Goal: Task Accomplishment & Management: Manage account settings

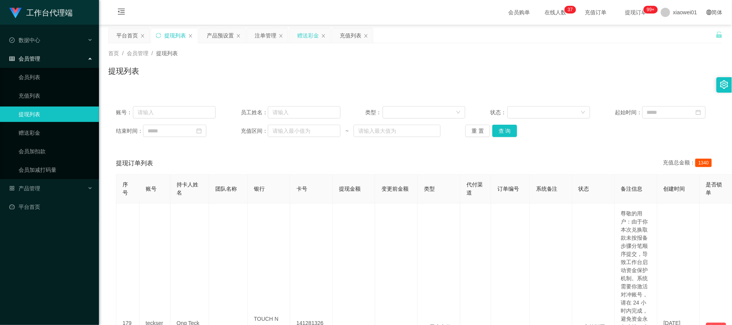
click at [307, 31] on div "赠送彩金" at bounding box center [308, 35] width 22 height 15
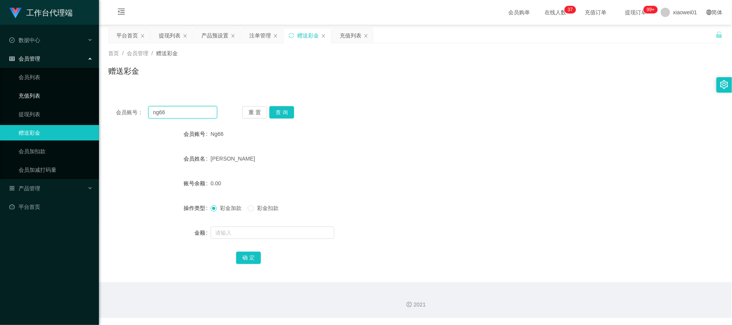
drag, startPoint x: 93, startPoint y: 104, endPoint x: 87, endPoint y: 98, distance: 8.8
click at [71, 100] on section "工作台代理端 数据中心 会员管理 会员列表 充值列表 提现列表 赠送彩金 会员加扣款 会员加减打码量 产品管理 开奖记录 注单管理 产品列表 即时注单 产品预…" at bounding box center [366, 159] width 732 height 318
paste input "8119"
type input "8119"
click at [293, 106] on div "会员账号： 8119 重 置 查 询 会员账号 Ng66 会员姓名 Ng xin jie 账号余额 0.00 操作类型 彩金加款 彩金扣款 金额 确 定" at bounding box center [415, 191] width 614 height 184
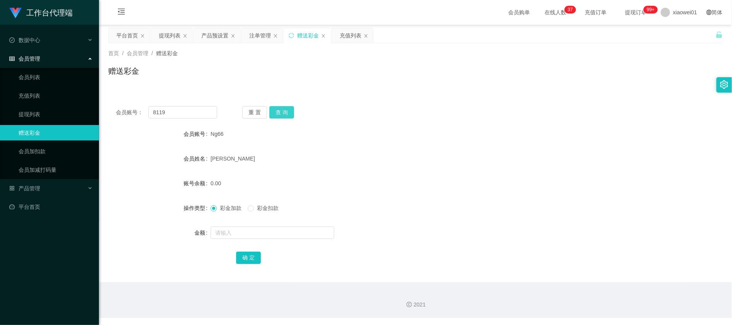
click at [285, 115] on button "查 询" at bounding box center [281, 112] width 25 height 12
click at [276, 237] on input "text" at bounding box center [273, 233] width 124 height 12
type input "8119"
click at [246, 254] on button "确 定" at bounding box center [248, 258] width 25 height 12
click at [232, 236] on input "text" at bounding box center [273, 233] width 124 height 12
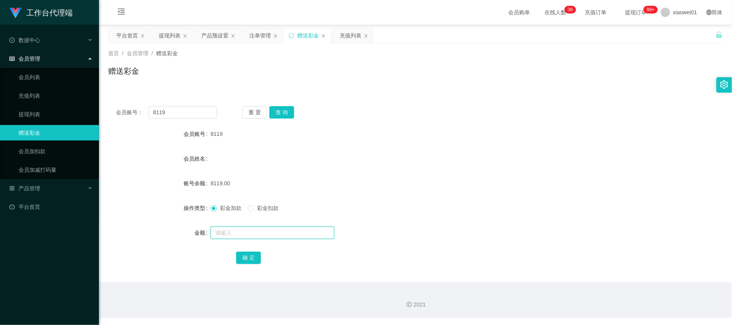
drag, startPoint x: 232, startPoint y: 236, endPoint x: 228, endPoint y: 237, distance: 4.0
click at [228, 237] on input "text" at bounding box center [273, 233] width 124 height 12
click at [259, 211] on span "彩金扣款" at bounding box center [268, 208] width 28 height 6
drag, startPoint x: 242, startPoint y: 237, endPoint x: 41, endPoint y: 226, distance: 201.3
click at [39, 226] on section "工作台代理端 数据中心 会员管理 会员列表 充值列表 提现列表 赠送彩金 会员加扣款 会员加减打码量 产品管理 开奖记录 注单管理 产品列表 即时注单 产品预…" at bounding box center [366, 159] width 732 height 318
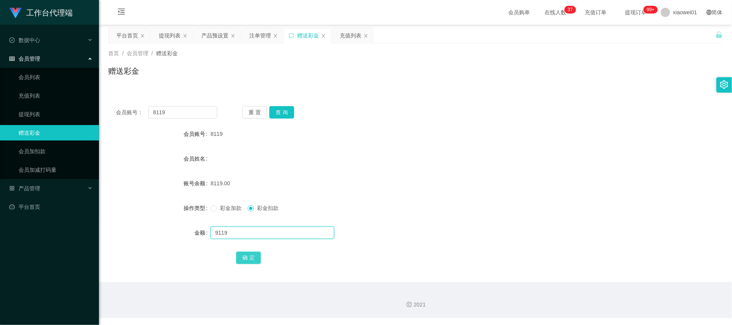
type input "9119"
click at [246, 260] on button "确 定" at bounding box center [248, 258] width 25 height 12
click at [245, 232] on input "text" at bounding box center [273, 233] width 124 height 12
type input "9"
type input "8119"
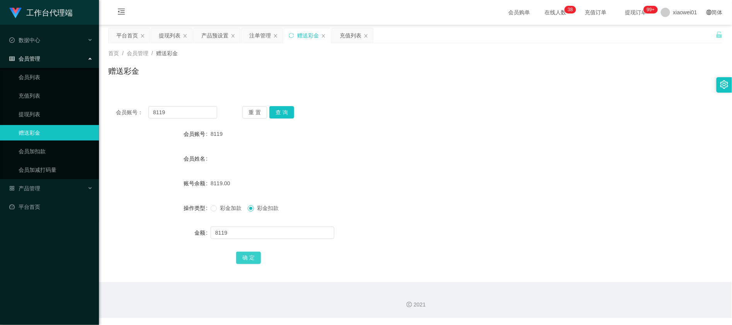
click at [240, 257] on button "确 定" at bounding box center [248, 258] width 25 height 12
click at [220, 209] on span "彩金加款" at bounding box center [231, 208] width 28 height 6
click at [234, 229] on input "text" at bounding box center [273, 233] width 124 height 12
type input "30"
click at [251, 260] on button "确 定" at bounding box center [248, 258] width 25 height 12
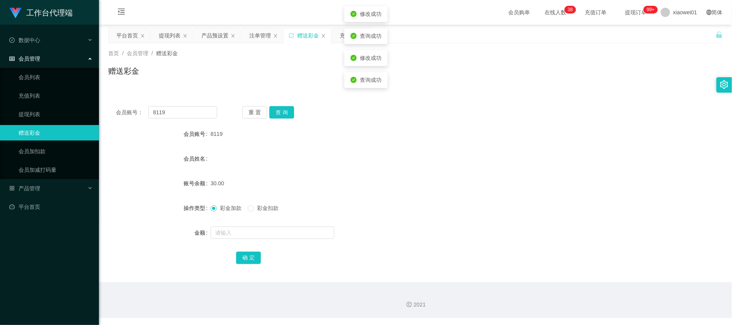
click at [473, 210] on div "彩金加款 彩金扣款" at bounding box center [390, 208] width 359 height 15
drag, startPoint x: 135, startPoint y: 114, endPoint x: 104, endPoint y: 108, distance: 31.4
click at [5, 101] on section "工作台代理端 数据中心 会员管理 会员列表 充值列表 提现列表 赠送彩金 会员加扣款 会员加减打码量 产品管理 开奖记录 注单管理 产品列表 即时注单 产品预…" at bounding box center [366, 159] width 732 height 318
paste input "louislau"
type input "louislau"
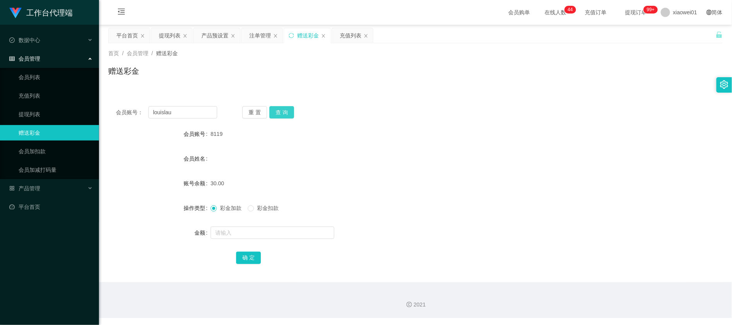
click at [283, 109] on button "查 询" at bounding box center [281, 112] width 25 height 12
click at [265, 236] on input "text" at bounding box center [273, 233] width 124 height 12
type input "30"
click at [249, 255] on button "确 定" at bounding box center [248, 258] width 25 height 12
click at [43, 255] on div "工作台代理端 数据中心 会员管理 会员列表 充值列表 提现列表 赠送彩金 会员加扣款 会员加减打码量 产品管理 开奖记录 注单管理 产品列表 即时注单 产品预…" at bounding box center [49, 162] width 99 height 325
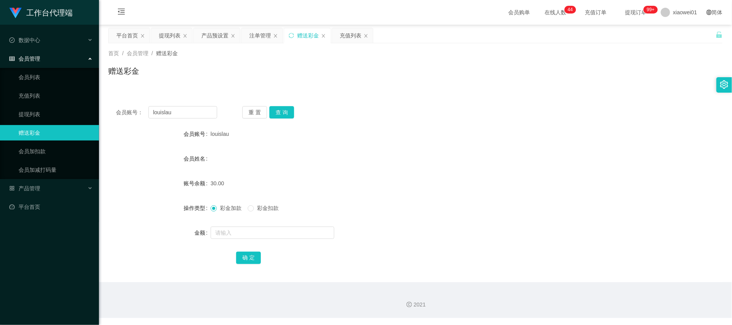
drag, startPoint x: 465, startPoint y: 114, endPoint x: 363, endPoint y: 109, distance: 101.4
click at [464, 114] on div "会员账号： louislau 重 置 查 询" at bounding box center [415, 112] width 614 height 12
drag, startPoint x: 194, startPoint y: 113, endPoint x: 26, endPoint y: 108, distance: 167.8
click at [12, 109] on section "工作台代理端 数据中心 会员管理 会员列表 充值列表 提现列表 赠送彩金 会员加扣款 会员加减打码量 产品管理 开奖记录 注单管理 产品列表 即时注单 产品预…" at bounding box center [366, 159] width 732 height 318
paste input "0177795974"
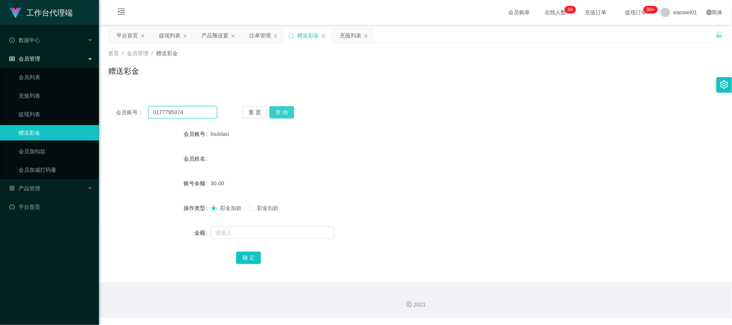
type input "0177795974"
click at [281, 114] on button "查 询" at bounding box center [281, 112] width 25 height 12
drag, startPoint x: 252, startPoint y: 220, endPoint x: 248, endPoint y: 236, distance: 15.9
click at [249, 224] on form "会员账号 0177795974 会员姓名 账号余额 0.00 操作类型 彩金加款 彩金扣款 金额 确 定" at bounding box center [415, 195] width 614 height 139
click at [249, 236] on input "text" at bounding box center [273, 233] width 124 height 12
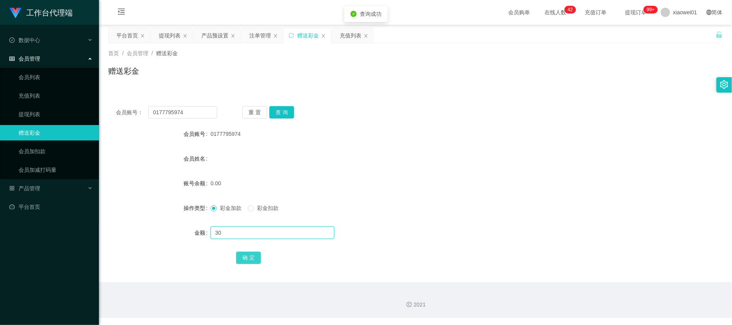
type input "30"
click at [249, 252] on button "确 定" at bounding box center [248, 258] width 25 height 12
click at [371, 121] on div "会员账号： 0177795974 重 置 查 询 会员账号 0177795974 会员姓名 账号余额 30.00 操作类型 彩金加款 彩金扣款 金额 确 定" at bounding box center [415, 191] width 614 height 184
drag, startPoint x: 188, startPoint y: 115, endPoint x: 169, endPoint y: 109, distance: 19.8
click at [102, 109] on main "关闭左侧 关闭右侧 关闭其它 刷新页面 平台首页 提现列表 产品预设置 注单管理 赠送彩金 充值列表 首页 / 会员管理 / 赠送彩金 / 赠送彩金 会员账号…" at bounding box center [415, 154] width 633 height 258
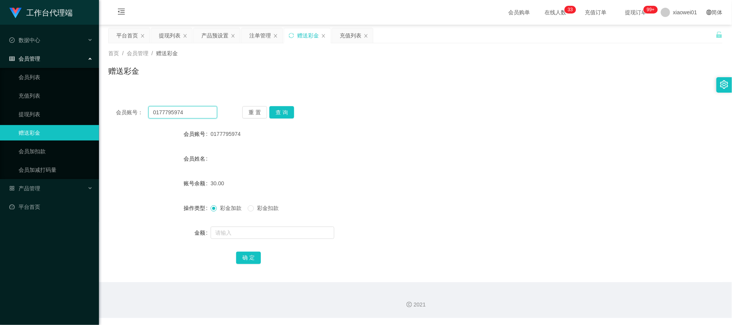
paste input "rainbow"
type input "rainbow"
click at [280, 114] on button "查 询" at bounding box center [281, 112] width 25 height 12
click at [245, 227] on input "text" at bounding box center [273, 233] width 124 height 12
type input "30"
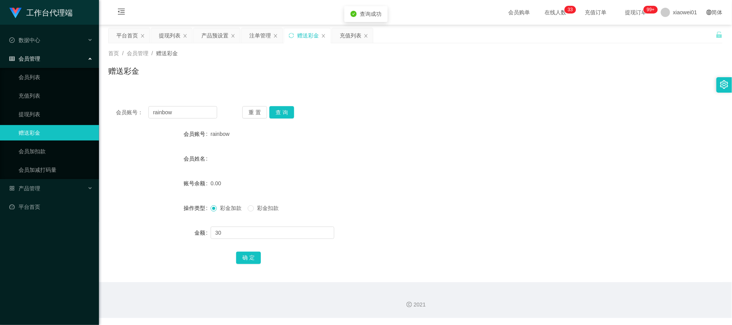
click at [245, 265] on div "确 定" at bounding box center [415, 257] width 359 height 15
click at [246, 264] on button "确 定" at bounding box center [248, 258] width 25 height 12
drag, startPoint x: 169, startPoint y: 113, endPoint x: 72, endPoint y: 105, distance: 97.7
click at [48, 104] on section "工作台代理端 数据中心 会员管理 会员列表 充值列表 提现列表 赠送彩金 会员加扣款 会员加减打码量 产品管理 开奖记录 注单管理 产品列表 即时注单 产品预…" at bounding box center [366, 159] width 732 height 318
paste input "888"
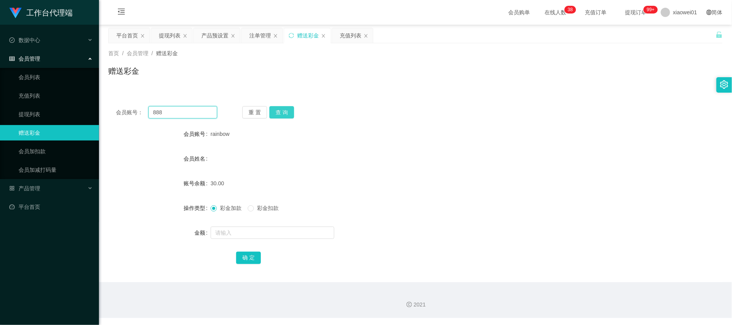
type input "888"
click at [277, 113] on button "查 询" at bounding box center [281, 112] width 25 height 12
click at [243, 237] on input "text" at bounding box center [273, 233] width 124 height 12
type input "30"
click at [260, 257] on div "确 定" at bounding box center [415, 257] width 359 height 15
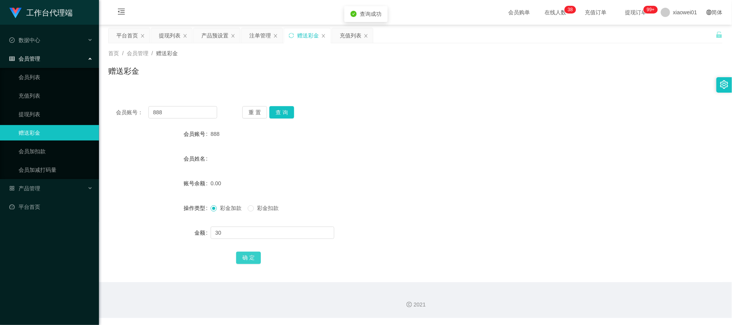
click at [256, 257] on button "确 定" at bounding box center [248, 258] width 25 height 12
click at [478, 201] on div "彩金加款 彩金扣款" at bounding box center [390, 208] width 359 height 15
click at [219, 33] on div "产品预设置" at bounding box center [214, 35] width 27 height 15
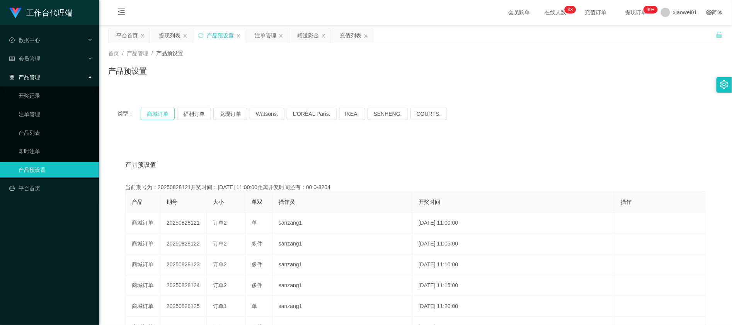
click at [165, 111] on button "商城订单" at bounding box center [158, 114] width 34 height 12
click at [192, 115] on button "福利订单" at bounding box center [194, 114] width 34 height 12
click at [164, 115] on button "商城订单" at bounding box center [158, 114] width 34 height 12
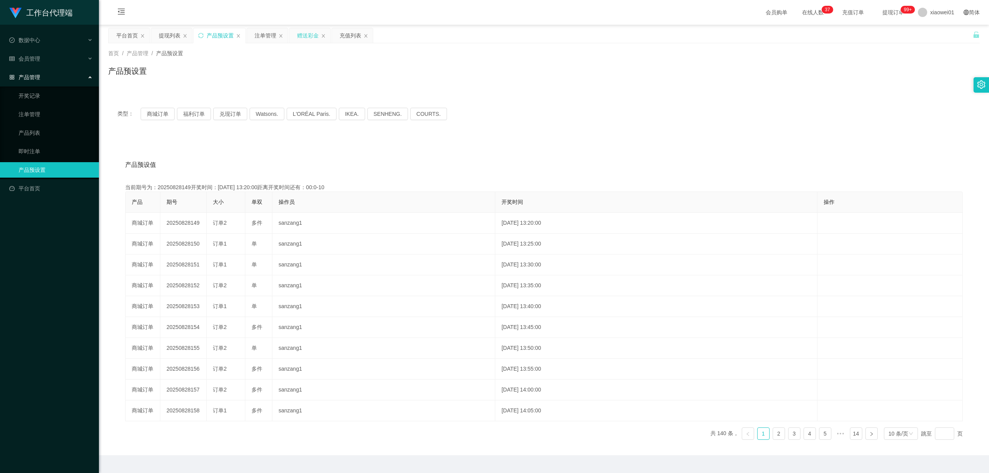
click at [305, 37] on div "赠送彩金" at bounding box center [308, 35] width 22 height 15
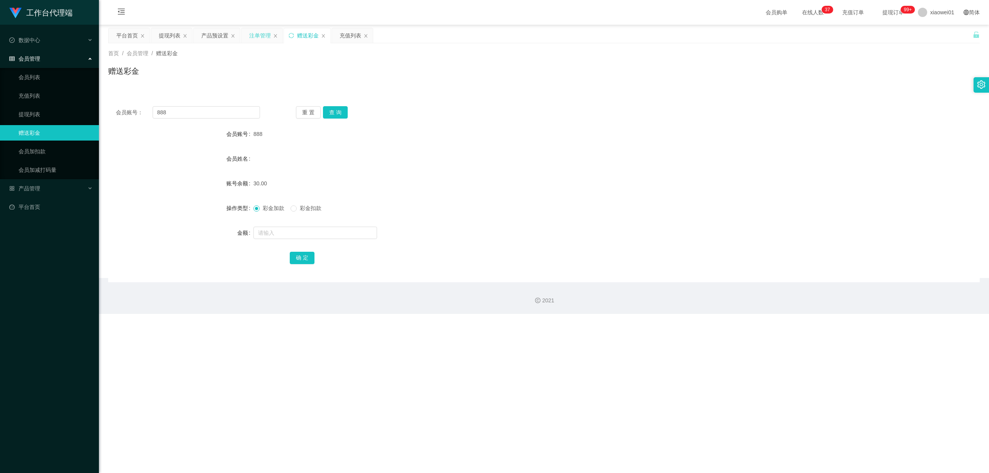
click at [260, 36] on div "注单管理" at bounding box center [260, 35] width 22 height 15
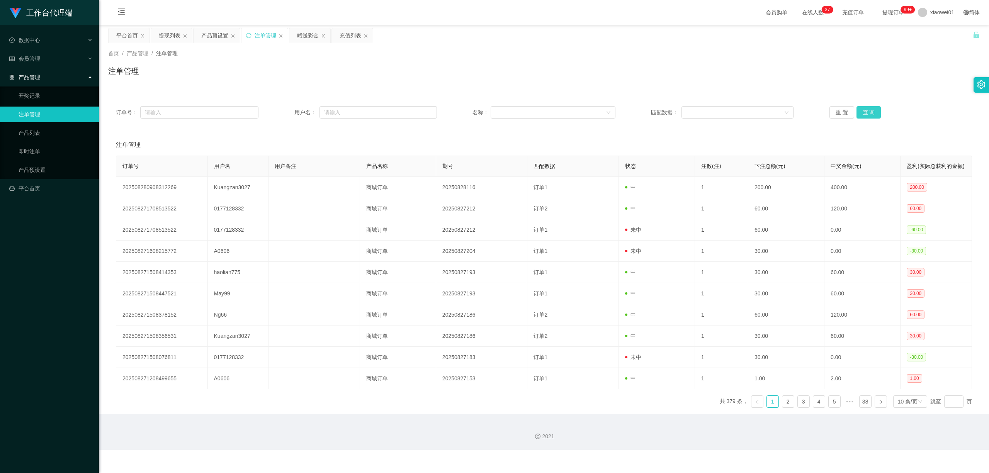
click at [732, 110] on button "查 询" at bounding box center [869, 112] width 25 height 12
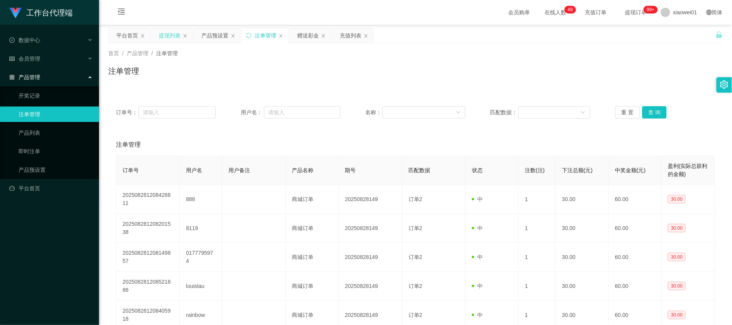
click at [160, 34] on div "提现列表" at bounding box center [170, 35] width 22 height 15
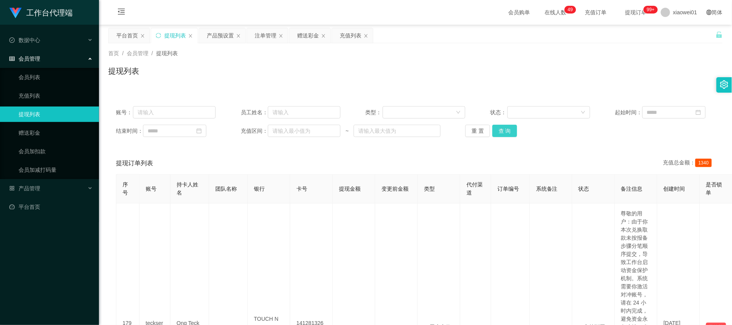
click at [498, 131] on button "查 询" at bounding box center [504, 131] width 25 height 12
click at [504, 135] on button "查 询" at bounding box center [504, 131] width 25 height 12
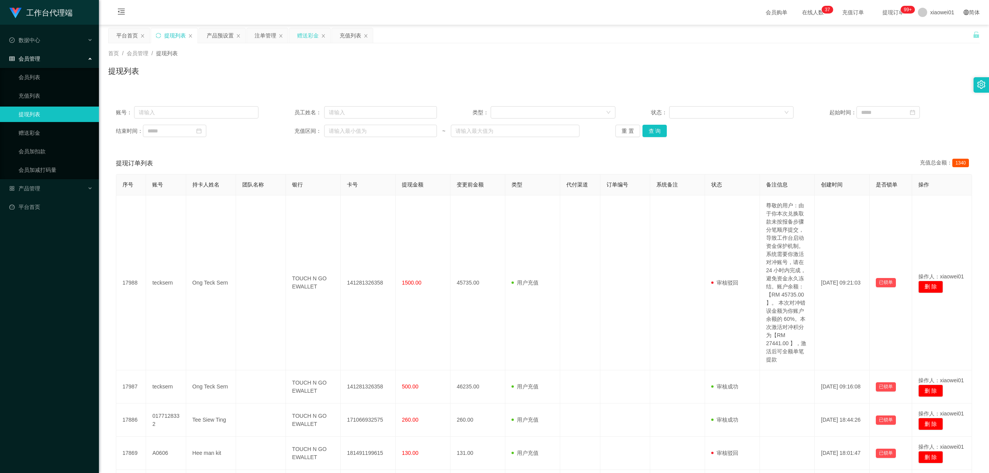
click at [303, 31] on div "赠送彩金" at bounding box center [308, 35] width 22 height 15
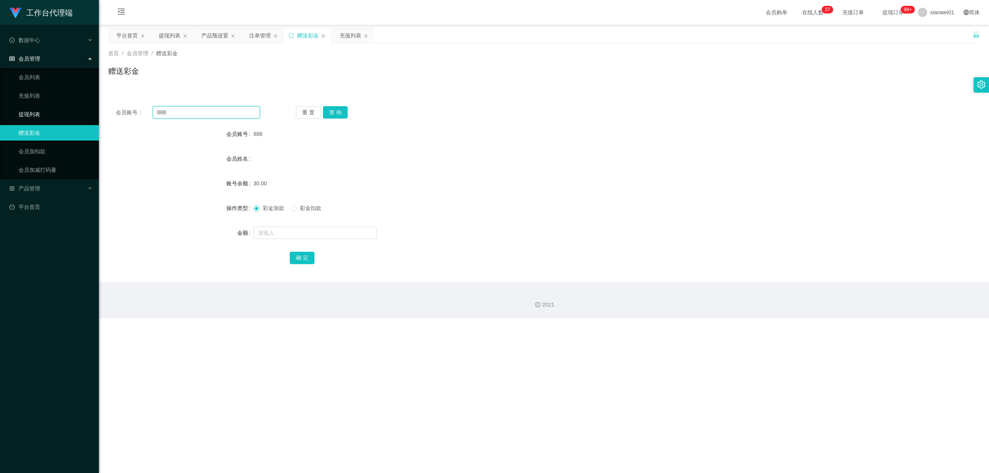
drag, startPoint x: 211, startPoint y: 114, endPoint x: 56, endPoint y: 106, distance: 154.5
click at [56, 106] on section "工作台代理端 数据中心 会员管理 会员列表 充值列表 提现列表 赠送彩金 会员加扣款 会员加减打码量 产品管理 开奖记录 注单管理 产品列表 即时注单 产品预…" at bounding box center [494, 159] width 989 height 318
paste input "vella"
type input "vella"
click at [308, 251] on div "确 定" at bounding box center [544, 257] width 509 height 15
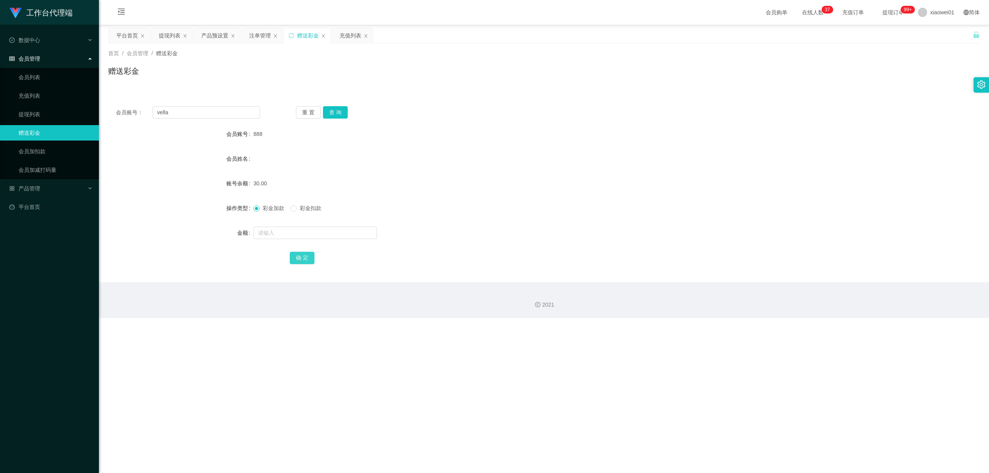
click at [296, 257] on button "确 定" at bounding box center [302, 258] width 25 height 12
click at [340, 108] on button "查 询" at bounding box center [335, 112] width 25 height 12
click at [299, 234] on input "text" at bounding box center [316, 233] width 124 height 12
type input "30"
click at [311, 259] on button "确 定" at bounding box center [302, 258] width 25 height 12
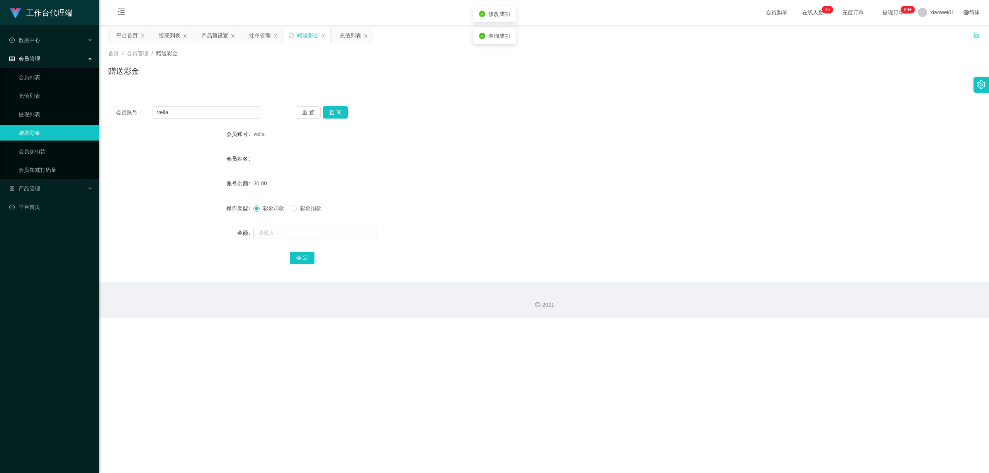
click at [574, 184] on div "30.00" at bounding box center [508, 183] width 509 height 15
click at [206, 32] on div "产品预设置" at bounding box center [214, 35] width 27 height 15
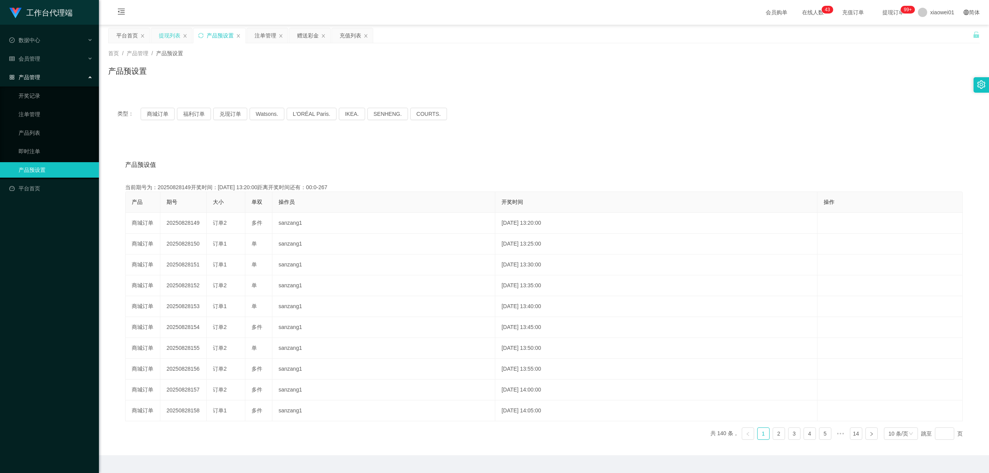
click at [177, 37] on div "提现列表" at bounding box center [170, 35] width 22 height 15
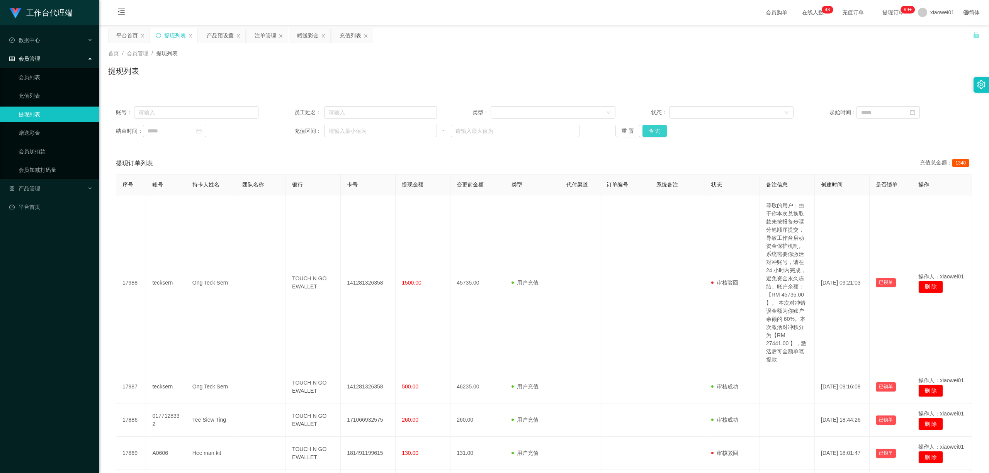
click at [657, 129] on button "查 询" at bounding box center [655, 131] width 25 height 12
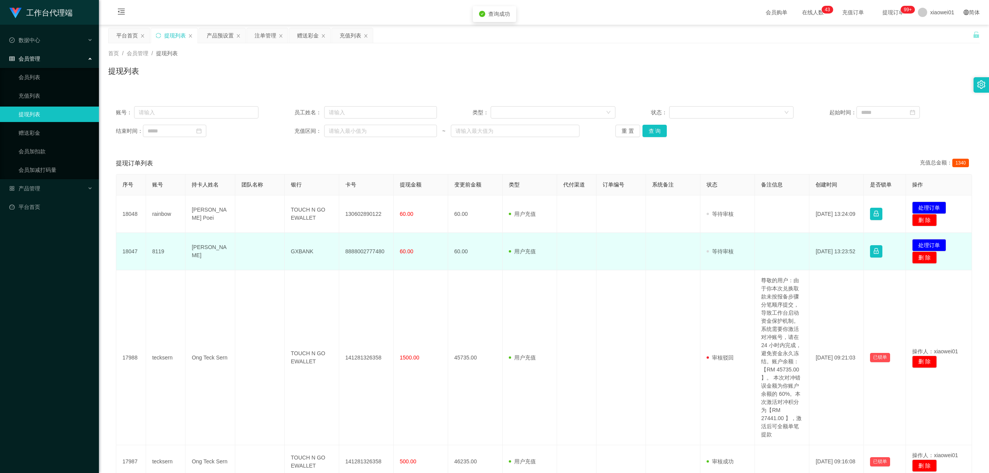
click at [345, 254] on td "8888002777480" at bounding box center [366, 251] width 54 height 37
click at [353, 247] on td "8888002777480" at bounding box center [366, 251] width 54 height 37
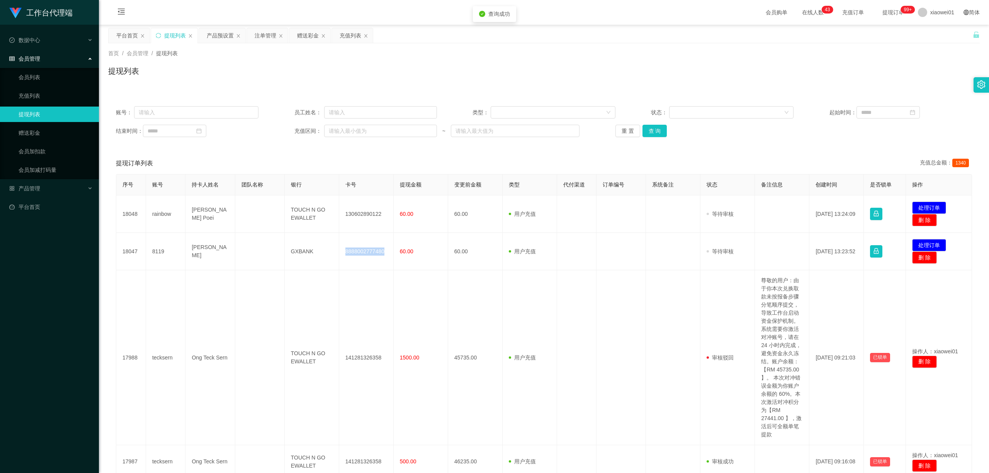
copy td "8888002777480"
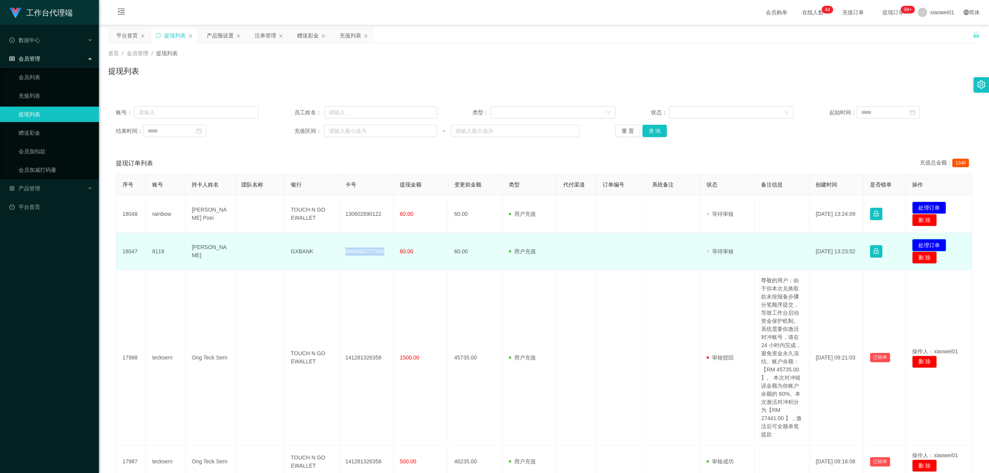
click at [732, 242] on button "处理订单" at bounding box center [929, 245] width 34 height 12
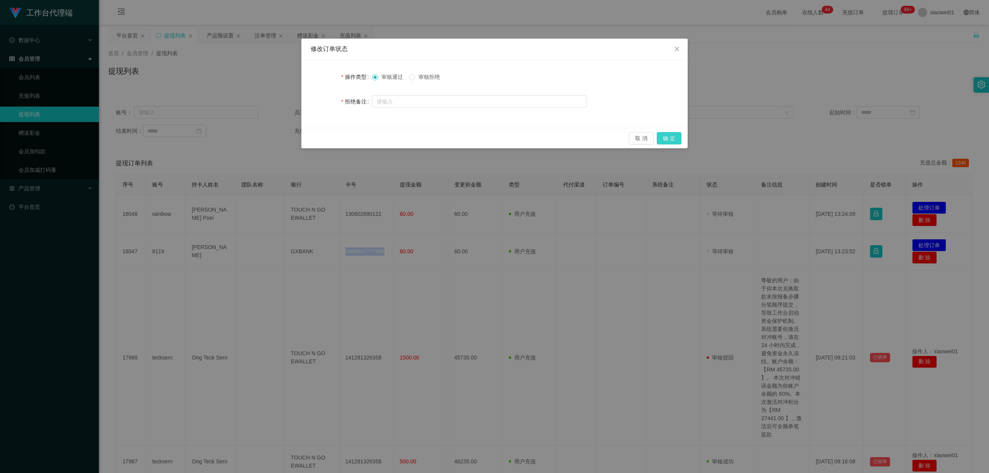
click at [674, 138] on button "确 定" at bounding box center [669, 138] width 25 height 12
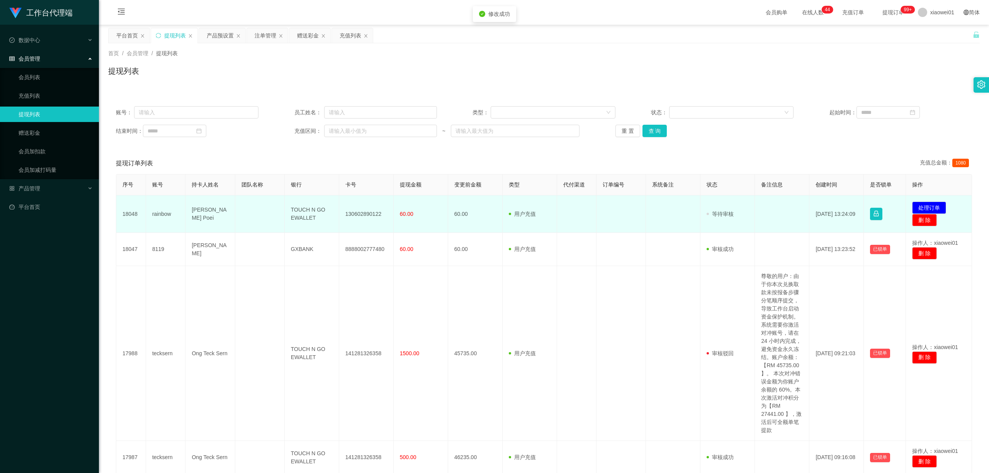
click at [366, 213] on td "130602890122" at bounding box center [366, 214] width 54 height 37
copy td "130602890122"
click at [732, 206] on button "处理订单" at bounding box center [929, 208] width 34 height 12
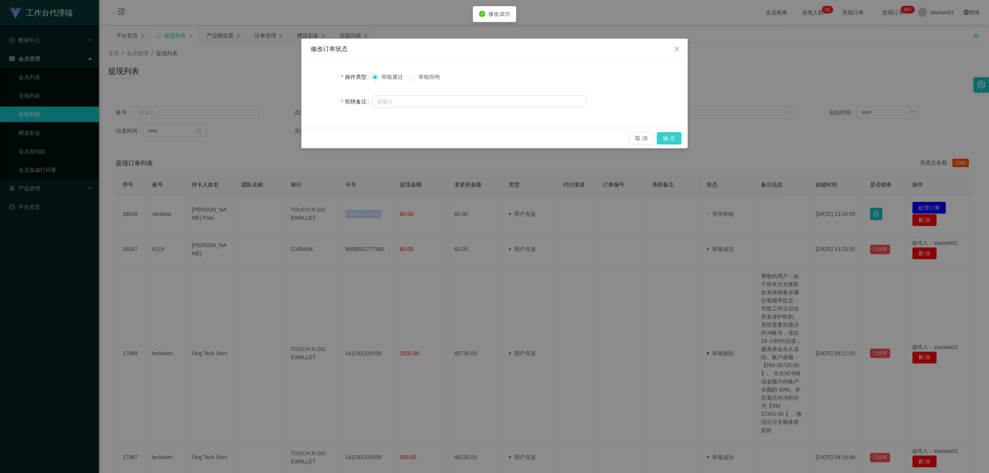
click at [678, 138] on button "确 定" at bounding box center [669, 138] width 25 height 12
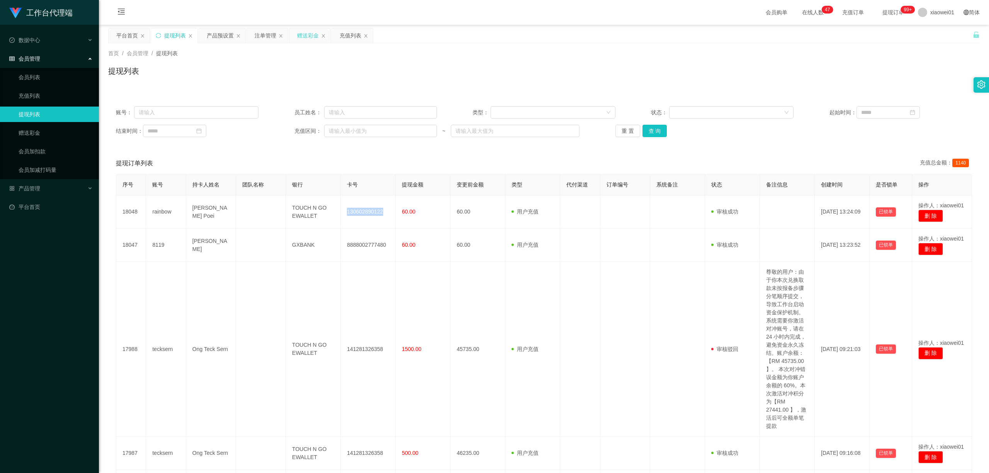
click at [308, 37] on div "赠送彩金" at bounding box center [308, 35] width 22 height 15
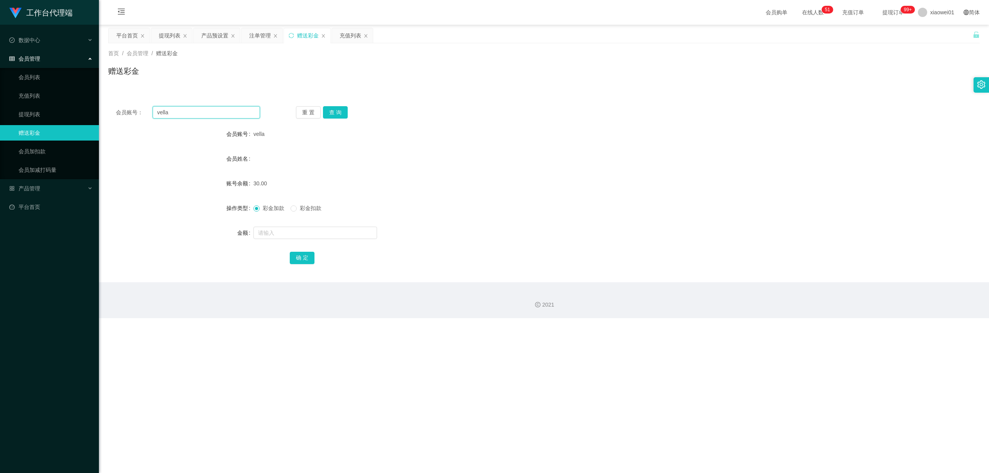
drag, startPoint x: 226, startPoint y: 112, endPoint x: 242, endPoint y: 109, distance: 16.5
click at [92, 99] on section "工作台代理端 数据中心 会员管理 会员列表 充值列表 提现列表 赠送彩金 会员加扣款 会员加减打码量 产品管理 开奖记录 注单管理 产品列表 即时注单 产品预…" at bounding box center [494, 159] width 989 height 318
paste input "sozai0026"
type input "sozai0026"
click at [336, 112] on button "查 询" at bounding box center [335, 112] width 25 height 12
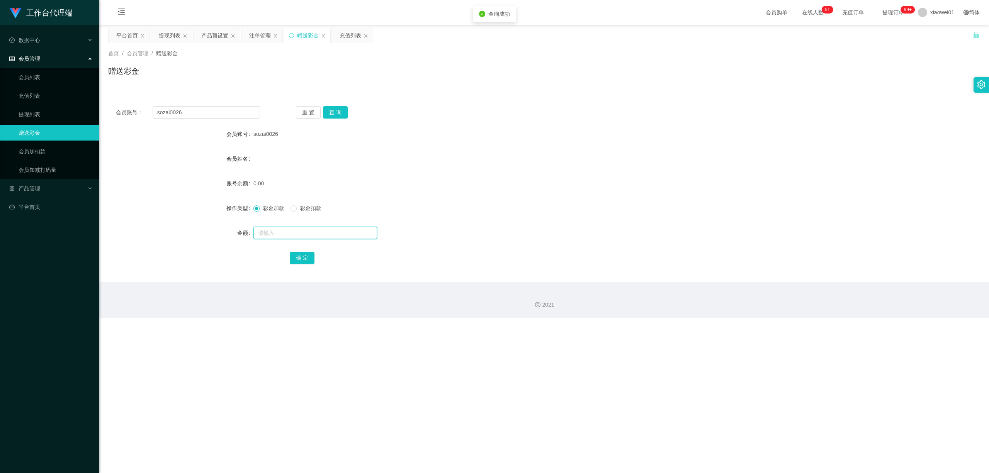
click at [293, 232] on input "text" at bounding box center [316, 233] width 124 height 12
type input "30"
click at [301, 262] on button "确 定" at bounding box center [302, 258] width 25 height 12
click at [262, 34] on div "注单管理" at bounding box center [260, 35] width 22 height 15
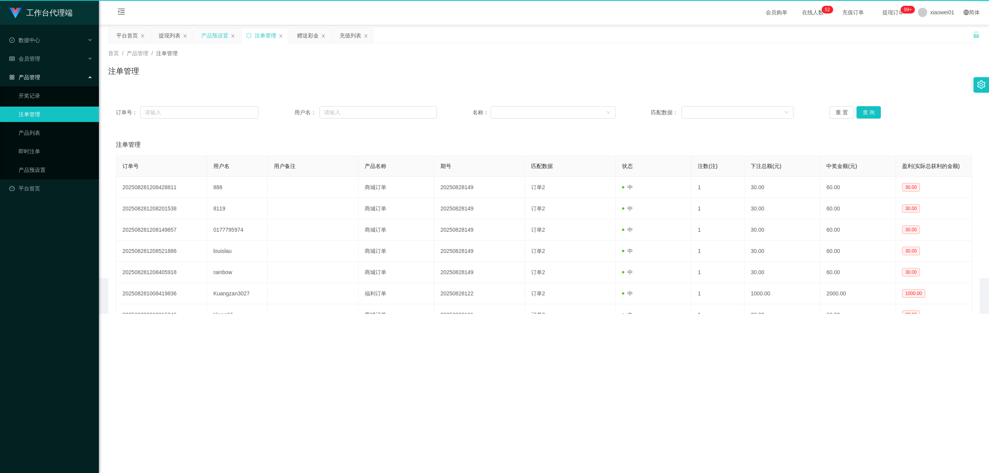
click at [209, 35] on div "产品预设置" at bounding box center [214, 35] width 27 height 15
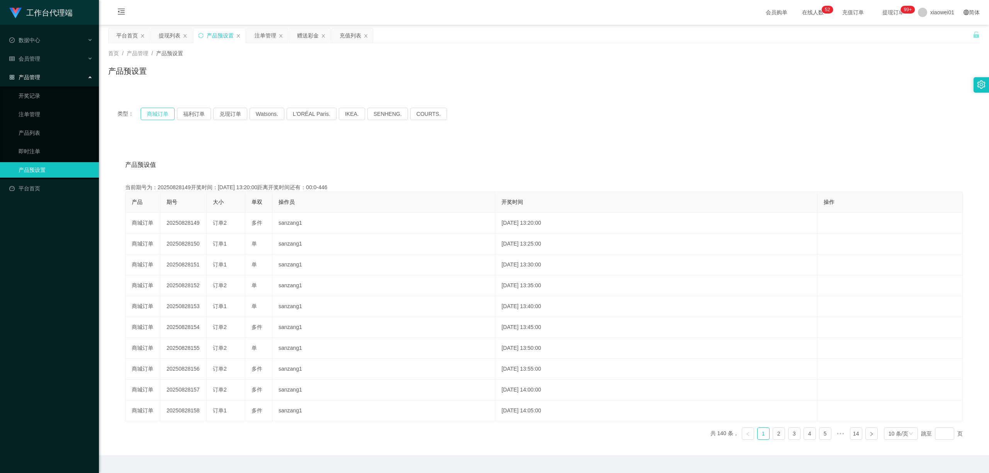
click at [163, 115] on button "商城订单" at bounding box center [158, 114] width 34 height 12
click at [178, 39] on div "提现列表" at bounding box center [170, 35] width 22 height 15
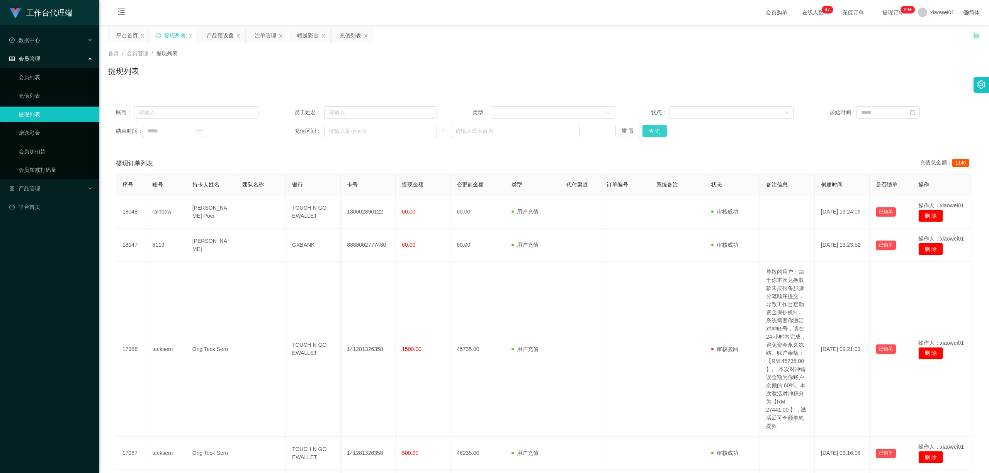
click at [648, 127] on button "查 询" at bounding box center [655, 131] width 25 height 12
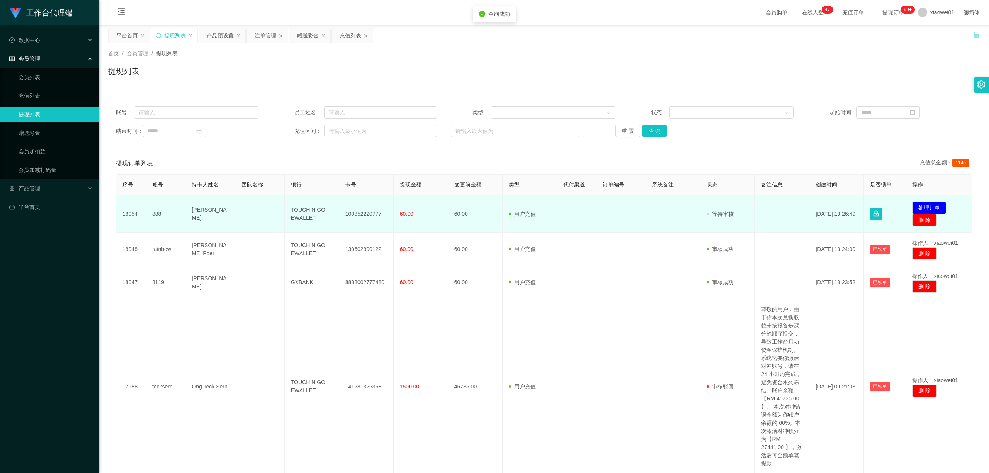
click at [368, 208] on td "100852220777" at bounding box center [366, 214] width 54 height 37
drag, startPoint x: 368, startPoint y: 208, endPoint x: 407, endPoint y: 206, distance: 39.1
click at [368, 208] on td "100852220777" at bounding box center [366, 214] width 54 height 37
copy td "100852220777"
click at [732, 205] on button "处理订单" at bounding box center [929, 208] width 34 height 12
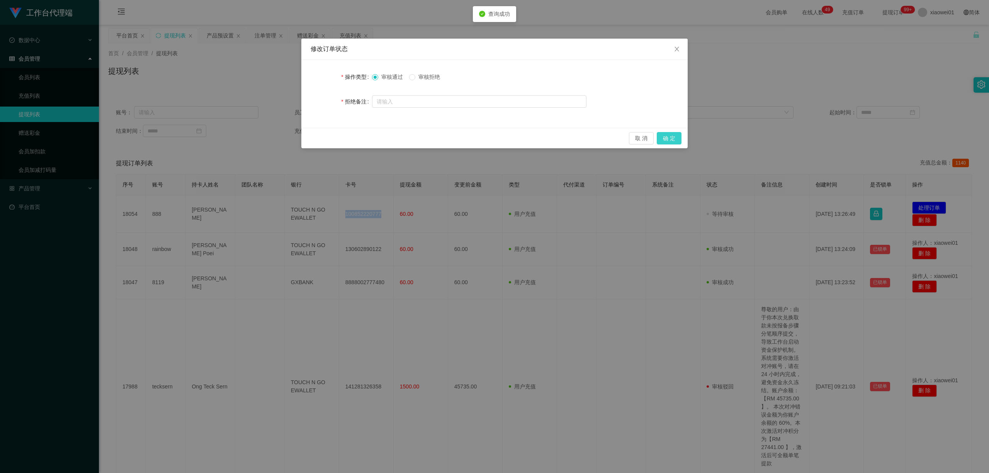
click at [666, 134] on button "确 定" at bounding box center [669, 138] width 25 height 12
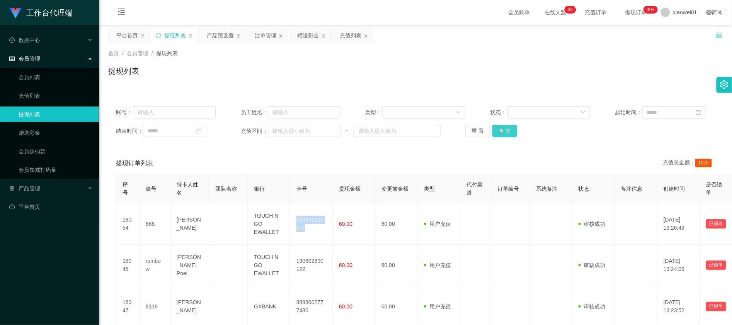
click at [511, 135] on button "查 询" at bounding box center [504, 131] width 25 height 12
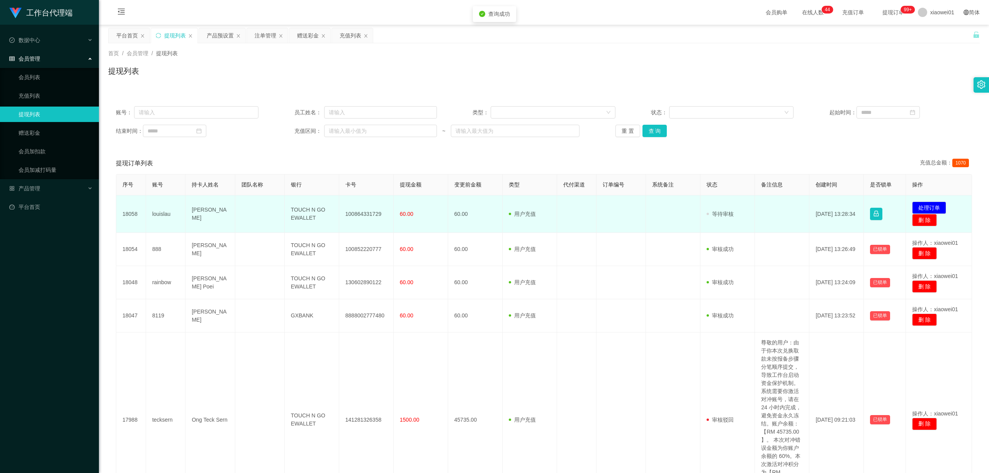
click at [351, 214] on td "100864331729" at bounding box center [366, 214] width 54 height 37
copy td "0"
click at [352, 213] on td "100864331729" at bounding box center [366, 214] width 54 height 37
click at [351, 213] on td "100864331729" at bounding box center [366, 214] width 54 height 37
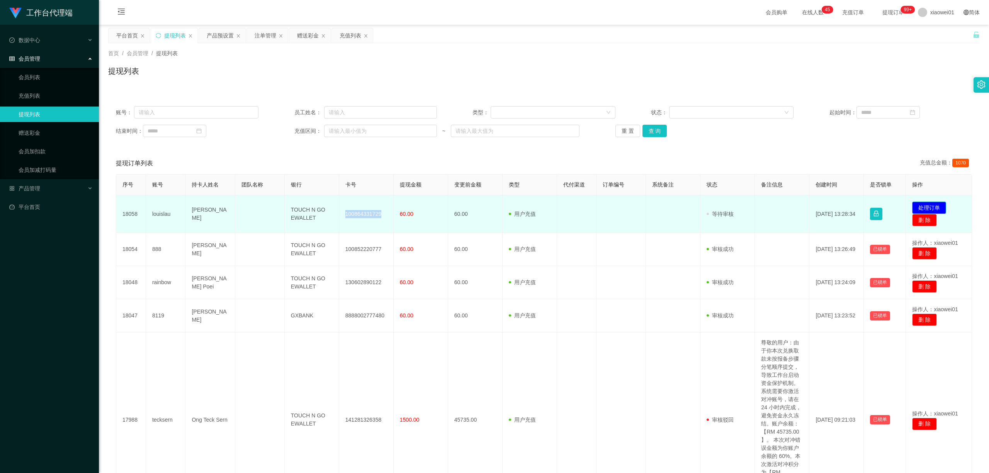
click at [732, 206] on button "处理订单" at bounding box center [929, 208] width 34 height 12
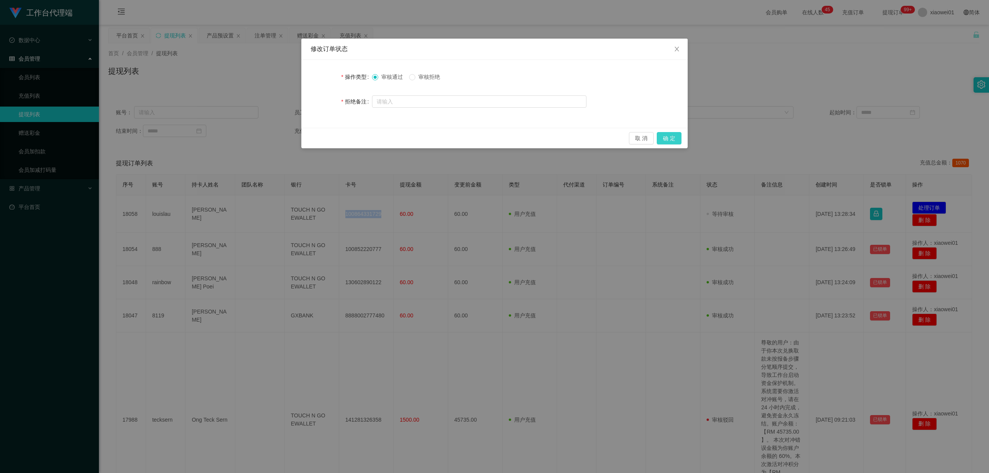
click at [676, 139] on button "确 定" at bounding box center [669, 138] width 25 height 12
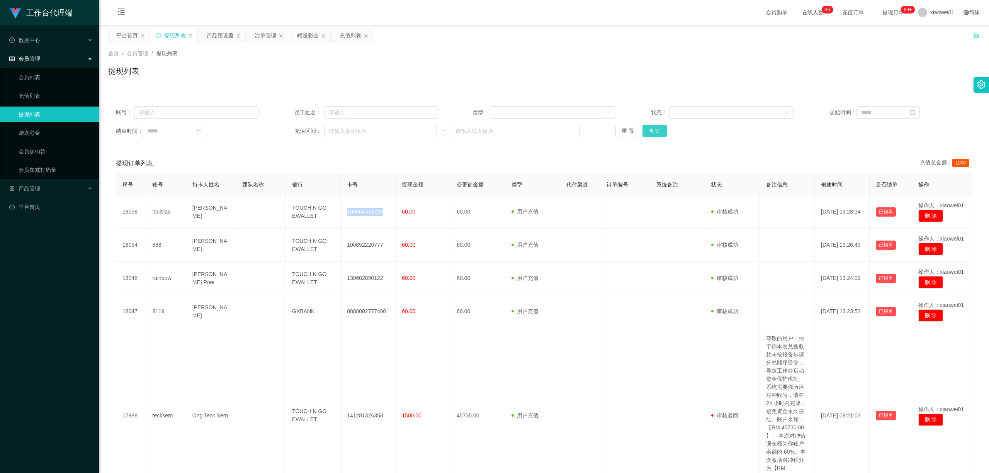
click at [653, 133] on button "查 询" at bounding box center [655, 131] width 25 height 12
drag, startPoint x: 665, startPoint y: 127, endPoint x: 660, endPoint y: 129, distance: 4.9
click at [665, 128] on div "重 置 查 询" at bounding box center [687, 131] width 143 height 12
click at [308, 39] on div "赠送彩金" at bounding box center [308, 35] width 22 height 15
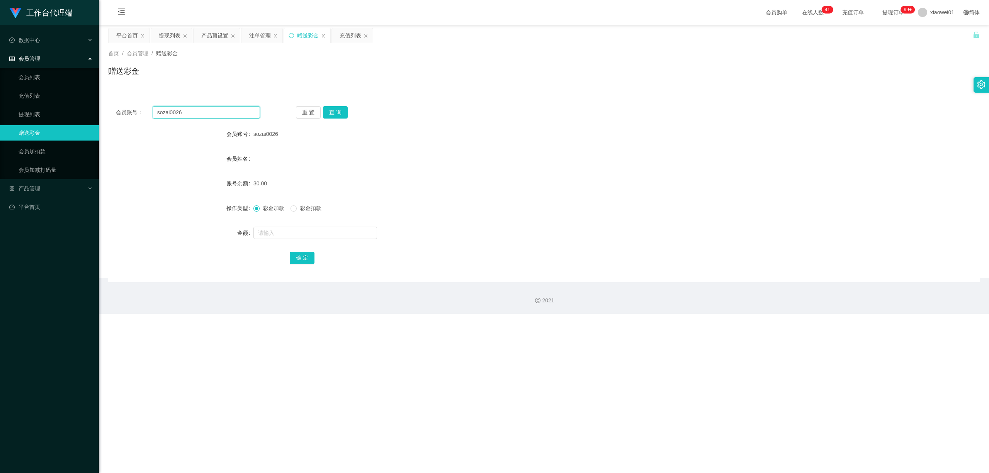
drag, startPoint x: 210, startPoint y: 114, endPoint x: 149, endPoint y: 111, distance: 61.1
click at [150, 111] on div "会员账号： sozai0026" at bounding box center [188, 112] width 144 height 12
click at [339, 109] on button "查 询" at bounding box center [335, 112] width 25 height 12
drag, startPoint x: 198, startPoint y: 111, endPoint x: 127, endPoint y: 102, distance: 71.6
click at [119, 100] on div "会员账号： sozai0026 重 置 查 询 会员账号 sozai0026 会员姓名 账号余额 60.00 操作类型 彩金加款 彩金扣款 金额 确 定" at bounding box center [544, 191] width 872 height 184
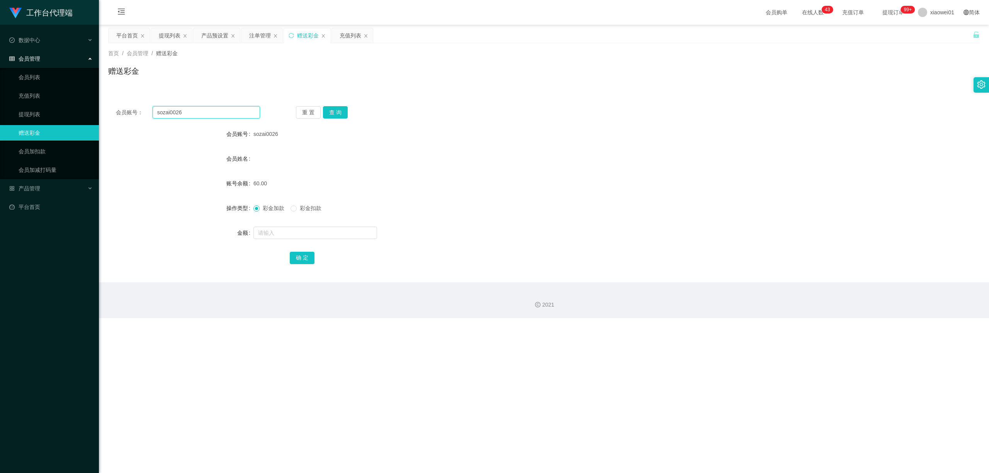
paste input "vella"
type input "vella"
click at [338, 110] on button "查 询" at bounding box center [335, 112] width 25 height 12
click at [271, 31] on div "注单管理" at bounding box center [260, 35] width 22 height 15
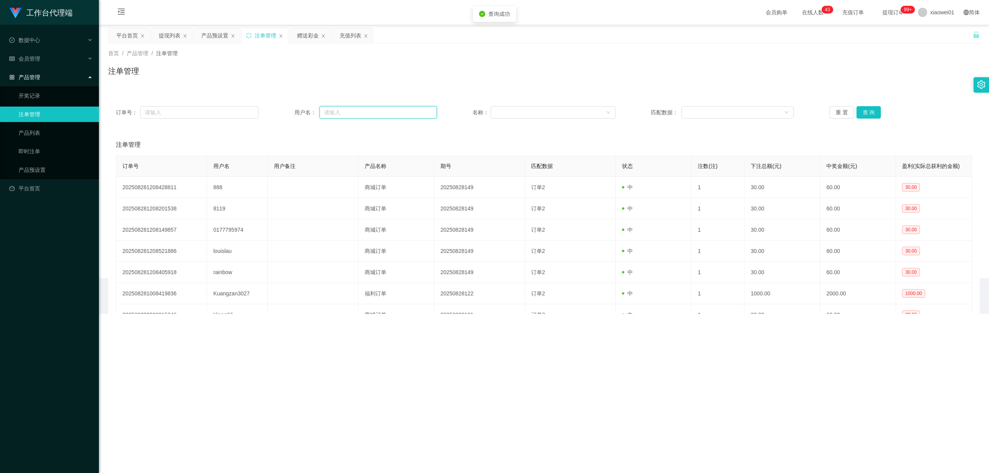
click at [380, 118] on input "text" at bounding box center [378, 112] width 117 height 12
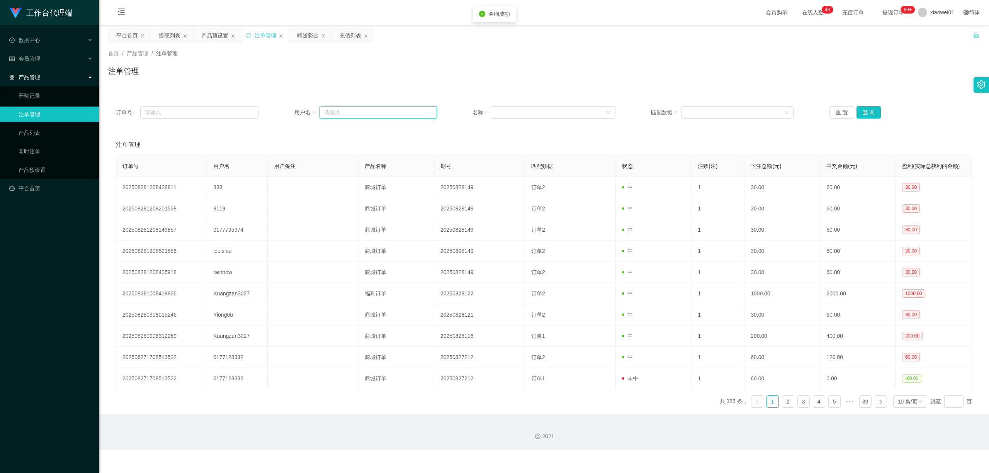
paste input "vella"
type input "vella"
click at [732, 115] on button "查 询" at bounding box center [869, 112] width 25 height 12
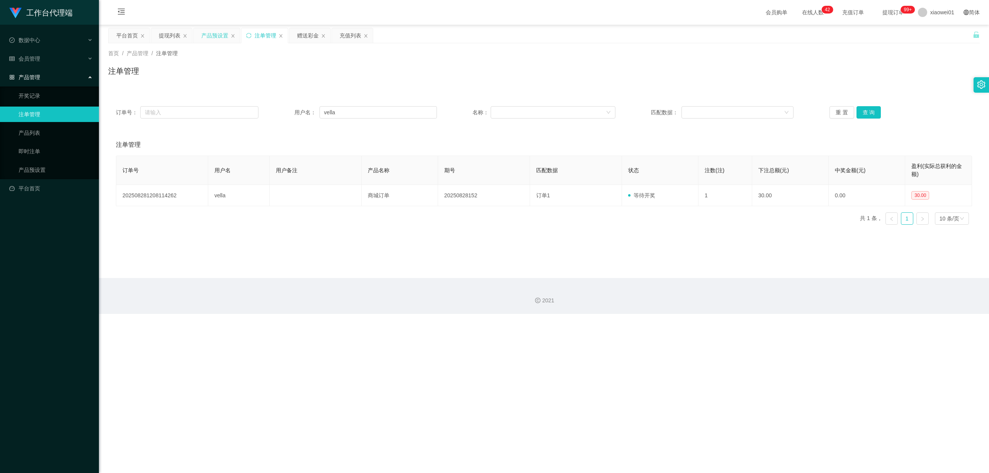
click at [213, 32] on div "产品预设置" at bounding box center [214, 35] width 27 height 15
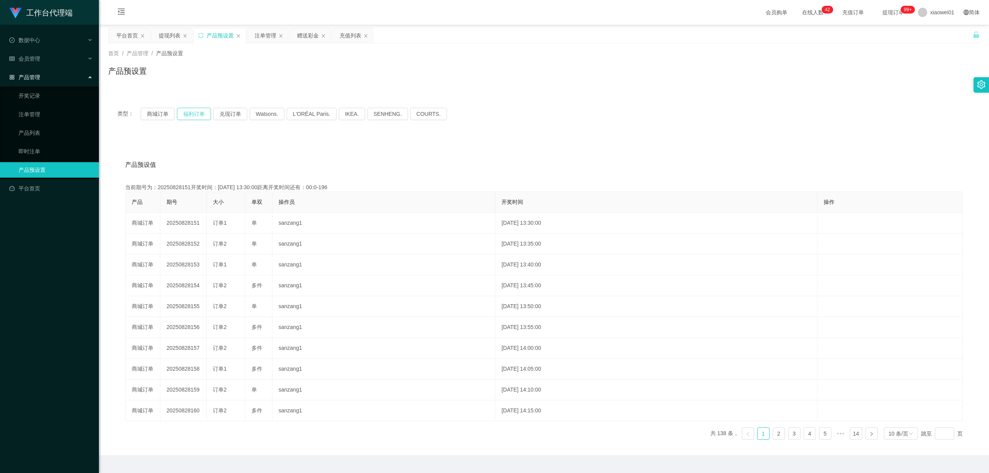
click at [192, 114] on button "福利订单" at bounding box center [194, 114] width 34 height 12
click at [160, 112] on button "商城订单" at bounding box center [158, 114] width 34 height 12
click at [302, 34] on div "赠送彩金" at bounding box center [308, 35] width 22 height 15
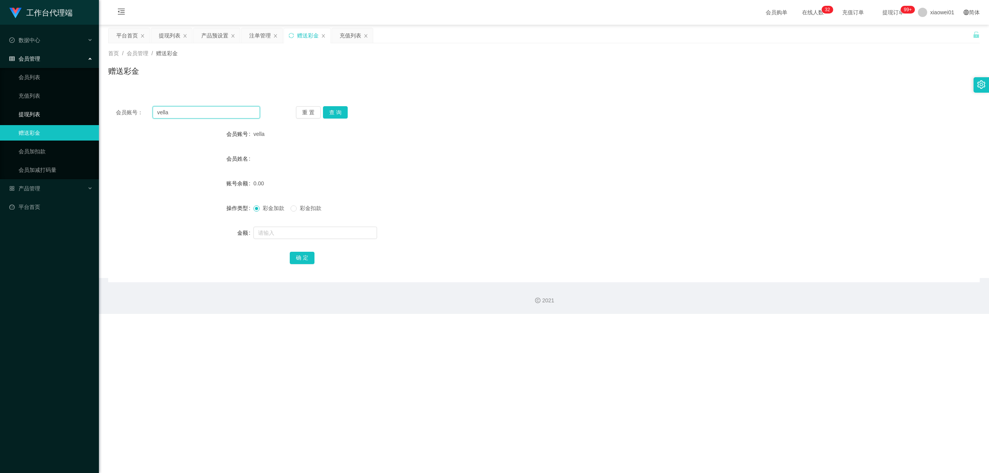
drag, startPoint x: 203, startPoint y: 114, endPoint x: 2, endPoint y: 106, distance: 201.1
click at [0, 106] on section "工作台代理端 数据中心 会员管理 会员列表 充值列表 提现列表 赠送彩金 会员加扣款 会员加减打码量 产品管理 开奖记录 注单管理 产品列表 即时注单 产品预…" at bounding box center [494, 157] width 989 height 314
paste input "ohweihuat"
type input "ohweihuat"
click at [337, 110] on button "查 询" at bounding box center [335, 112] width 25 height 12
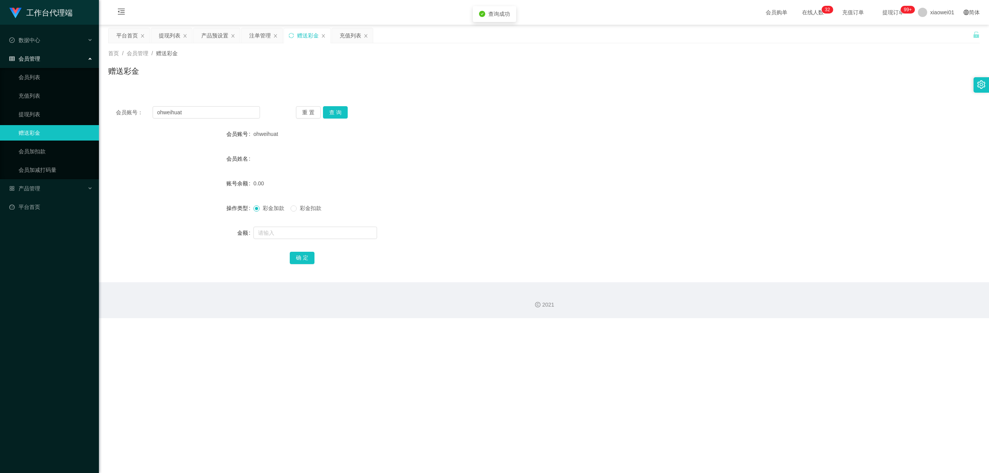
click at [315, 226] on form "会员账号 ohweihuat 会员姓名 账号余额 0.00 操作类型 彩金加款 彩金扣款 金额 确 定" at bounding box center [544, 195] width 872 height 139
click at [319, 238] on input "text" at bounding box center [316, 233] width 124 height 12
type input "30"
click at [304, 259] on button "确 定" at bounding box center [302, 258] width 25 height 12
click at [631, 215] on div "彩金加款 彩金扣款" at bounding box center [508, 208] width 509 height 15
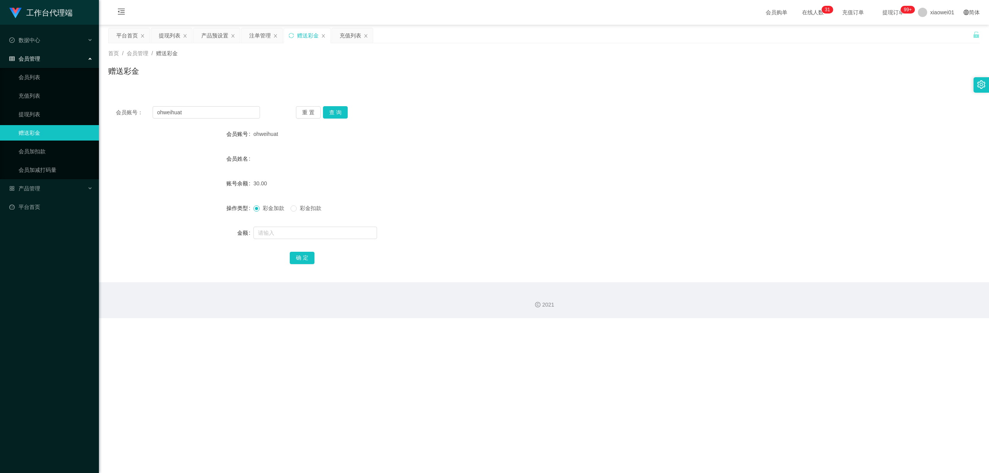
click at [341, 123] on div "会员账号： ohweihuat 重 置 查 询 会员账号 ohweihuat 会员姓名 账号余额 30.00 操作类型 彩金加款 彩金扣款 金额 确 定" at bounding box center [544, 191] width 872 height 184
click at [342, 114] on button "查 询" at bounding box center [335, 112] width 25 height 12
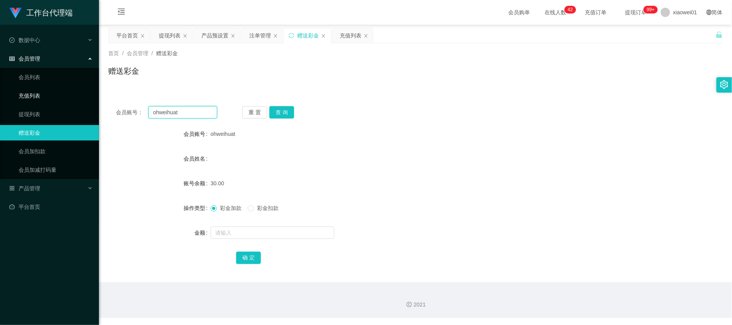
drag, startPoint x: 201, startPoint y: 109, endPoint x: 82, endPoint y: 98, distance: 119.5
click at [82, 98] on section "工作台代理端 数据中心 会员管理 会员列表 充值列表 提现列表 赠送彩金 会员加扣款 会员加减打码量 产品管理 开奖记录 注单管理 产品列表 即时注单 产品预…" at bounding box center [366, 159] width 732 height 318
paste input "ABC888999"
type input "ABC888999"
click at [283, 112] on button "查 询" at bounding box center [281, 112] width 25 height 12
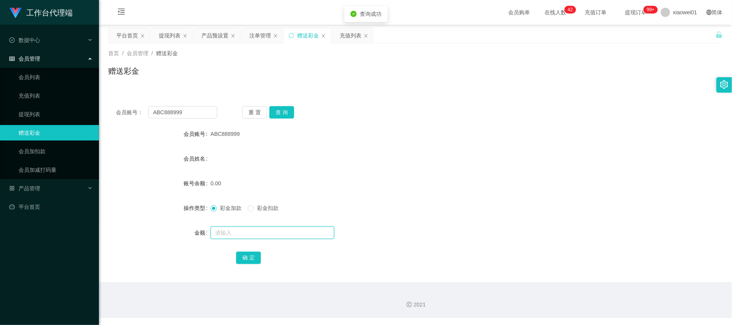
click at [249, 231] on input "text" at bounding box center [273, 233] width 124 height 12
type input "30"
click at [245, 257] on button "确 定" at bounding box center [248, 258] width 25 height 12
click at [400, 165] on div "会员姓名" at bounding box center [415, 158] width 614 height 15
click at [202, 37] on div "产品预设置" at bounding box center [217, 35] width 46 height 15
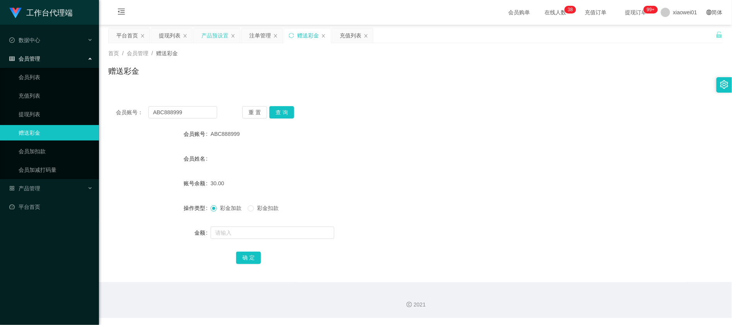
click at [210, 36] on div "产品预设置" at bounding box center [214, 35] width 27 height 15
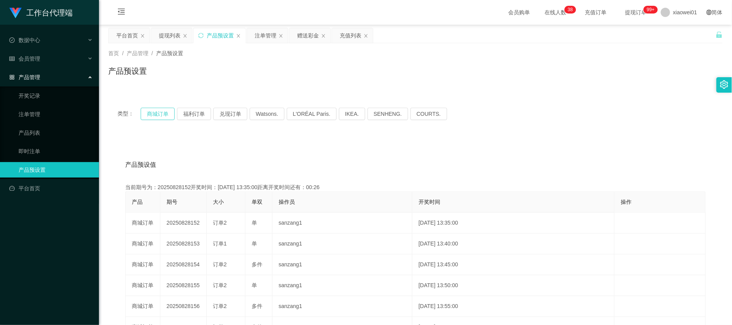
click at [152, 115] on button "商城订单" at bounding box center [158, 114] width 34 height 12
drag, startPoint x: 50, startPoint y: 220, endPoint x: 46, endPoint y: 220, distance: 3.9
click at [50, 220] on div "工作台代理端 数据中心 会员管理 会员列表 充值列表 提现列表 赠送彩金 会员加扣款 会员加减打码量 产品管理 开奖记录 注单管理 产品列表 即时注单 产品预…" at bounding box center [49, 162] width 99 height 325
click at [362, 83] on div "产品预设置" at bounding box center [415, 74] width 614 height 18
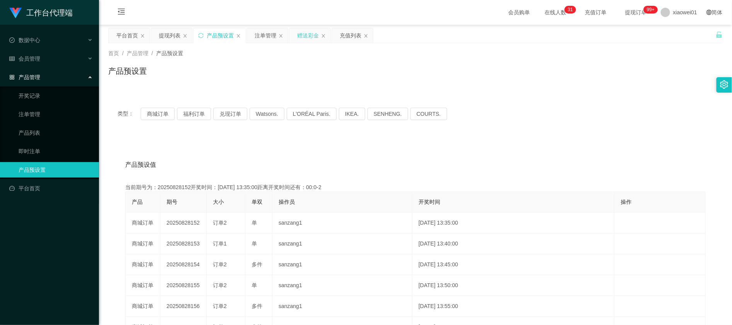
click at [314, 30] on div "赠送彩金" at bounding box center [308, 35] width 22 height 15
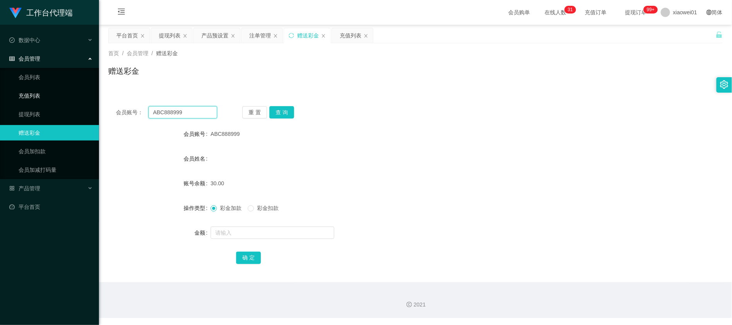
drag, startPoint x: 189, startPoint y: 114, endPoint x: 20, endPoint y: 91, distance: 170.8
click at [7, 92] on section "工作台代理端 数据中心 会员管理 会员列表 充值列表 提现列表 赠送彩金 会员加扣款 会员加减打码量 产品管理 开奖记录 注单管理 产品列表 即时注单 产品预…" at bounding box center [366, 159] width 732 height 318
paste input "0177869141"
type input "0177869141"
click at [275, 109] on button "查 询" at bounding box center [281, 112] width 25 height 12
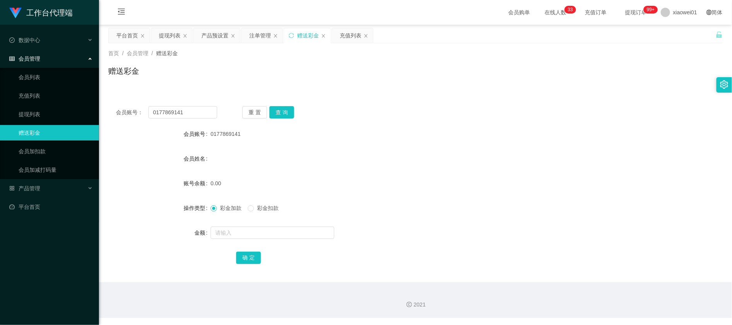
click at [480, 117] on div "会员账号： 0177869141 重 置 查 询" at bounding box center [415, 112] width 614 height 12
click at [214, 34] on div "产品预设置" at bounding box center [214, 35] width 27 height 15
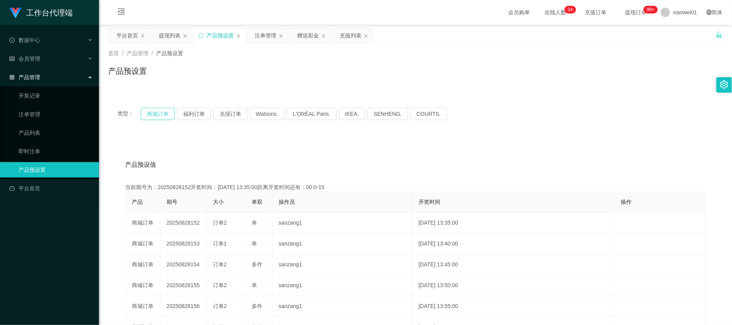
click at [155, 110] on button "商城订单" at bounding box center [158, 114] width 34 height 12
click at [182, 111] on button "福利订单" at bounding box center [194, 114] width 34 height 12
click at [155, 114] on button "商城订单" at bounding box center [158, 114] width 34 height 12
click at [305, 37] on div "赠送彩金" at bounding box center [308, 35] width 22 height 15
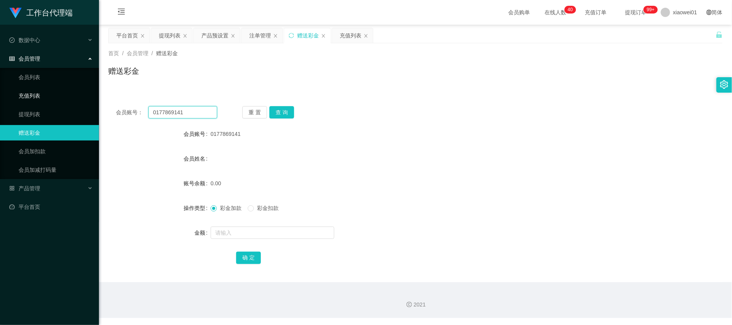
drag, startPoint x: 200, startPoint y: 107, endPoint x: 55, endPoint y: 99, distance: 145.5
click at [52, 100] on section "工作台代理端 数据中心 会员管理 会员列表 充值列表 提现列表 赠送彩金 会员加扣款 会员加减打码量 产品管理 开奖记录 注单管理 产品列表 即时注单 产品预…" at bounding box center [366, 159] width 732 height 318
paste input "vella"
type input "vella"
click at [289, 108] on button "查 询" at bounding box center [281, 112] width 25 height 12
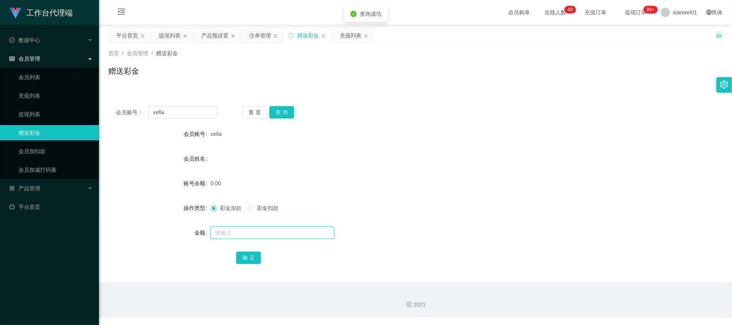
click at [265, 229] on input "text" at bounding box center [273, 233] width 124 height 12
type input "30"
click at [246, 251] on div "确 定" at bounding box center [415, 257] width 359 height 15
click at [258, 259] on button "确 定" at bounding box center [248, 258] width 25 height 12
click at [383, 173] on form "会员账号 vella 会员姓名 账号余额 30.00 操作类型 彩金加款 彩金扣款 金额 确 定" at bounding box center [415, 195] width 614 height 139
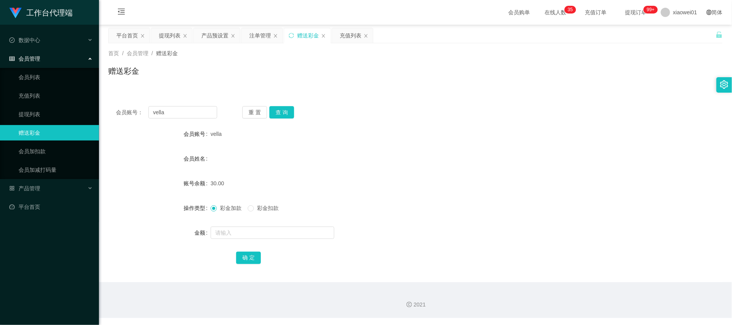
click at [233, 226] on div at bounding box center [390, 232] width 359 height 15
click at [237, 230] on input "text" at bounding box center [273, 233] width 124 height 12
type input "30"
click at [287, 108] on button "查 询" at bounding box center [281, 112] width 25 height 12
drag, startPoint x: 287, startPoint y: 108, endPoint x: 311, endPoint y: 173, distance: 69.5
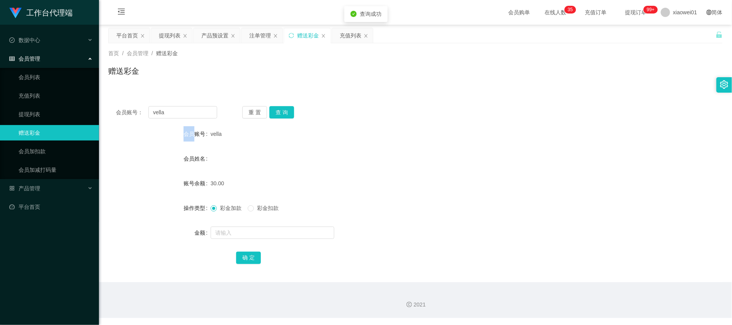
click at [293, 115] on div "重 置 查 询" at bounding box center [292, 112] width 101 height 12
click at [249, 232] on input "text" at bounding box center [273, 233] width 124 height 12
type input "30"
click at [248, 257] on button "确 定" at bounding box center [248, 258] width 25 height 12
click at [433, 172] on form "会员账号 vella 会员姓名 账号余额 30.00 操作类型 彩金加款 彩金扣款 金额 30 确 定" at bounding box center [415, 195] width 614 height 139
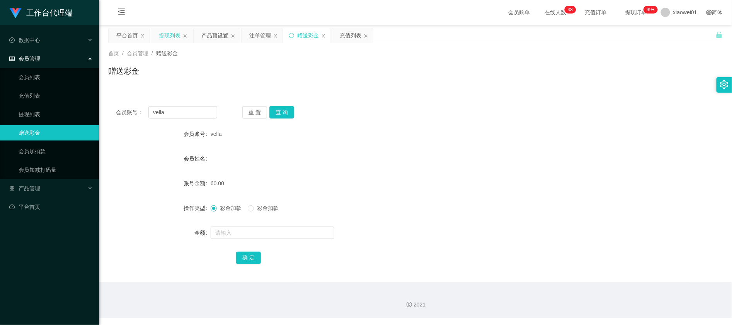
click at [165, 33] on div "提现列表" at bounding box center [170, 35] width 22 height 15
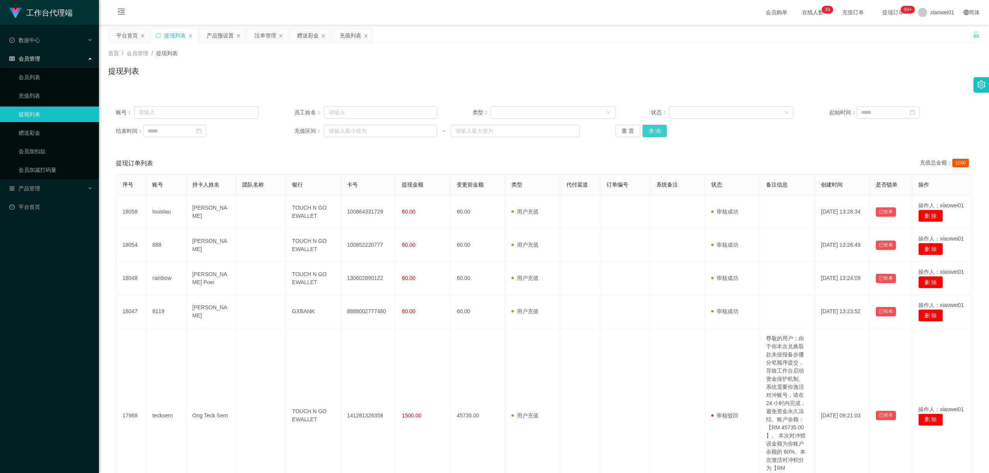
click at [646, 128] on button "查 询" at bounding box center [655, 131] width 25 height 12
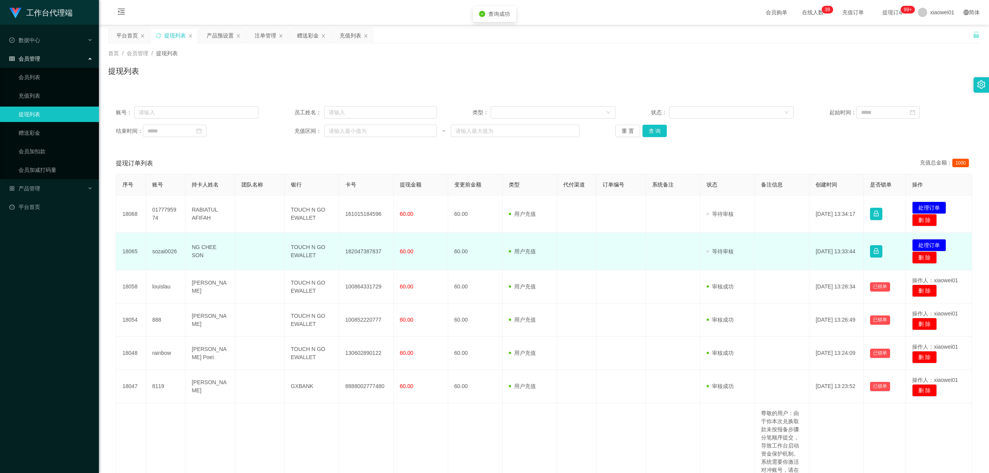
click at [348, 252] on td "182047387837" at bounding box center [366, 251] width 54 height 37
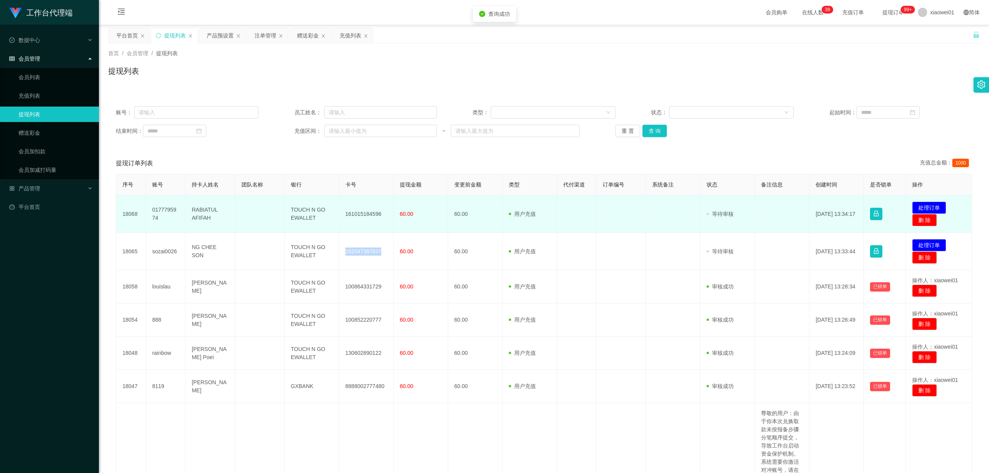
copy td "182047387837"
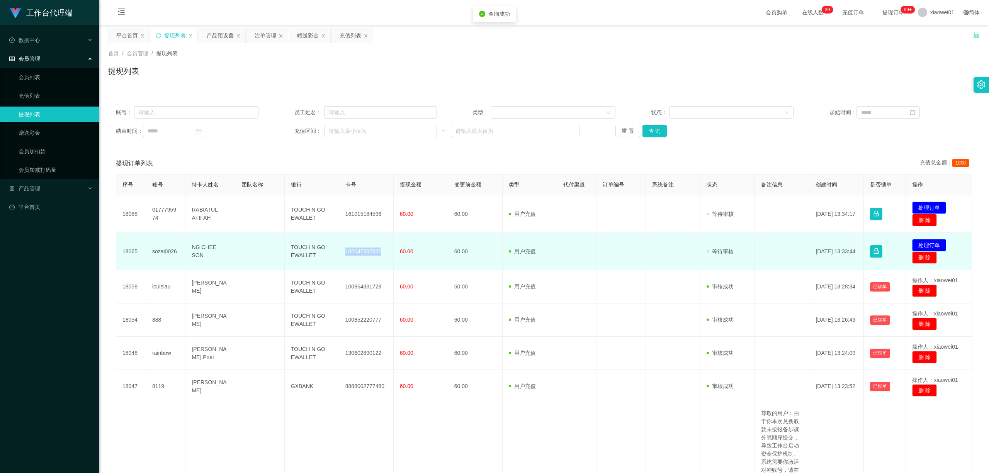
click at [732, 244] on button "处理订单" at bounding box center [929, 245] width 34 height 12
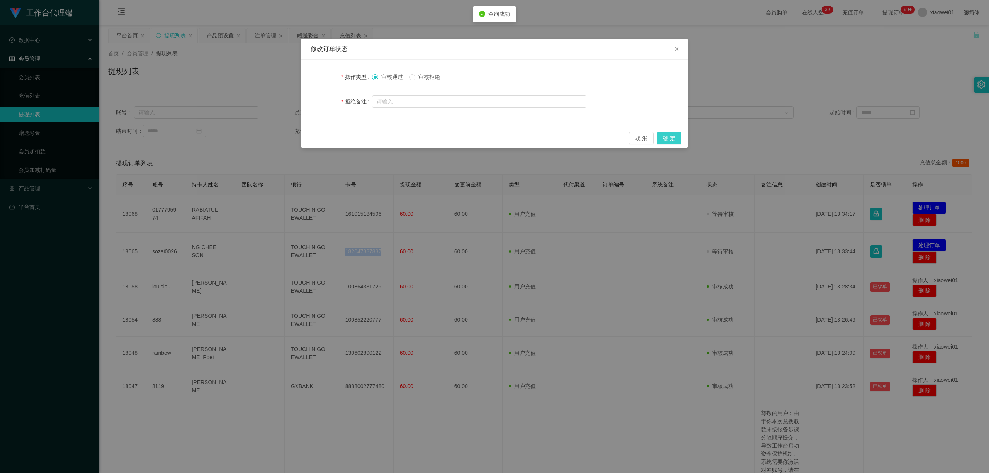
click at [666, 141] on button "确 定" at bounding box center [669, 138] width 25 height 12
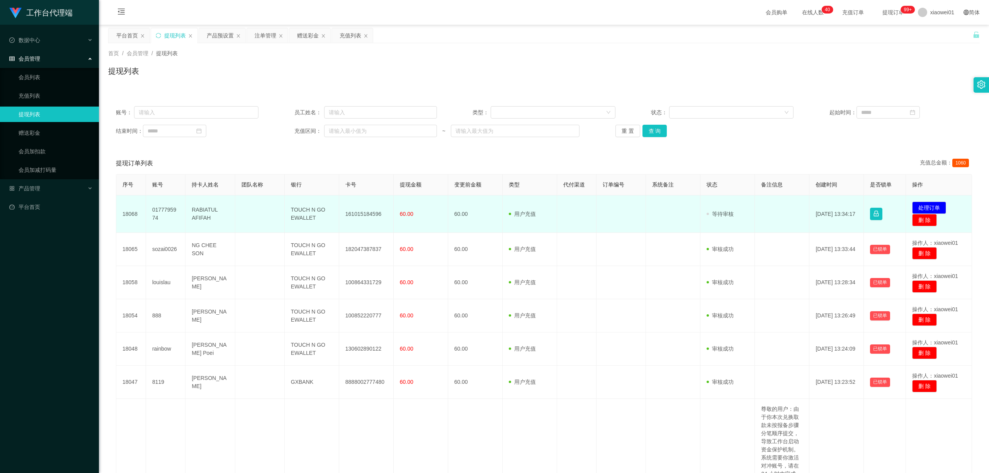
click at [354, 208] on td "161015184596" at bounding box center [366, 214] width 54 height 37
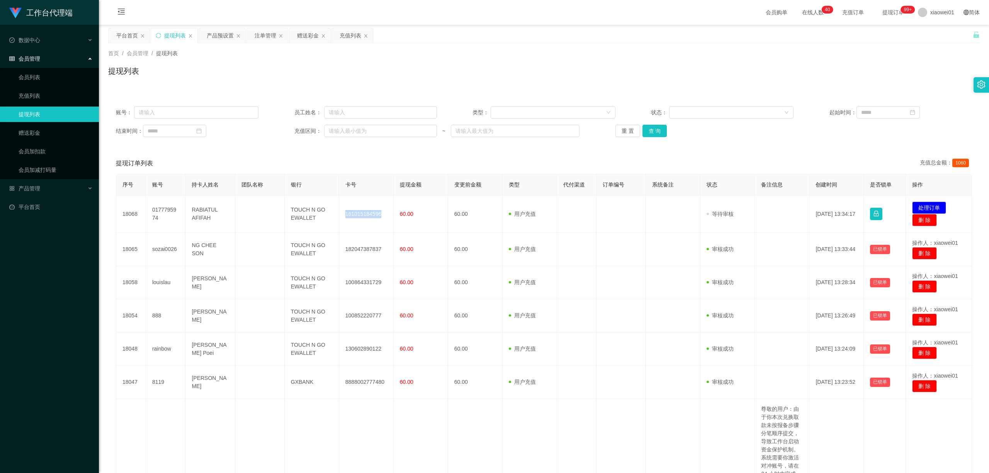
copy td "161015184596"
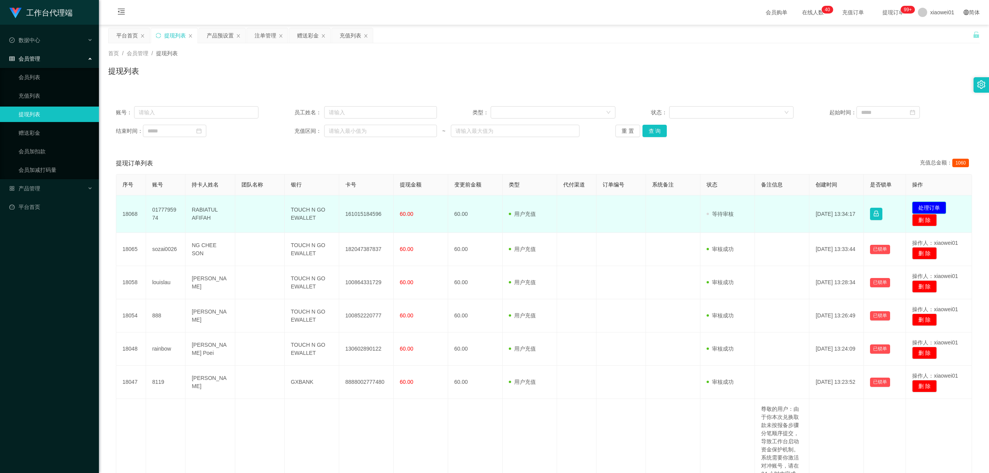
drag, startPoint x: 939, startPoint y: 201, endPoint x: 931, endPoint y: 206, distance: 9.2
click at [732, 201] on td "发起代付 处理订单 删 除" at bounding box center [939, 214] width 66 height 37
click at [732, 206] on button "处理订单" at bounding box center [929, 208] width 34 height 12
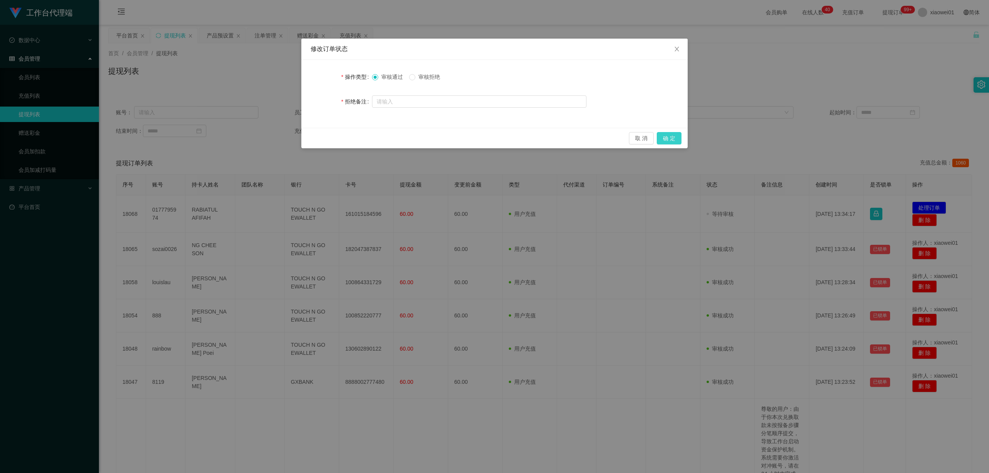
click at [669, 133] on button "确 定" at bounding box center [669, 138] width 25 height 12
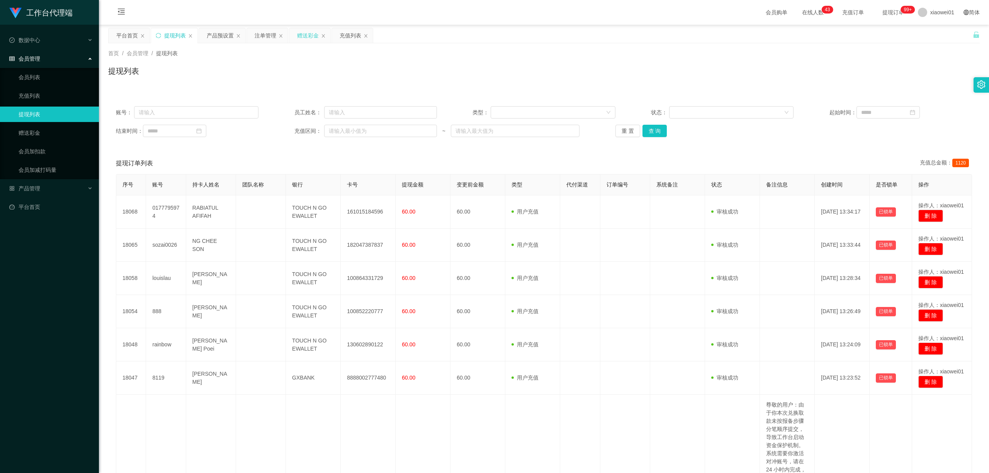
click at [303, 32] on div "赠送彩金" at bounding box center [308, 35] width 22 height 15
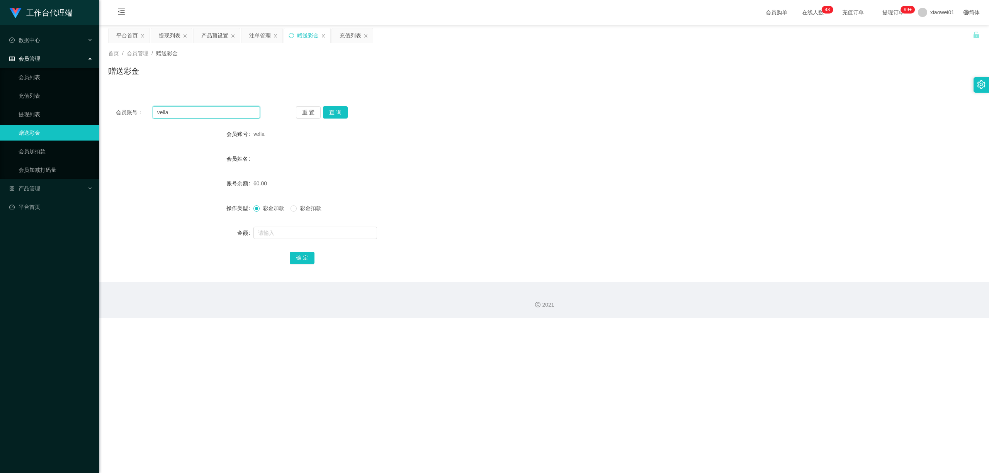
drag, startPoint x: 224, startPoint y: 108, endPoint x: 0, endPoint y: 102, distance: 224.2
click at [0, 102] on section "工作台代理端 数据中心 会员管理 会员列表 充值列表 提现列表 赠送彩金 会员加扣款 会员加减打码量 产品管理 开奖记录 注单管理 产品列表 即时注单 产品预…" at bounding box center [494, 159] width 989 height 318
paste input "ohweihuat"
type input "ohweihuat"
click at [348, 105] on div "会员账号： ohweihuat 重 置 查 询 会员账号 vella 会员姓名 账号余额 60.00 操作类型 彩金加款 彩金扣款 金额 确 定" at bounding box center [544, 191] width 872 height 184
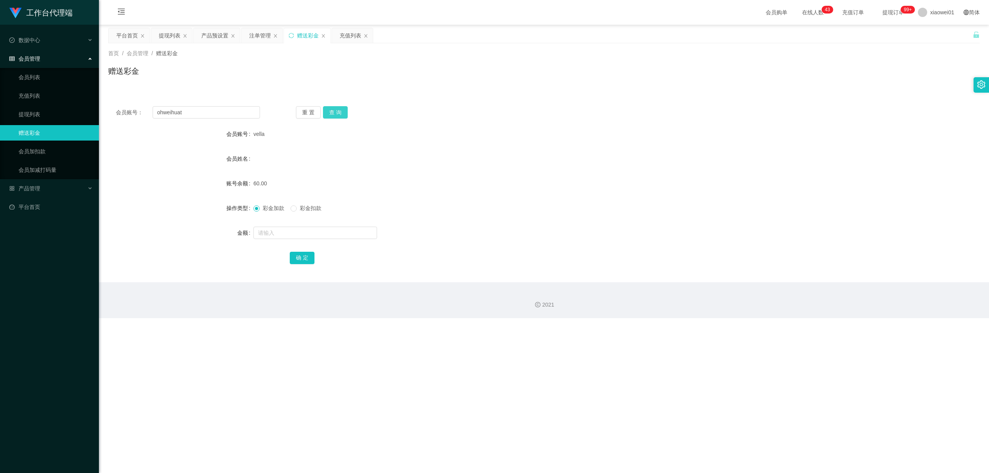
click at [342, 112] on button "查 询" at bounding box center [335, 112] width 25 height 12
click at [259, 28] on div "注单管理" at bounding box center [262, 35] width 42 height 15
click at [266, 36] on div "注单管理" at bounding box center [260, 35] width 22 height 15
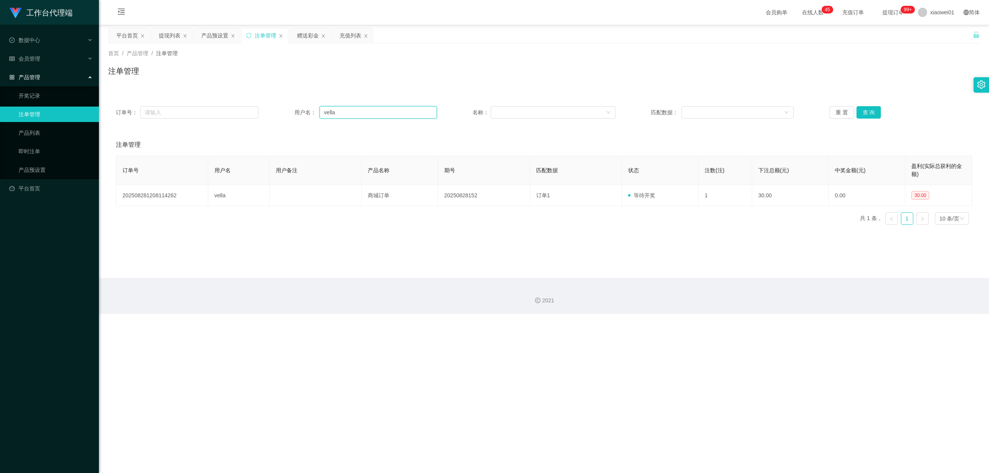
drag, startPoint x: 393, startPoint y: 110, endPoint x: 171, endPoint y: 98, distance: 222.9
click at [171, 99] on div "订单号： 用户名： vella 名称： 匹配数据： 重 置 查 询" at bounding box center [544, 113] width 872 height 28
click at [732, 115] on button "查 询" at bounding box center [869, 112] width 25 height 12
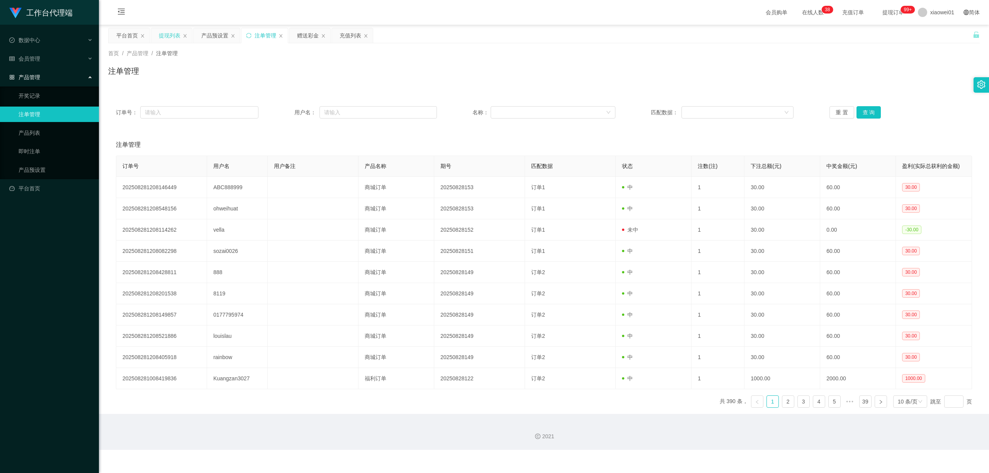
click at [175, 33] on div "提现列表" at bounding box center [170, 35] width 22 height 15
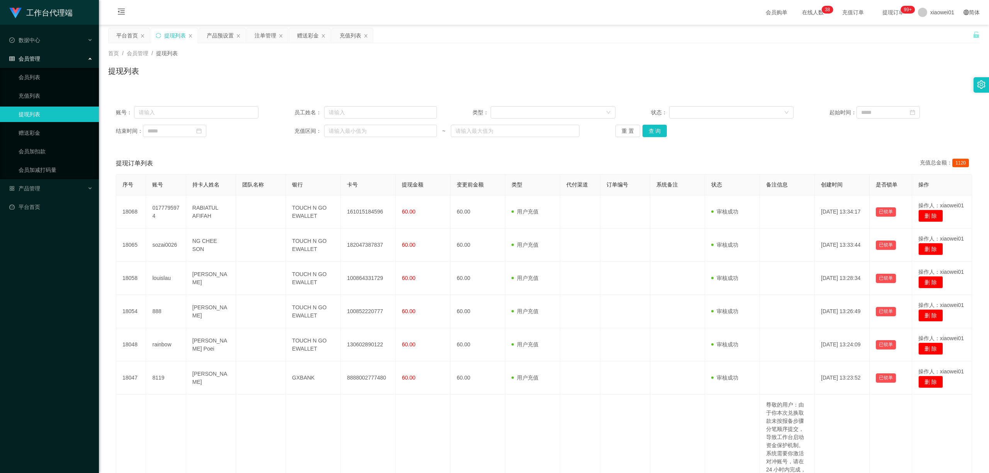
click at [678, 129] on div "重 置 查 询" at bounding box center [687, 131] width 143 height 12
click at [658, 135] on button "查 询" at bounding box center [655, 131] width 25 height 12
click at [656, 135] on button "查 询" at bounding box center [655, 131] width 25 height 12
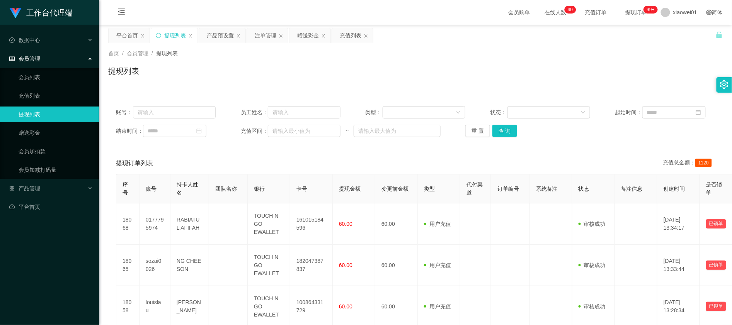
click at [367, 79] on div "提现列表" at bounding box center [415, 74] width 614 height 18
drag, startPoint x: 306, startPoint y: 33, endPoint x: 305, endPoint y: 38, distance: 4.9
click at [306, 33] on div "赠送彩金" at bounding box center [308, 35] width 22 height 15
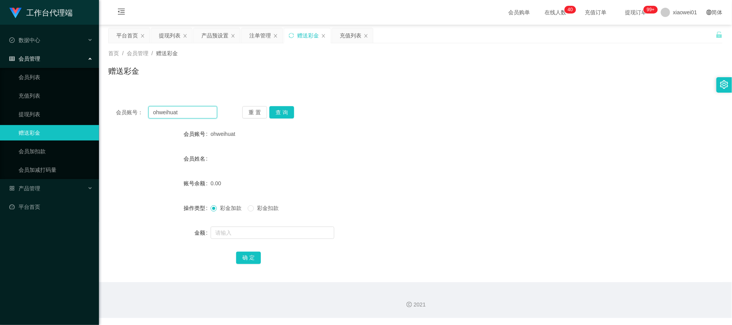
drag, startPoint x: 200, startPoint y: 114, endPoint x: 121, endPoint y: 106, distance: 79.3
click at [117, 104] on div "会员账号： ohweihuat 重 置 查 询 会员账号 ohweihuat 会员姓名 账号余额 0.00 操作类型 彩金加款 彩金扣款 金额 确 定" at bounding box center [415, 191] width 614 height 184
paste input "0177869141"
type input "0177869141"
click at [285, 117] on button "查 询" at bounding box center [281, 112] width 25 height 12
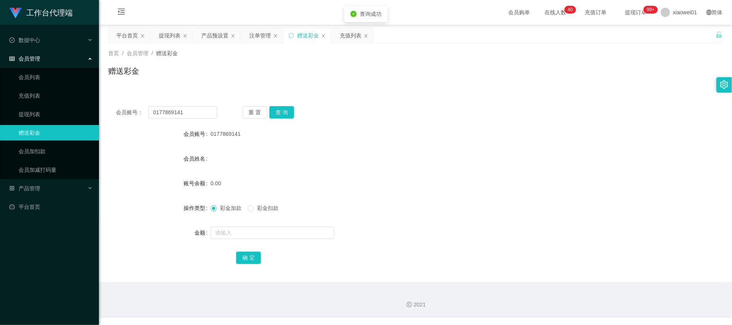
click at [274, 102] on div "会员账号： 0177869141 重 置 查 询 会员账号 0177869141 会员姓名 账号余额 0.00 操作类型 彩金加款 彩金扣款 金额 确 定" at bounding box center [415, 191] width 614 height 184
click at [283, 110] on button "查 询" at bounding box center [281, 112] width 25 height 12
click at [265, 31] on div "注单管理" at bounding box center [260, 35] width 22 height 15
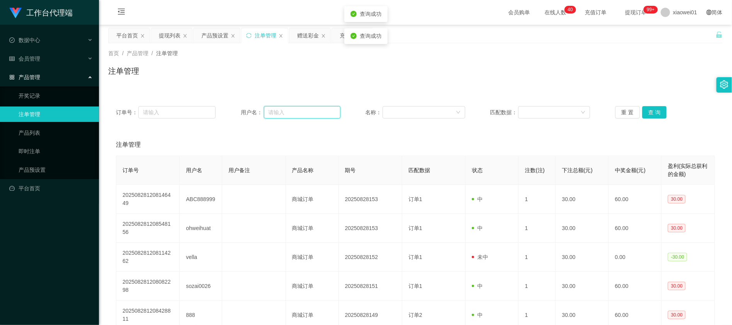
click at [290, 112] on input "text" at bounding box center [302, 112] width 77 height 12
paste input "0177869141"
type input "0177869141"
click at [657, 116] on button "查 询" at bounding box center [654, 112] width 25 height 12
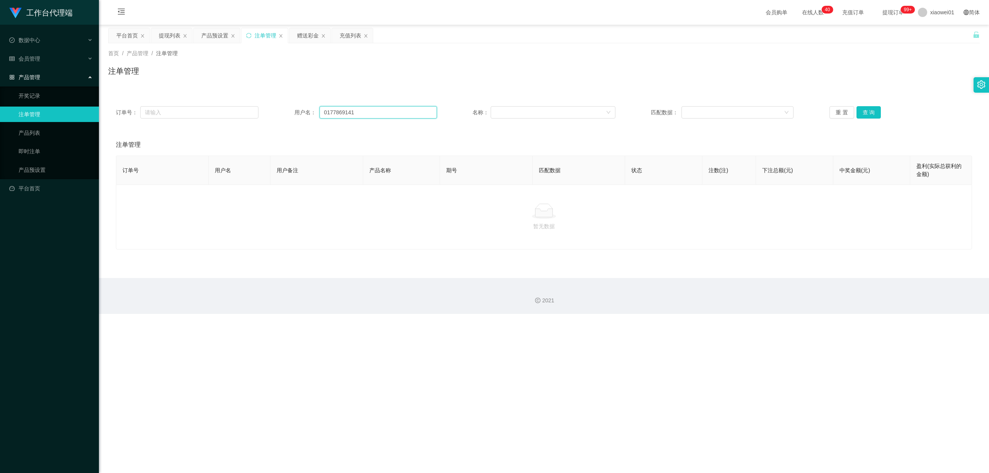
drag, startPoint x: 317, startPoint y: 110, endPoint x: 127, endPoint y: 81, distance: 192.4
click at [79, 98] on section "工作台代理端 数据中心 会员管理 会员列表 充值列表 提现列表 赠送彩金 会员加扣款 会员加减打码量 产品管理 开奖记录 注单管理 产品列表 即时注单 产品预…" at bounding box center [494, 157] width 989 height 314
click at [732, 108] on button "查 询" at bounding box center [869, 112] width 25 height 12
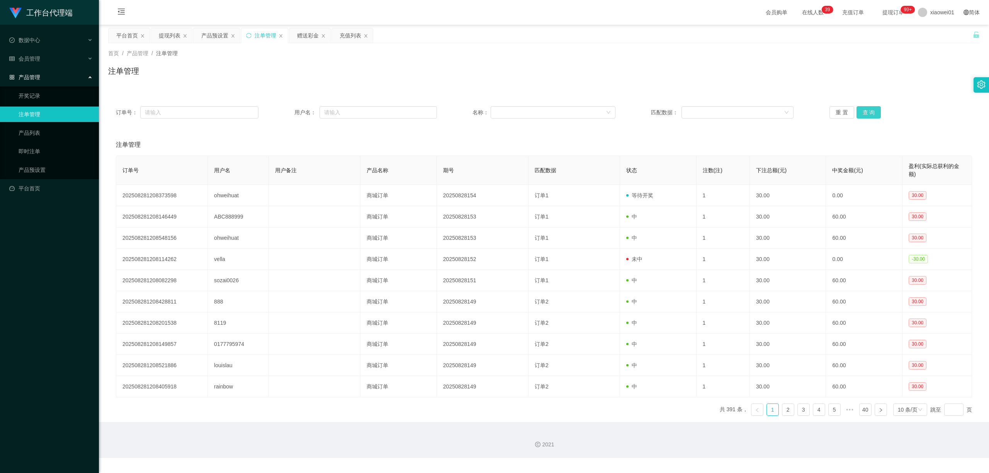
click at [732, 109] on button "查 询" at bounding box center [869, 112] width 25 height 12
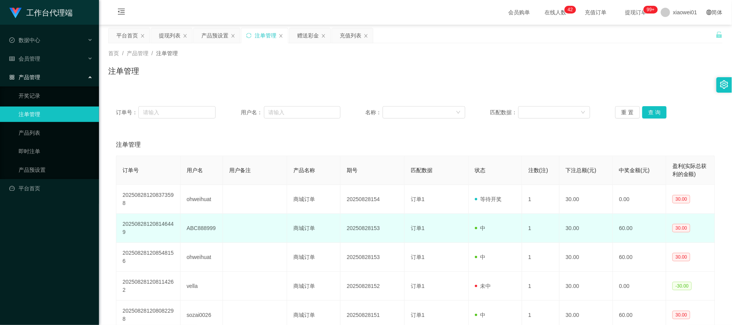
click at [196, 227] on td "ABC888999" at bounding box center [201, 228] width 43 height 29
drag, startPoint x: 196, startPoint y: 227, endPoint x: 191, endPoint y: 234, distance: 8.6
click at [196, 227] on td "ABC888999" at bounding box center [201, 228] width 43 height 29
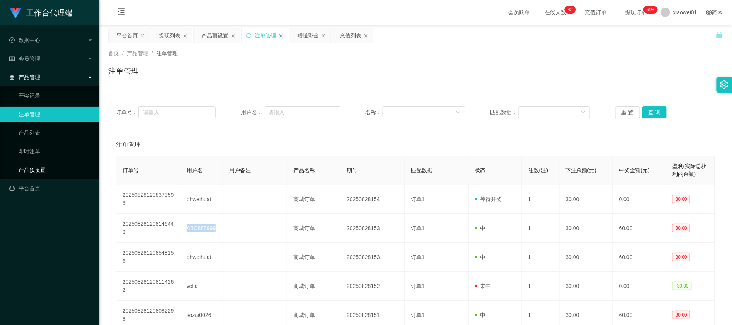
copy td "ABC888999"
click at [449, 87] on div "首页 / 产品管理 / 注单管理 / 注单管理 订单号： 用户名： 名称： 匹配数据： 重 置 查 询 注单管理 订单号 用户名 用户备注 产品名称 期号 匹…" at bounding box center [415, 271] width 614 height 456
click at [308, 31] on div "赠送彩金" at bounding box center [308, 35] width 22 height 15
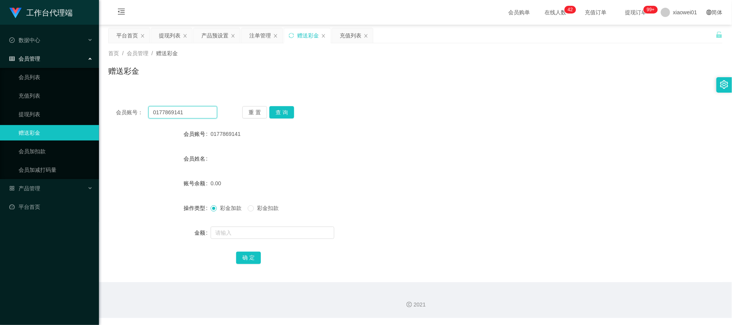
drag, startPoint x: 197, startPoint y: 116, endPoint x: 166, endPoint y: 102, distance: 34.1
click at [48, 99] on section "工作台代理端 数据中心 会员管理 会员列表 充值列表 提现列表 赠送彩金 会员加扣款 会员加减打码量 产品管理 开奖记录 注单管理 产品列表 即时注单 产品预…" at bounding box center [366, 159] width 732 height 318
paste input "ABC888999"
type input "ABC888999"
click at [284, 111] on button "查 询" at bounding box center [281, 112] width 25 height 12
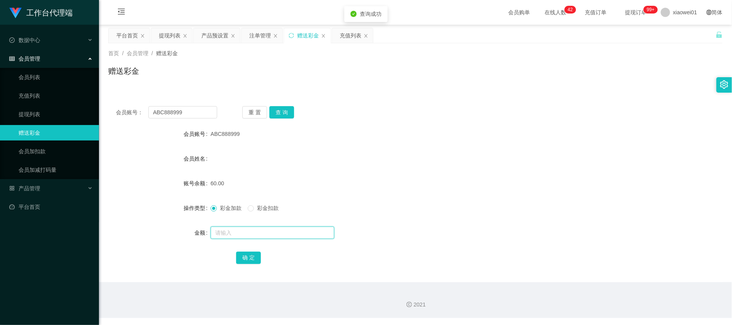
click at [259, 231] on input "text" at bounding box center [273, 233] width 124 height 12
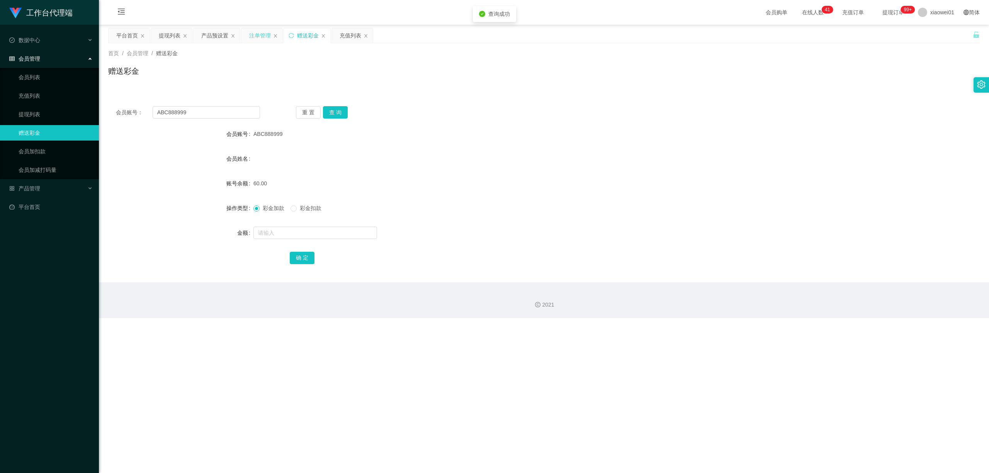
click at [264, 36] on div "注单管理" at bounding box center [260, 35] width 22 height 15
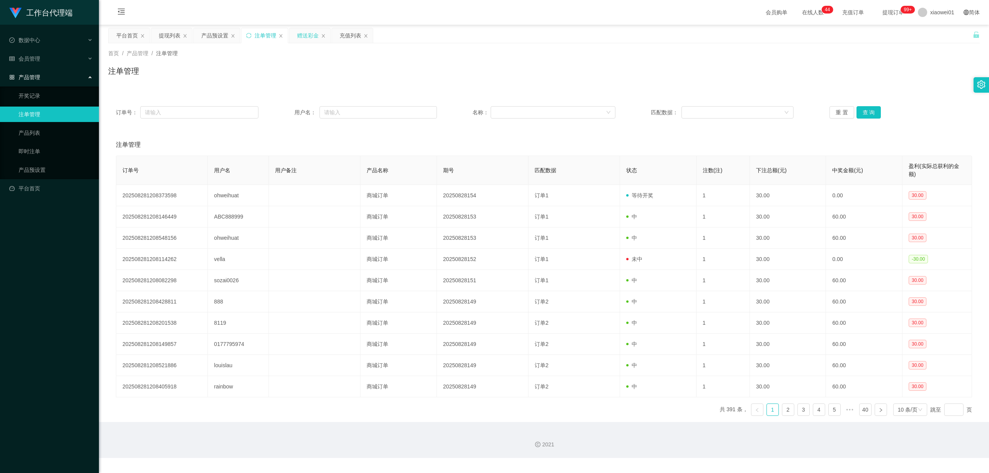
click at [305, 34] on div "赠送彩金" at bounding box center [308, 35] width 22 height 15
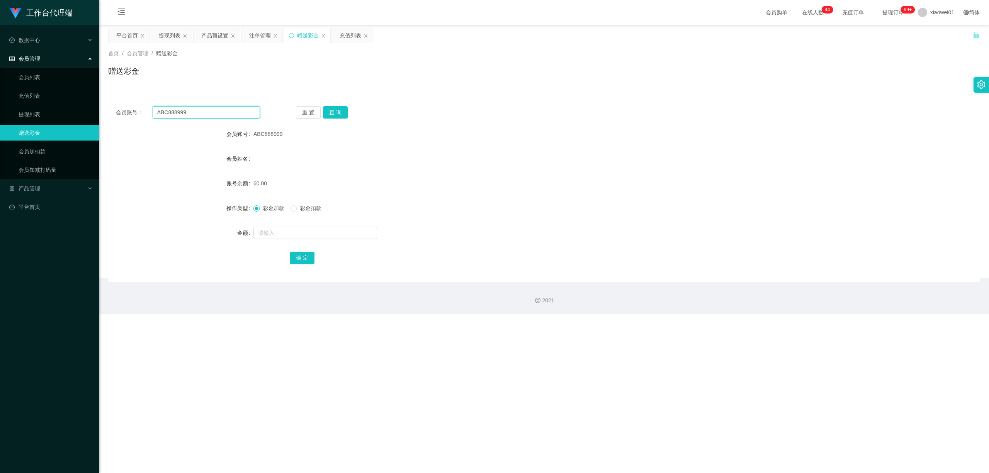
drag, startPoint x: 209, startPoint y: 118, endPoint x: 89, endPoint y: 104, distance: 121.4
click at [89, 104] on section "工作台代理端 数据中心 会员管理 会员列表 充值列表 提现列表 赠送彩金 会员加扣款 会员加减打码量 产品管理 开奖记录 注单管理 产品列表 即时注单 产品预…" at bounding box center [494, 157] width 989 height 314
paste input "0177869141"
type input "0177869141"
click at [344, 115] on button "查 询" at bounding box center [335, 112] width 25 height 12
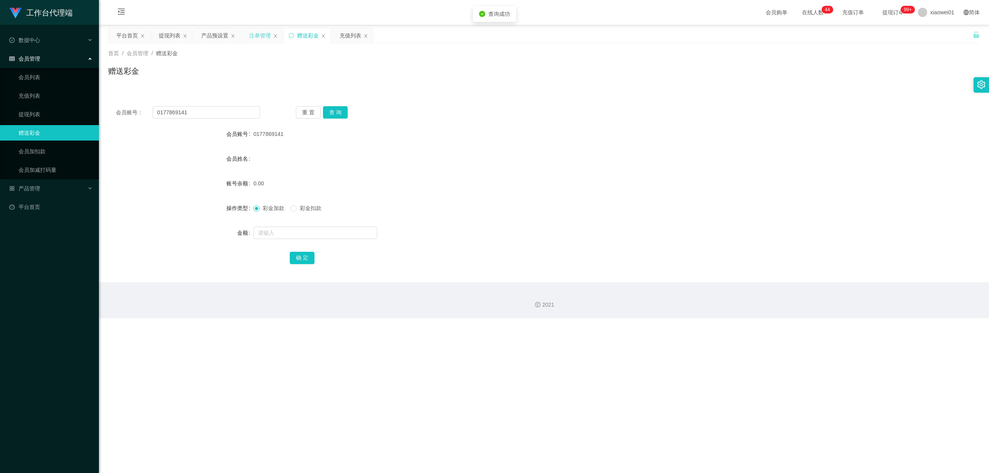
click at [255, 37] on div "注单管理" at bounding box center [260, 35] width 22 height 15
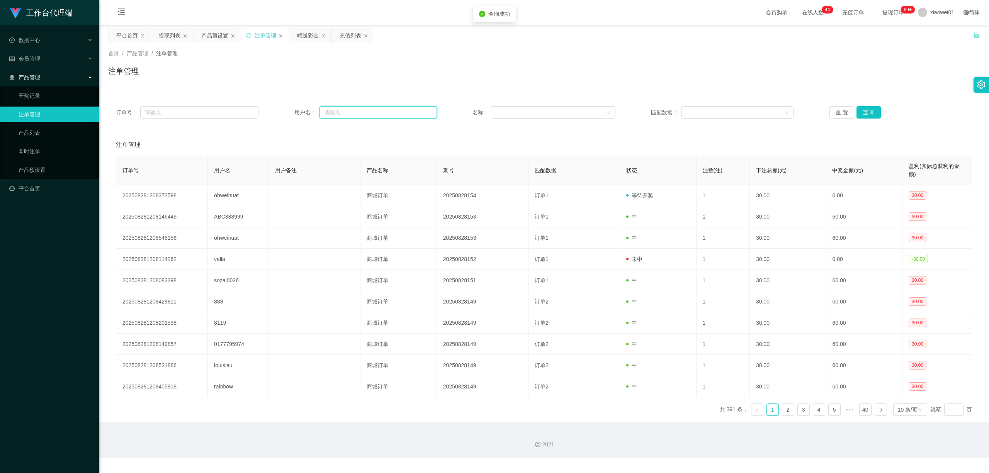
click at [344, 115] on input "text" at bounding box center [378, 112] width 117 height 12
paste input "0177869141"
type input "0177869141"
click at [732, 113] on button "查 询" at bounding box center [869, 112] width 25 height 12
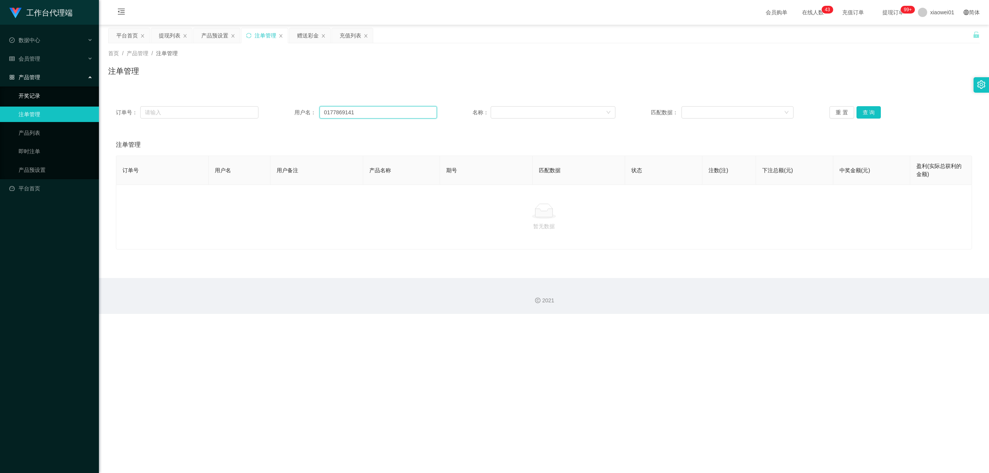
drag, startPoint x: 383, startPoint y: 115, endPoint x: 70, endPoint y: 97, distance: 312.8
click at [85, 97] on section "工作台代理端 数据中心 会员管理 会员列表 充值列表 提现列表 赠送彩金 会员加扣款 会员加减打码量 产品管理 开奖记录 注单管理 产品列表 即时注单 产品预…" at bounding box center [494, 157] width 989 height 314
drag, startPoint x: 306, startPoint y: 34, endPoint x: 309, endPoint y: 41, distance: 6.7
click at [306, 34] on div "赠送彩金" at bounding box center [308, 35] width 22 height 15
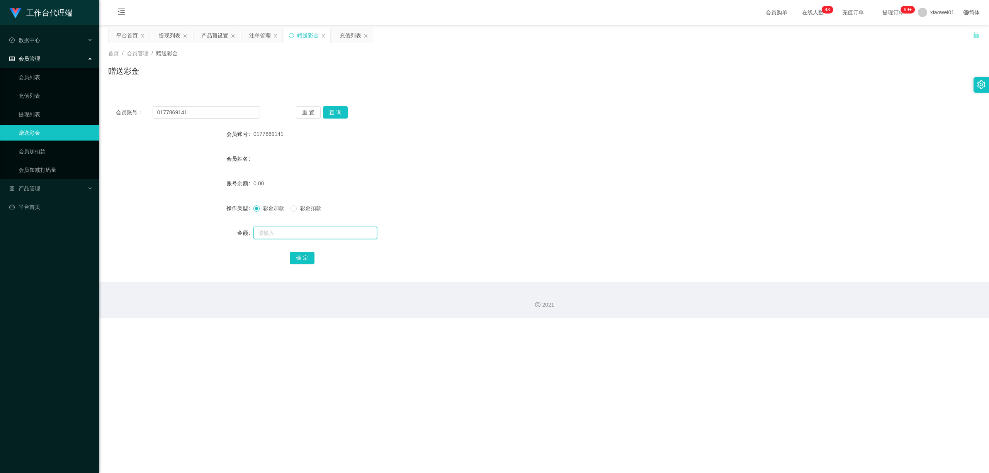
click at [279, 231] on input "text" at bounding box center [316, 233] width 124 height 12
type input "30"
click at [294, 263] on button "确 定" at bounding box center [302, 258] width 25 height 12
click at [526, 164] on div "会员姓名" at bounding box center [544, 158] width 872 height 15
click at [254, 39] on div "注单管理" at bounding box center [260, 35] width 22 height 15
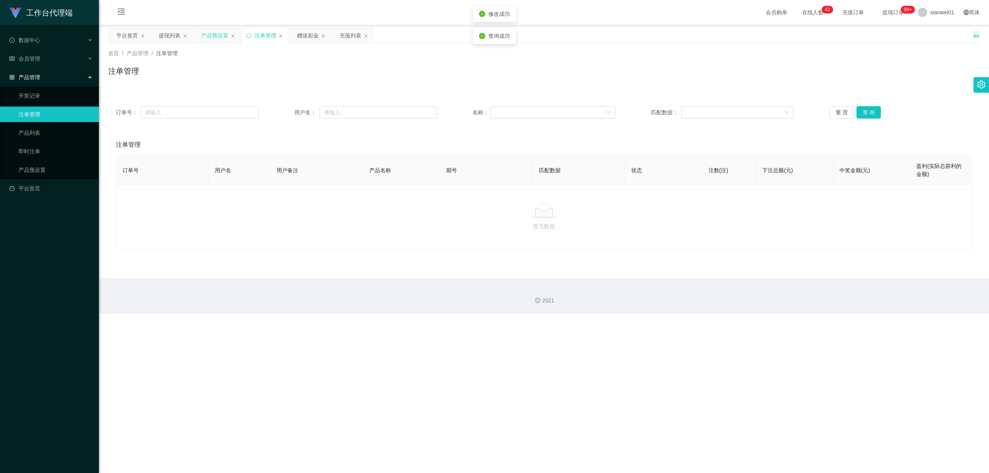
click at [212, 37] on div "产品预设置" at bounding box center [214, 35] width 27 height 15
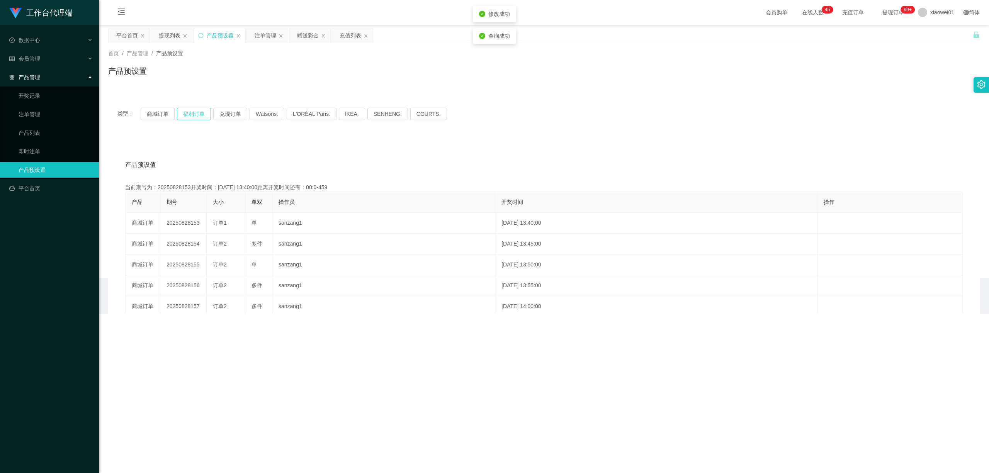
click at [186, 114] on button "福利订单" at bounding box center [194, 114] width 34 height 12
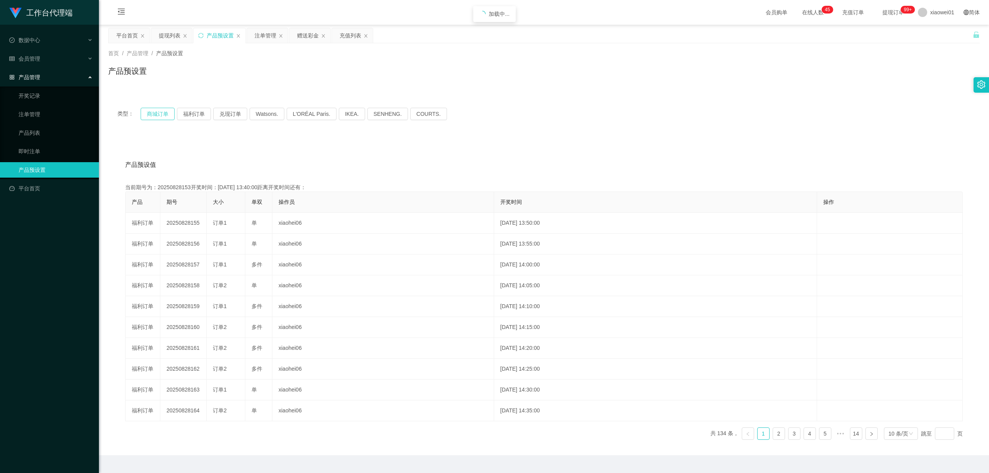
click at [150, 116] on button "商城订单" at bounding box center [158, 114] width 34 height 12
click at [135, 38] on div "平台首页" at bounding box center [127, 35] width 22 height 15
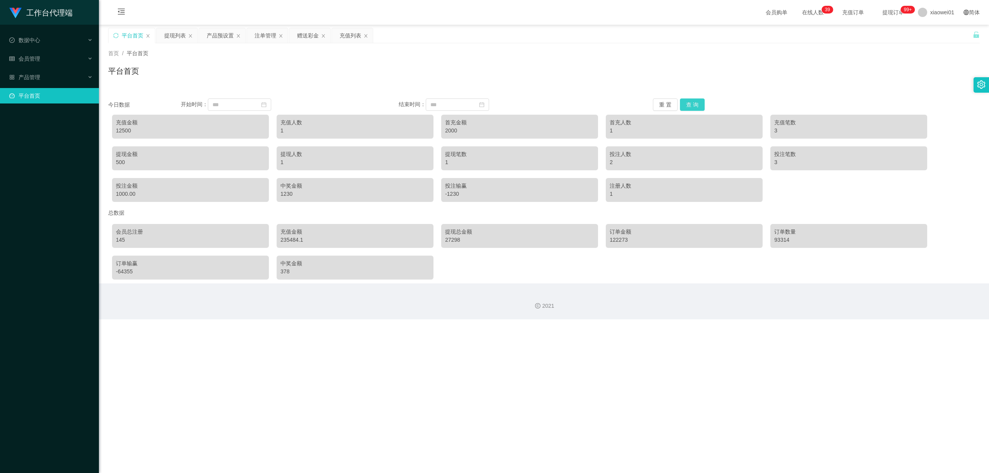
click at [689, 106] on button "查 询" at bounding box center [692, 105] width 25 height 12
click at [698, 107] on button "查 询" at bounding box center [692, 105] width 25 height 12
click at [306, 34] on div "赠送彩金" at bounding box center [308, 35] width 22 height 15
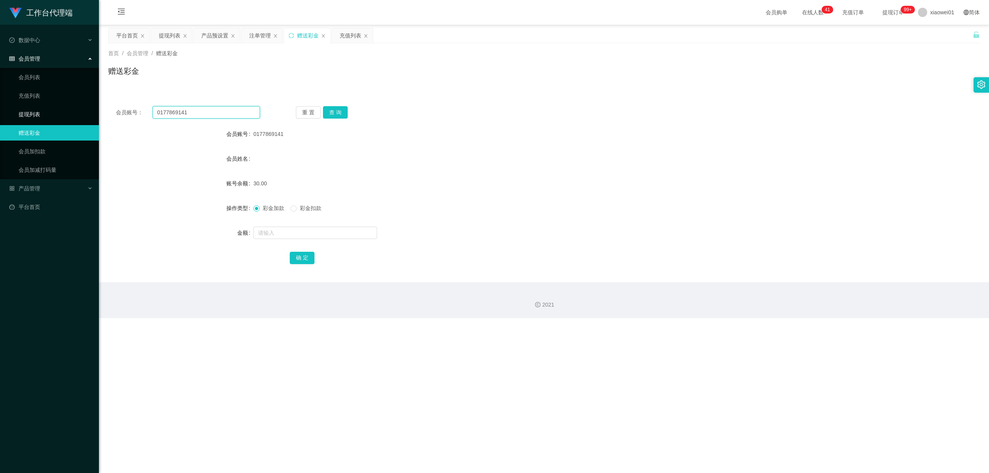
drag, startPoint x: 213, startPoint y: 114, endPoint x: 43, endPoint y: 119, distance: 170.1
click at [46, 119] on section "工作台代理端 数据中心 会员管理 会员列表 充值列表 提现列表 赠送彩金 会员加扣款 会员加减打码量 产品管理 开奖记录 注单管理 产品列表 即时注单 产品预…" at bounding box center [494, 159] width 989 height 318
paste input "Simon819"
type input "Simon819"
click at [341, 114] on button "查 询" at bounding box center [335, 112] width 25 height 12
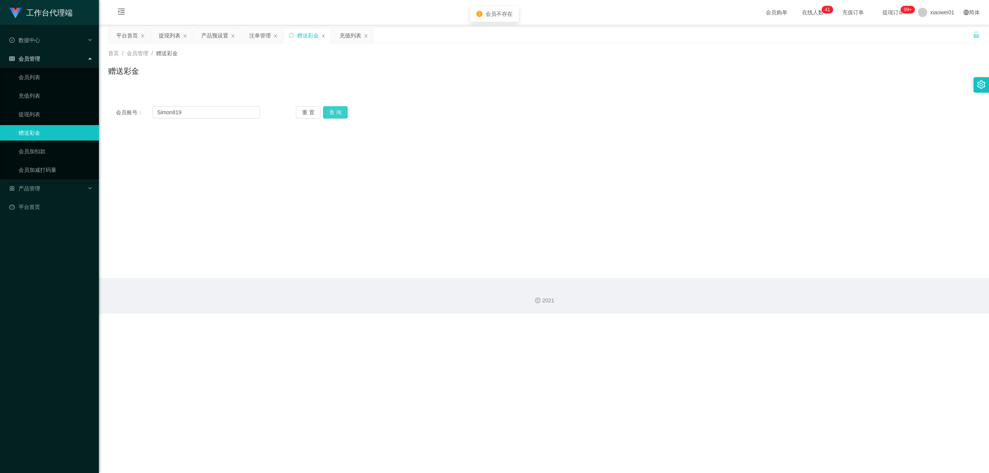
click at [328, 117] on button "查 询" at bounding box center [335, 112] width 25 height 12
click at [329, 116] on button "查 询" at bounding box center [335, 112] width 25 height 12
click at [174, 34] on div "提现列表" at bounding box center [170, 35] width 22 height 15
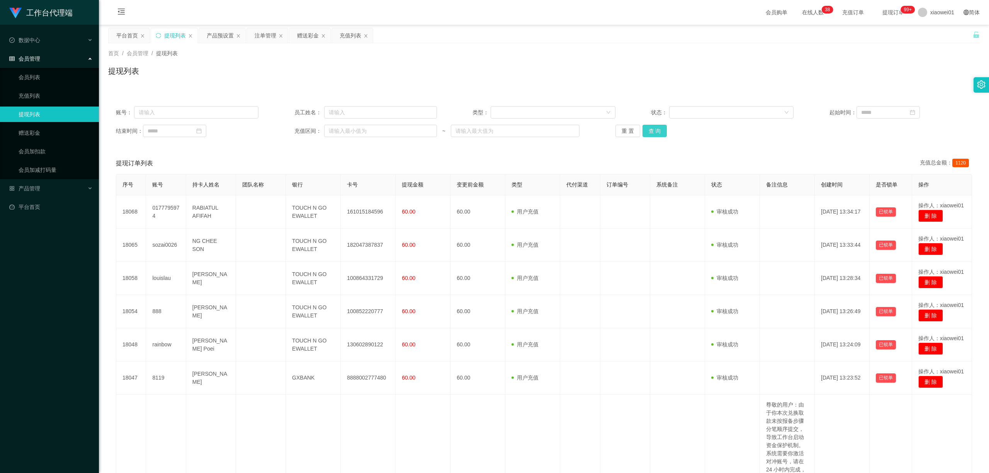
click at [659, 133] on button "查 询" at bounding box center [655, 131] width 25 height 12
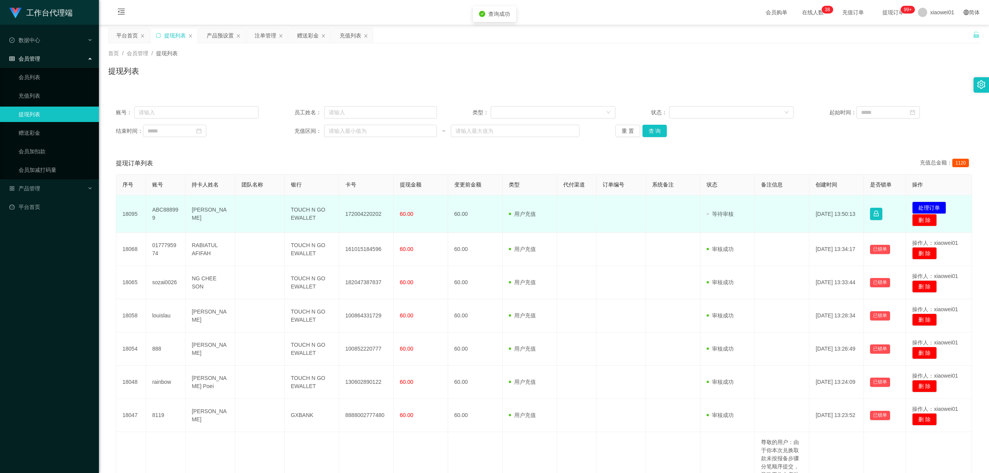
click at [358, 211] on td "172004220202" at bounding box center [366, 214] width 54 height 37
copy td "172004220202"
click at [732, 202] on button "处理订单" at bounding box center [929, 208] width 34 height 12
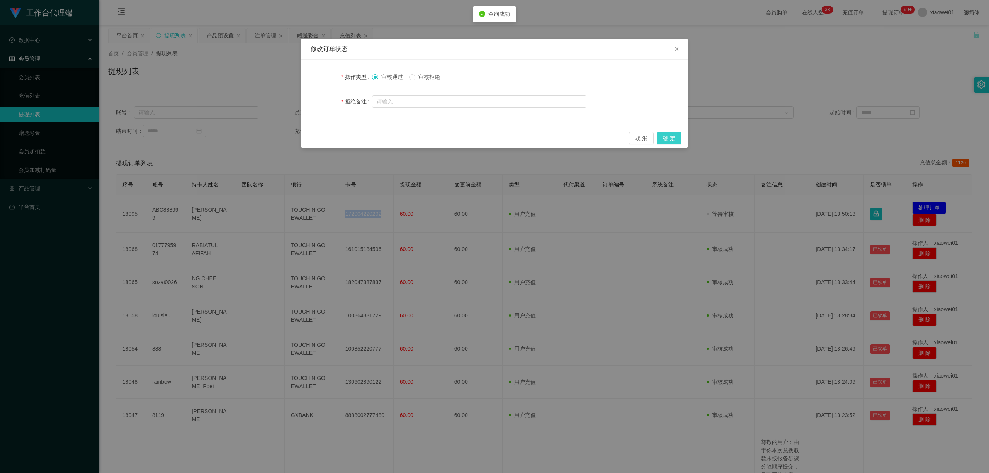
click at [673, 134] on button "确 定" at bounding box center [669, 138] width 25 height 12
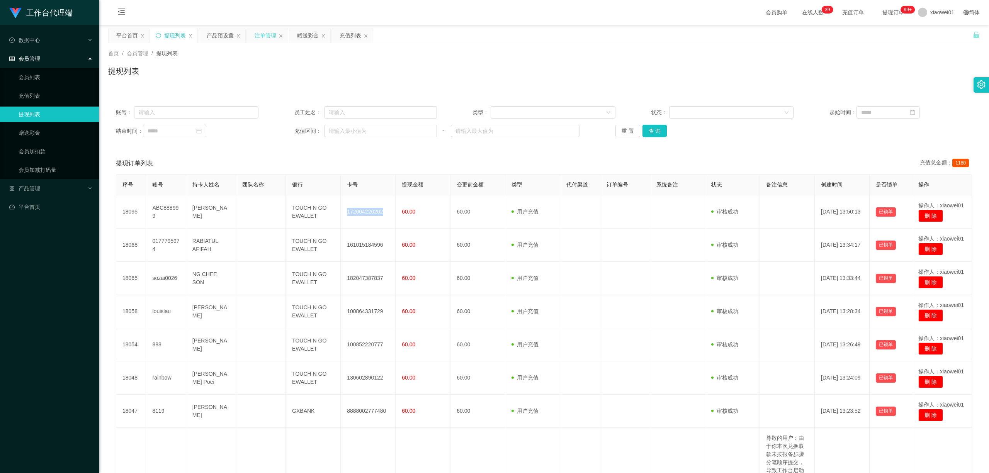
click at [256, 32] on div "注单管理" at bounding box center [266, 35] width 22 height 15
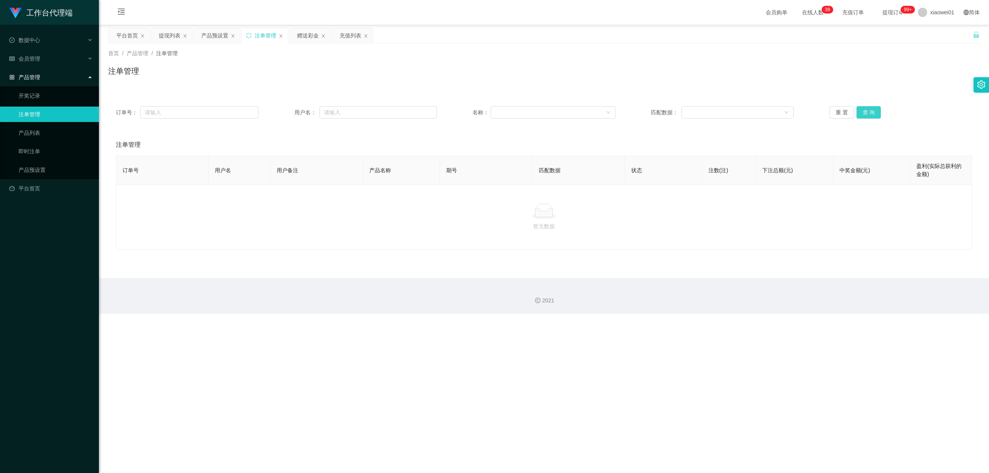
click at [732, 109] on button "查 询" at bounding box center [869, 112] width 25 height 12
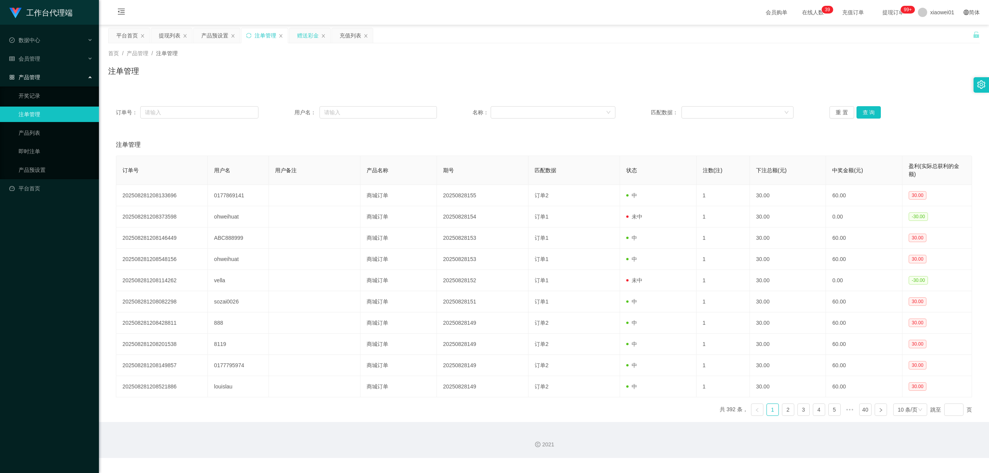
click at [308, 42] on div "赠送彩金" at bounding box center [308, 35] width 22 height 15
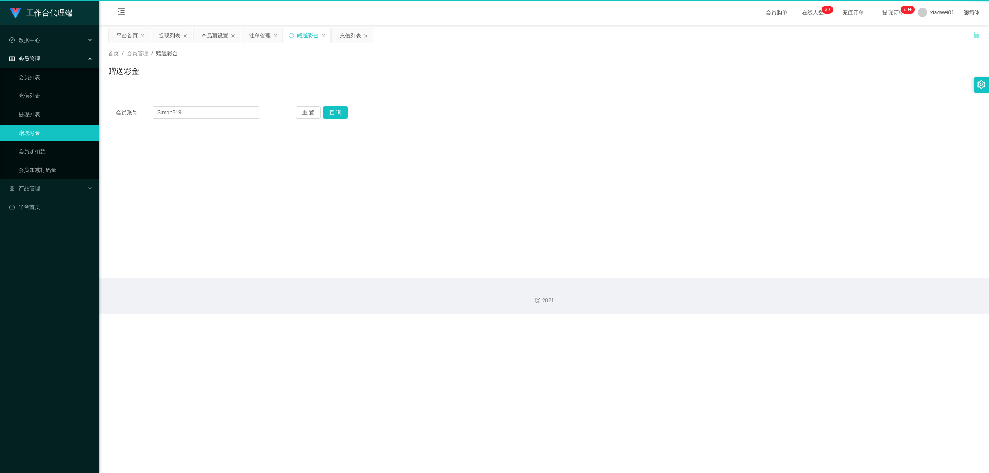
click at [313, 34] on div "赠送彩金" at bounding box center [308, 35] width 22 height 15
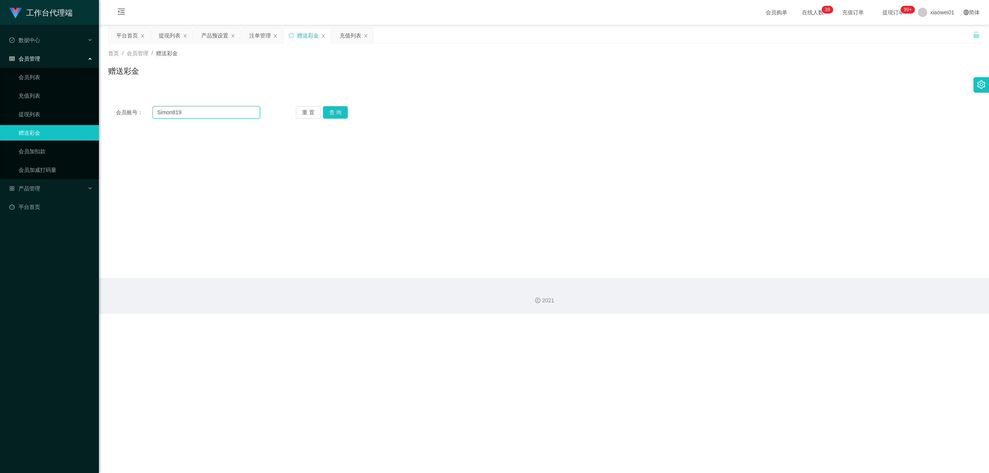
drag, startPoint x: 217, startPoint y: 115, endPoint x: 7, endPoint y: 85, distance: 212.0
click at [0, 87] on section "工作台代理端 数据中心 会员管理 会员列表 充值列表 提现列表 赠送彩金 会员加扣款 会员加减打码量 产品管理 开奖记录 注单管理 产品列表 即时注单 产品预…" at bounding box center [494, 157] width 989 height 314
paste input "ohweihuat"
type input "ohweihuat"
click at [339, 111] on button "查 询" at bounding box center [335, 112] width 25 height 12
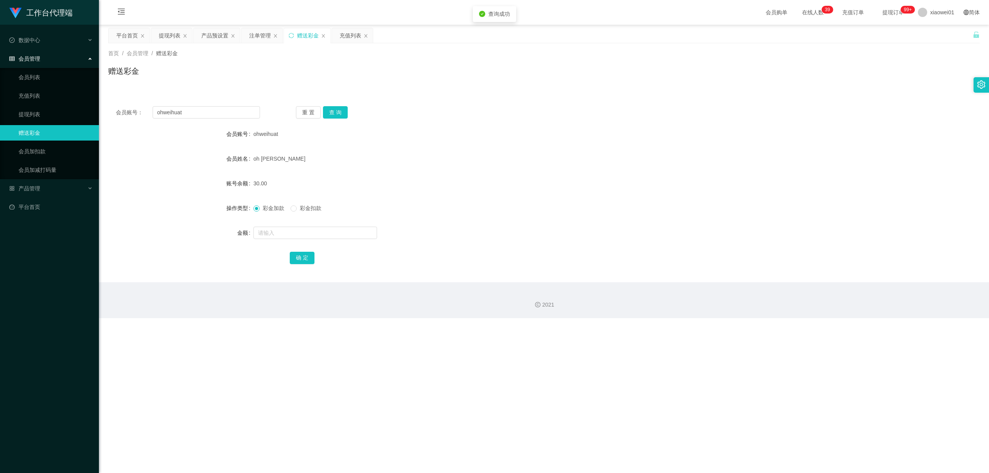
click at [289, 222] on form "会员账号 ohweihuat 会员姓名 oh wei huat 账号余额 30.00 操作类型 彩金加款 彩金扣款 金额 确 定" at bounding box center [544, 195] width 872 height 139
click at [292, 230] on input "text" at bounding box center [316, 233] width 124 height 12
type input "30"
click at [305, 251] on div "确 定" at bounding box center [544, 257] width 509 height 15
click at [305, 253] on button "确 定" at bounding box center [302, 258] width 25 height 12
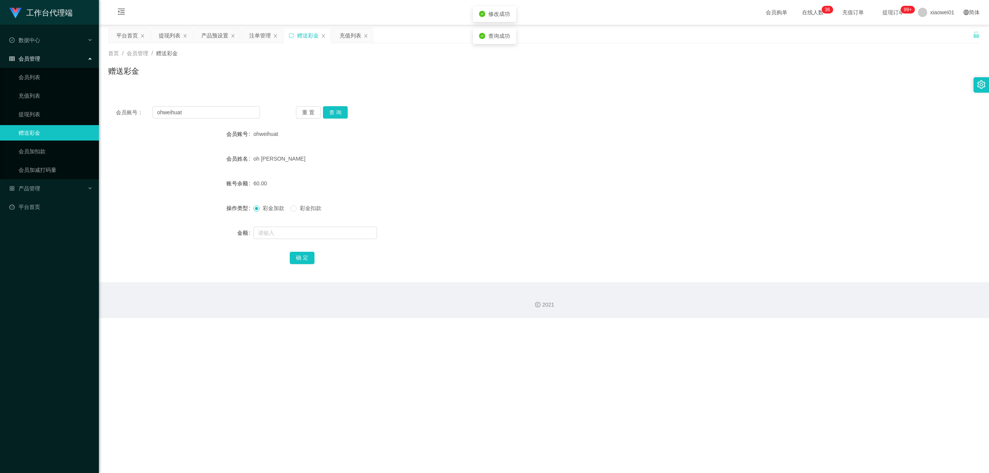
click at [616, 164] on div "oh [PERSON_NAME]" at bounding box center [508, 158] width 509 height 15
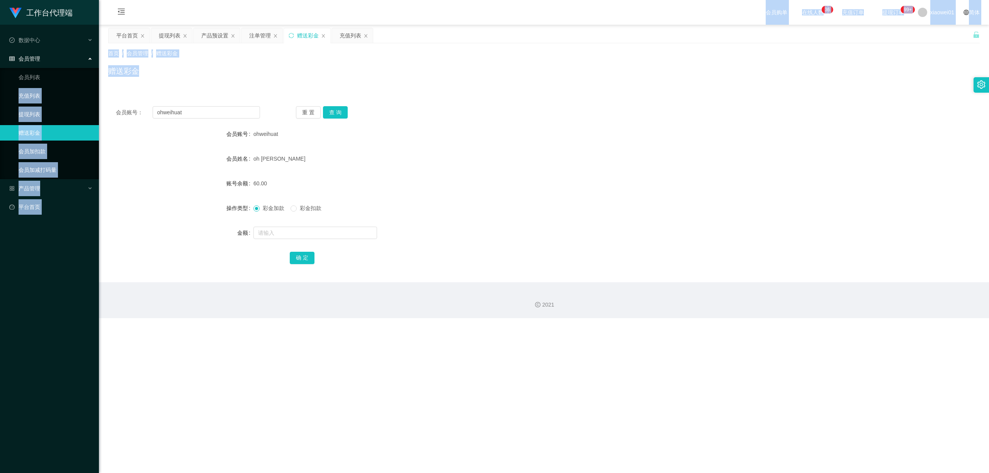
drag, startPoint x: 200, startPoint y: 105, endPoint x: 199, endPoint y: 93, distance: 12.0
click at [0, 93] on section "工作台代理端 数据中心 会员管理 会员列表 充值列表 提现列表 赠送彩金 会员加扣款 会员加减打码量 产品管理 开奖记录 注单管理 产品列表 即时注单 产品预…" at bounding box center [494, 159] width 989 height 318
click at [203, 114] on input "ohweihuat" at bounding box center [206, 112] width 107 height 12
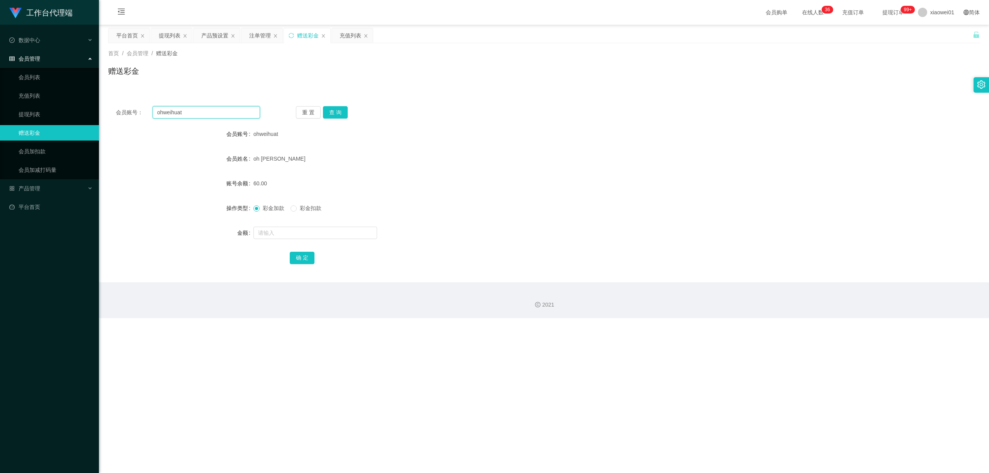
drag, startPoint x: 221, startPoint y: 112, endPoint x: 195, endPoint y: 106, distance: 27.4
click at [56, 101] on section "工作台代理端 数据中心 会员管理 会员列表 充值列表 提现列表 赠送彩金 会员加扣款 会员加减打码量 产品管理 开奖记录 注单管理 产品列表 即时注单 产品预…" at bounding box center [494, 159] width 989 height 318
paste input "Hokwenfeey"
type input "Hokwenfeey"
click at [333, 113] on button "查 询" at bounding box center [335, 112] width 25 height 12
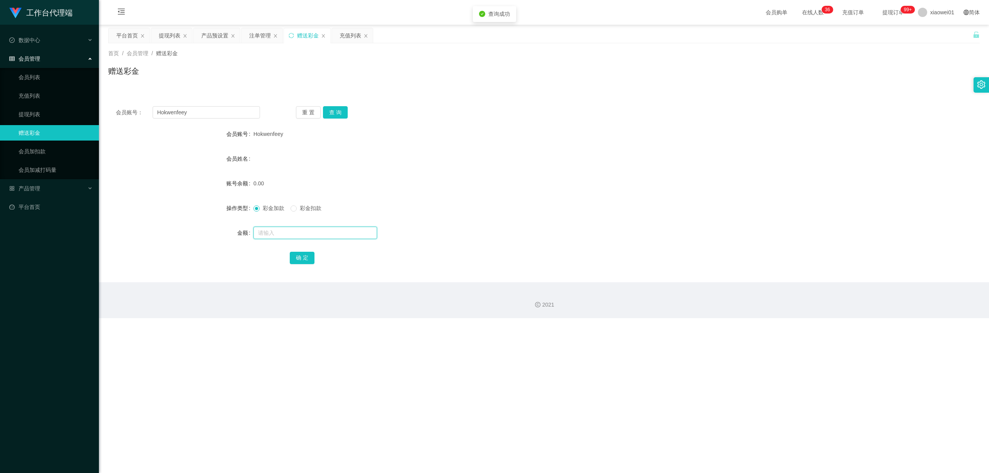
drag, startPoint x: 291, startPoint y: 234, endPoint x: 291, endPoint y: 230, distance: 4.3
click at [291, 233] on input "text" at bounding box center [316, 233] width 124 height 12
type input "30"
drag, startPoint x: 293, startPoint y: 257, endPoint x: 306, endPoint y: 254, distance: 13.8
click at [293, 257] on button "确 定" at bounding box center [302, 258] width 25 height 12
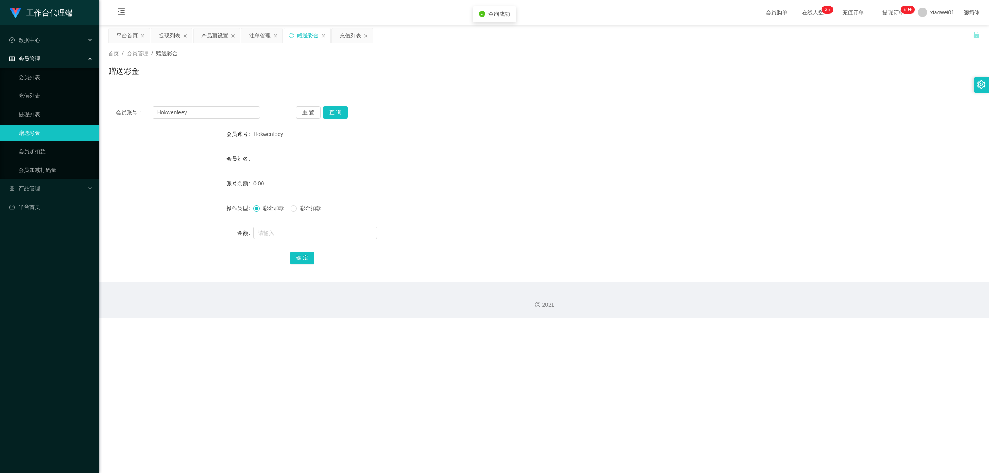
click at [537, 184] on div "0.00" at bounding box center [508, 183] width 509 height 15
click at [159, 33] on div "提现列表" at bounding box center [170, 35] width 22 height 15
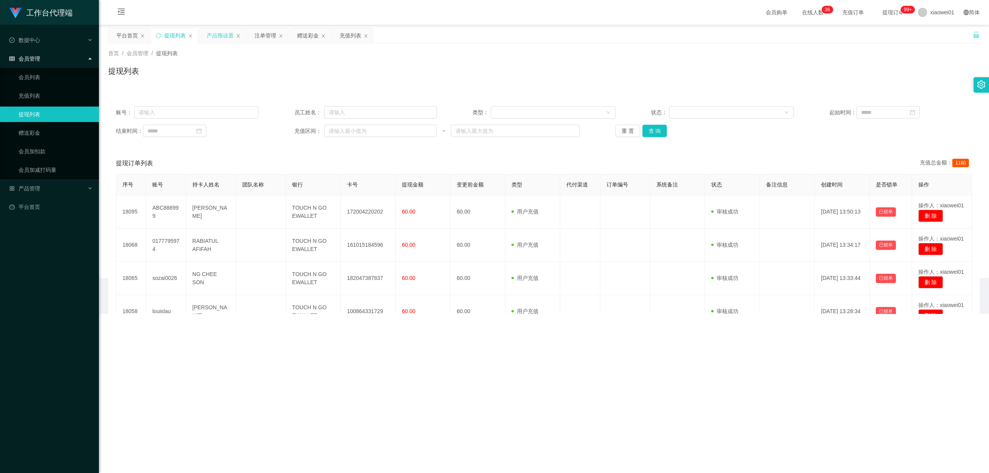
click at [204, 37] on div "产品预设置" at bounding box center [222, 35] width 46 height 15
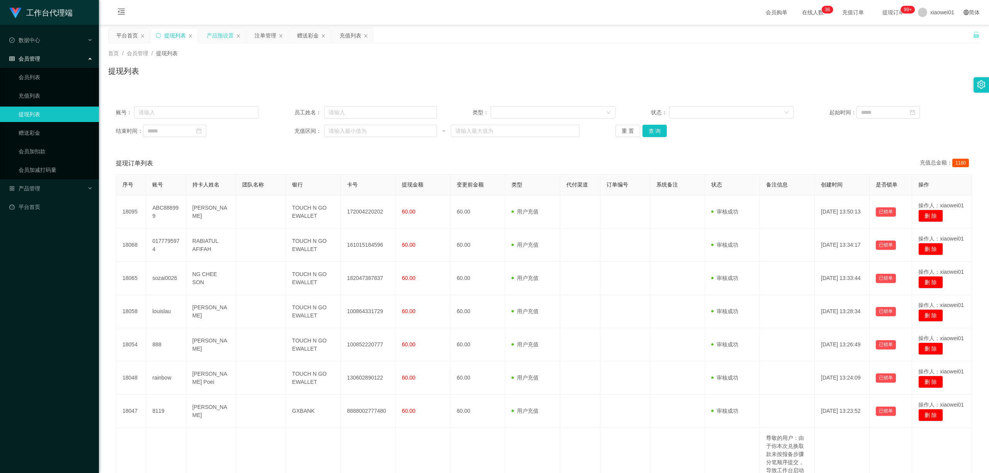
click at [215, 34] on div "产品预设置" at bounding box center [220, 35] width 27 height 15
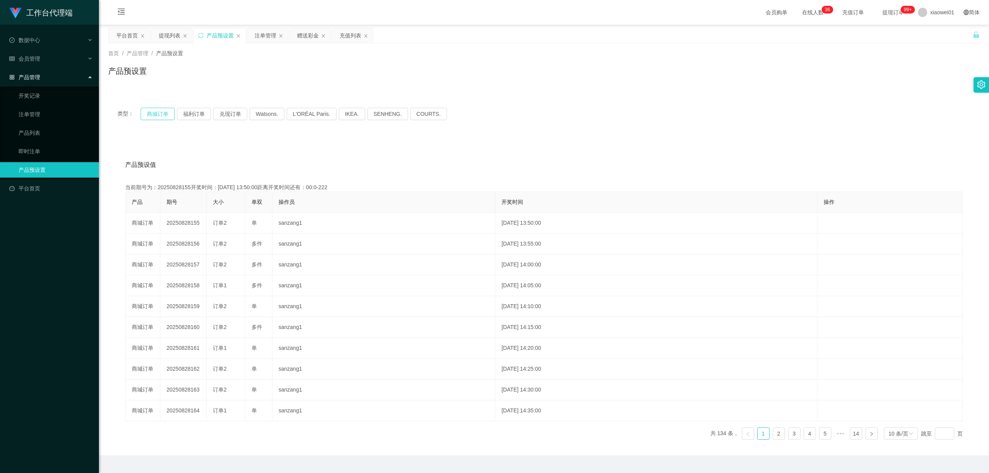
click at [173, 115] on button "商城订单" at bounding box center [158, 114] width 34 height 12
click at [162, 114] on button "商城订单" at bounding box center [158, 114] width 34 height 12
click at [174, 36] on div "提现列表" at bounding box center [170, 35] width 22 height 15
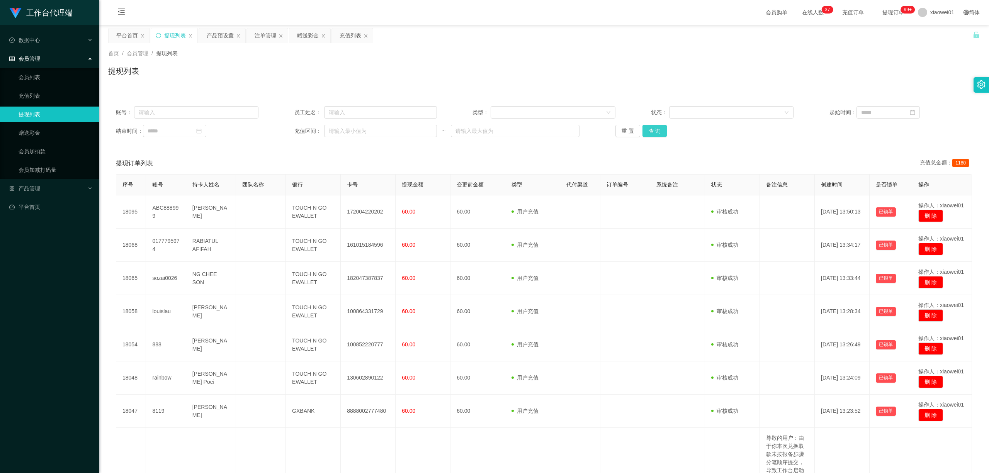
click at [643, 129] on button "查 询" at bounding box center [655, 131] width 25 height 12
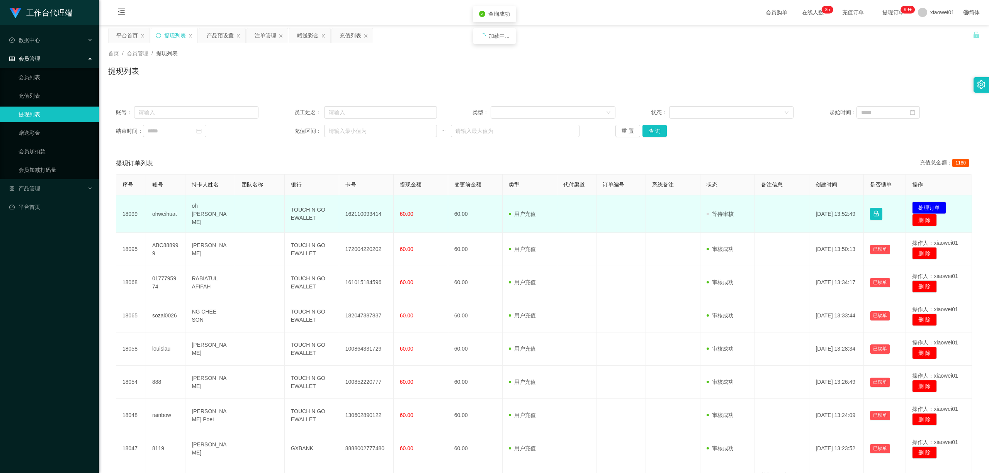
click at [376, 214] on td "162110093414" at bounding box center [366, 214] width 54 height 37
copy td "162110093414"
click at [732, 206] on button "处理订单" at bounding box center [929, 208] width 34 height 12
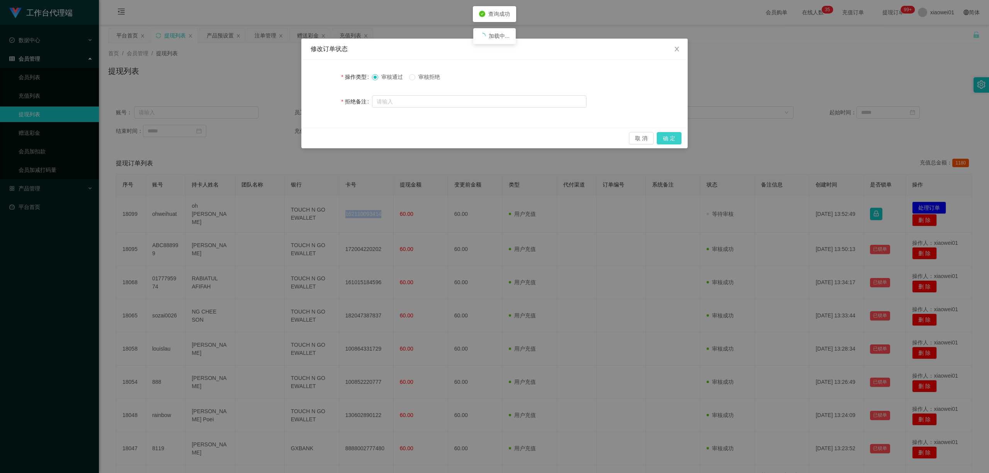
click at [660, 138] on button "确 定" at bounding box center [669, 138] width 25 height 12
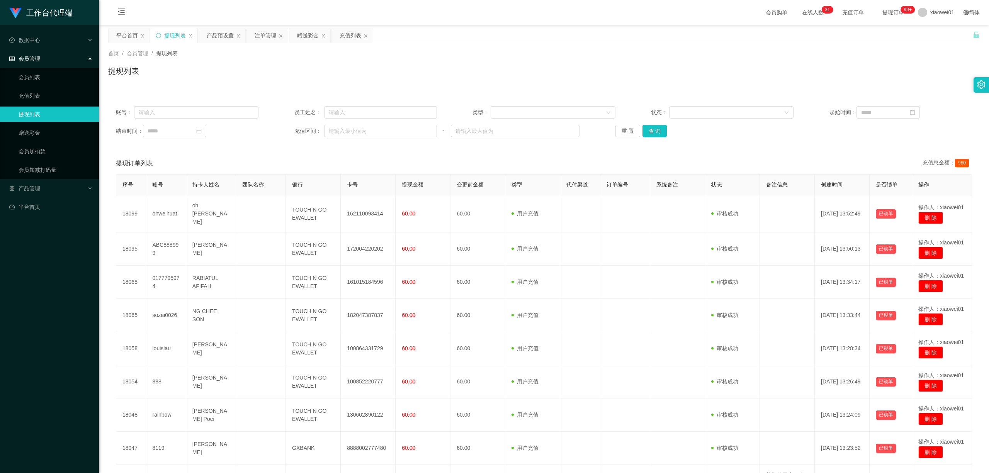
click at [665, 132] on div "重 置 查 询" at bounding box center [687, 131] width 143 height 12
click at [662, 134] on button "查 询" at bounding box center [655, 131] width 25 height 12
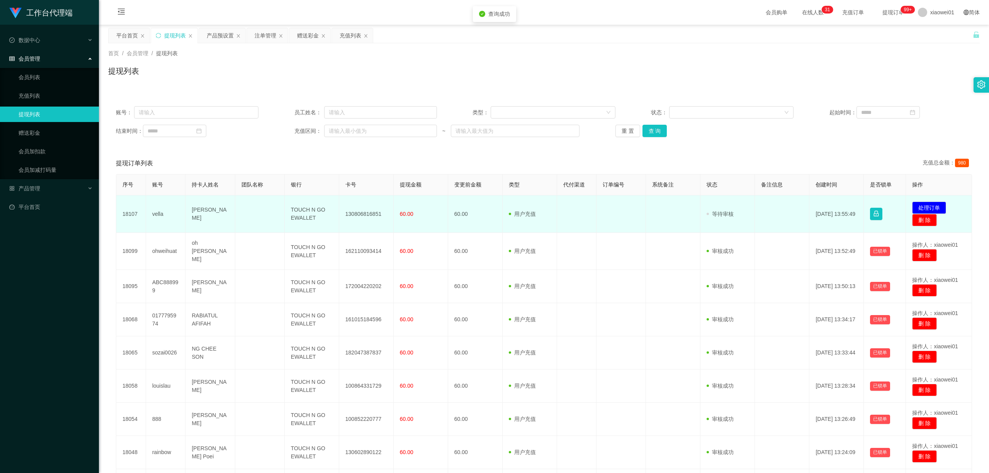
click at [350, 203] on td "130806816851" at bounding box center [366, 214] width 54 height 37
click at [350, 211] on td "130806816851" at bounding box center [366, 214] width 54 height 37
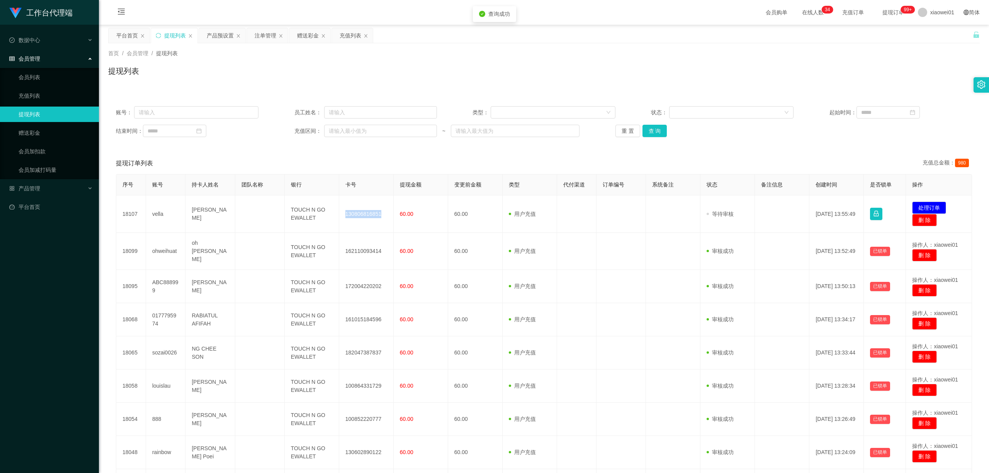
copy td "130806816851"
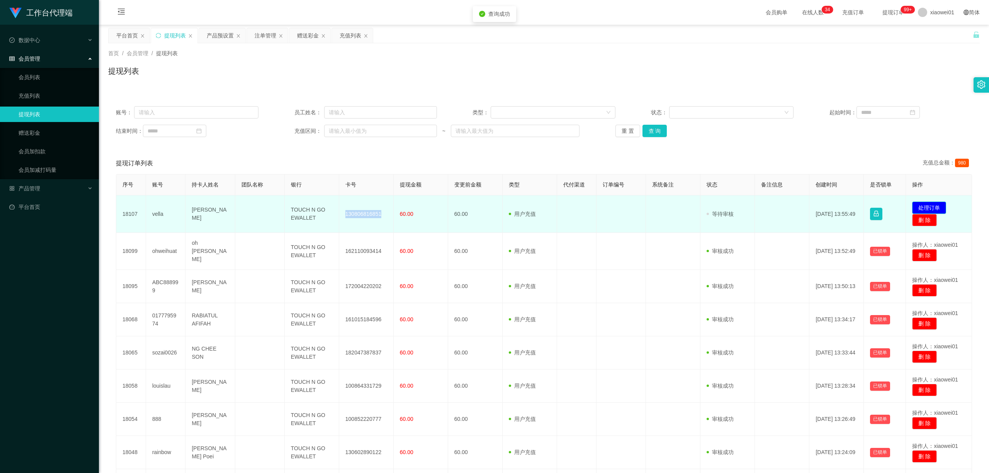
click at [732, 208] on button "处理订单" at bounding box center [929, 208] width 34 height 12
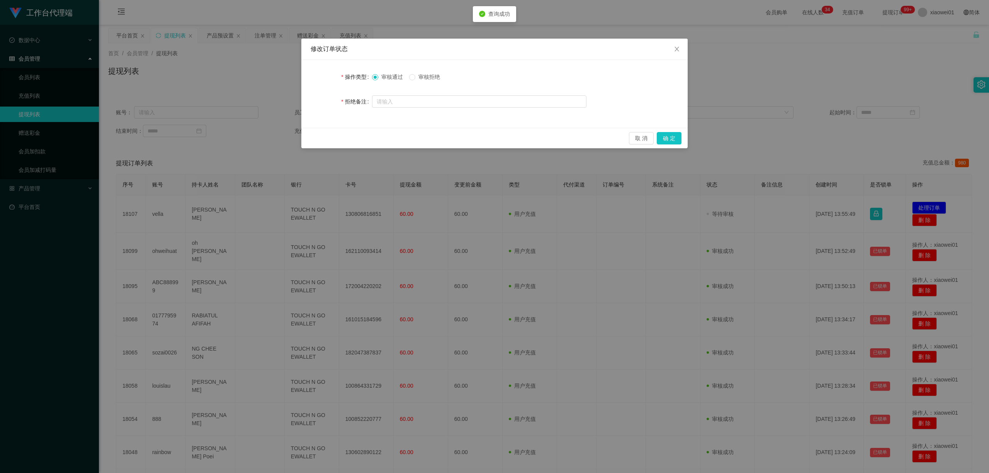
click at [665, 132] on div "取 消 确 定" at bounding box center [494, 138] width 386 height 20
click at [669, 138] on button "确 定" at bounding box center [669, 138] width 25 height 12
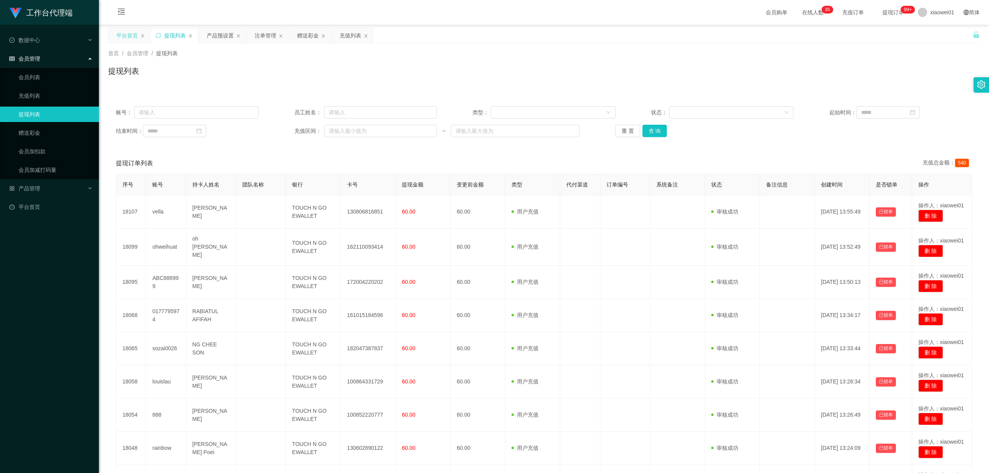
click at [122, 39] on div "平台首页" at bounding box center [127, 35] width 22 height 15
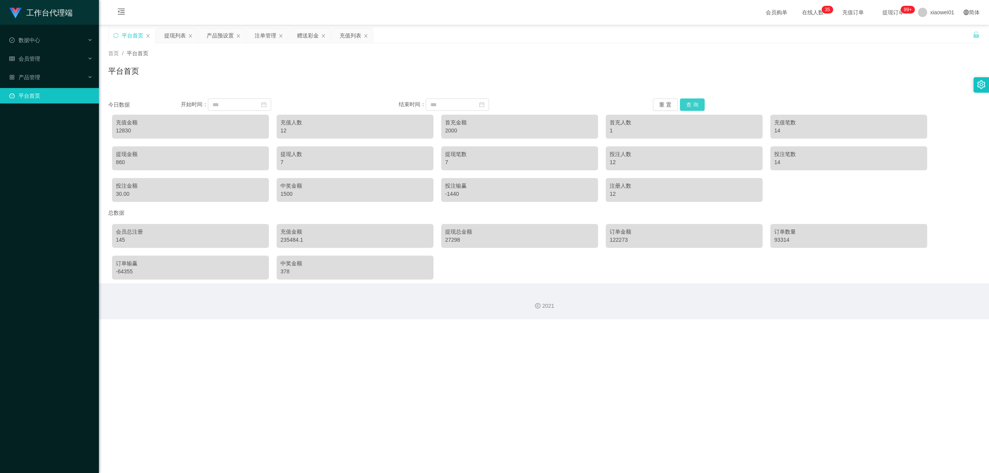
click at [698, 102] on button "查 询" at bounding box center [692, 105] width 25 height 12
click at [305, 37] on div "赠送彩金" at bounding box center [308, 35] width 22 height 15
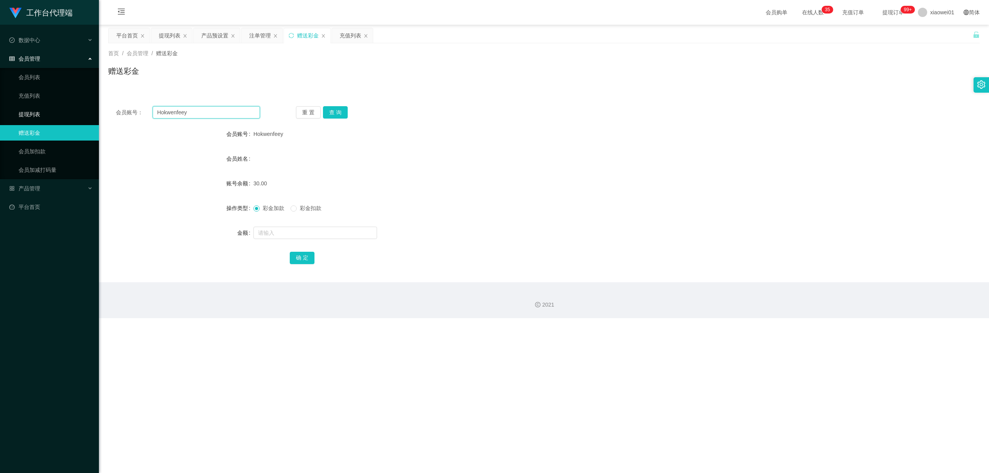
drag, startPoint x: 217, startPoint y: 117, endPoint x: 28, endPoint y: 110, distance: 189.5
click at [27, 111] on section "工作台代理端 数据中心 会员管理 会员列表 充值列表 提现列表 赠送彩金 会员加扣款 会员加减打码量 产品管理 开奖记录 注单管理 产品列表 即时注单 产品预…" at bounding box center [494, 159] width 989 height 318
paste input "lai01"
type input "lai01"
click at [333, 111] on button "查 询" at bounding box center [335, 112] width 25 height 12
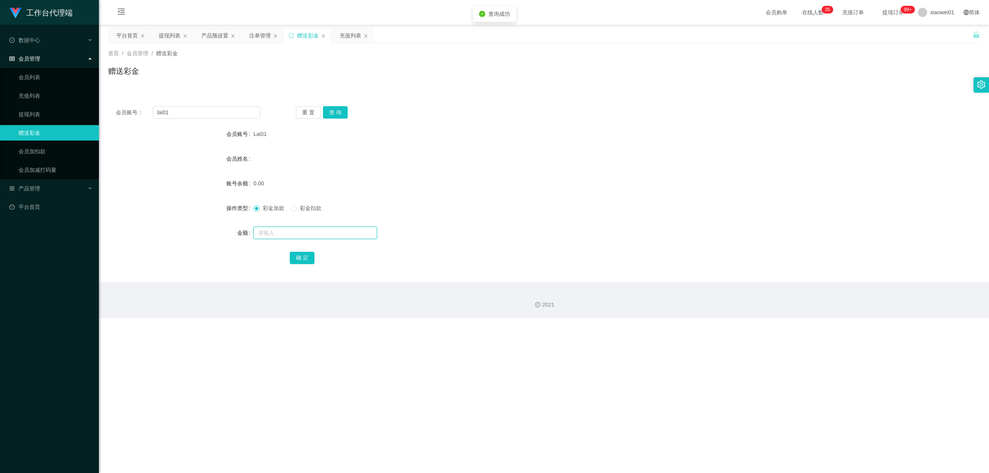
click at [289, 234] on input "text" at bounding box center [316, 233] width 124 height 12
type input "30"
click at [308, 254] on button "确 定" at bounding box center [302, 258] width 25 height 12
click at [349, 41] on div "充值列表" at bounding box center [351, 35] width 22 height 15
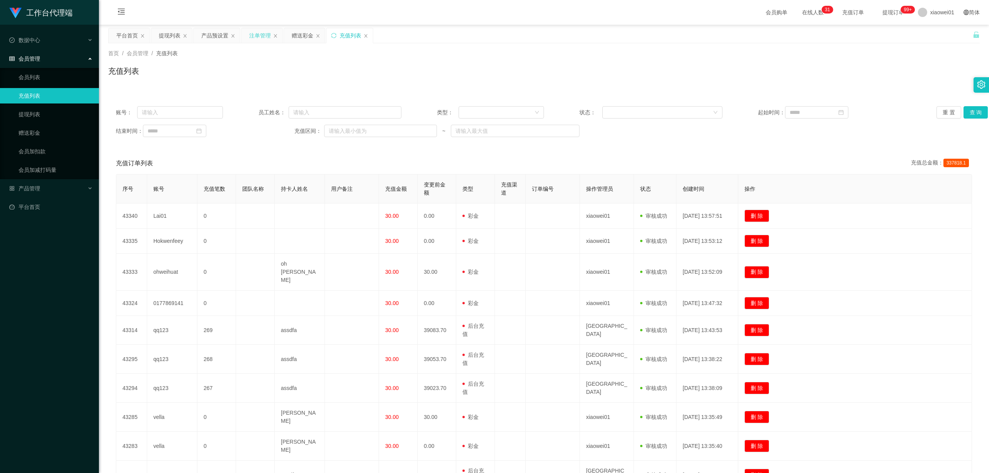
click at [259, 36] on div "注单管理" at bounding box center [260, 35] width 22 height 15
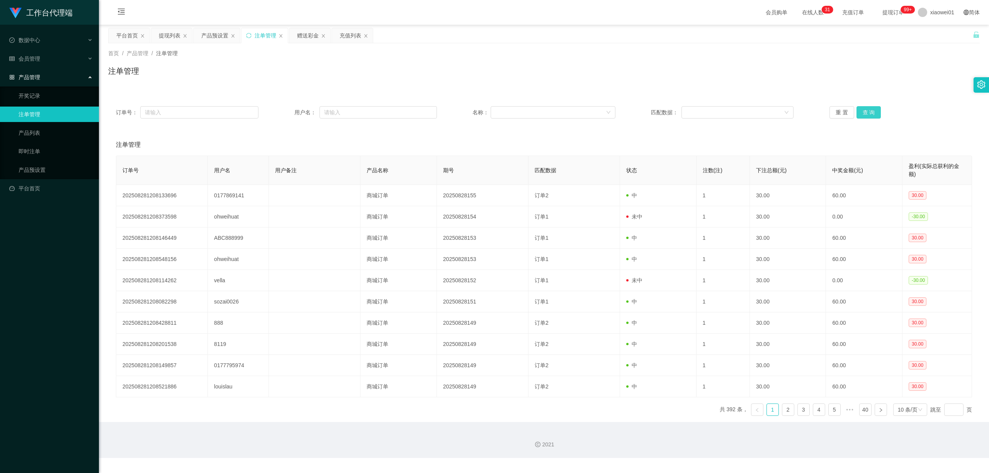
click at [732, 112] on div "重 置 查 询" at bounding box center [901, 112] width 143 height 12
click at [732, 113] on button "查 询" at bounding box center [869, 112] width 25 height 12
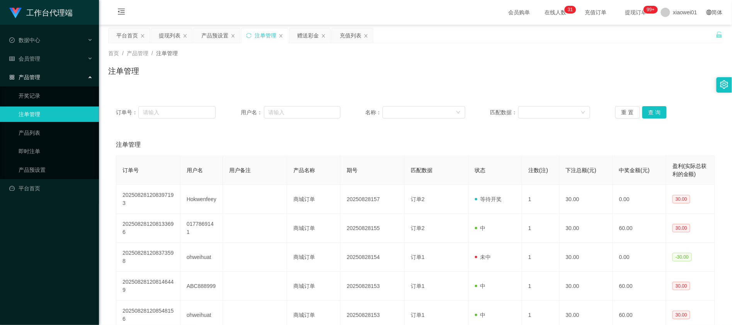
click at [455, 66] on div "注单管理" at bounding box center [415, 74] width 614 height 18
click at [705, 130] on div "订单号： 用户名： 名称： 匹配数据： 重 置 查 询 注单管理 订单号 用户名 用户备注 产品名称 期号 匹配数据 状态 注数(注) 下注总额(元) 中奖金…" at bounding box center [415, 299] width 614 height 401
click at [212, 38] on div "产品预设置" at bounding box center [214, 35] width 27 height 15
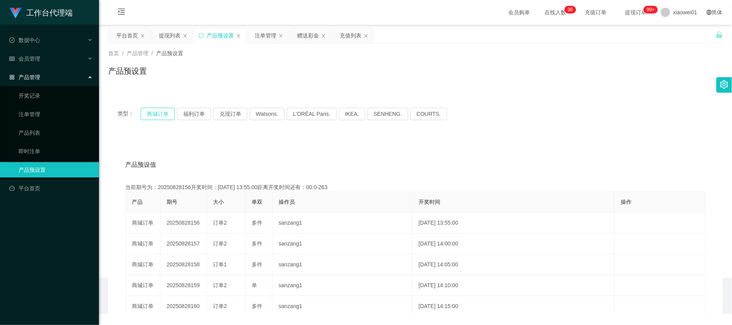
click at [171, 110] on button "商城订单" at bounding box center [158, 114] width 34 height 12
click at [124, 31] on div "平台首页" at bounding box center [127, 35] width 22 height 15
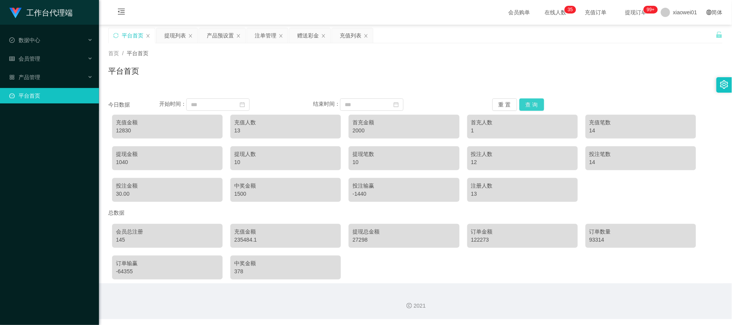
click at [533, 101] on button "查 询" at bounding box center [531, 105] width 25 height 12
click at [349, 36] on div "充值列表" at bounding box center [351, 35] width 22 height 15
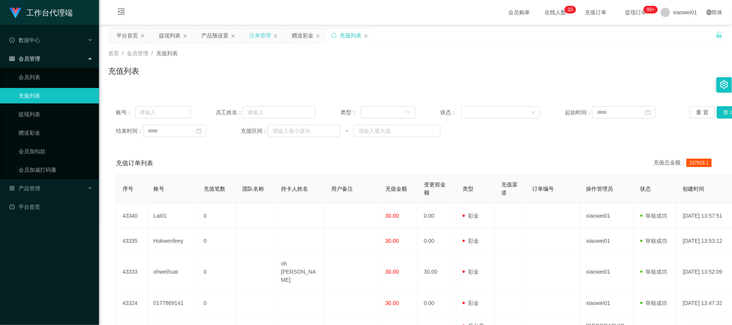
click at [257, 35] on div "注单管理" at bounding box center [260, 35] width 22 height 15
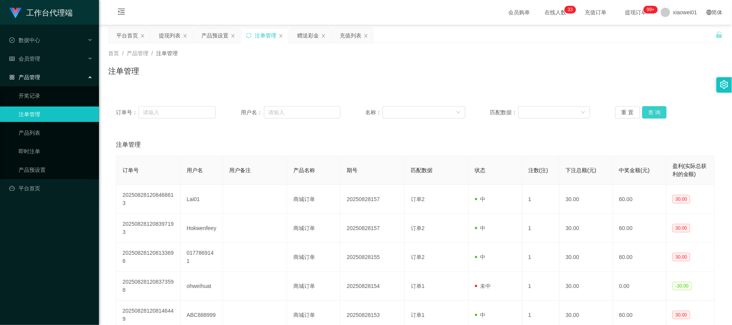
click at [648, 111] on button "查 询" at bounding box center [654, 112] width 25 height 12
click at [140, 39] on div "平台首页" at bounding box center [129, 35] width 41 height 15
click at [112, 36] on div "平台首页" at bounding box center [129, 35] width 41 height 15
click at [118, 35] on div "平台首页" at bounding box center [127, 35] width 22 height 15
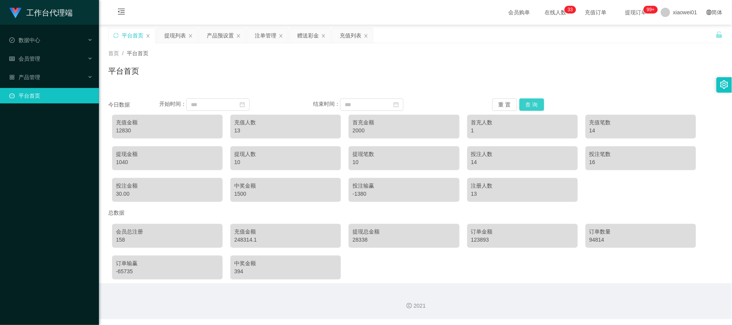
click at [535, 107] on button "查 询" at bounding box center [531, 105] width 25 height 12
click at [213, 33] on div "产品预设置" at bounding box center [220, 35] width 27 height 15
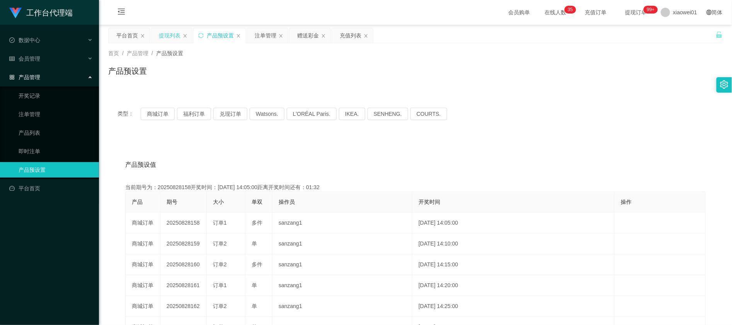
click at [167, 38] on div "提现列表" at bounding box center [170, 35] width 22 height 15
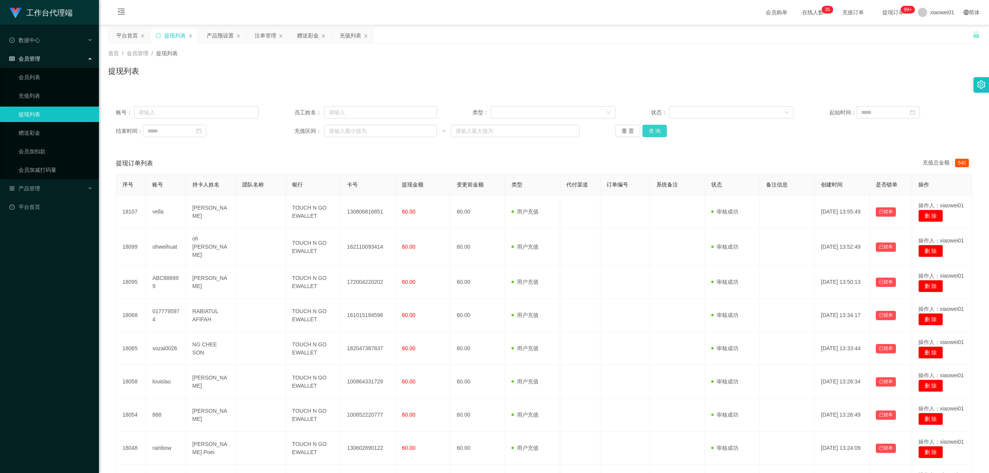
click at [651, 131] on button "查 询" at bounding box center [655, 131] width 25 height 12
click at [651, 131] on div "重 置 查 询" at bounding box center [687, 131] width 143 height 12
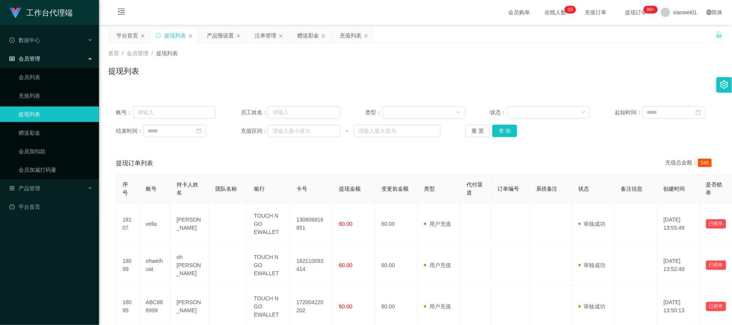
drag, startPoint x: 416, startPoint y: 65, endPoint x: 308, endPoint y: 58, distance: 108.5
click at [416, 65] on div "提现列表" at bounding box center [415, 74] width 614 height 18
click at [297, 32] on div "赠送彩金" at bounding box center [309, 35] width 41 height 15
click at [301, 32] on div "赠送彩金" at bounding box center [308, 35] width 22 height 15
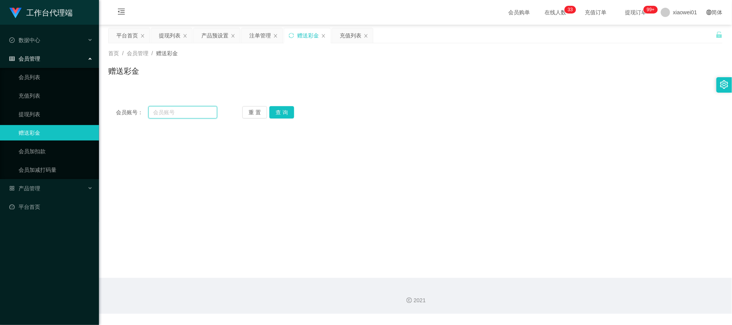
drag, startPoint x: 196, startPoint y: 111, endPoint x: 264, endPoint y: 119, distance: 68.5
click at [196, 111] on input "text" at bounding box center [182, 112] width 69 height 12
paste input "0177869141"
type input "0177869141"
click at [284, 116] on button "查 询" at bounding box center [281, 112] width 25 height 12
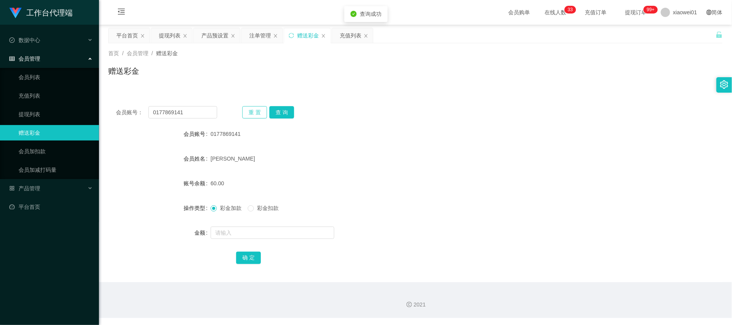
click at [254, 111] on button "重 置" at bounding box center [254, 112] width 25 height 12
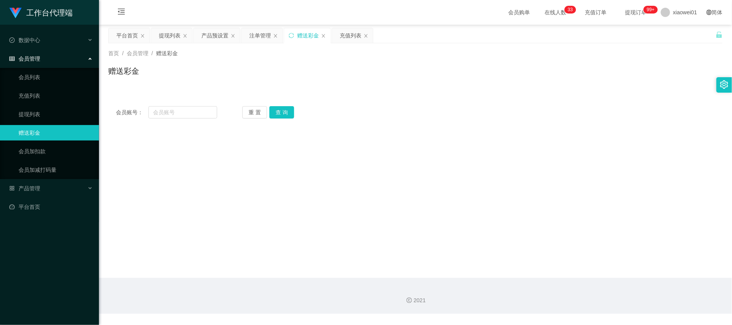
click at [429, 117] on div "会员账号： 重 置 查 询" at bounding box center [415, 112] width 614 height 12
click at [174, 105] on div "会员账号： 重 置 查 询 会员账号 0177869141 会员姓名 [PERSON_NAME] 账号余额 60.00 操作类型 彩金加款 彩金扣款 金额 确…" at bounding box center [415, 113] width 614 height 28
click at [191, 112] on input "text" at bounding box center [182, 112] width 69 height 12
paste input "lai01"
type input "lai01"
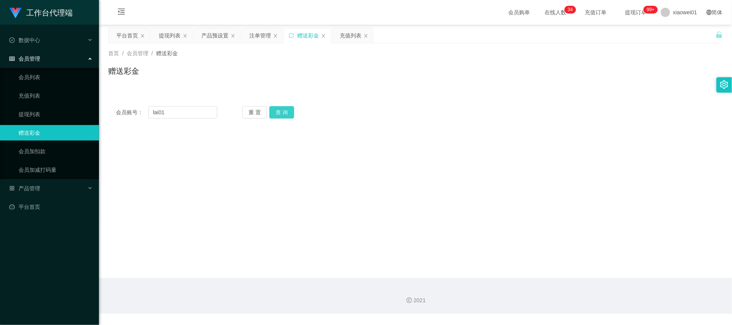
click at [286, 114] on button "查 询" at bounding box center [281, 112] width 25 height 12
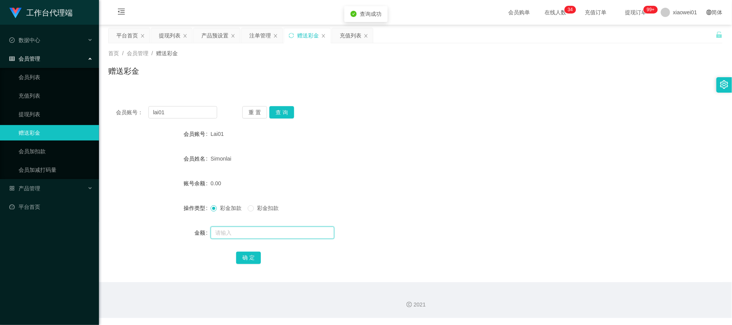
click at [242, 233] on input "text" at bounding box center [273, 233] width 124 height 12
click at [263, 36] on div "注单管理" at bounding box center [260, 35] width 22 height 15
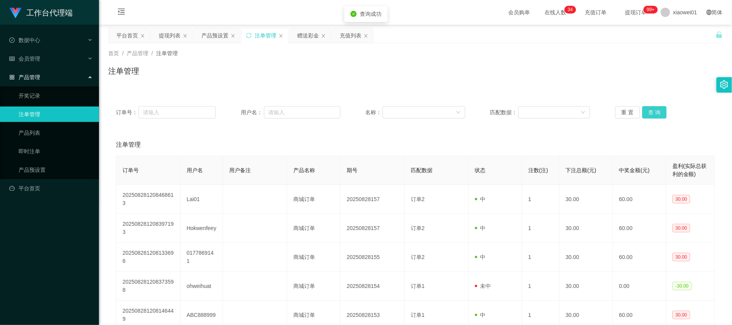
click at [648, 115] on button "查 询" at bounding box center [654, 112] width 25 height 12
click at [312, 30] on div "赠送彩金" at bounding box center [308, 35] width 22 height 15
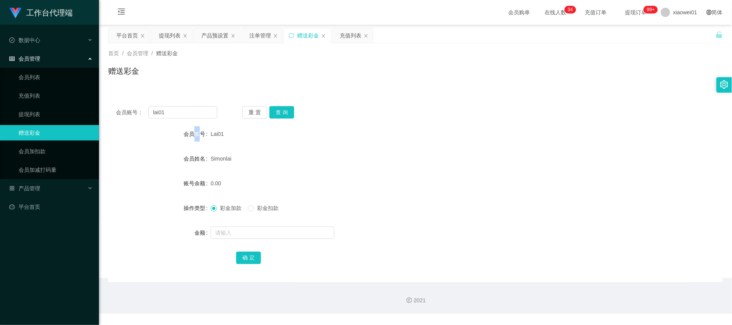
drag, startPoint x: 196, startPoint y: 121, endPoint x: 192, endPoint y: 121, distance: 3.9
click at [194, 121] on div "会员账号： lai01 重 置 查 询 会员账号 Lai01 会员姓名 [PERSON_NAME] 账号余额 0.00 操作类型 彩金加款 彩金扣款 金额 确…" at bounding box center [415, 191] width 614 height 184
click at [192, 121] on div "会员账号： lai01 重 置 查 询 会员账号 Lai01 会员姓名 [PERSON_NAME] 账号余额 0.00 操作类型 彩金加款 彩金扣款 金额 确…" at bounding box center [415, 191] width 614 height 184
drag, startPoint x: 193, startPoint y: 117, endPoint x: 61, endPoint y: 109, distance: 132.4
click at [61, 109] on section "工作台代理端 数据中心 会员管理 会员列表 充值列表 提现列表 赠送彩金 会员加扣款 会员加减打码量 产品管理 开奖记录 注单管理 产品列表 即时注单 产品预…" at bounding box center [366, 159] width 732 height 318
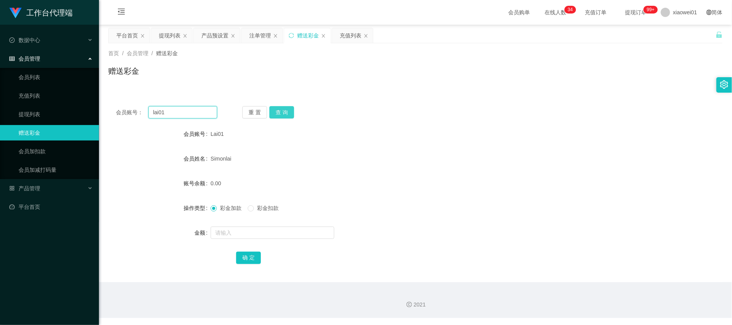
paste input "Hokwenfeey"
type input "Hokwenfeey"
click at [284, 113] on button "查 询" at bounding box center [281, 112] width 25 height 12
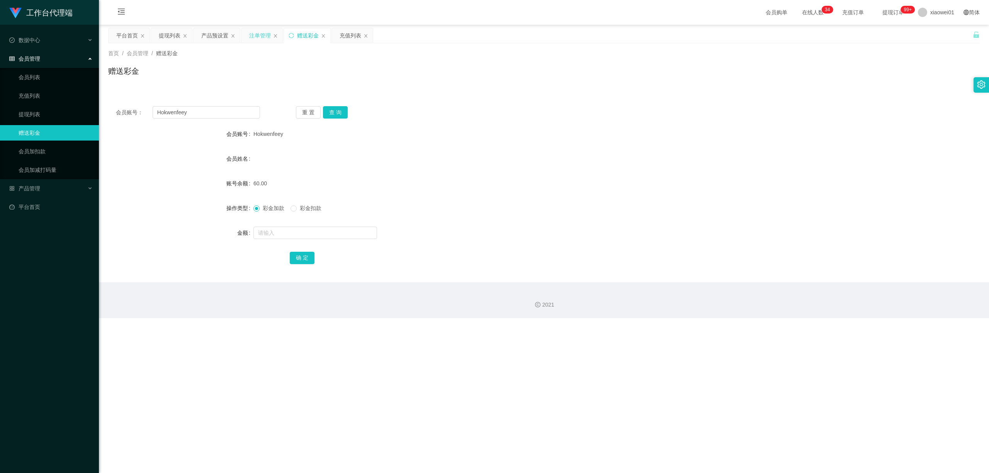
click at [268, 41] on div "注单管理" at bounding box center [260, 35] width 22 height 15
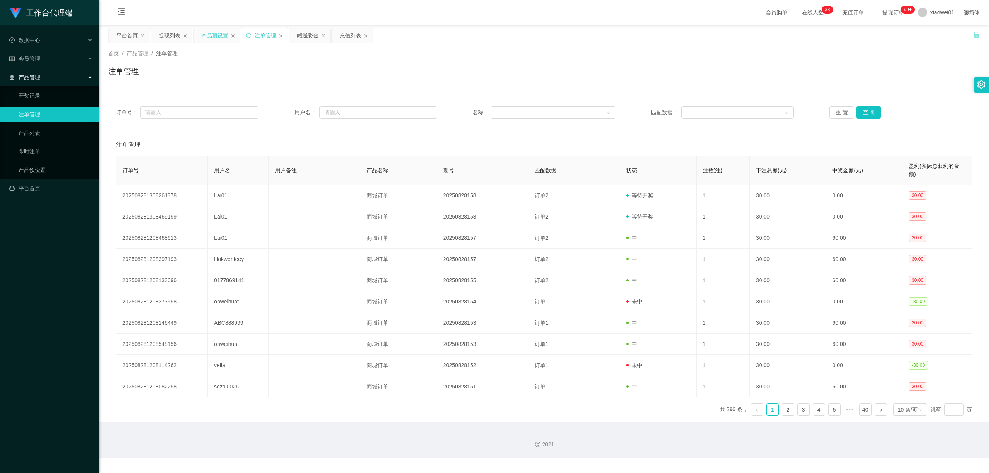
click at [220, 37] on div "产品预设置" at bounding box center [214, 35] width 27 height 15
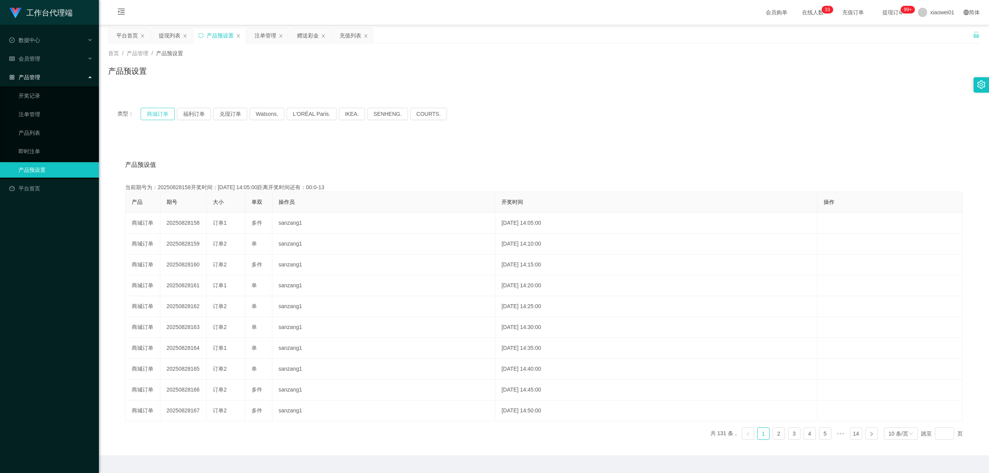
click at [150, 112] on button "商城订单" at bounding box center [158, 114] width 34 height 12
click at [180, 110] on button "福利订单" at bounding box center [194, 114] width 34 height 12
click at [160, 118] on button "商城订单" at bounding box center [158, 114] width 34 height 12
click at [313, 36] on div "赠送彩金" at bounding box center [308, 35] width 22 height 15
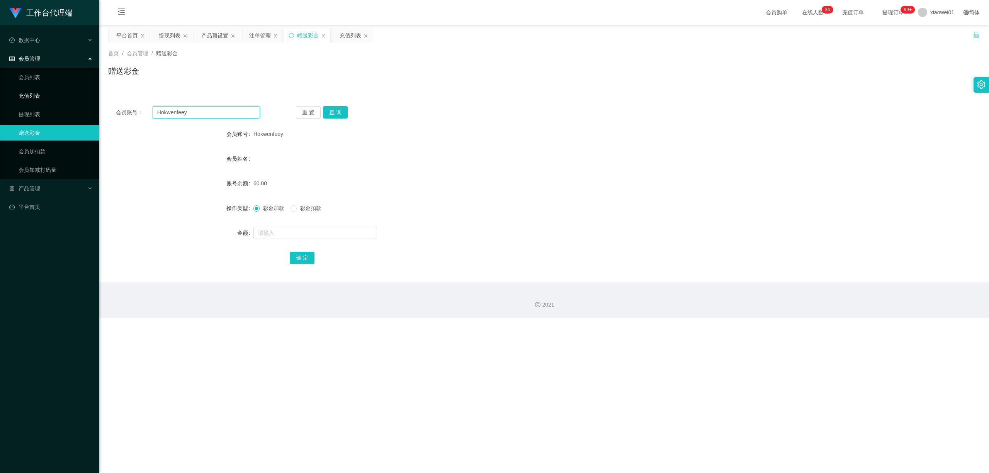
drag, startPoint x: 225, startPoint y: 109, endPoint x: 0, endPoint y: 96, distance: 225.3
click at [1, 97] on section "工作台代理端 数据中心 会员管理 会员列表 充值列表 提现列表 赠送彩金 会员加扣款 会员加减打码量 产品管理 开奖记录 注单管理 产品列表 即时注单 产品预…" at bounding box center [494, 159] width 989 height 318
paste input "📝RM获取规则： 🟢初级学员/订阅【RM5】 📍高级学员/订阅【RM8】 🟢代理/订阅【RM15】 ❗️任务需按发布顺序完成，不可跳过或中断 您当前身份：【高…"
click at [245, 110] on input "📝RM获取规则： 🟢初级学员/订阅【RM5】 📍高级学员/订阅【RM8】 🟢代理/订阅【RM15】 ❗️任务需按发布顺序完成，不可跳过或中断 您当前身份：【高…" at bounding box center [206, 112] width 107 height 12
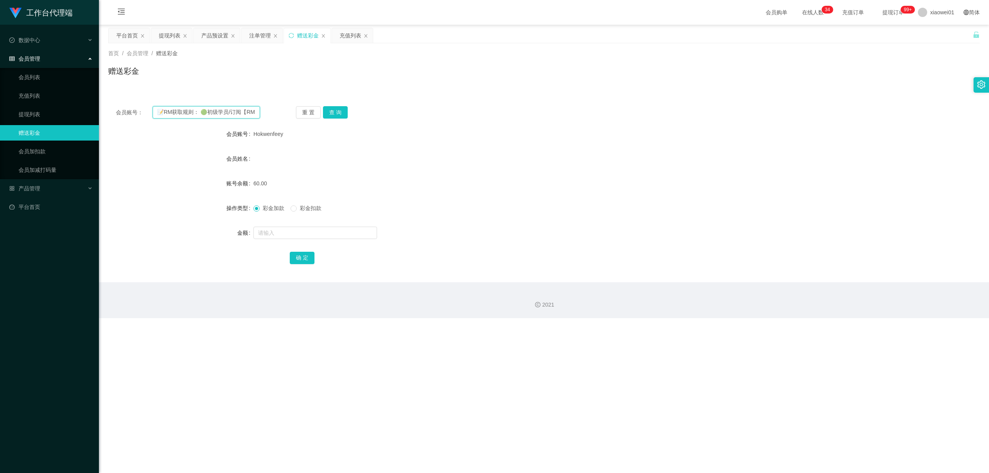
click at [245, 110] on input "📝RM获取规则： 🟢初级学员/订阅【RM5】 📍高级学员/订阅【RM8】 🟢代理/订阅【RM15】 ❗️任务需按发布顺序完成，不可跳过或中断 您当前身份：【高…" at bounding box center [206, 112] width 107 height 12
paste input "lai01"
type input "lai01"
click at [325, 110] on button "查 询" at bounding box center [335, 112] width 25 height 12
click at [284, 234] on input "text" at bounding box center [316, 233] width 124 height 12
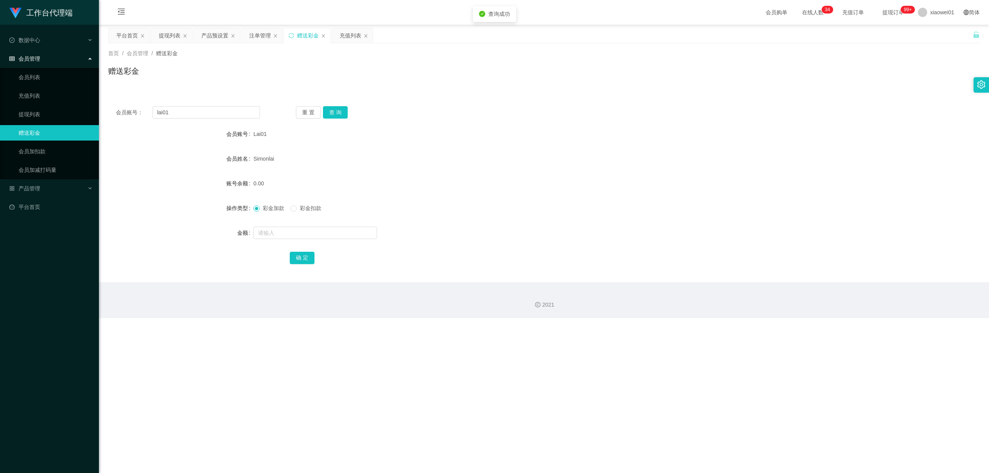
click at [314, 206] on span "彩金扣款" at bounding box center [311, 208] width 28 height 6
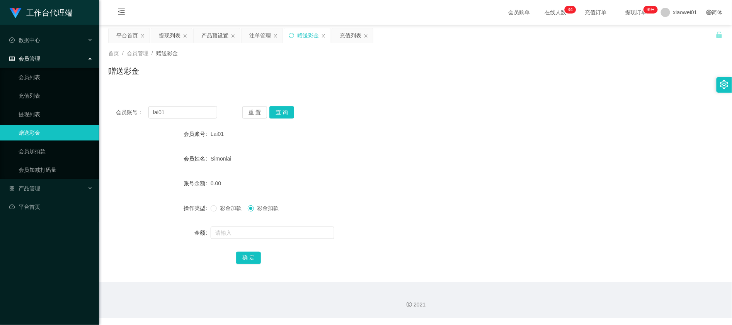
click at [292, 104] on div "会员账号： lai01 重 置 查 询 会员账号 Lai01 会员姓名 [PERSON_NAME] 账号余额 0.00 操作类型 彩金加款 彩金扣款 金额 确…" at bounding box center [415, 191] width 614 height 184
click at [285, 112] on button "查 询" at bounding box center [281, 112] width 25 height 12
click at [286, 112] on button "查 询" at bounding box center [281, 112] width 25 height 12
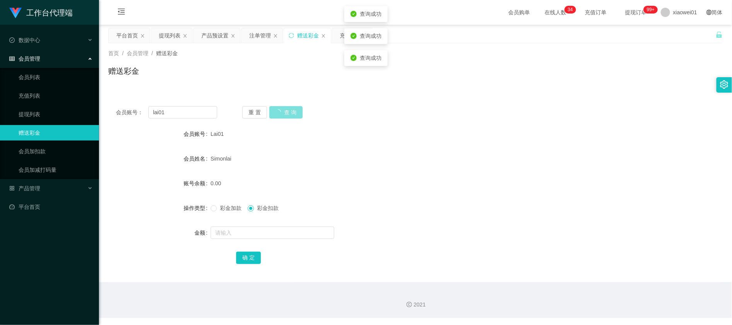
click at [286, 112] on button "查 询" at bounding box center [285, 112] width 33 height 12
click at [286, 112] on button "查 询" at bounding box center [281, 112] width 25 height 12
click at [283, 103] on div "会员账号： lai01 重 置 查 询 会员账号 Lai01 会员姓名 [PERSON_NAME] 账号余额 0.00 操作类型 彩金加款 彩金扣款 金额 确…" at bounding box center [415, 191] width 614 height 184
click at [274, 117] on button "查 询" at bounding box center [281, 112] width 25 height 12
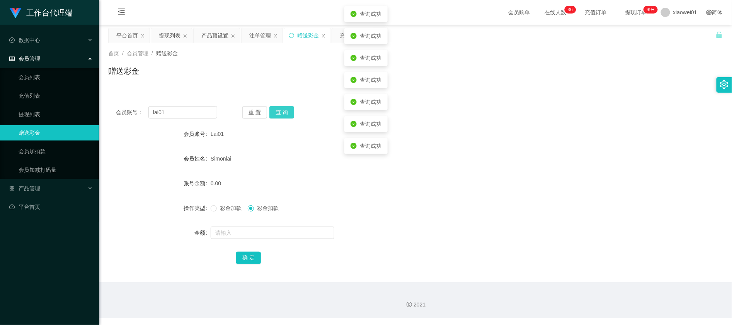
click at [280, 112] on button "查 询" at bounding box center [281, 112] width 25 height 12
click at [260, 33] on div "注单管理" at bounding box center [260, 35] width 22 height 15
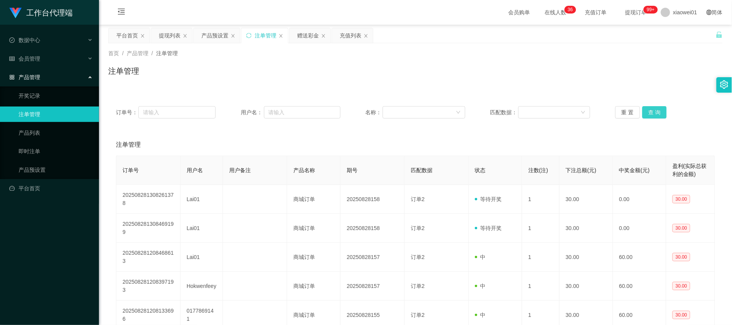
click at [651, 113] on button "查 询" at bounding box center [654, 112] width 25 height 12
click at [311, 42] on div "赠送彩金" at bounding box center [308, 35] width 22 height 15
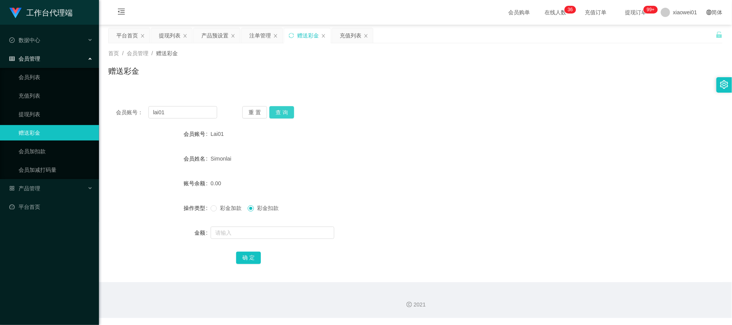
click at [289, 110] on button "查 询" at bounding box center [281, 112] width 25 height 12
click at [170, 40] on div "提现列表" at bounding box center [170, 35] width 22 height 15
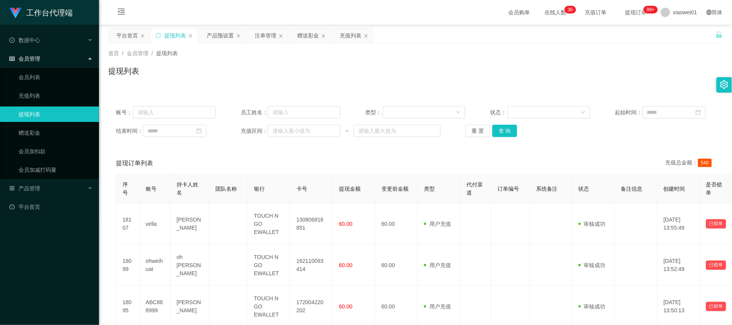
click at [503, 137] on div "结束时间： 充值区间： ~ 重 置 查 询" at bounding box center [415, 131] width 599 height 12
click at [506, 134] on button "查 询" at bounding box center [504, 131] width 25 height 12
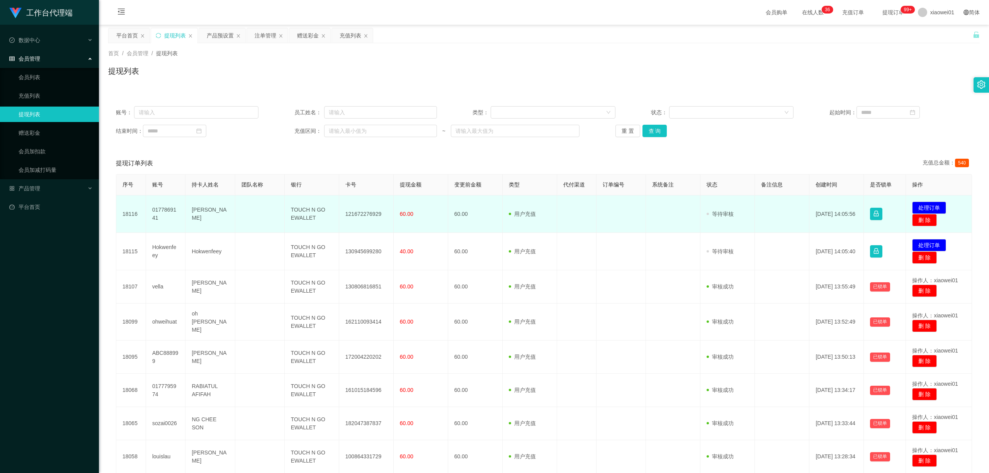
click at [356, 214] on td "121672276929" at bounding box center [366, 214] width 54 height 37
copy td "121672276929"
click at [732, 203] on button "处理订单" at bounding box center [929, 208] width 34 height 12
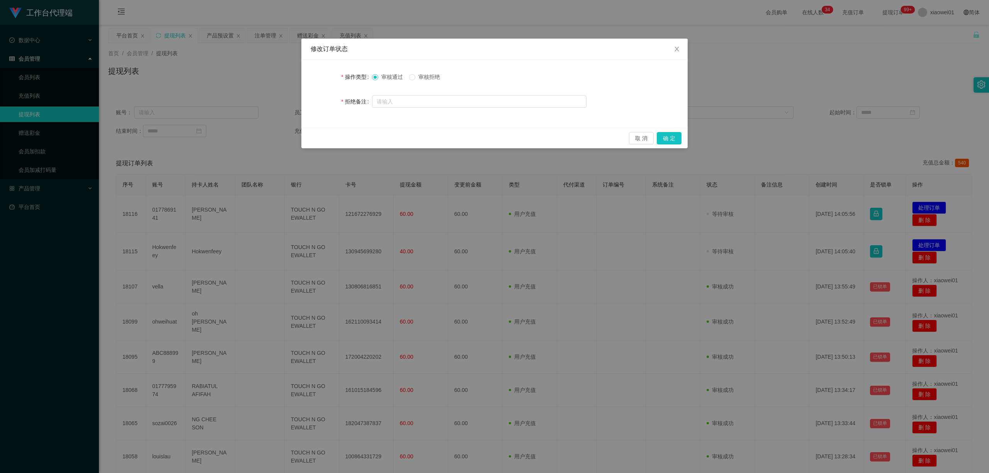
click at [671, 145] on div "取 消 确 定" at bounding box center [494, 138] width 386 height 20
click at [672, 135] on button "确 定" at bounding box center [669, 138] width 25 height 12
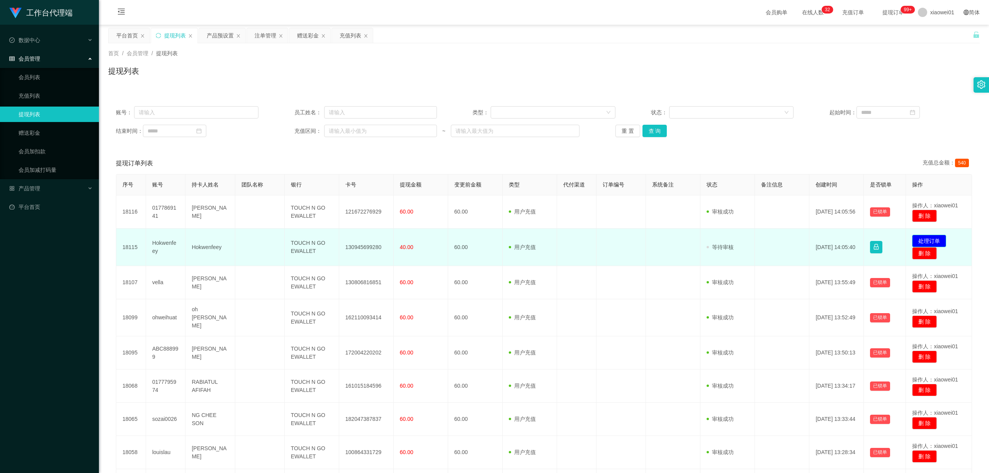
click at [732, 243] on button "处理订单" at bounding box center [929, 241] width 34 height 12
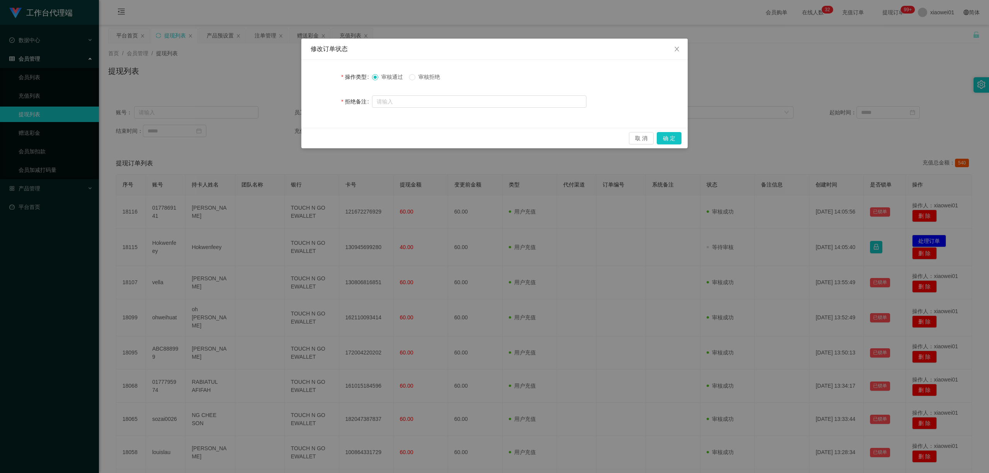
click at [433, 77] on span "审核拒绝" at bounding box center [429, 77] width 28 height 6
click at [670, 140] on button "确 定" at bounding box center [669, 138] width 25 height 12
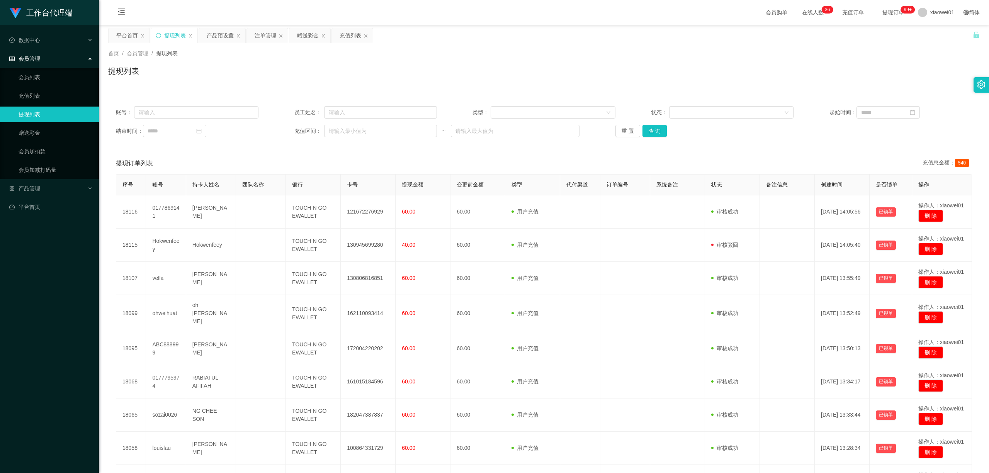
click at [170, 31] on div "提现列表" at bounding box center [175, 35] width 22 height 15
click at [659, 130] on button "查 询" at bounding box center [655, 131] width 25 height 12
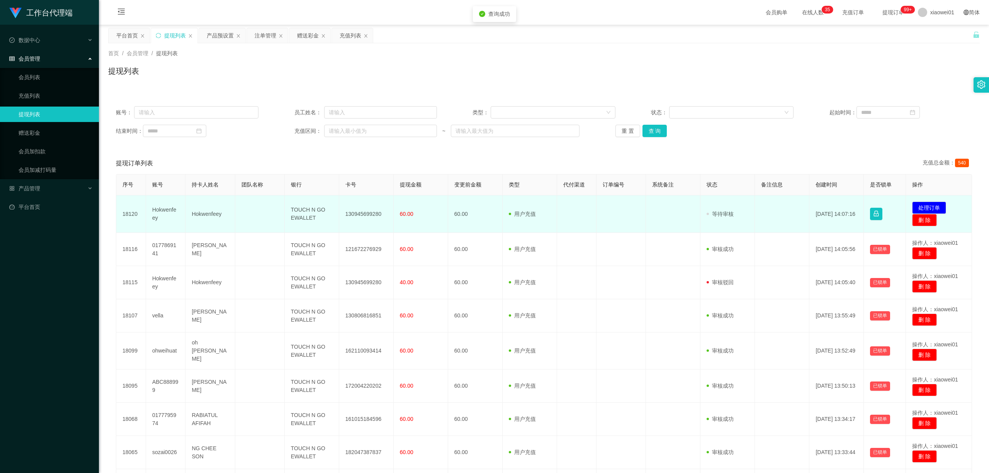
click at [363, 214] on td "130945699280" at bounding box center [366, 214] width 54 height 37
copy td "130945699280"
click at [732, 207] on button "处理订单" at bounding box center [929, 208] width 34 height 12
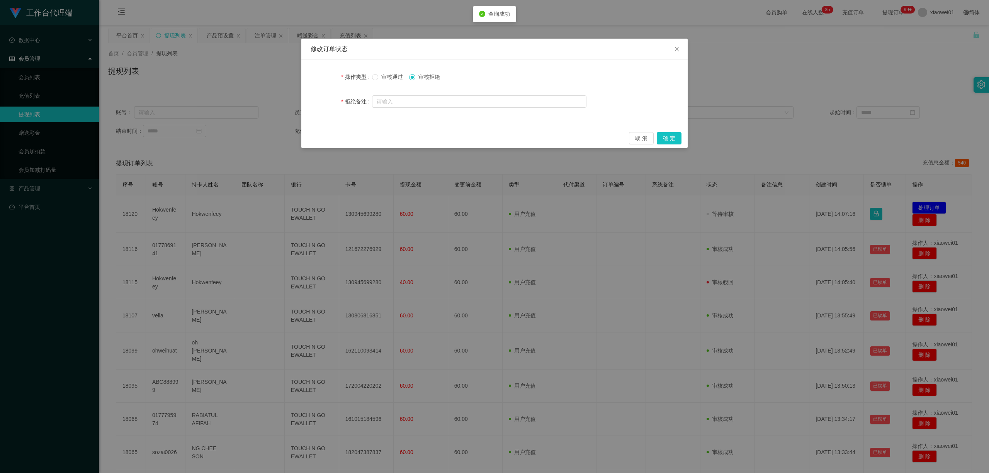
click at [674, 145] on div "取 消 确 定" at bounding box center [494, 138] width 386 height 20
click at [673, 145] on div "取 消 确 定" at bounding box center [494, 138] width 386 height 20
click at [677, 141] on button "确 定" at bounding box center [669, 138] width 25 height 12
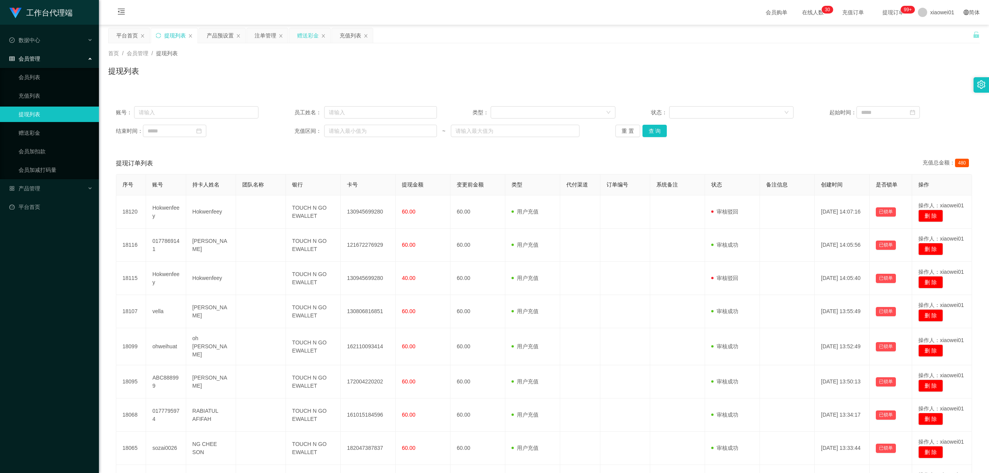
click at [300, 36] on div "赠送彩金" at bounding box center [308, 35] width 22 height 15
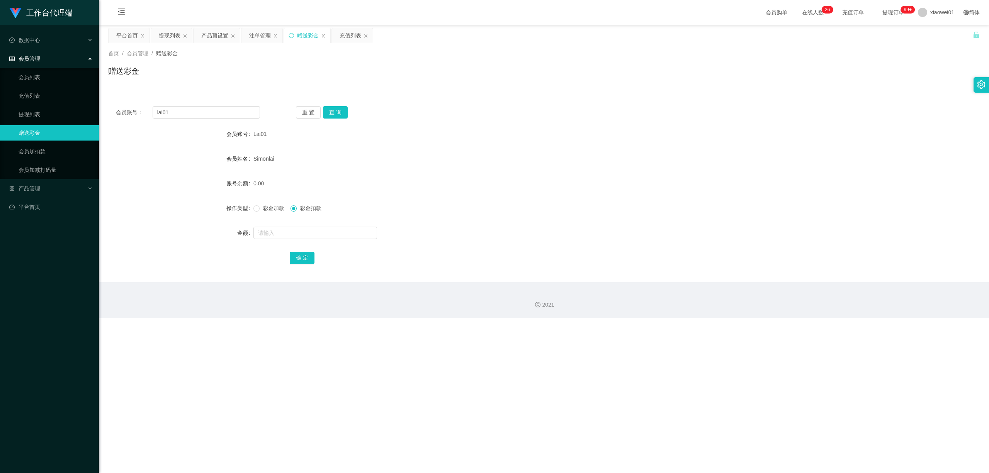
click at [281, 204] on div "彩金加款 彩金扣款" at bounding box center [508, 208] width 509 height 15
click at [272, 209] on span "彩金加款" at bounding box center [274, 208] width 28 height 6
click at [285, 235] on input "text" at bounding box center [316, 233] width 124 height 12
type input "60"
click at [304, 260] on button "确 定" at bounding box center [302, 258] width 25 height 12
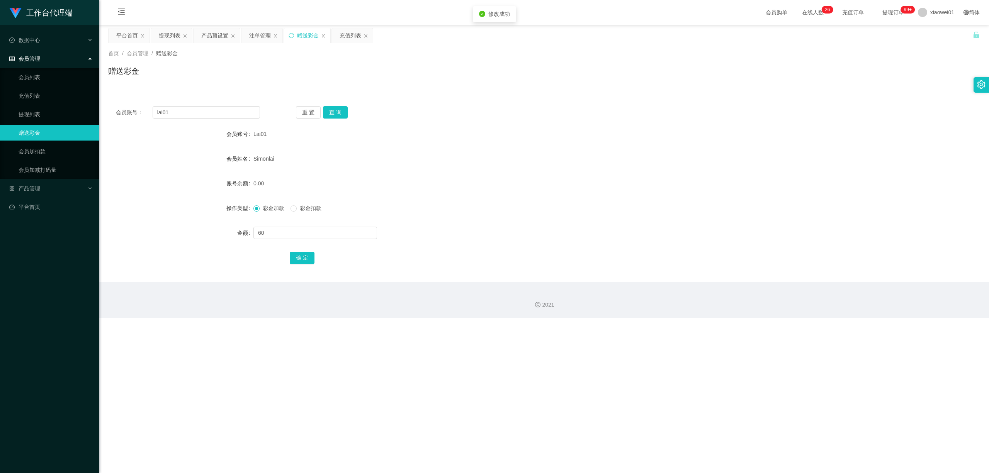
click at [620, 194] on form "会员账号 Lai01 会员姓名 [PERSON_NAME] 账号余额 0.00 操作类型 彩金加款 彩金扣款 金额 60 确 定" at bounding box center [544, 195] width 872 height 139
click at [163, 30] on div "提现列表" at bounding box center [170, 35] width 22 height 15
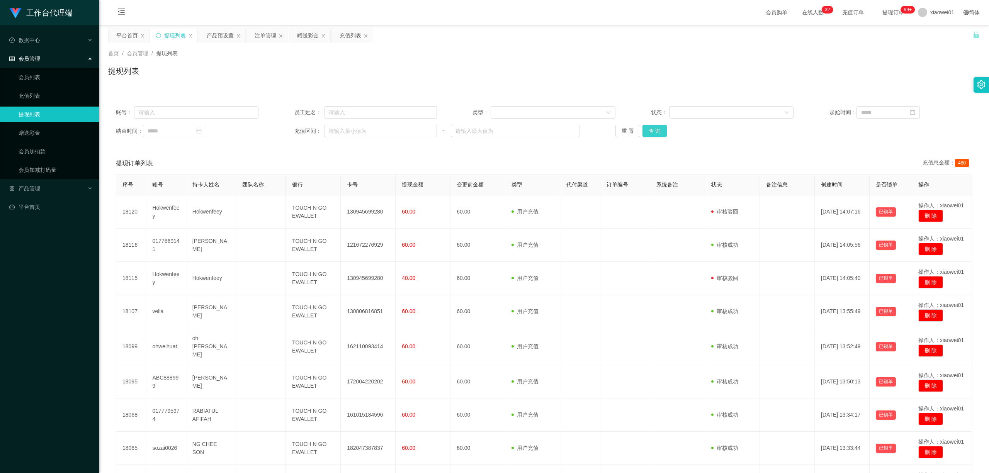
click at [662, 127] on button "查 询" at bounding box center [655, 131] width 25 height 12
click at [656, 129] on button "查 询" at bounding box center [655, 131] width 25 height 12
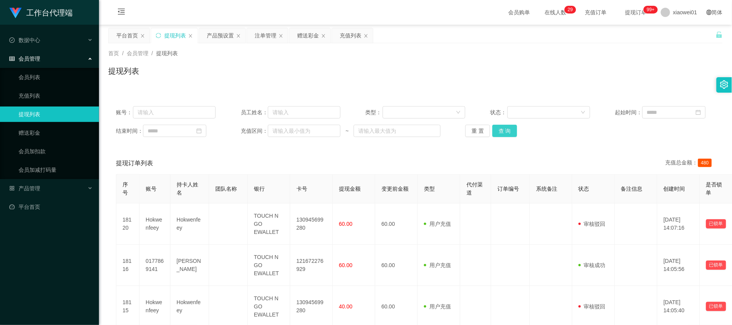
click at [500, 137] on button "查 询" at bounding box center [504, 131] width 25 height 12
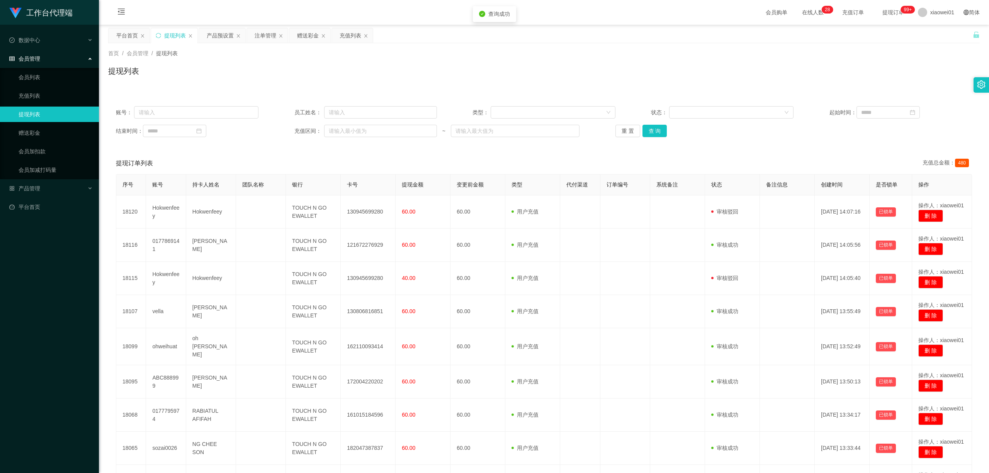
click at [653, 138] on div "账号： 员工姓名： 类型： 状态： 起始时间： 结束时间： 充值区间： ~ 重 置 查 询" at bounding box center [544, 122] width 872 height 46
click at [654, 130] on button "查 询" at bounding box center [655, 131] width 25 height 12
click at [220, 39] on div "产品预设置" at bounding box center [220, 35] width 27 height 15
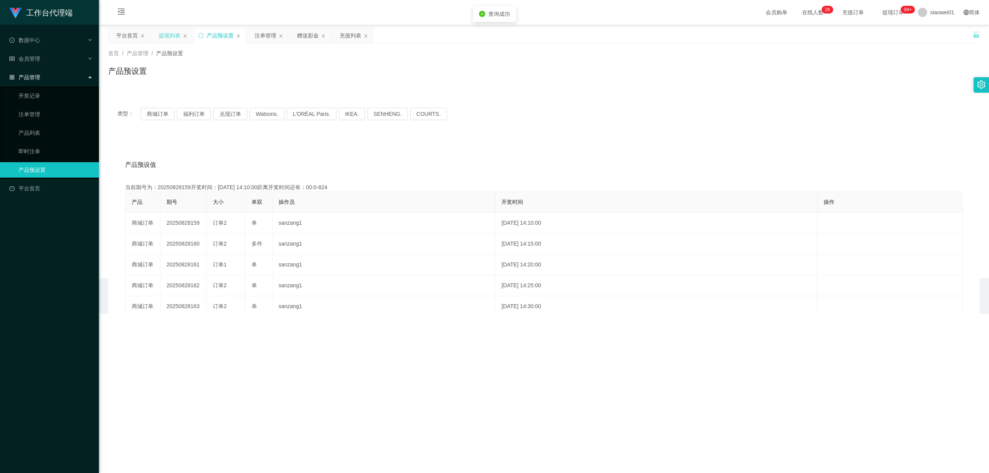
click at [179, 34] on div "提现列表" at bounding box center [170, 35] width 22 height 15
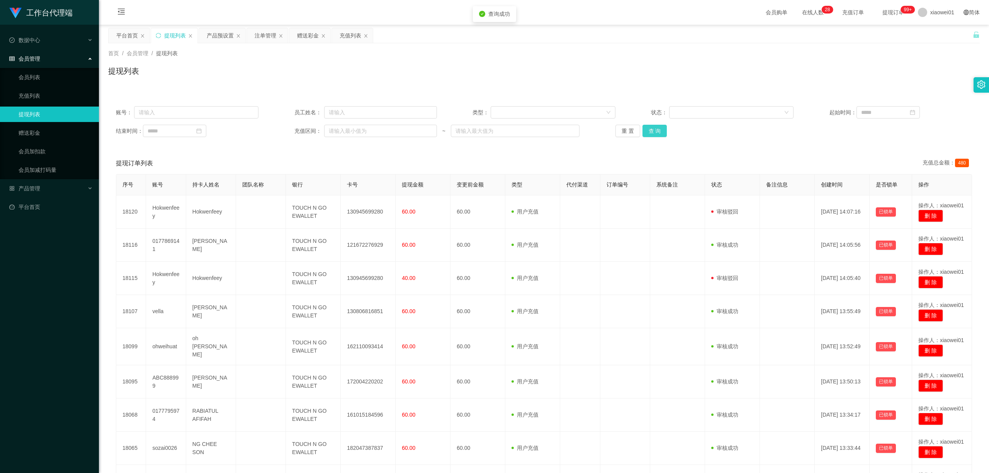
click at [651, 134] on button "查 询" at bounding box center [655, 131] width 25 height 12
click at [651, 134] on div "重 置 查 询" at bounding box center [687, 131] width 143 height 12
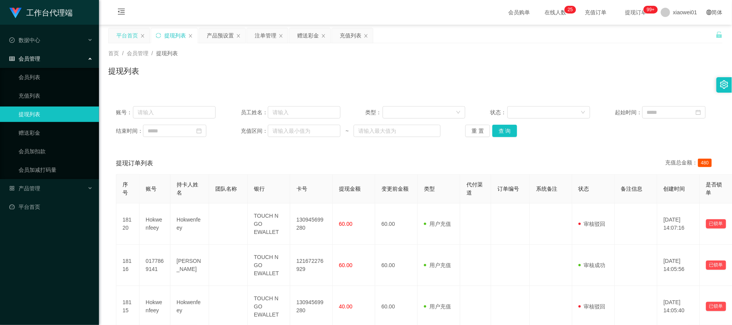
click at [121, 28] on div "平台首页" at bounding box center [129, 35] width 42 height 15
click at [124, 36] on div "平台首页" at bounding box center [127, 35] width 22 height 15
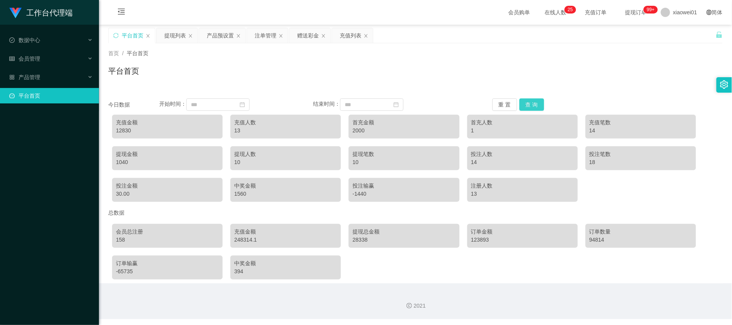
click at [531, 103] on button "查 询" at bounding box center [531, 105] width 25 height 12
click at [526, 107] on button "查 询" at bounding box center [531, 105] width 25 height 12
click at [165, 31] on div "提现列表" at bounding box center [175, 35] width 22 height 15
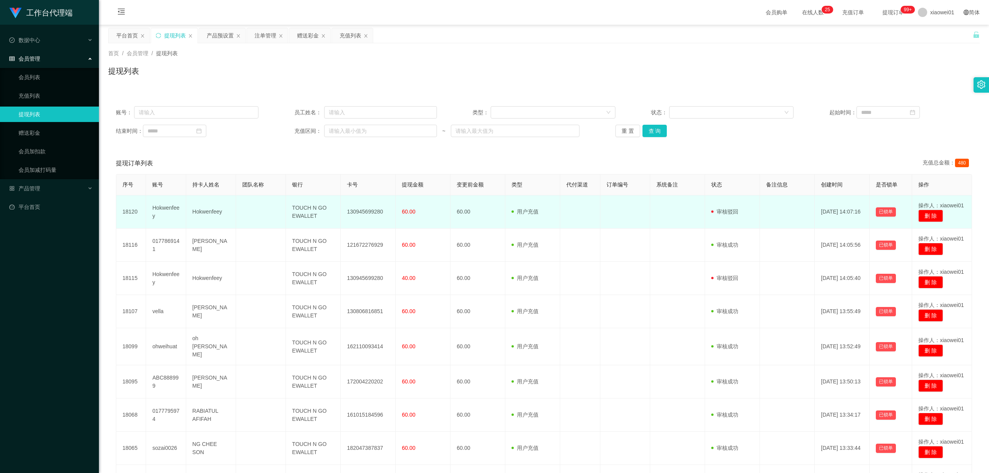
click at [353, 214] on td "130945699280" at bounding box center [368, 212] width 55 height 33
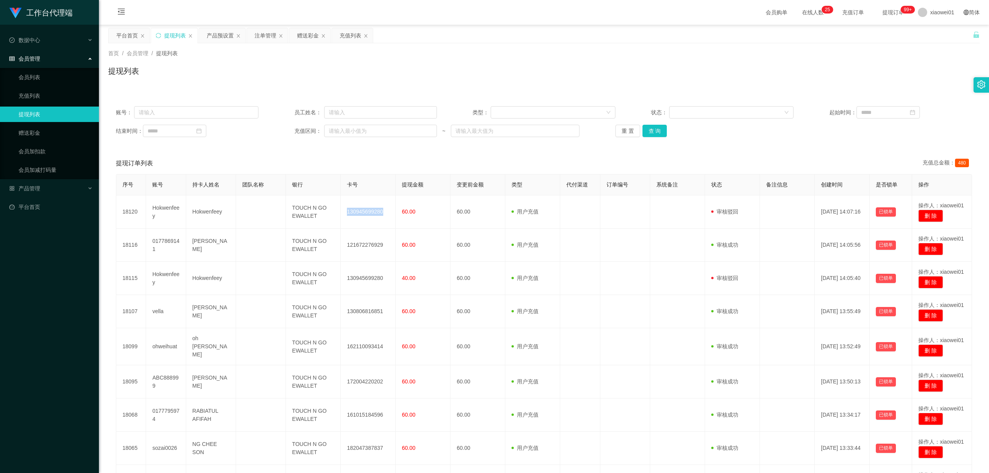
copy td "130945699280"
click at [648, 128] on button "查 询" at bounding box center [655, 131] width 25 height 12
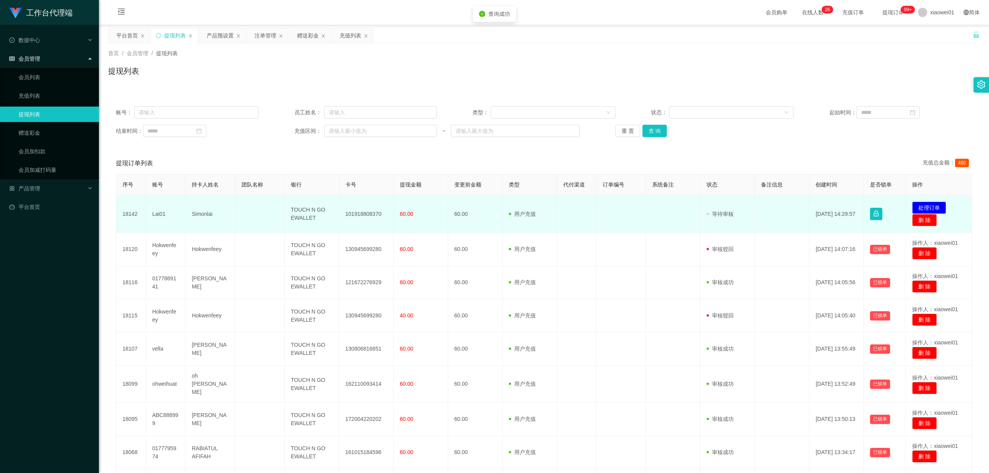
click at [363, 209] on td "101918808370" at bounding box center [366, 214] width 54 height 37
copy td "101918808370"
click at [732, 202] on button "处理订单" at bounding box center [929, 208] width 34 height 12
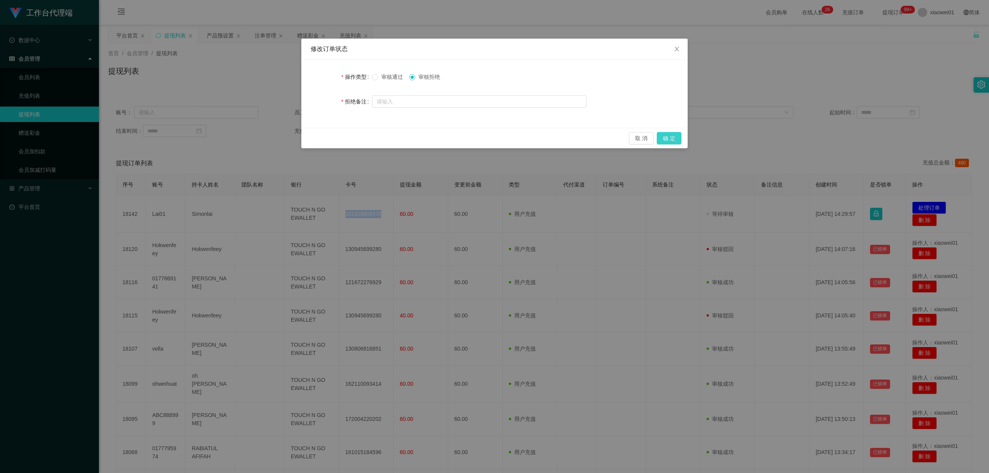
click at [676, 141] on button "确 定" at bounding box center [669, 138] width 25 height 12
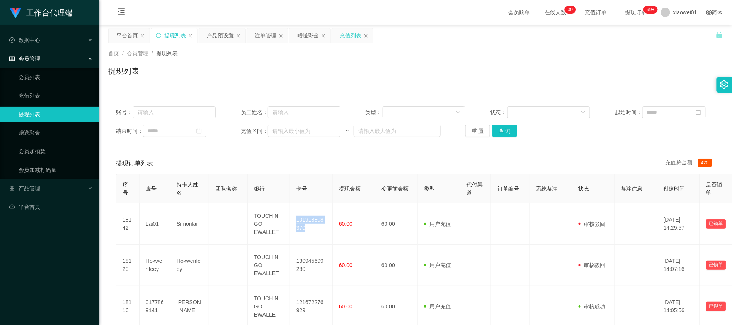
drag, startPoint x: 345, startPoint y: 42, endPoint x: 351, endPoint y: 38, distance: 7.2
click at [345, 42] on div "充值列表" at bounding box center [351, 35] width 22 height 15
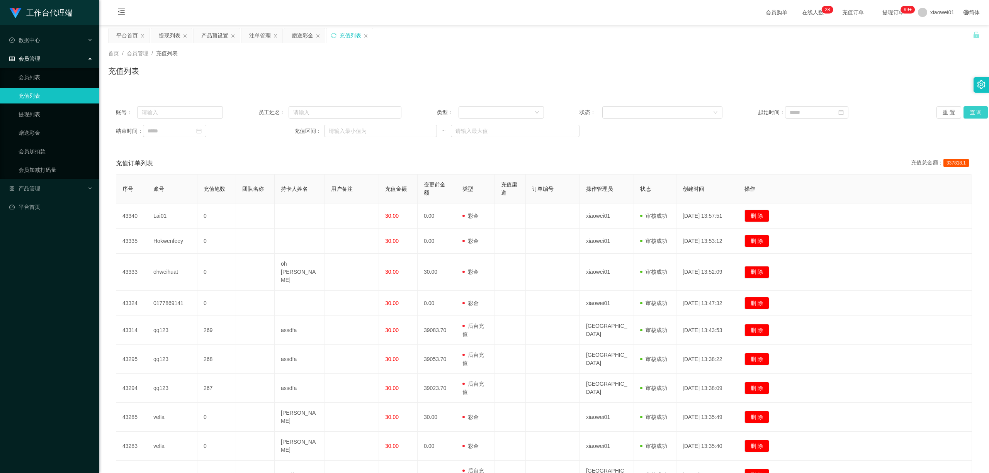
click at [732, 114] on button "查 询" at bounding box center [976, 112] width 25 height 12
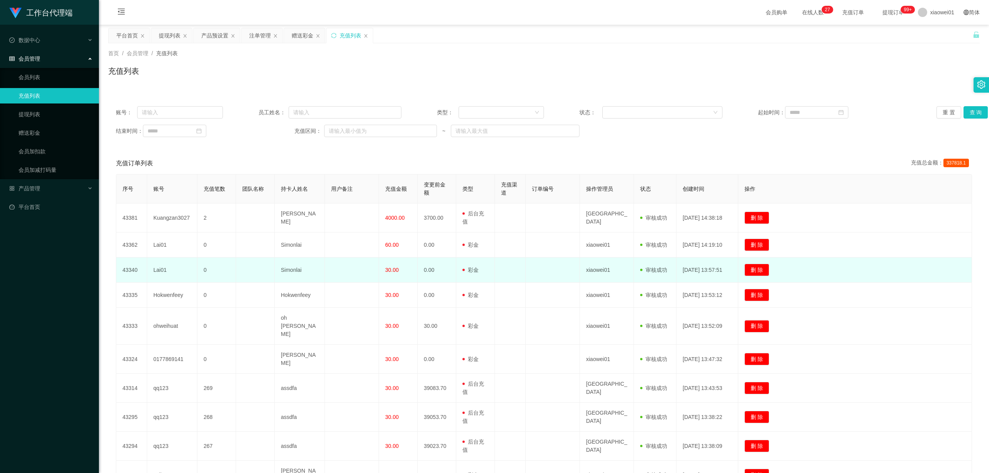
click at [159, 276] on td "Lai01" at bounding box center [172, 270] width 50 height 25
copy td "Lai01"
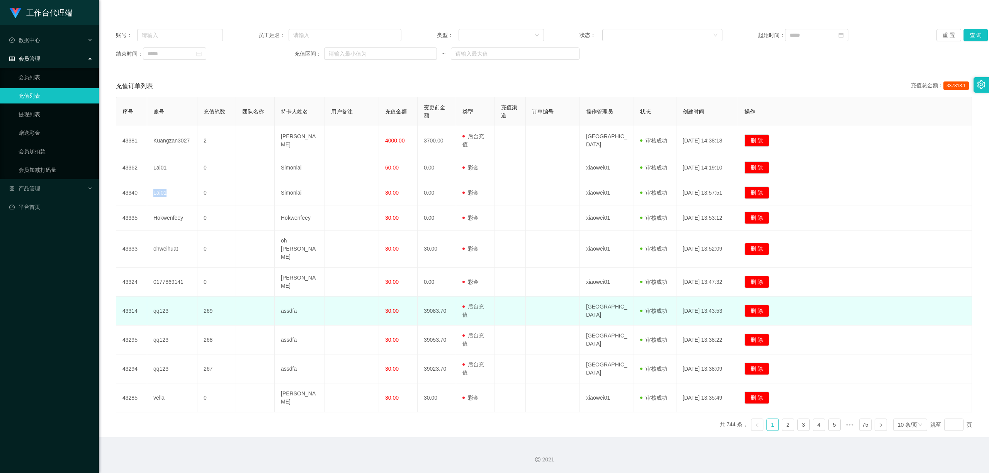
scroll to position [90, 0]
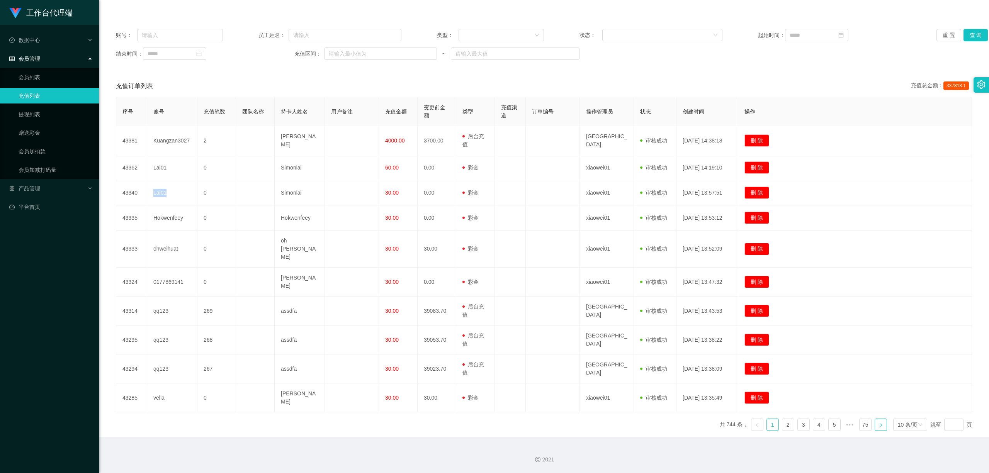
click at [732, 325] on link at bounding box center [881, 425] width 12 height 12
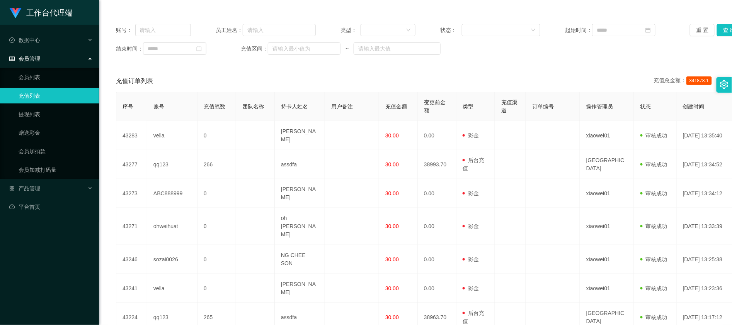
scroll to position [0, 0]
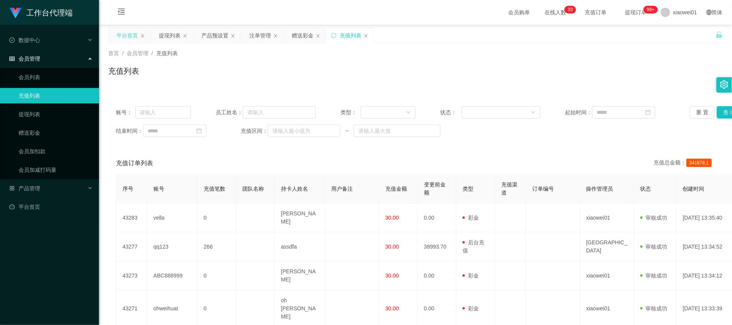
click at [131, 32] on div "平台首页" at bounding box center [127, 35] width 22 height 15
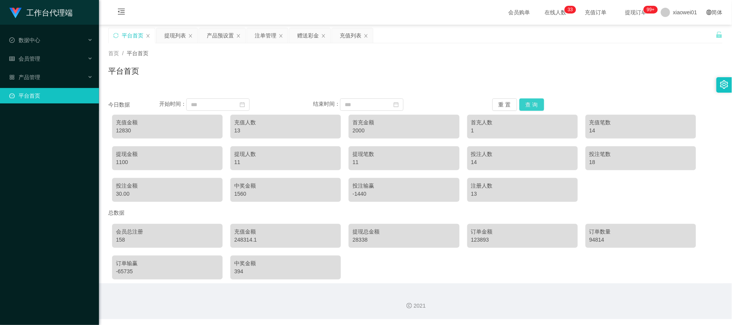
click at [536, 104] on button "查 询" at bounding box center [531, 105] width 25 height 12
click at [123, 127] on div "16830" at bounding box center [167, 131] width 103 height 8
copy div "16830"
click at [533, 102] on button "查 询" at bounding box center [531, 105] width 25 height 12
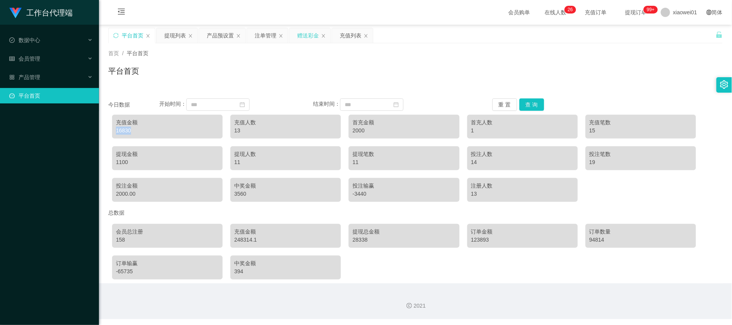
click at [295, 36] on div "赠送彩金" at bounding box center [309, 35] width 41 height 15
click at [313, 43] on div "关闭左侧 关闭右侧 关闭其它 刷新页面 平台首页 提现列表 产品预设置 注单管理 赠送彩金 充值列表 首页 / 平台首页 / 平台首页 今日数据 开始时间： …" at bounding box center [415, 156] width 614 height 256
click at [314, 36] on div "赠送彩金" at bounding box center [308, 35] width 22 height 15
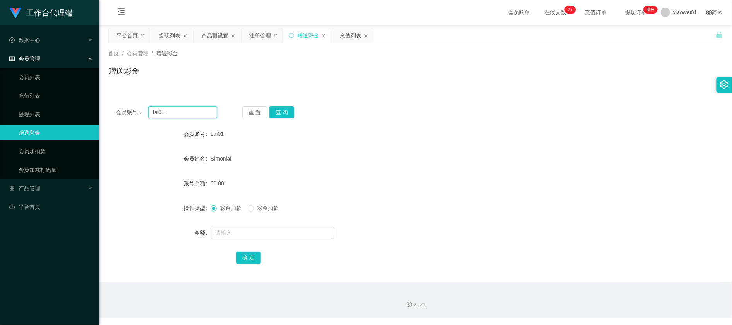
drag, startPoint x: 193, startPoint y: 117, endPoint x: 171, endPoint y: 91, distance: 34.5
click at [30, 82] on section "工作台代理端 数据中心 会员管理 会员列表 充值列表 提现列表 赠送彩金 会员加扣款 会员加减打码量 产品管理 开奖记录 注单管理 产品列表 即时注单 产品预…" at bounding box center [366, 159] width 732 height 318
paste input "A0606"
type input "A0606"
click at [280, 111] on button "查 询" at bounding box center [281, 112] width 25 height 12
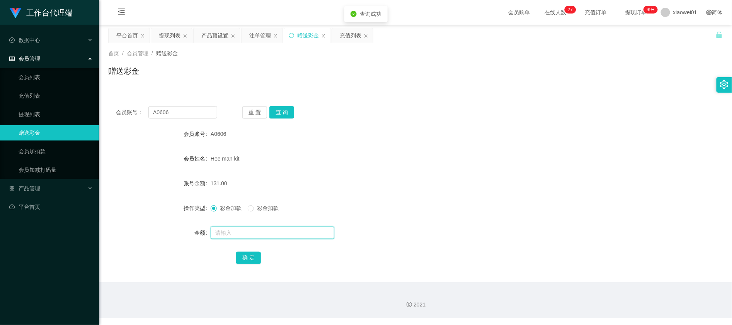
click at [240, 236] on input "text" at bounding box center [273, 233] width 124 height 12
click at [272, 115] on button "查 询" at bounding box center [281, 112] width 25 height 12
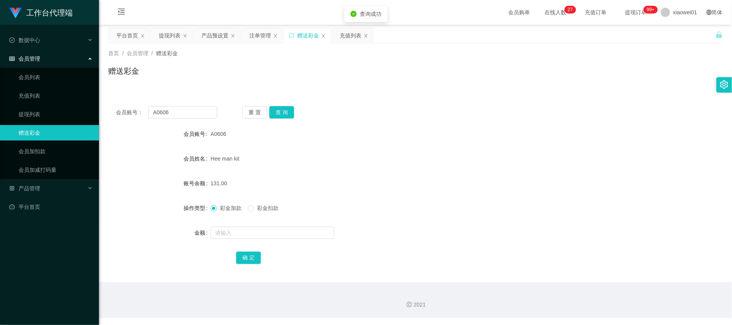
click at [260, 211] on span "彩金扣款" at bounding box center [268, 208] width 28 height 6
click at [262, 234] on input "text" at bounding box center [273, 233] width 124 height 12
type input "130"
click at [244, 257] on button "确 定" at bounding box center [248, 258] width 25 height 12
click at [434, 189] on div "1.00" at bounding box center [390, 183] width 359 height 15
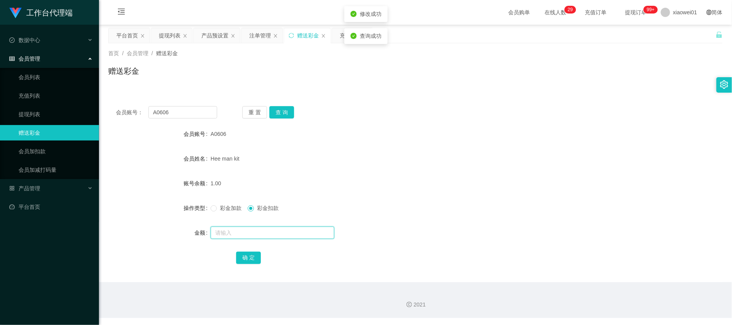
click at [246, 234] on input "text" at bounding box center [273, 233] width 124 height 12
type input "500"
click at [253, 254] on button "确 定" at bounding box center [248, 258] width 25 height 12
click at [220, 208] on span "彩金加款" at bounding box center [231, 208] width 28 height 6
click at [236, 239] on input "text" at bounding box center [273, 233] width 124 height 12
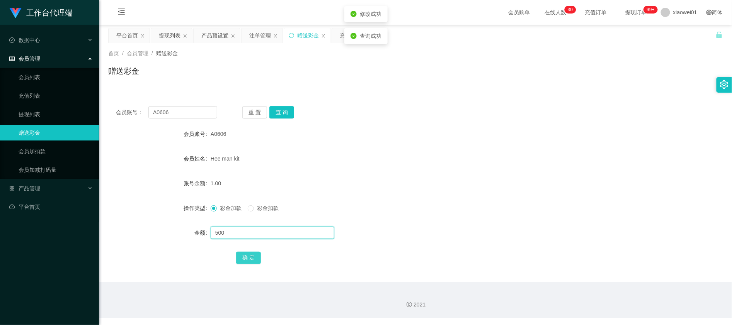
type input "500"
click at [247, 259] on button "确 定" at bounding box center [248, 258] width 25 height 12
click at [425, 154] on div "Hee man kit" at bounding box center [390, 158] width 359 height 15
click at [160, 117] on input "A0606" at bounding box center [182, 112] width 69 height 12
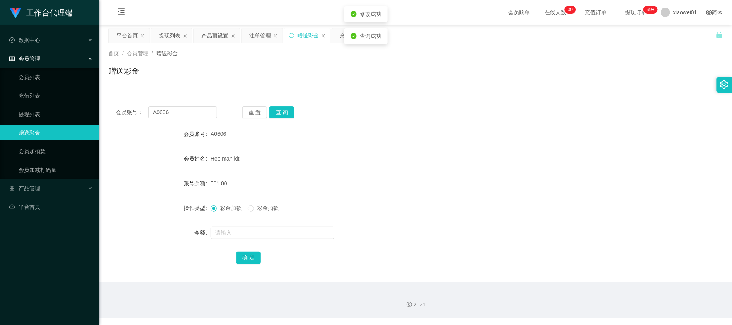
click at [382, 122] on div "会员账号： A0606 重 置 查 询 会员账号 A0606 会员姓名 Hee man kit 账号余额 501.00 操作类型 彩金加款 彩金扣款 金额 确…" at bounding box center [415, 191] width 614 height 184
click at [259, 38] on div "注单管理" at bounding box center [260, 35] width 22 height 15
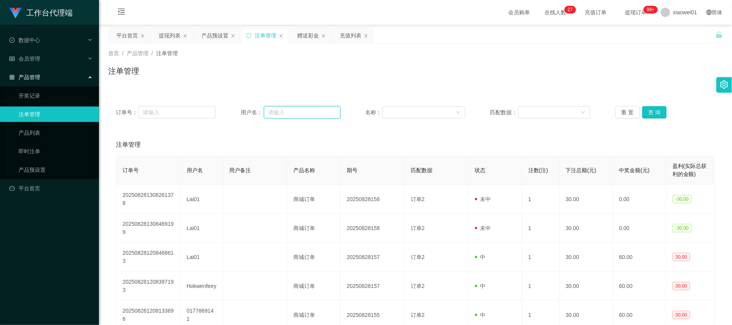
click at [288, 110] on input "text" at bounding box center [302, 112] width 77 height 12
paste input "A0606"
type input "A0606"
drag, startPoint x: 303, startPoint y: 120, endPoint x: 291, endPoint y: 115, distance: 12.6
click at [289, 117] on div "订单号： 用户名： A0606 名称： 匹配数据： 重 置 查 询" at bounding box center [415, 113] width 614 height 28
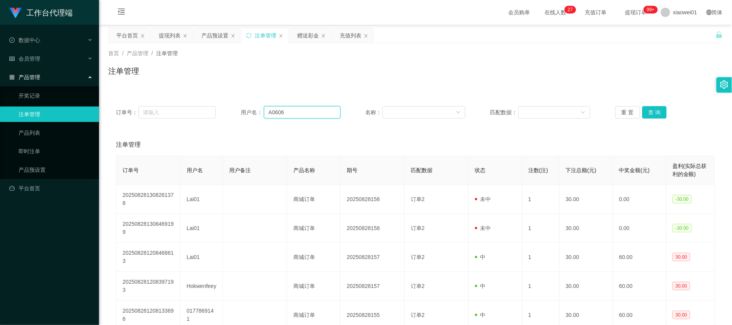
drag, startPoint x: 293, startPoint y: 113, endPoint x: 136, endPoint y: 90, distance: 158.7
click at [142, 91] on div "订单号： 用户名： A0606 名称： 匹配数据： 重 置 查 询 注单管理 订单号 用户名 用户备注 产品名称 期号 匹配数据 状态 注数(注) 下注总额(…" at bounding box center [415, 294] width 614 height 410
click at [162, 39] on div "提现列表" at bounding box center [170, 35] width 22 height 15
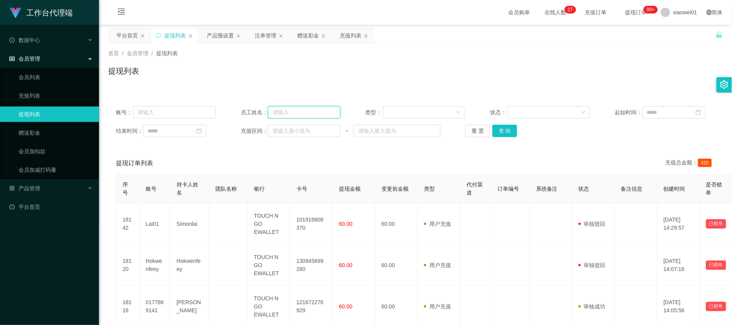
click at [300, 115] on input "text" at bounding box center [304, 112] width 73 height 12
paste input "A0606"
type input "A0606"
click at [512, 137] on button "查 询" at bounding box center [504, 131] width 25 height 12
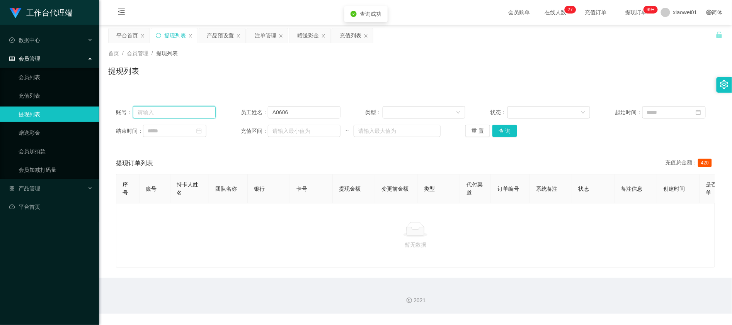
click at [170, 110] on input "text" at bounding box center [174, 112] width 83 height 12
paste input "A0606"
type input "A0606"
drag, startPoint x: 290, startPoint y: 110, endPoint x: 172, endPoint y: 101, distance: 118.6
click at [174, 101] on div "账号： A0606 员工姓名： A0606 类型： 状态： 起始时间： 结束时间： 充值区间： ~ 重 置 查 询" at bounding box center [415, 122] width 614 height 46
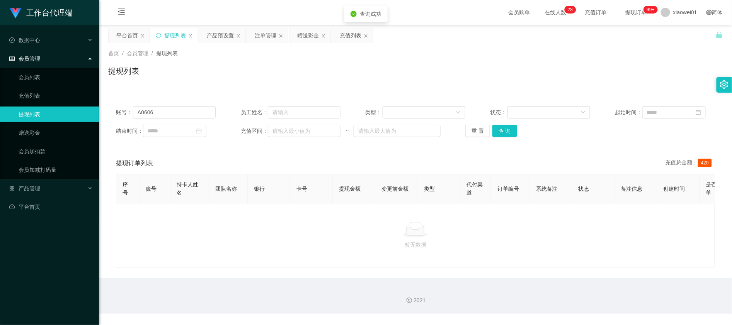
click at [494, 137] on div "结束时间： 充值区间： ~ 重 置 查 询" at bounding box center [415, 131] width 599 height 12
click at [506, 133] on button "查 询" at bounding box center [504, 131] width 25 height 12
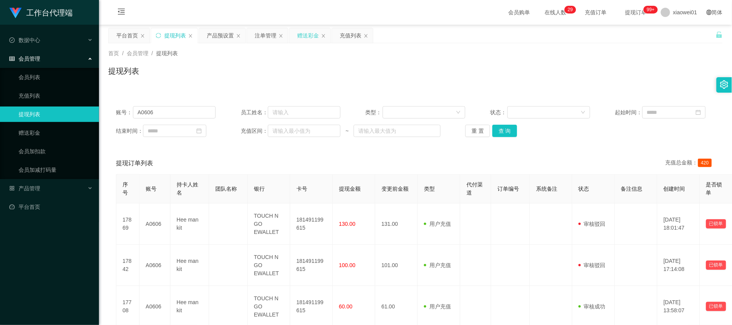
click at [310, 35] on div "赠送彩金" at bounding box center [308, 35] width 22 height 15
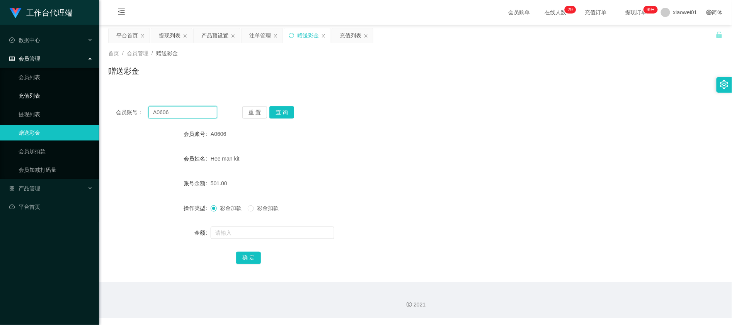
drag, startPoint x: 177, startPoint y: 110, endPoint x: 28, endPoint y: 99, distance: 149.5
click at [29, 99] on section "工作台代理端 数据中心 会员管理 会员列表 充值列表 提现列表 赠送彩金 会员加扣款 会员加减打码量 产品管理 开奖记录 注单管理 产品列表 即时注单 产品预…" at bounding box center [366, 159] width 732 height 318
paste input "8119"
type input "8119"
click at [252, 205] on label "彩金扣款" at bounding box center [265, 208] width 34 height 8
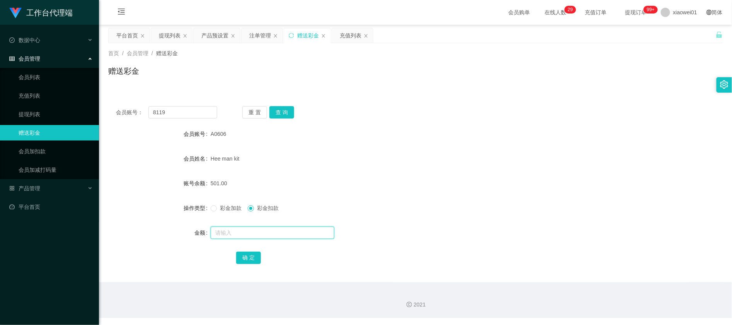
click at [243, 229] on input "text" at bounding box center [273, 233] width 124 height 12
type input "1"
click at [254, 258] on button "确 定" at bounding box center [248, 258] width 25 height 12
drag, startPoint x: 188, startPoint y: 113, endPoint x: -90, endPoint y: 84, distance: 279.8
click at [0, 84] on html "工作台代理端 数据中心 会员管理 会员列表 充值列表 提现列表 赠送彩金 会员加扣款 会员加减打码量 产品管理 开奖记录 注单管理 产品列表 即时注单 产品预…" at bounding box center [366, 162] width 732 height 325
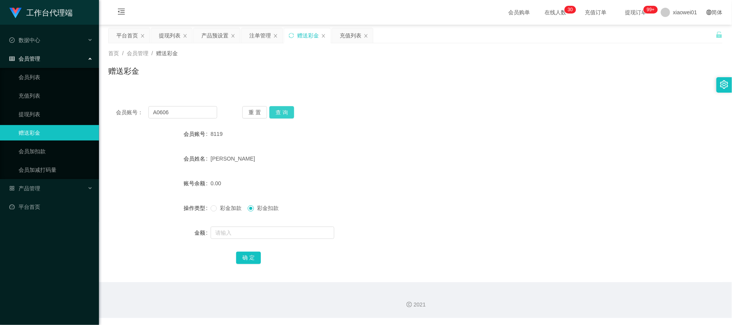
drag, startPoint x: 286, startPoint y: 104, endPoint x: 286, endPoint y: 111, distance: 7.0
click at [287, 104] on div "会员账号： A0606 重 置 查 询 会员账号 8119 会员姓名 [PERSON_NAME] 账号余额 0.00 操作类型 彩金加款 彩金扣款 金额 确 定" at bounding box center [415, 191] width 614 height 184
click at [286, 111] on button "查 询" at bounding box center [281, 112] width 25 height 12
click at [421, 107] on div "会员账号： A0606 重 置 查 询" at bounding box center [415, 112] width 614 height 12
drag, startPoint x: 183, startPoint y: 109, endPoint x: 53, endPoint y: 92, distance: 130.6
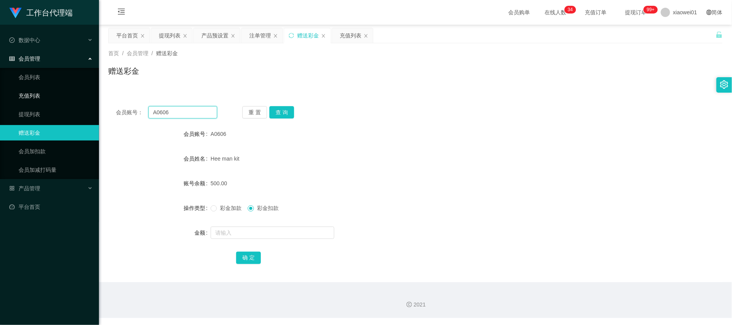
click at [54, 92] on section "工作台代理端 数据中心 会员管理 会员列表 充值列表 提现列表 赠送彩金 会员加扣款 会员加减打码量 产品管理 开奖记录 注单管理 产品列表 即时注单 产品预…" at bounding box center [366, 159] width 732 height 318
paste input "8119"
type input "8119"
click at [281, 108] on button "查 询" at bounding box center [281, 112] width 25 height 12
click at [255, 233] on input "text" at bounding box center [273, 233] width 124 height 12
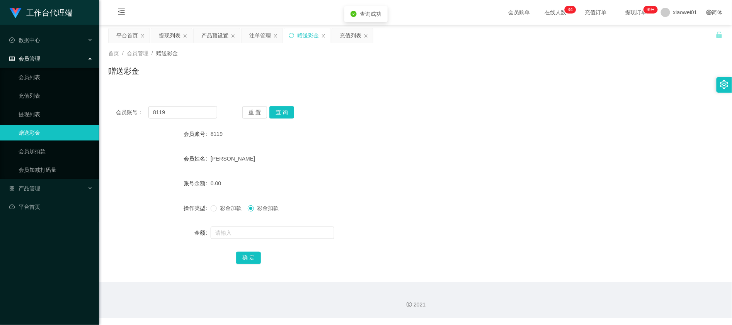
click at [235, 215] on div "彩金加款 彩金扣款" at bounding box center [390, 208] width 359 height 15
click at [232, 213] on div "彩金加款 彩金扣款" at bounding box center [390, 208] width 359 height 15
click at [232, 208] on span "彩金加款" at bounding box center [231, 208] width 28 height 6
click at [228, 228] on input "text" at bounding box center [273, 233] width 124 height 12
type input "100"
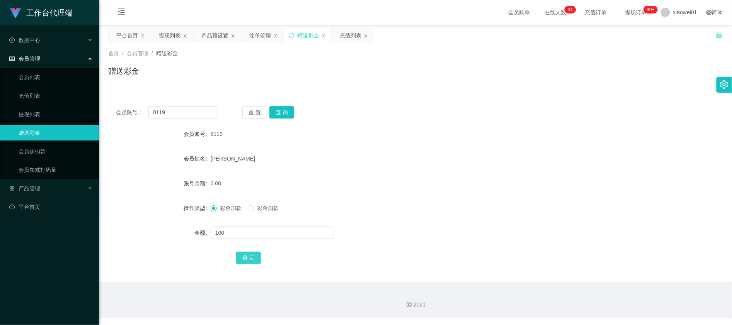
click at [237, 254] on button "确 定" at bounding box center [248, 258] width 25 height 12
click at [424, 170] on form "会员账号 8119 会员姓名 [PERSON_NAME] 账号余额 100.00 操作类型 彩金加款 彩金扣款 金额 确 定" at bounding box center [415, 195] width 614 height 139
drag, startPoint x: 186, startPoint y: 108, endPoint x: 123, endPoint y: 106, distance: 63.0
click at [41, 104] on section "工作台代理端 数据中心 会员管理 会员列表 充值列表 提现列表 赠送彩金 会员加扣款 会员加减打码量 产品管理 开奖记录 注单管理 产品列表 即时注单 产品预…" at bounding box center [366, 159] width 732 height 318
paste input "sozai0026"
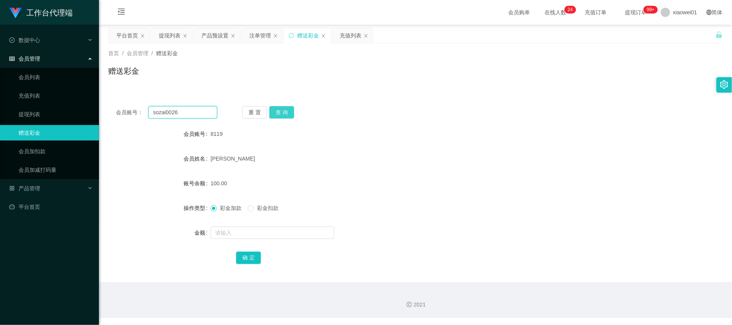
type input "sozai0026"
click at [291, 112] on button "查 询" at bounding box center [281, 112] width 25 height 12
click at [229, 232] on input "text" at bounding box center [273, 233] width 124 height 12
type input "100"
click at [254, 260] on button "确 定" at bounding box center [248, 258] width 25 height 12
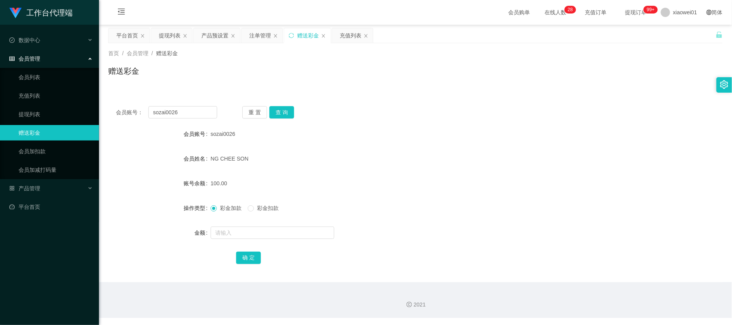
click at [410, 144] on form "会员账号 sozai0026 会员姓名 NG CHEE SON 账号余额 100.00 操作类型 彩金加款 彩金扣款 金额 确 定" at bounding box center [415, 195] width 614 height 139
click at [249, 233] on input "text" at bounding box center [273, 233] width 124 height 12
type input "100"
click at [245, 257] on button "确 定" at bounding box center [248, 258] width 25 height 12
click at [438, 144] on form "会员账号 sozai0026 会员姓名 NG CHEE SON 账号余额 200.00 操作类型 彩金加款 彩金扣款 金额 确 定" at bounding box center [415, 195] width 614 height 139
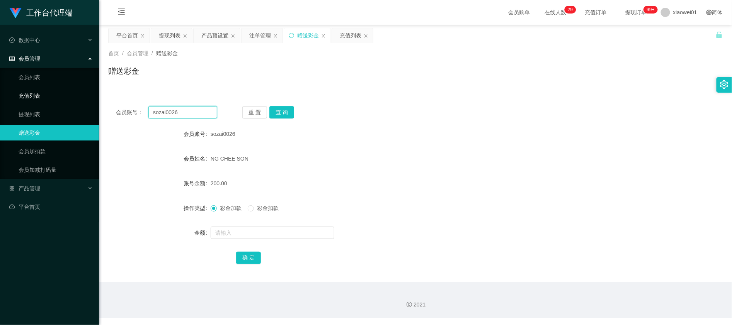
drag, startPoint x: 180, startPoint y: 113, endPoint x: 85, endPoint y: 99, distance: 95.7
click at [0, 97] on html "工作台代理端 数据中心 会员管理 会员列表 充值列表 提现列表 赠送彩金 会员加扣款 会员加减打码量 产品管理 开奖记录 注单管理 产品列表 即时注单 产品预…" at bounding box center [366, 162] width 732 height 325
paste input "0177795974"
type input "0177795974"
click at [293, 113] on button "查 询" at bounding box center [281, 112] width 25 height 12
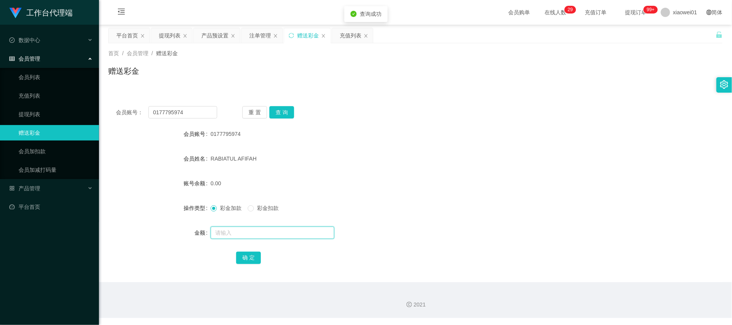
click at [242, 236] on input "text" at bounding box center [273, 233] width 124 height 12
type input "100"
click at [247, 258] on button "确 定" at bounding box center [248, 258] width 25 height 12
click at [405, 182] on div "100.00" at bounding box center [390, 183] width 359 height 15
drag, startPoint x: 188, startPoint y: 111, endPoint x: 166, endPoint y: 87, distance: 32.9
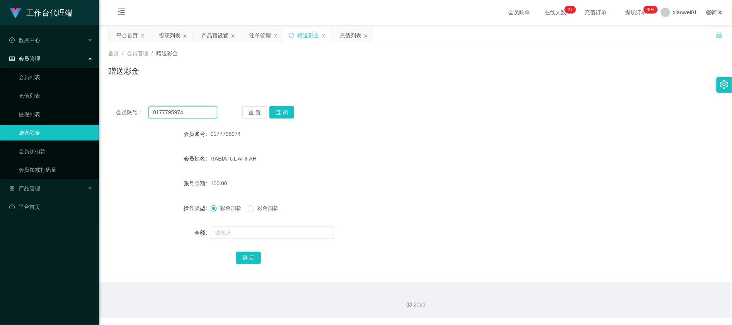
click at [0, 85] on html "工作台代理端 数据中心 会员管理 会员列表 充值列表 提现列表 赠送彩金 会员加扣款 会员加减打码量 产品管理 开奖记录 注单管理 产品列表 即时注单 产品预…" at bounding box center [366, 162] width 732 height 325
paste input "lai01"
type input "lai01"
drag, startPoint x: 281, startPoint y: 110, endPoint x: 280, endPoint y: 115, distance: 4.9
click at [281, 110] on button "查 询" at bounding box center [281, 112] width 25 height 12
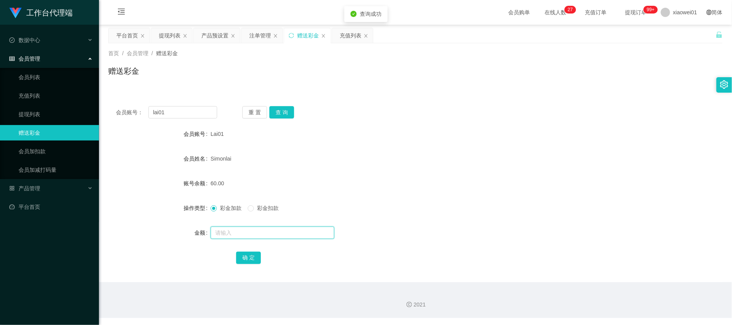
click at [257, 232] on input "text" at bounding box center [273, 233] width 124 height 12
click at [171, 32] on div "提现列表" at bounding box center [170, 35] width 22 height 15
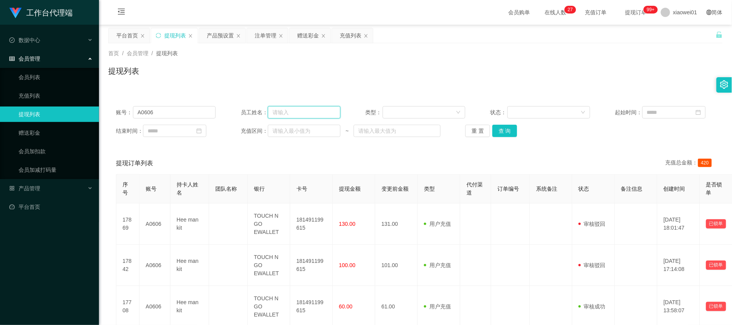
click at [295, 115] on input "text" at bounding box center [304, 112] width 73 height 12
click at [409, 119] on div "类型：" at bounding box center [416, 112] width 100 height 12
drag, startPoint x: 172, startPoint y: 115, endPoint x: -23, endPoint y: 102, distance: 195.6
click at [0, 102] on html "工作台代理端 数据中心 会员管理 会员列表 充值列表 提现列表 赠送彩金 会员加扣款 会员加减打码量 产品管理 开奖记录 注单管理 产品列表 即时注单 产品预…" at bounding box center [366, 162] width 732 height 325
paste input "lai01"
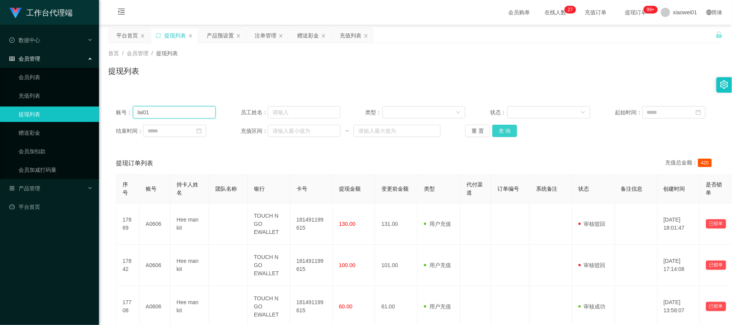
type input "lai01"
click at [503, 133] on button "查 询" at bounding box center [504, 131] width 25 height 12
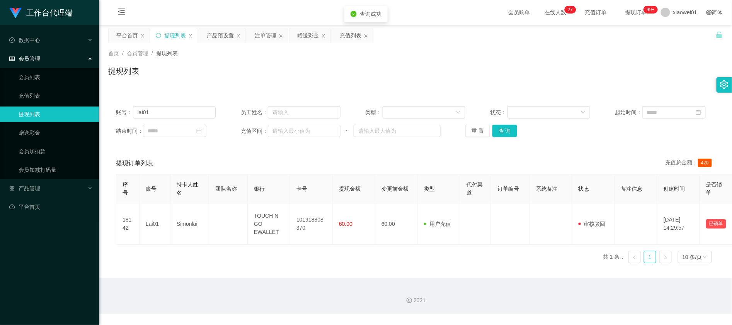
click at [297, 45] on div "首页 / 会员管理 / 提现列表 / 提现列表" at bounding box center [415, 66] width 633 height 46
click at [305, 36] on div "赠送彩金" at bounding box center [308, 35] width 22 height 15
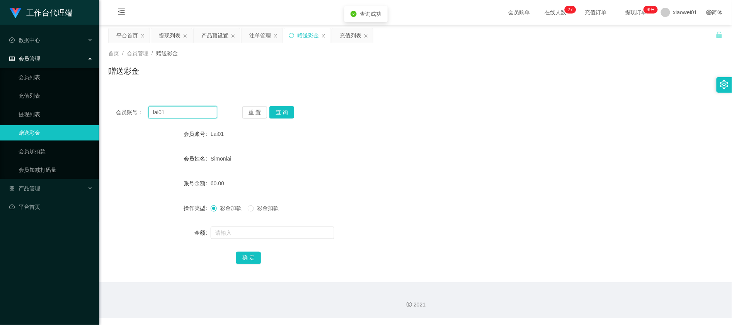
click at [205, 116] on input "lai01" at bounding box center [182, 112] width 69 height 12
click at [240, 225] on form "会员账号 Lai01 会员姓名 [PERSON_NAME] 账号余额 60.00 操作类型 彩金加款 彩金扣款 金额 确 定" at bounding box center [415, 195] width 614 height 139
drag, startPoint x: 233, startPoint y: 238, endPoint x: 237, endPoint y: 237, distance: 3.9
click at [233, 238] on input "text" at bounding box center [273, 233] width 124 height 12
click at [268, 199] on form "会员账号 Lai01 会员姓名 [PERSON_NAME] 账号余额 60.00 操作类型 彩金加款 彩金扣款 金额 确 定" at bounding box center [415, 195] width 614 height 139
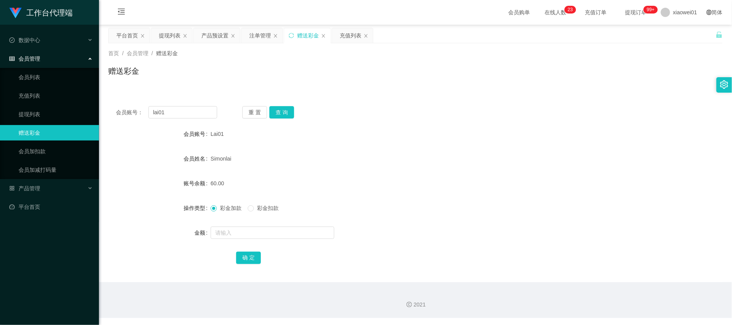
click at [265, 206] on span "彩金扣款" at bounding box center [268, 208] width 28 height 6
click at [236, 235] on input "text" at bounding box center [273, 233] width 124 height 12
type input "60"
click at [234, 261] on div "确 定" at bounding box center [415, 257] width 614 height 15
click at [248, 254] on button "确 定" at bounding box center [248, 258] width 25 height 12
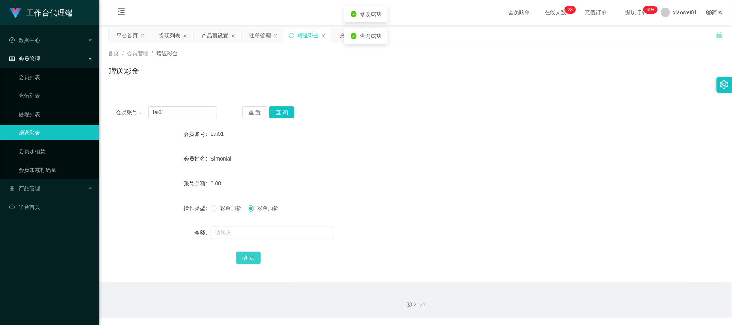
click at [245, 259] on button "确 定" at bounding box center [248, 258] width 25 height 12
click at [240, 230] on input "text" at bounding box center [273, 233] width 124 height 12
click at [226, 203] on div "彩金加款 彩金扣款" at bounding box center [390, 208] width 359 height 15
click at [226, 209] on span "彩金加款" at bounding box center [231, 208] width 28 height 6
click at [226, 228] on input "text" at bounding box center [273, 233] width 124 height 12
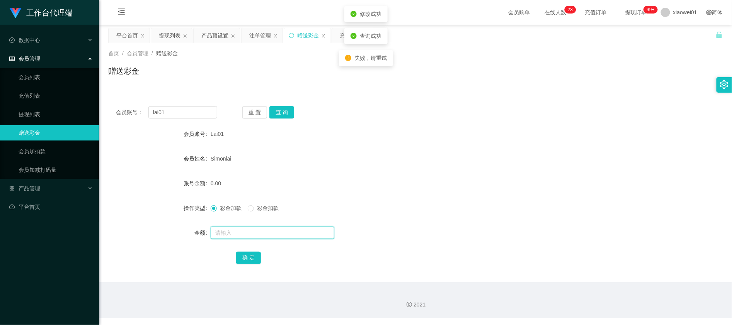
click at [226, 232] on input "text" at bounding box center [273, 233] width 124 height 12
type input "100"
click at [245, 257] on button "确 定" at bounding box center [248, 258] width 25 height 12
click at [420, 181] on div "100.00" at bounding box center [390, 183] width 359 height 15
drag, startPoint x: 172, startPoint y: 110, endPoint x: 60, endPoint y: 102, distance: 113.1
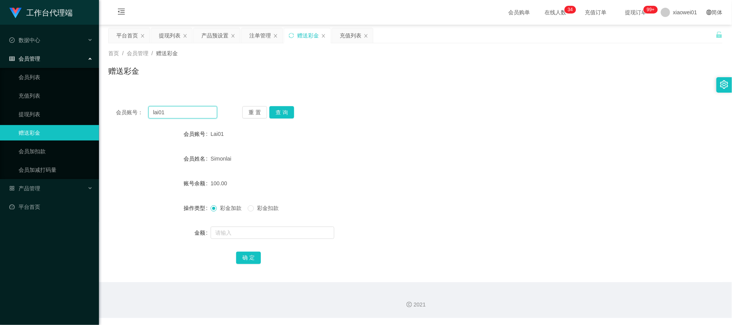
click at [60, 103] on section "工作台代理端 数据中心 会员管理 会员列表 充值列表 提现列表 赠送彩金 会员加扣款 会员加减打码量 产品管理 开奖记录 注单管理 产品列表 即时注单 产品预…" at bounding box center [366, 159] width 732 height 318
paste input "888"
type input "888"
click at [281, 112] on button "查 询" at bounding box center [281, 112] width 25 height 12
click at [252, 229] on input "text" at bounding box center [273, 233] width 124 height 12
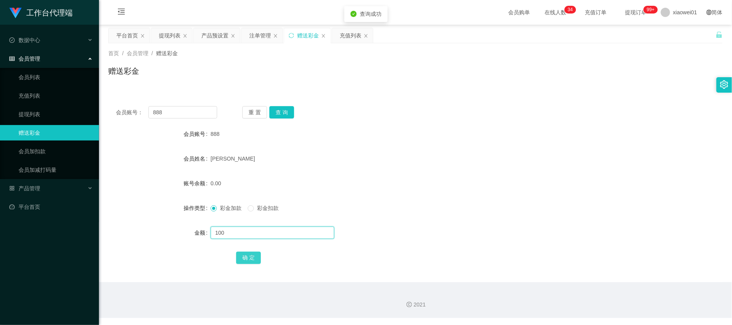
type input "100"
click at [249, 259] on button "确 定" at bounding box center [248, 258] width 25 height 12
click at [390, 175] on form "会员账号 888 会员姓名 [PERSON_NAME] 账号余额 100.00 操作类型 彩金加款 彩金扣款 金额 确 定" at bounding box center [415, 195] width 614 height 139
drag, startPoint x: 189, startPoint y: 112, endPoint x: 15, endPoint y: 92, distance: 175.5
click at [13, 92] on section "工作台代理端 数据中心 会员管理 会员列表 充值列表 提现列表 赠送彩金 会员加扣款 会员加减打码量 产品管理 开奖记录 注单管理 产品列表 即时注单 产品预…" at bounding box center [366, 159] width 732 height 318
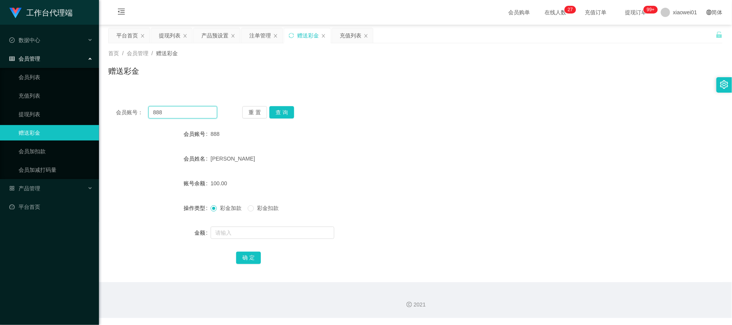
paste input "louislau"
type input "louislau"
drag, startPoint x: 288, startPoint y: 111, endPoint x: 287, endPoint y: 116, distance: 5.1
click at [288, 111] on button "查 询" at bounding box center [281, 112] width 25 height 12
click at [240, 240] on div at bounding box center [390, 232] width 359 height 15
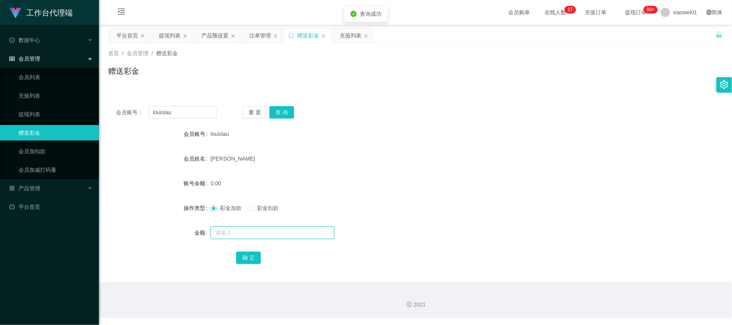
drag, startPoint x: 247, startPoint y: 232, endPoint x: 242, endPoint y: 240, distance: 9.9
click at [245, 237] on input "text" at bounding box center [273, 233] width 124 height 12
type input "100"
click at [249, 254] on button "确 定" at bounding box center [248, 258] width 25 height 12
click at [486, 168] on form "会员账号 louislau 会员姓名 [PERSON_NAME] 账号余额 100.00 操作类型 彩金加款 彩金扣款 金额 确 定" at bounding box center [415, 195] width 614 height 139
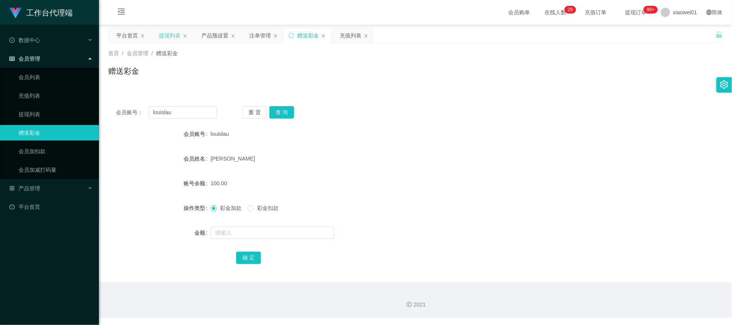
click at [175, 34] on div "提现列表" at bounding box center [170, 35] width 22 height 15
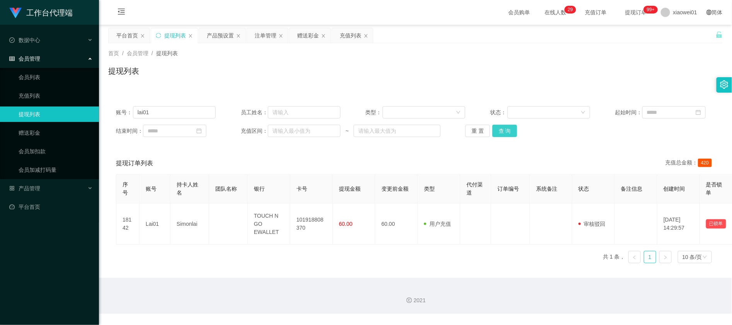
click at [502, 137] on button "查 询" at bounding box center [504, 131] width 25 height 12
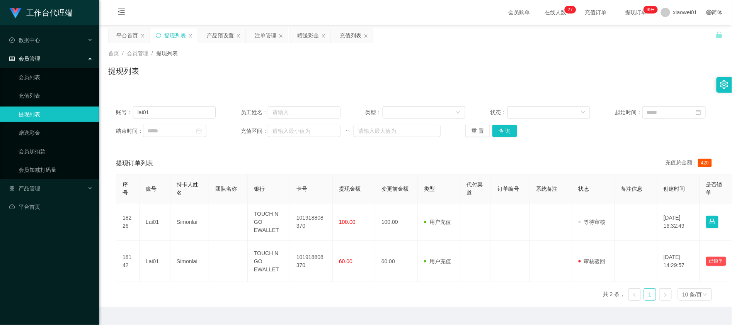
click at [444, 62] on div "首页 / 会员管理 / 提现列表 / 提现列表" at bounding box center [415, 66] width 614 height 34
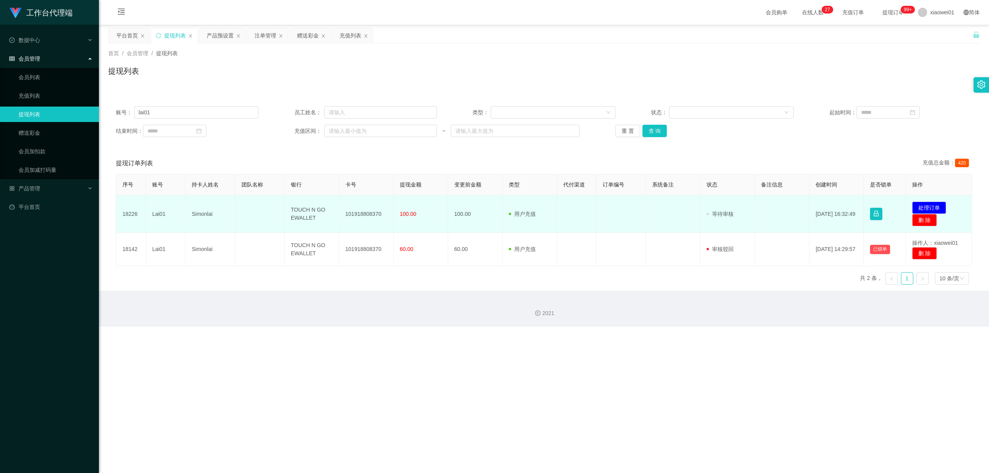
click at [366, 218] on td "101918808370" at bounding box center [366, 214] width 54 height 37
click at [367, 217] on td "101918808370" at bounding box center [366, 214] width 54 height 37
click at [364, 213] on td "101918808370" at bounding box center [366, 214] width 54 height 37
click at [732, 203] on button "处理订单" at bounding box center [929, 208] width 34 height 12
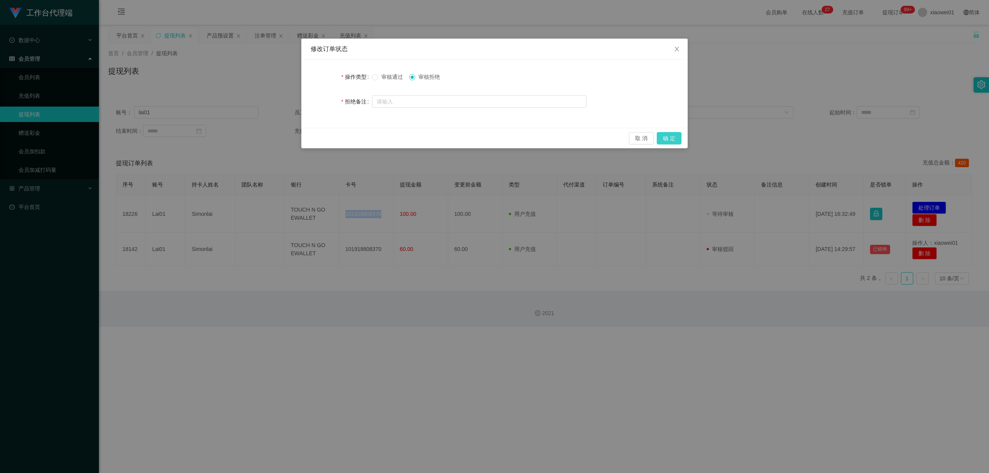
click at [669, 136] on button "确 定" at bounding box center [669, 138] width 25 height 12
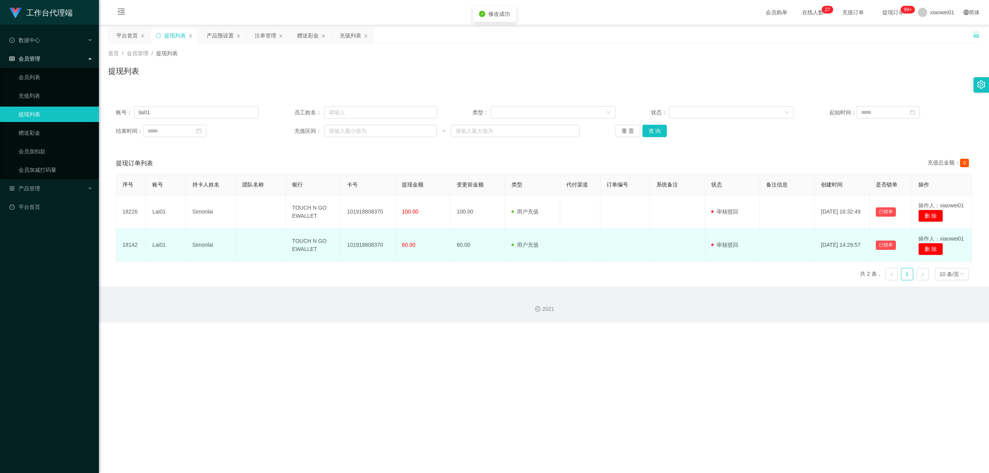
click at [677, 247] on td at bounding box center [677, 245] width 55 height 33
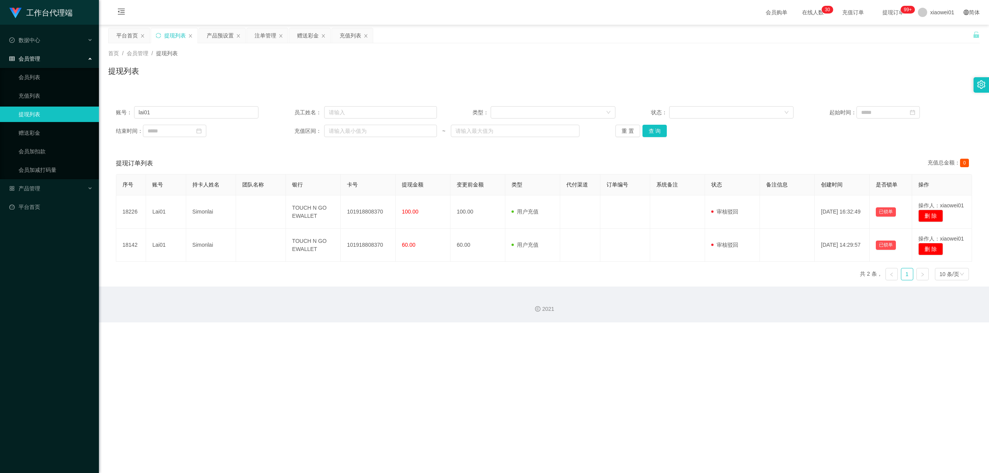
click at [168, 31] on div "提现列表" at bounding box center [175, 35] width 22 height 15
drag, startPoint x: 198, startPoint y: 107, endPoint x: 155, endPoint y: 91, distance: 46.6
click at [0, 98] on section "工作台代理端 数据中心 会员管理 会员列表 充值列表 提现列表 赠送彩金 会员加扣款 会员加减打码量 产品管理 开奖记录 注单管理 产品列表 即时注单 产品预…" at bounding box center [494, 161] width 989 height 323
click at [652, 131] on button "查 询" at bounding box center [655, 131] width 25 height 12
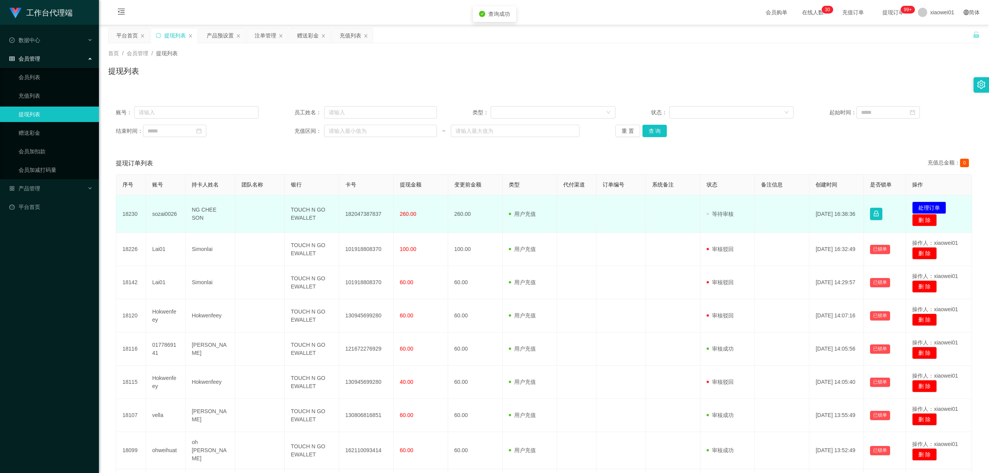
click at [352, 209] on td "182047387837" at bounding box center [366, 214] width 54 height 37
copy td "182047387837"
click at [732, 205] on button "处理订单" at bounding box center [929, 208] width 34 height 12
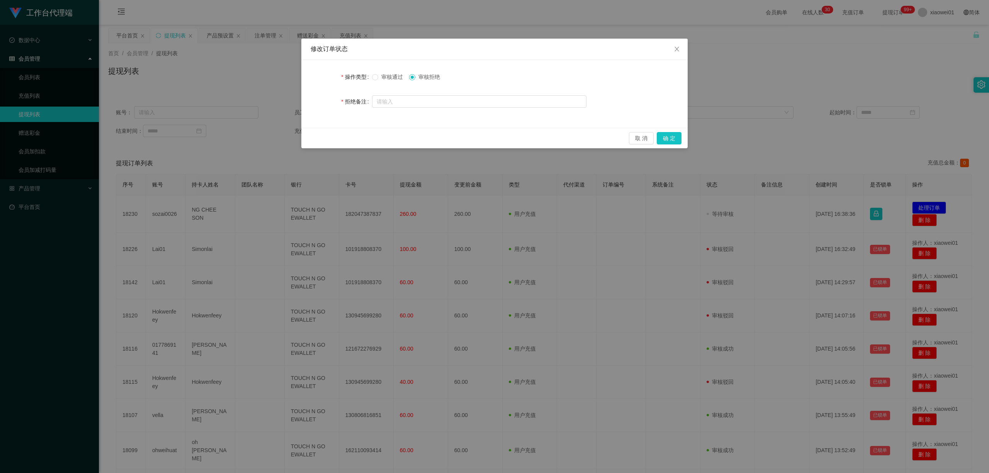
click at [386, 78] on span "审核通过" at bounding box center [392, 77] width 28 height 6
click at [668, 138] on button "确 定" at bounding box center [669, 138] width 25 height 12
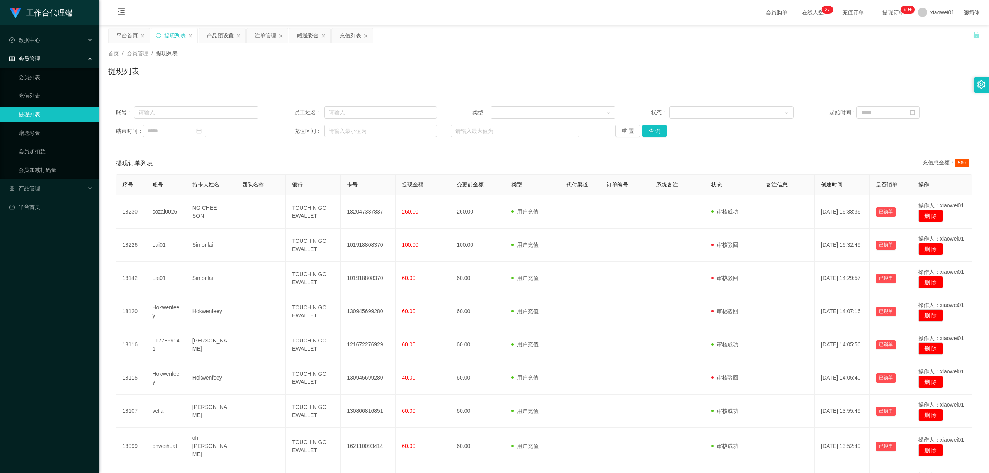
click at [302, 44] on div "首页 / 会员管理 / 提现列表 / 提现列表" at bounding box center [544, 66] width 890 height 46
click at [305, 35] on div "赠送彩金" at bounding box center [308, 35] width 22 height 15
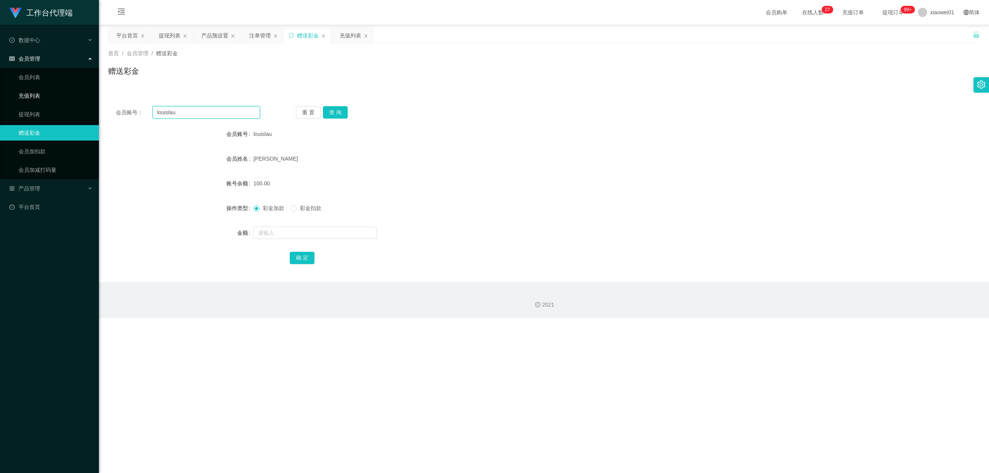
drag, startPoint x: 196, startPoint y: 113, endPoint x: 24, endPoint y: 96, distance: 172.8
click at [0, 97] on section "工作台代理端 数据中心 会员管理 会员列表 充值列表 提现列表 赠送彩金 会员加扣款 会员加减打码量 产品管理 开奖记录 注单管理 产品列表 即时注单 产品预…" at bounding box center [494, 159] width 989 height 318
paste input "ohweihuat"
type input "ohweihuat"
click at [346, 109] on button "查 询" at bounding box center [335, 112] width 25 height 12
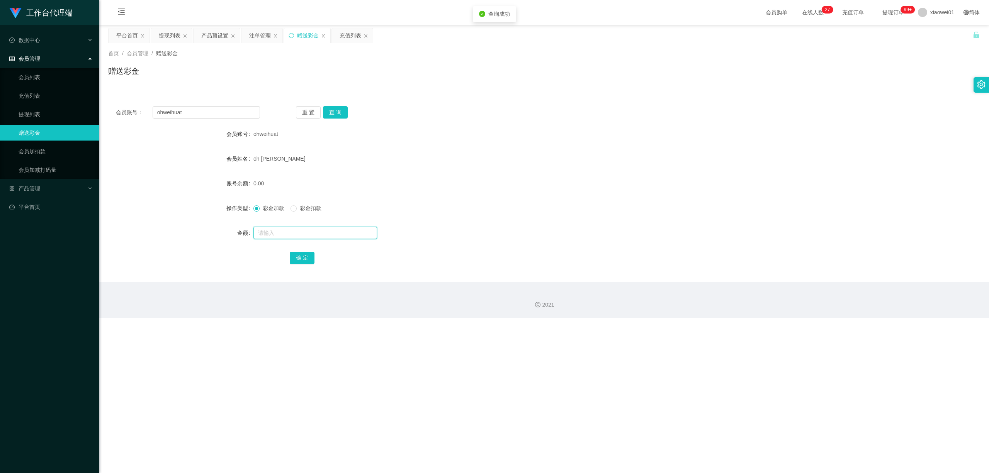
click at [321, 238] on input "text" at bounding box center [316, 233] width 124 height 12
type input "200"
click at [299, 259] on button "确 定" at bounding box center [302, 258] width 25 height 12
click at [506, 117] on div "会员账号： ohweihuat 重 置 查 询" at bounding box center [544, 112] width 872 height 12
click at [174, 26] on main "关闭左侧 关闭右侧 关闭其它 刷新页面 平台首页 提现列表 产品预设置 注单管理 赠送彩金 充值列表 首页 / 会员管理 / 赠送彩金 / 赠送彩金 会员账号…" at bounding box center [544, 154] width 890 height 258
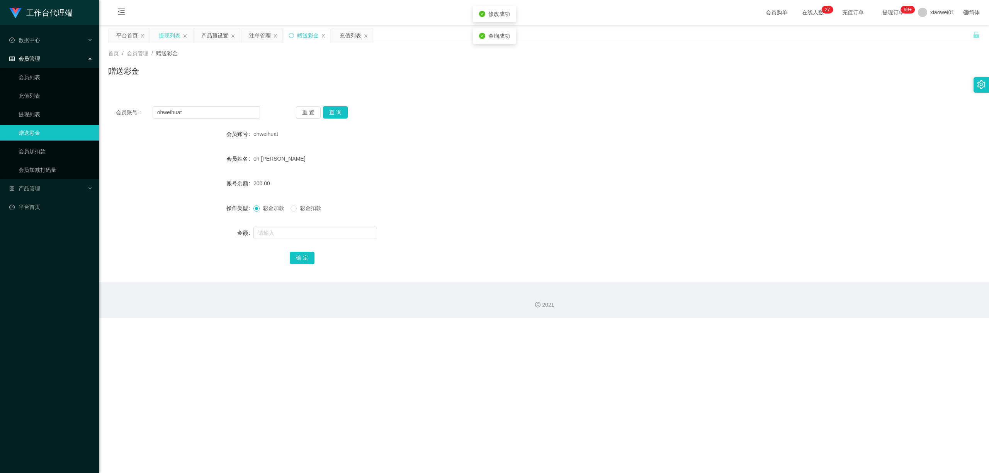
click at [170, 35] on div "提现列表" at bounding box center [170, 35] width 22 height 15
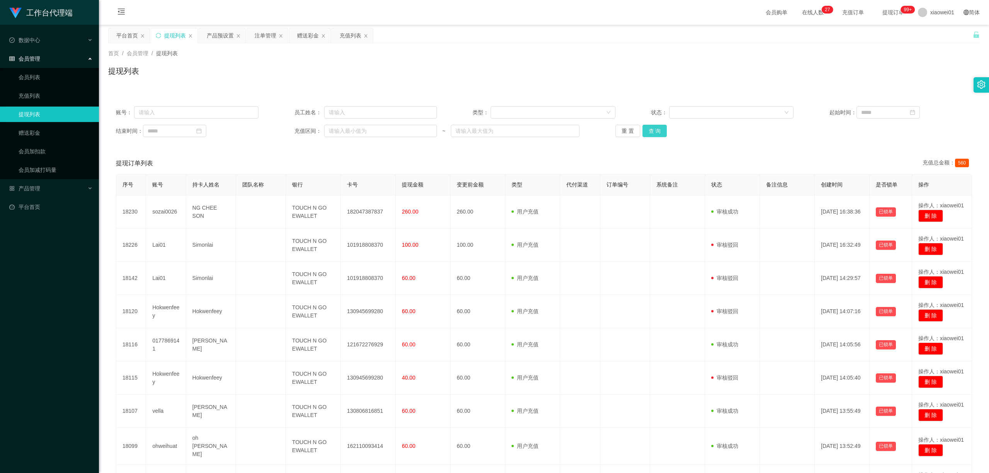
click at [656, 127] on button "查 询" at bounding box center [655, 131] width 25 height 12
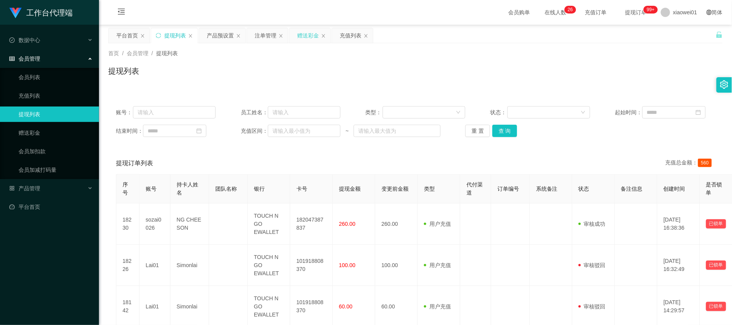
click at [308, 34] on div "赠送彩金" at bounding box center [308, 35] width 22 height 15
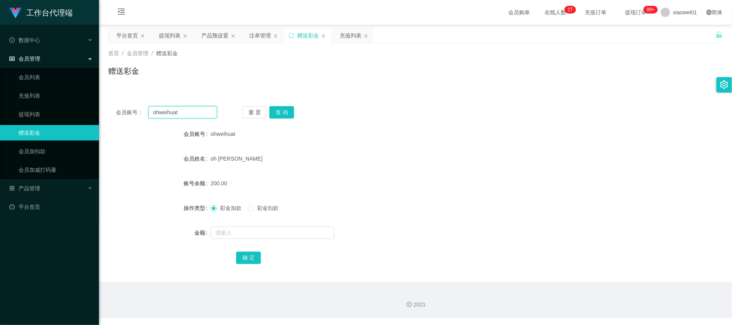
click at [171, 111] on input "ohweihuat" at bounding box center [182, 112] width 69 height 12
drag, startPoint x: 63, startPoint y: 100, endPoint x: 70, endPoint y: 92, distance: 10.4
click at [0, 87] on html "工作台代理端 数据中心 会员管理 会员列表 充值列表 提现列表 赠送彩金 会员加扣款 会员加减打码量 产品管理 开奖记录 注单管理 产品列表 即时注单 产品预…" at bounding box center [366, 162] width 732 height 325
click at [293, 115] on button "查 询" at bounding box center [281, 112] width 25 height 12
click at [180, 30] on div "提现列表" at bounding box center [170, 35] width 22 height 15
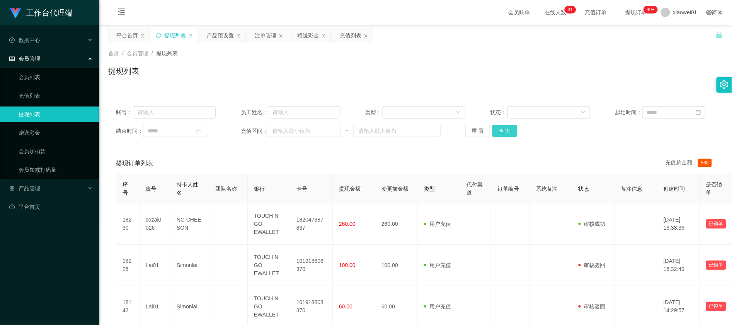
drag, startPoint x: 528, startPoint y: 135, endPoint x: 511, endPoint y: 135, distance: 17.0
click at [526, 135] on div "重 置 查 询" at bounding box center [515, 131] width 100 height 12
click at [510, 135] on button "查 询" at bounding box center [504, 131] width 25 height 12
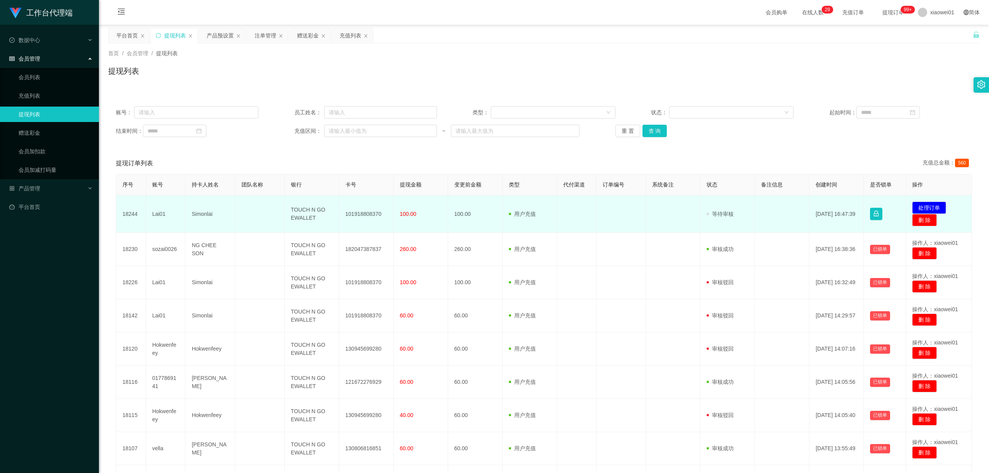
click at [363, 214] on td "101918808370" at bounding box center [366, 214] width 54 height 37
copy td "101918808370"
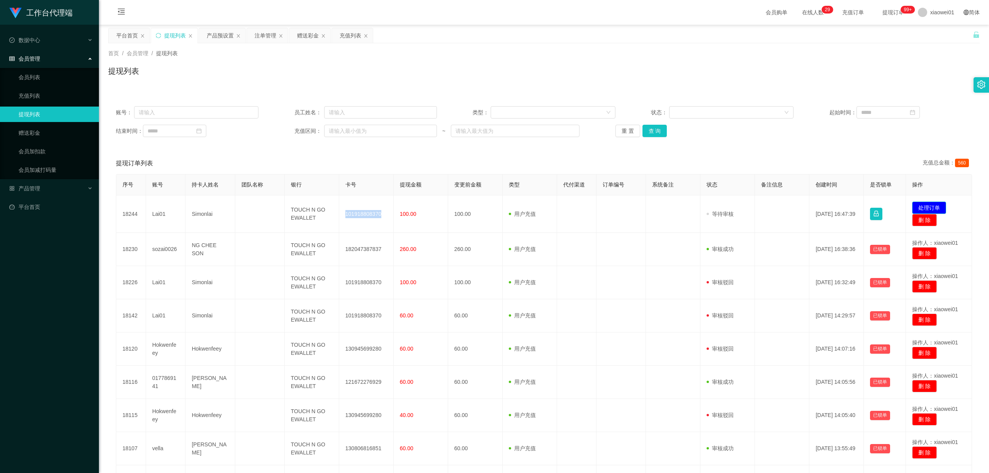
click at [732, 206] on button "处理订单" at bounding box center [929, 208] width 34 height 12
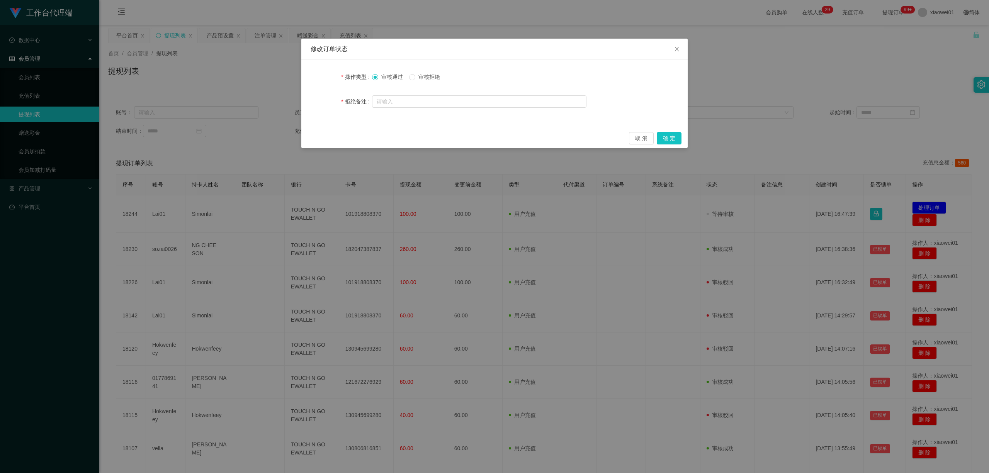
click at [421, 73] on label "审核拒绝" at bounding box center [426, 77] width 34 height 8
click at [672, 136] on button "确 定" at bounding box center [669, 138] width 25 height 12
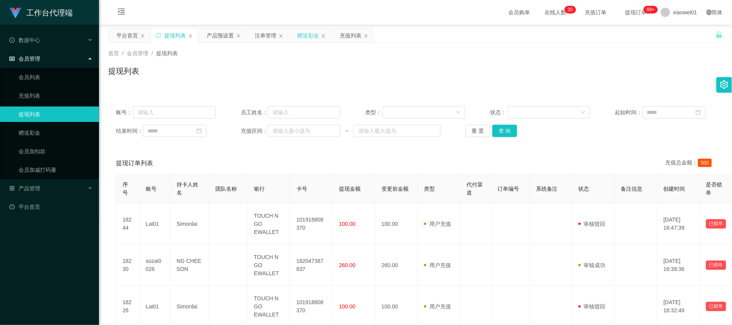
click at [306, 35] on div "赠送彩金" at bounding box center [308, 35] width 22 height 15
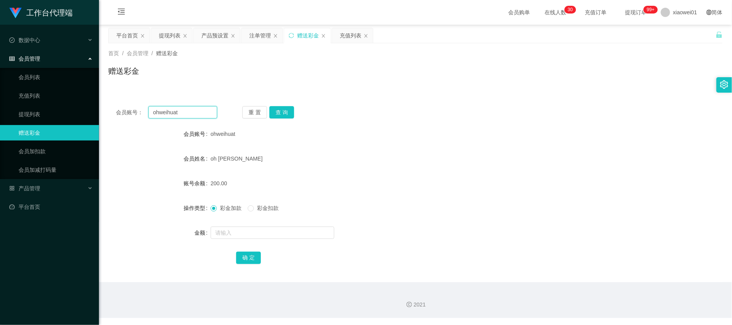
drag, startPoint x: 189, startPoint y: 116, endPoint x: 114, endPoint y: 101, distance: 76.5
click at [90, 101] on section "工作台代理端 数据中心 会员管理 会员列表 充值列表 提现列表 赠送彩金 会员加扣款 会员加减打码量 产品管理 开奖记录 注单管理 产品列表 即时注单 产品预…" at bounding box center [366, 159] width 732 height 318
paste input "0177795974"
click at [290, 109] on button "查 询" at bounding box center [281, 112] width 25 height 12
click at [333, 186] on div "130.00" at bounding box center [390, 183] width 359 height 15
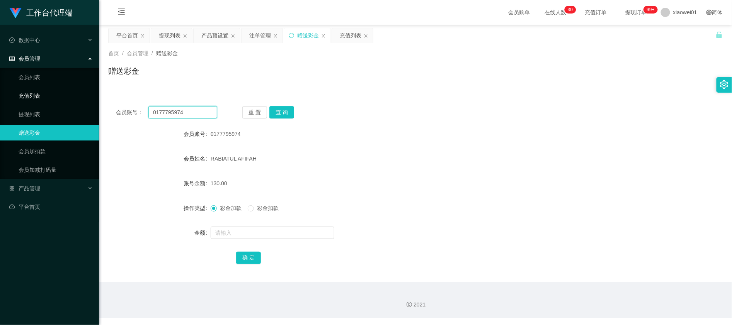
drag, startPoint x: 204, startPoint y: 112, endPoint x: 230, endPoint y: 106, distance: 26.9
click at [81, 99] on section "工作台代理端 数据中心 会员管理 会员列表 充值列表 提现列表 赠送彩金 会员加扣款 会员加减打码量 产品管理 开奖记录 注单管理 产品列表 即时注单 产品预…" at bounding box center [366, 159] width 732 height 318
paste input "869141"
type input "0177869141"
click at [280, 111] on button "查 询" at bounding box center [281, 112] width 25 height 12
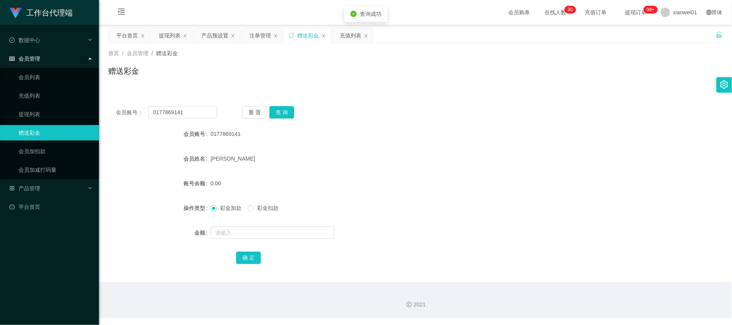
click at [233, 211] on span "彩金加款" at bounding box center [231, 208] width 28 height 6
click at [242, 242] on form "会员账号 0177869141 会员姓名 [PERSON_NAME] 账号余额 0.00 操作类型 彩金加款 彩金扣款 金额 确 定" at bounding box center [415, 195] width 614 height 139
click at [260, 238] on input "text" at bounding box center [273, 233] width 124 height 12
type input "100"
click at [250, 263] on button "确 定" at bounding box center [248, 258] width 25 height 12
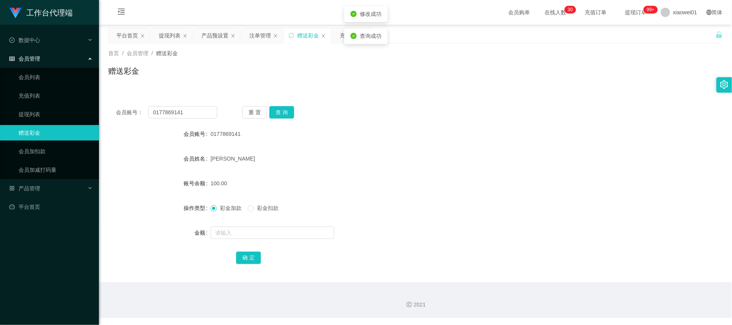
click at [485, 194] on form "会员账号 0177869141 会员姓名 [PERSON_NAME] 账号余额 100.00 操作类型 彩金加款 彩金扣款 金额 确 定" at bounding box center [415, 195] width 614 height 139
click at [181, 34] on div "提现列表" at bounding box center [171, 35] width 41 height 15
click at [165, 37] on div "提现列表" at bounding box center [170, 35] width 22 height 15
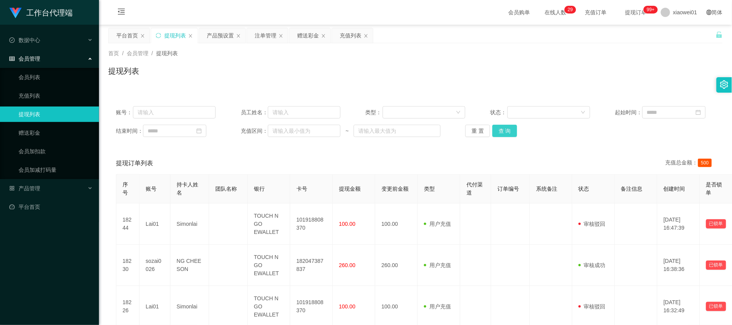
click at [505, 132] on button "查 询" at bounding box center [504, 131] width 25 height 12
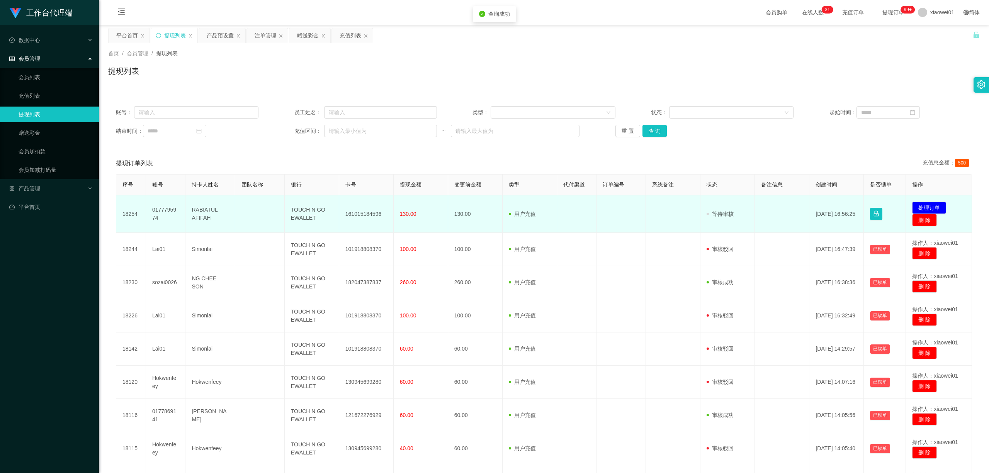
click at [368, 209] on td "161015184596" at bounding box center [366, 214] width 54 height 37
copy td "161015184596"
click at [732, 206] on button "处理订单" at bounding box center [929, 208] width 34 height 12
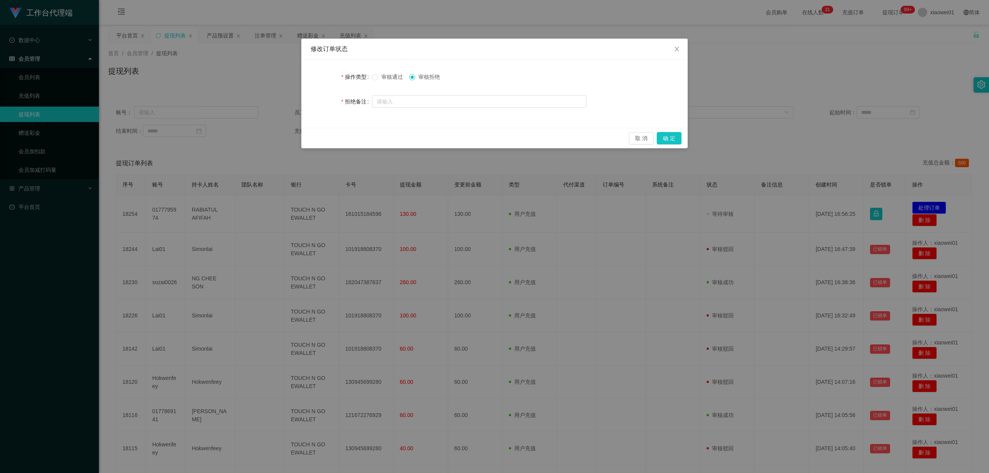
click at [674, 131] on div "取 消 确 定" at bounding box center [494, 138] width 386 height 20
click at [673, 145] on div "取 消 确 定" at bounding box center [494, 138] width 386 height 20
click at [676, 141] on button "确 定" at bounding box center [669, 138] width 25 height 12
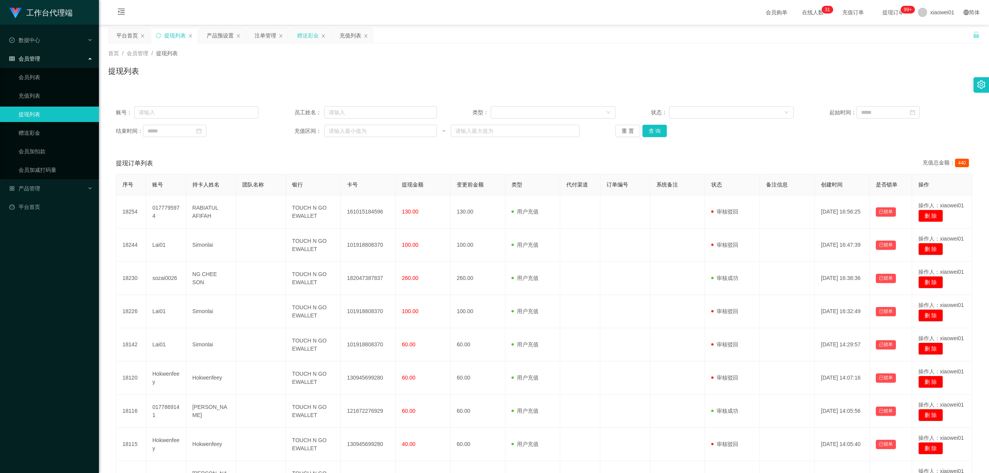
click at [313, 34] on div "赠送彩金" at bounding box center [308, 35] width 22 height 15
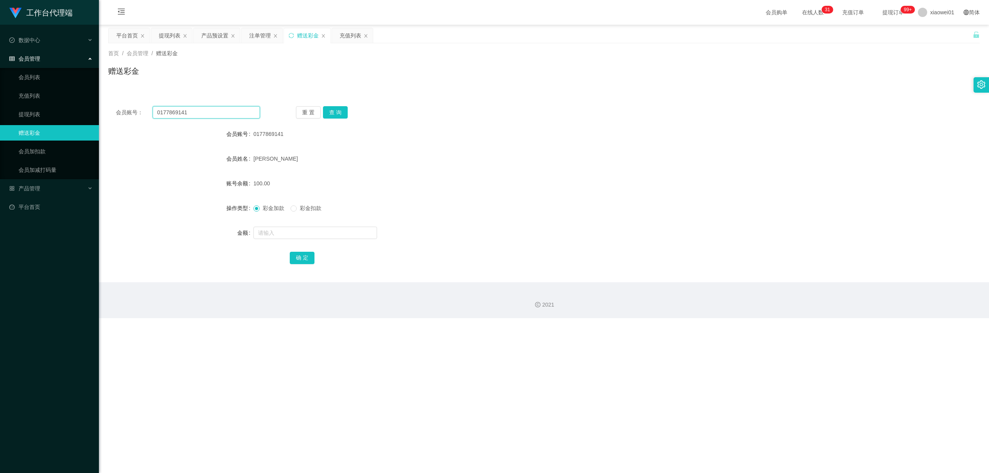
drag, startPoint x: 237, startPoint y: 115, endPoint x: 110, endPoint y: 104, distance: 127.2
click at [81, 103] on section "工作台代理端 数据中心 会员管理 会员列表 充值列表 提现列表 赠送彩金 会员加扣款 会员加减打码量 产品管理 开奖记录 注单管理 产品列表 即时注单 产品预…" at bounding box center [494, 159] width 989 height 318
paste input "louislau"
click at [342, 110] on button "查 询" at bounding box center [335, 112] width 25 height 12
drag, startPoint x: 198, startPoint y: 113, endPoint x: 147, endPoint y: 107, distance: 51.3
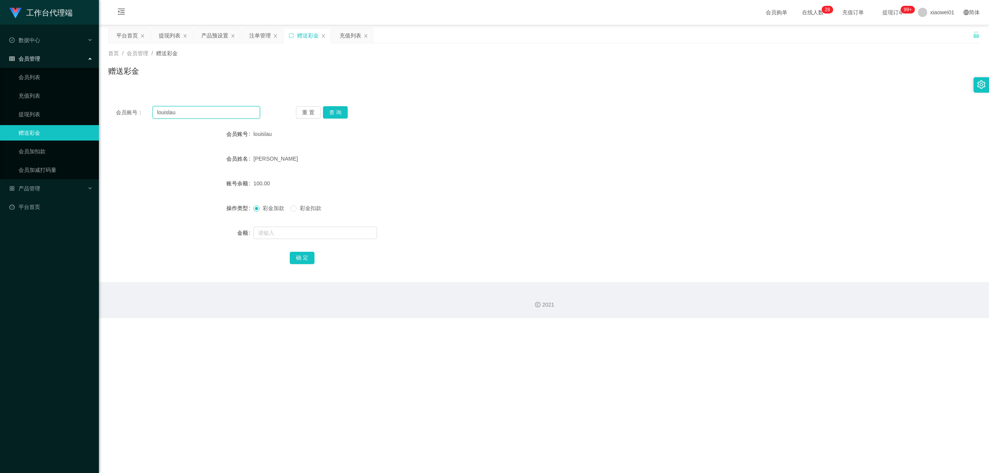
click at [86, 101] on section "工作台代理端 数据中心 会员管理 会员列表 充值列表 提现列表 赠送彩金 会员加扣款 会员加减打码量 产品管理 开奖记录 注单管理 产品列表 即时注单 产品预…" at bounding box center [494, 159] width 989 height 318
paste input "ohweihuat"
type input "ohweihuat"
click at [337, 107] on button "查 询" at bounding box center [335, 112] width 25 height 12
click at [170, 35] on div "提现列表" at bounding box center [170, 35] width 22 height 15
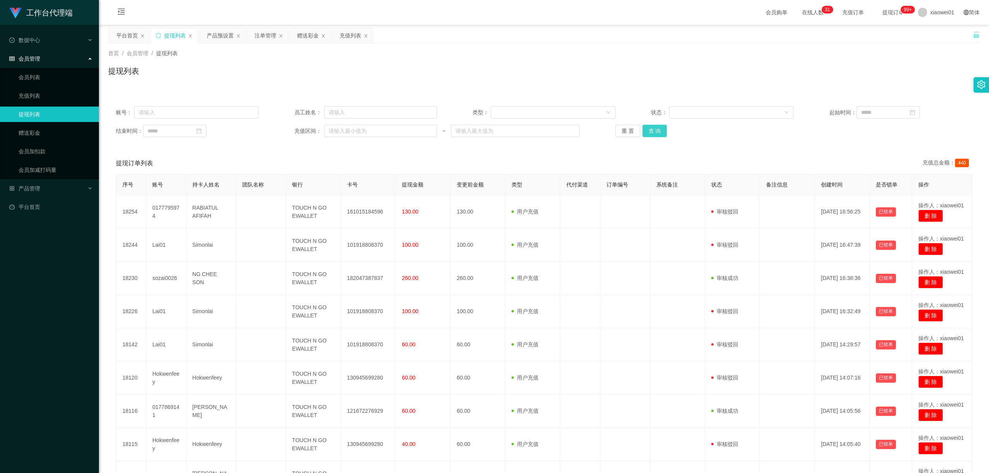
click at [655, 135] on button "查 询" at bounding box center [655, 131] width 25 height 12
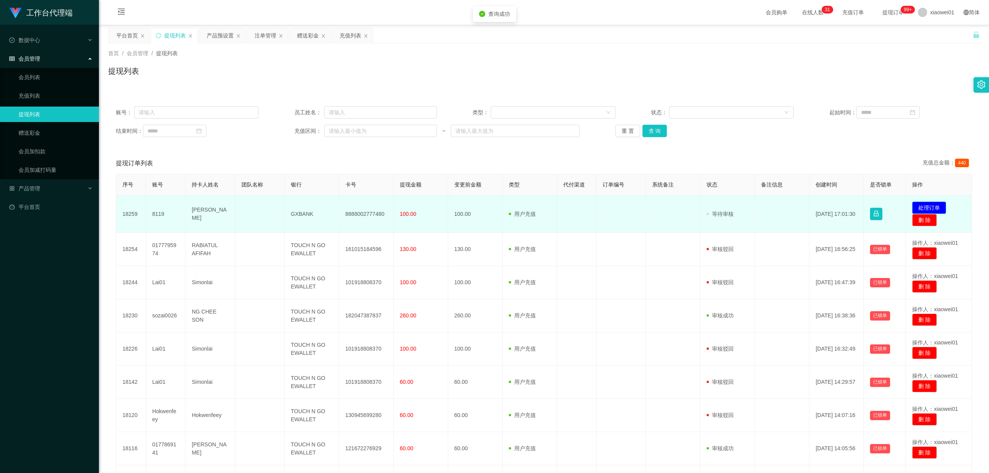
click at [732, 208] on button "处理订单" at bounding box center [929, 208] width 34 height 12
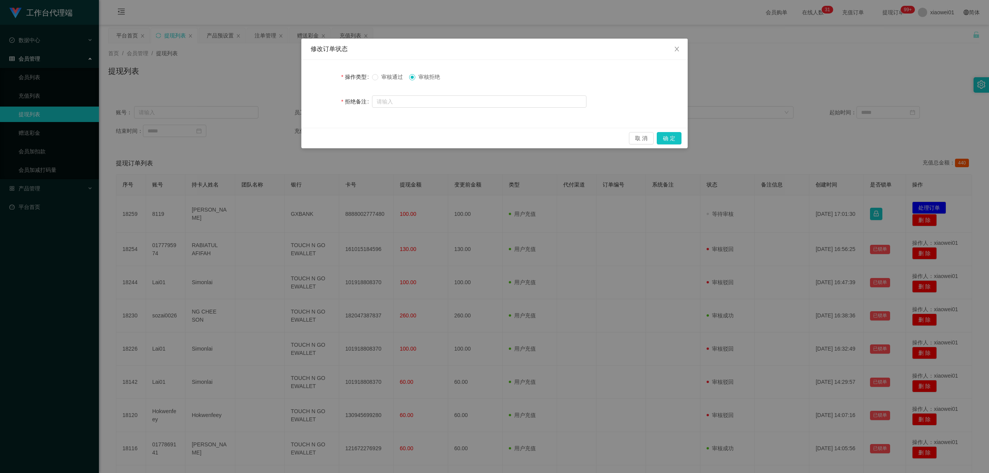
click at [427, 78] on span "审核拒绝" at bounding box center [429, 77] width 28 height 6
click at [672, 137] on button "确 定" at bounding box center [669, 138] width 25 height 12
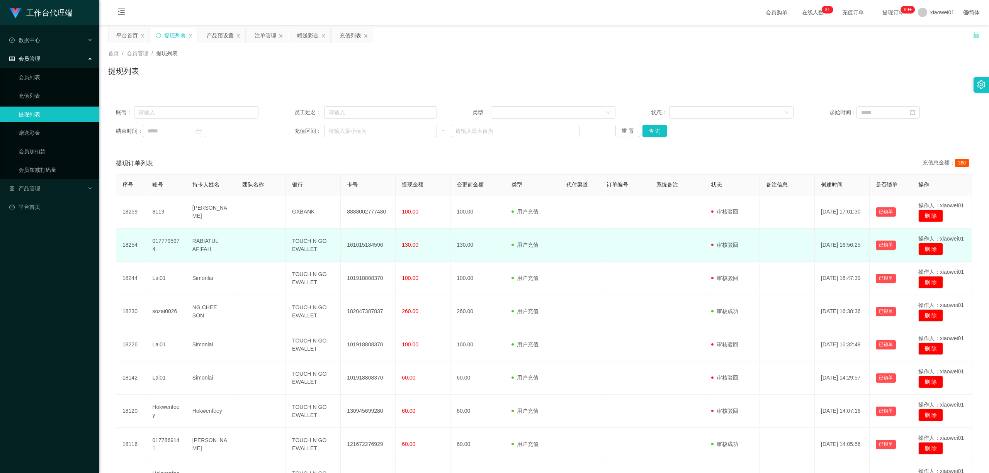
click at [384, 247] on td "161015184596" at bounding box center [368, 245] width 55 height 33
click at [367, 245] on td "161015184596" at bounding box center [368, 245] width 55 height 33
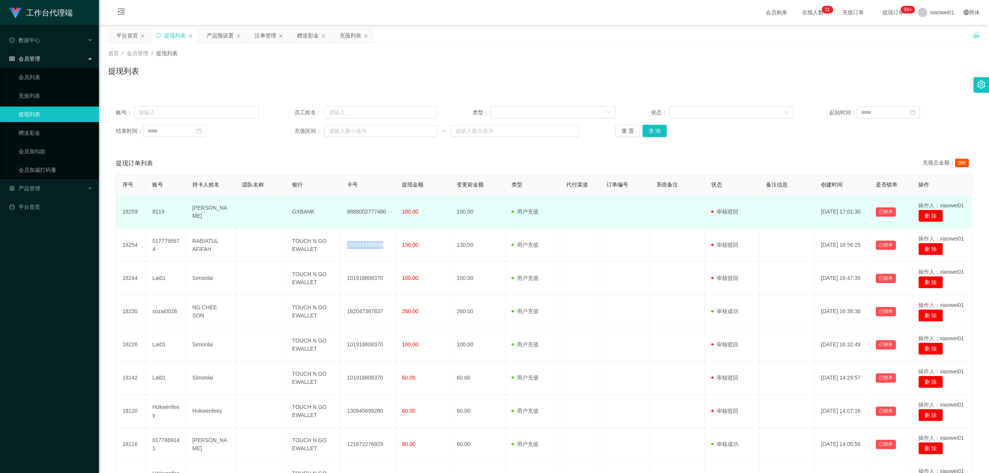
copy td "161015184596"
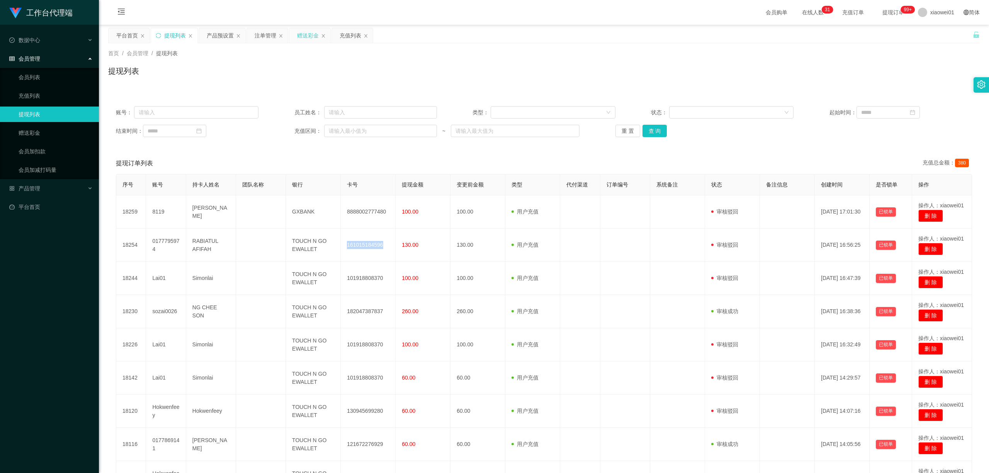
click at [313, 33] on div "赠送彩金" at bounding box center [308, 35] width 22 height 15
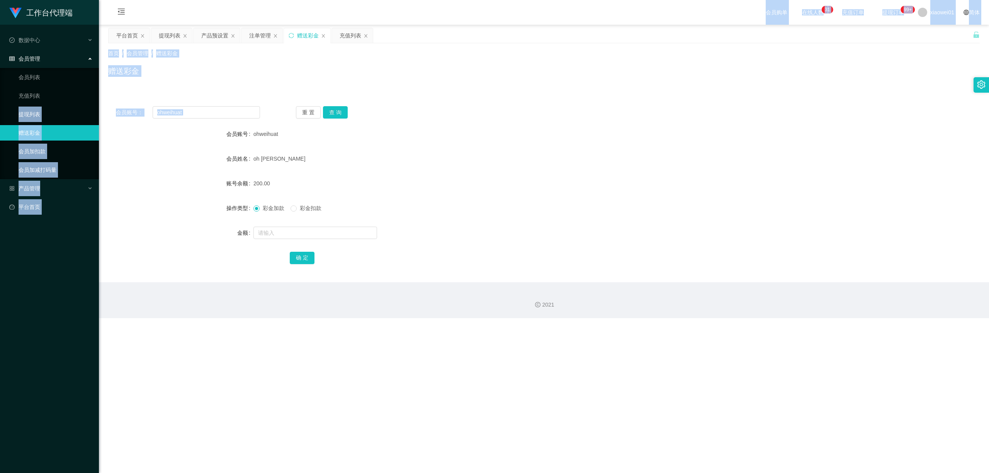
drag, startPoint x: 226, startPoint y: 122, endPoint x: 62, endPoint y: 107, distance: 165.0
click at [62, 107] on section "工作台代理端 数据中心 会员管理 会员列表 充值列表 提现列表 赠送彩金 会员加扣款 会员加减打码量 产品管理 开奖记录 注单管理 产品列表 即时注单 产品预…" at bounding box center [494, 159] width 989 height 318
click at [199, 110] on input "ohweihuat" at bounding box center [206, 112] width 107 height 12
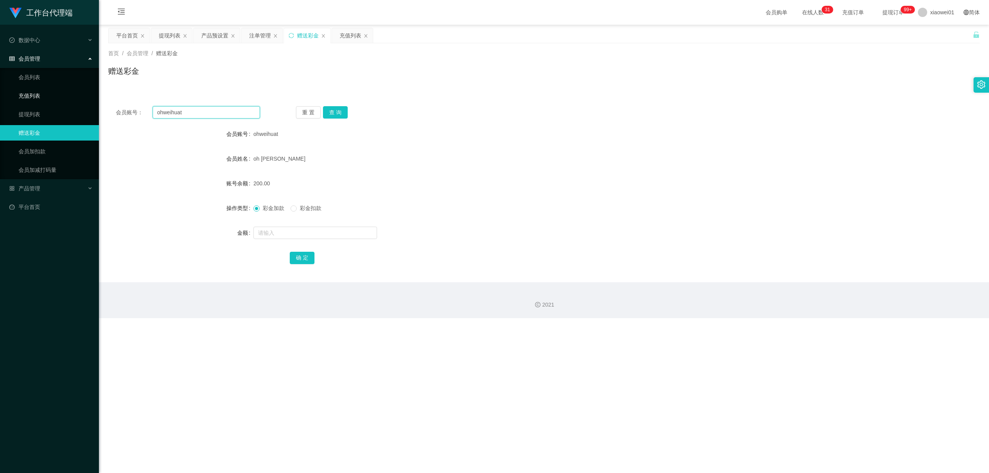
drag, startPoint x: 211, startPoint y: 115, endPoint x: 28, endPoint y: 100, distance: 183.8
click at [28, 100] on section "工作台代理端 数据中心 会员管理 会员列表 充值列表 提现列表 赠送彩金 会员加扣款 会员加减打码量 产品管理 开奖记录 注单管理 产品列表 即时注单 产品预…" at bounding box center [494, 159] width 989 height 318
paste input "0177795974"
type input "0177795974"
drag, startPoint x: 339, startPoint y: 116, endPoint x: 339, endPoint y: 120, distance: 3.9
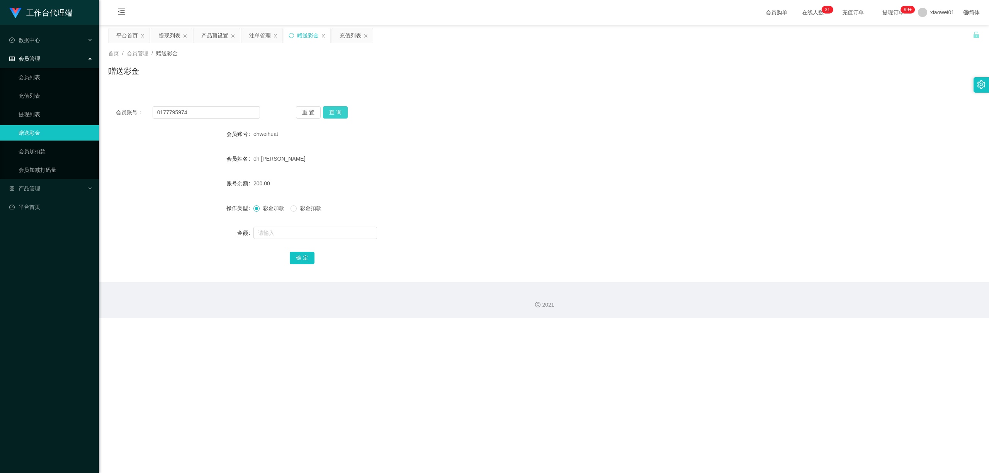
click at [339, 116] on button "查 询" at bounding box center [335, 112] width 25 height 12
click at [309, 235] on input "text" at bounding box center [316, 233] width 124 height 12
click at [303, 208] on span "彩金扣款" at bounding box center [311, 208] width 28 height 6
click at [301, 230] on input "text" at bounding box center [316, 233] width 124 height 12
type input "130"
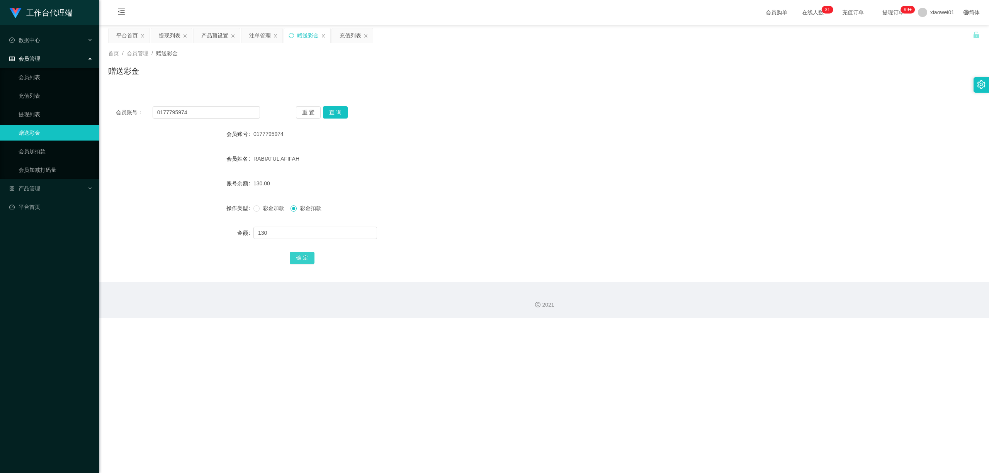
click at [300, 257] on button "确 定" at bounding box center [302, 258] width 25 height 12
click at [605, 176] on div "130.00" at bounding box center [508, 183] width 509 height 15
click at [170, 36] on div "提现列表" at bounding box center [170, 35] width 22 height 15
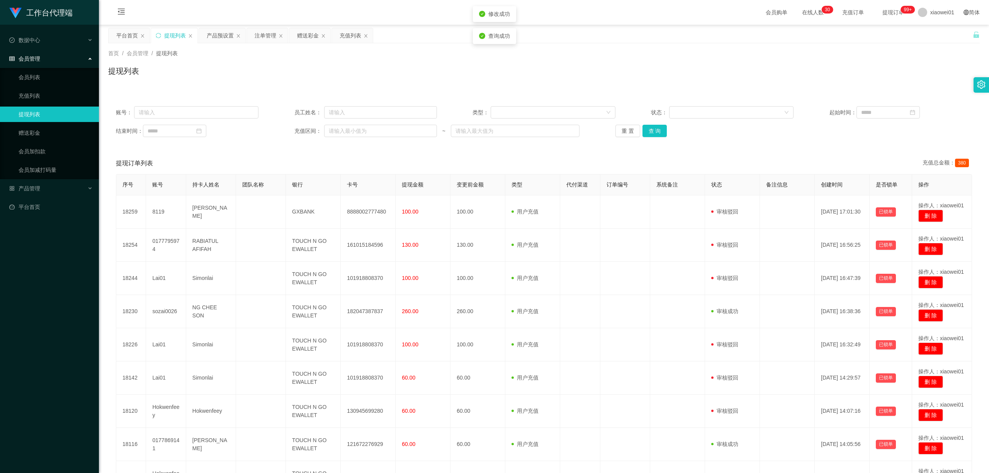
click at [665, 128] on div "重 置 查 询" at bounding box center [687, 131] width 143 height 12
click at [661, 130] on button "查 询" at bounding box center [655, 131] width 25 height 12
click at [660, 133] on button "查 询" at bounding box center [655, 131] width 25 height 12
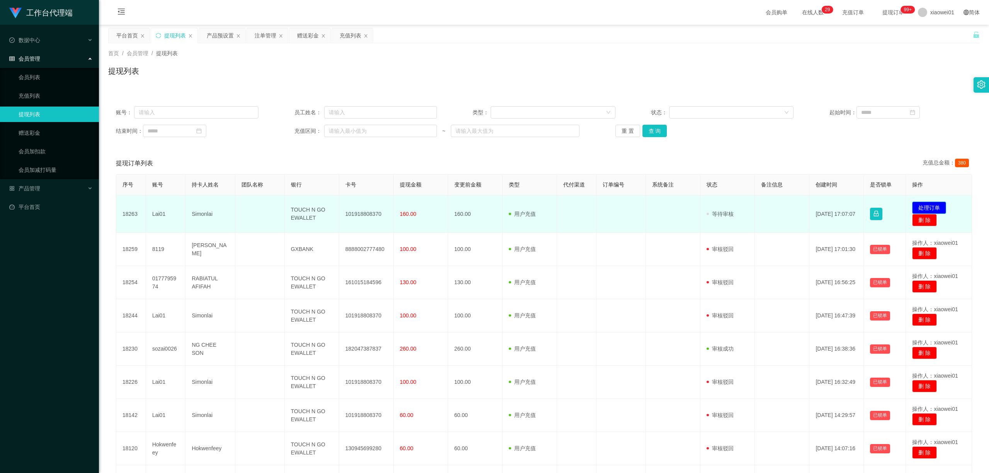
click at [732, 206] on button "处理订单" at bounding box center [929, 208] width 34 height 12
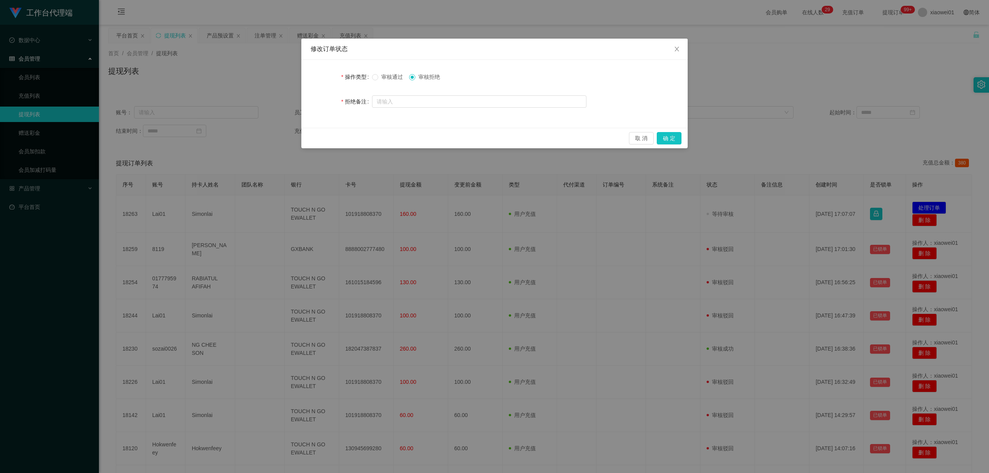
click at [391, 72] on div "审核通过 审核拒绝" at bounding box center [479, 76] width 214 height 15
click at [674, 136] on button "确 定" at bounding box center [669, 138] width 25 height 12
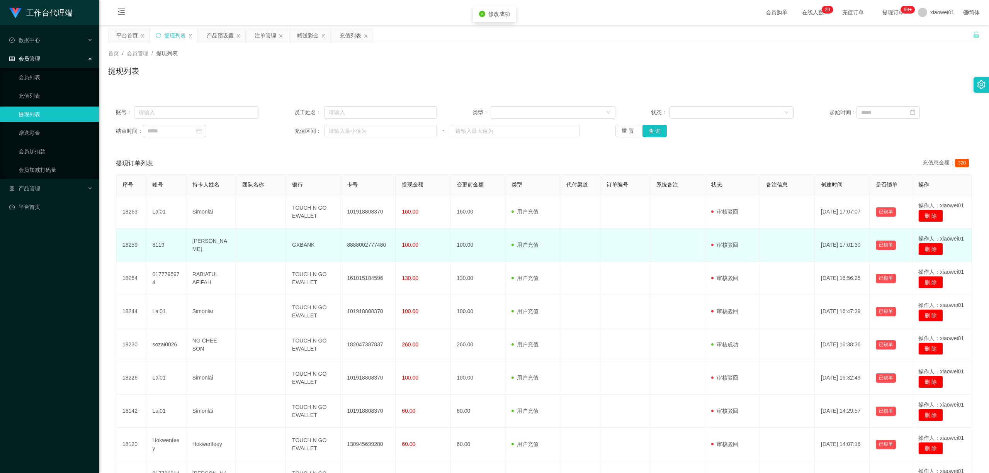
click at [537, 231] on td "用户充值 人工扣款" at bounding box center [532, 245] width 55 height 33
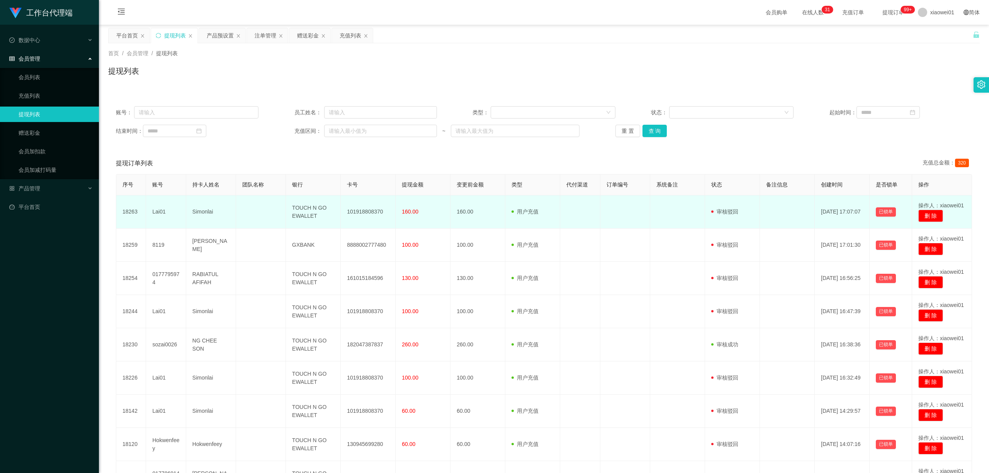
drag, startPoint x: 145, startPoint y: 214, endPoint x: 157, endPoint y: 211, distance: 12.8
click at [145, 214] on td "18263" at bounding box center [131, 212] width 30 height 33
click at [159, 209] on td "Lai01" at bounding box center [166, 212] width 40 height 33
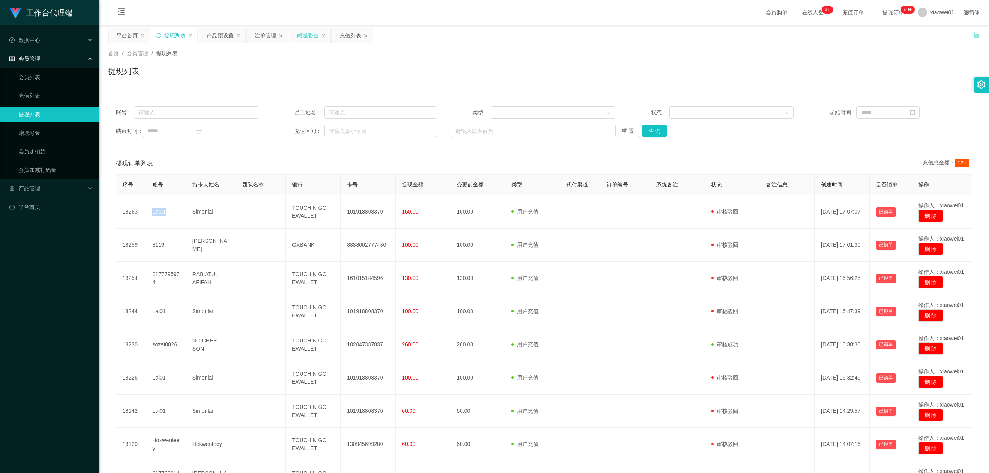
click at [309, 34] on div "赠送彩金" at bounding box center [308, 35] width 22 height 15
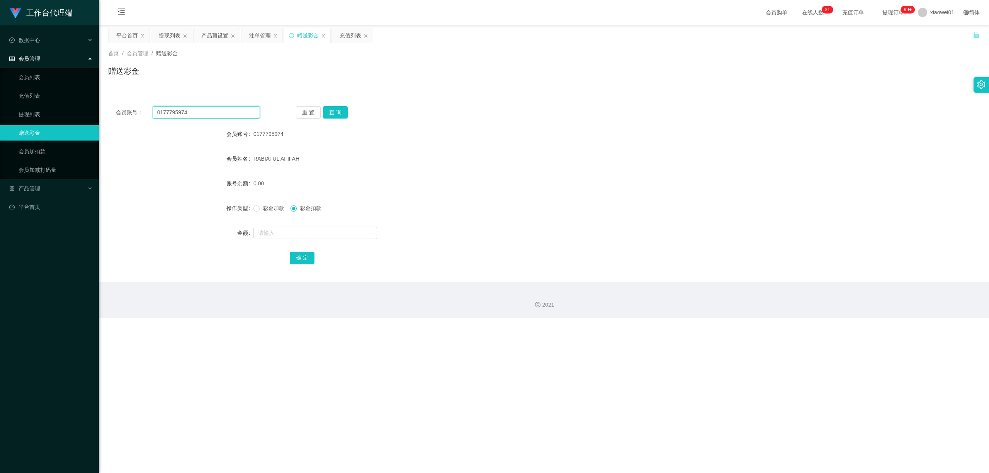
drag, startPoint x: 199, startPoint y: 115, endPoint x: 63, endPoint y: 103, distance: 137.4
click at [63, 103] on section "工作台代理端 数据中心 会员管理 会员列表 充值列表 提现列表 赠送彩金 会员加扣款 会员加减打码量 产品管理 开奖记录 注单管理 产品列表 即时注单 产品预…" at bounding box center [494, 159] width 989 height 318
paste input "Lai01"
type input "Lai01"
click at [350, 118] on div "重 置 查 询" at bounding box center [368, 112] width 144 height 12
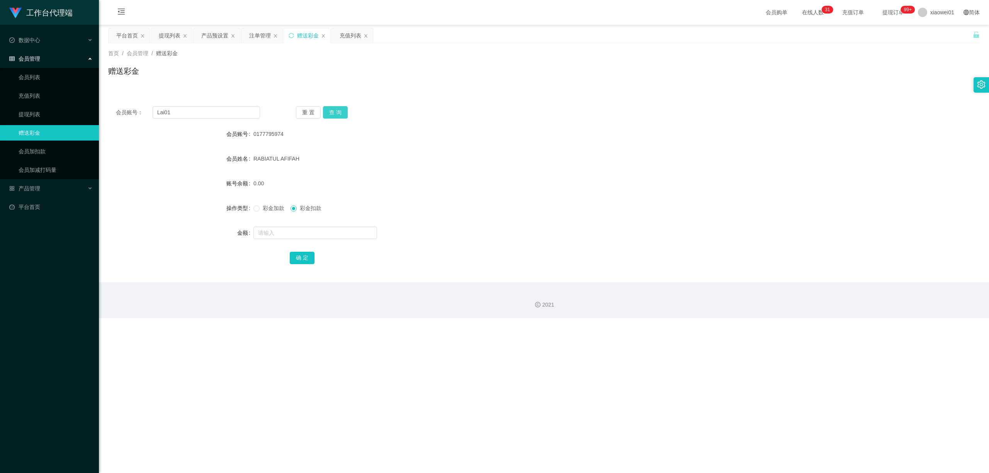
click at [336, 115] on button "查 询" at bounding box center [335, 112] width 25 height 12
drag, startPoint x: 336, startPoint y: 115, endPoint x: 346, endPoint y: 116, distance: 9.7
click at [336, 115] on button "查 询" at bounding box center [335, 112] width 25 height 12
click at [342, 36] on div "充值列表" at bounding box center [351, 35] width 22 height 15
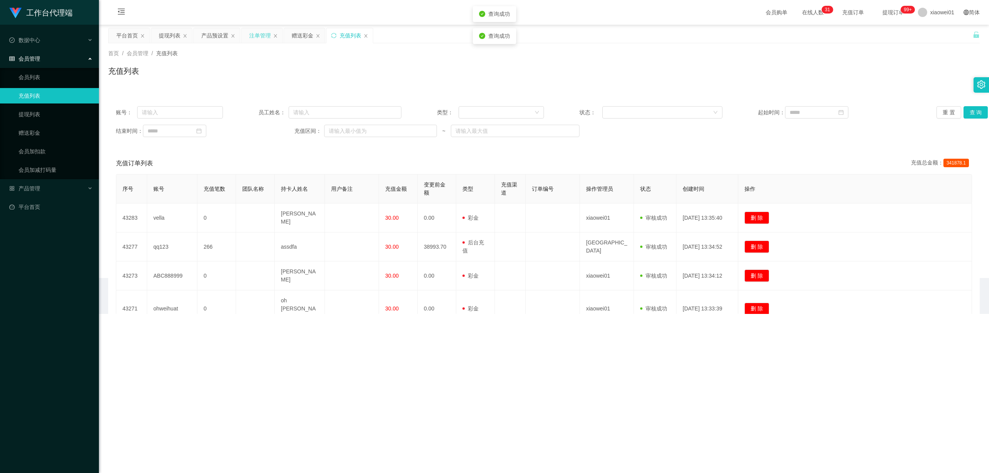
click at [255, 30] on div "注单管理" at bounding box center [260, 35] width 22 height 15
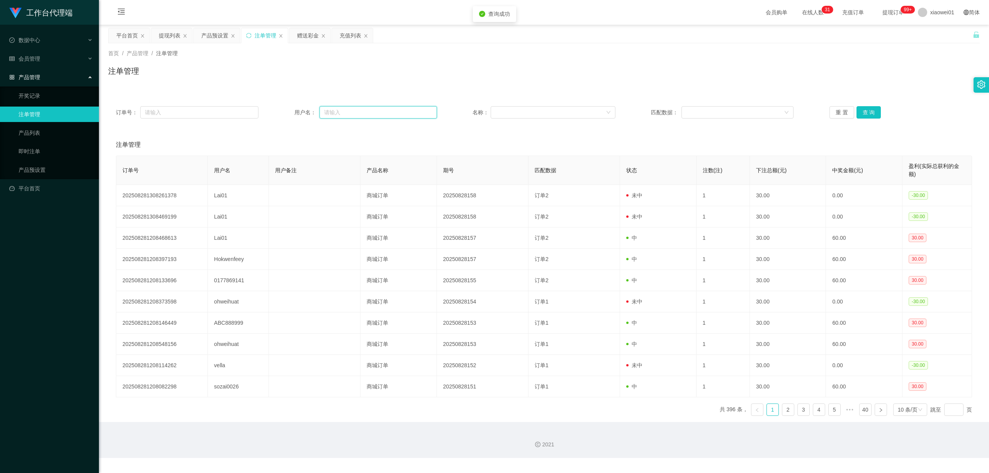
click at [377, 110] on input "text" at bounding box center [378, 112] width 117 height 12
paste input "Lai01"
type input "Lai01"
click at [732, 110] on button "查 询" at bounding box center [869, 112] width 25 height 12
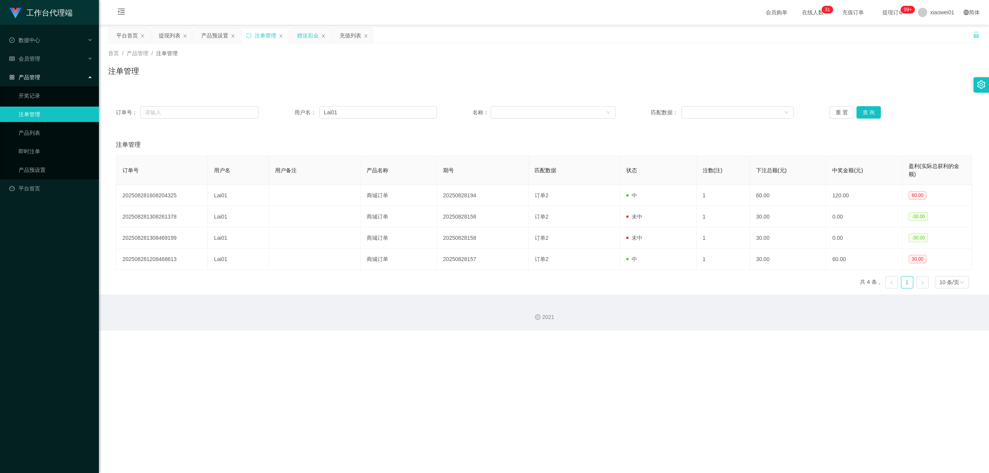
click at [308, 31] on div "赠送彩金" at bounding box center [308, 35] width 22 height 15
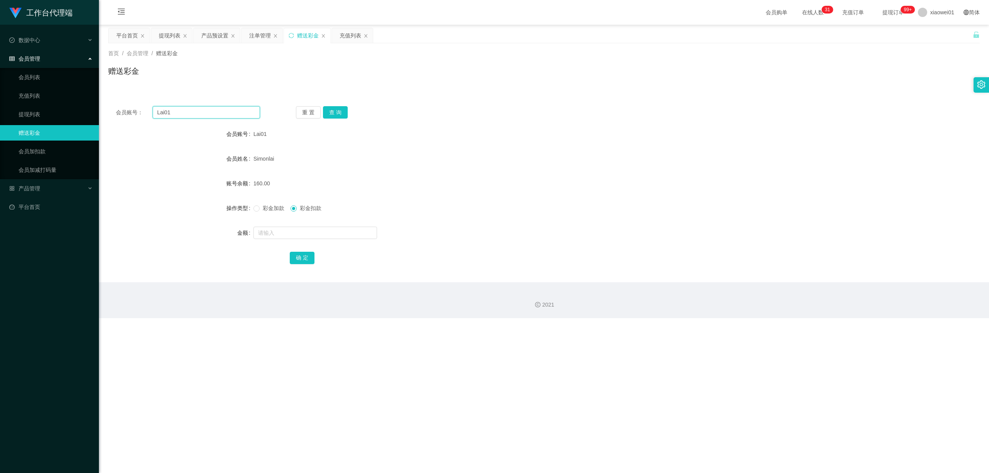
drag, startPoint x: 195, startPoint y: 115, endPoint x: 99, endPoint y: 102, distance: 97.1
click at [99, 103] on main "关闭左侧 关闭右侧 关闭其它 刷新页面 平台首页 提现列表 产品预设置 注单管理 赠送彩金 充值列表 首页 / 会员管理 / 赠送彩金 / 赠送彩金 会员账号…" at bounding box center [544, 154] width 890 height 258
click at [332, 111] on button "查 询" at bounding box center [335, 112] width 25 height 12
click at [336, 114] on button "查 询" at bounding box center [335, 112] width 25 height 12
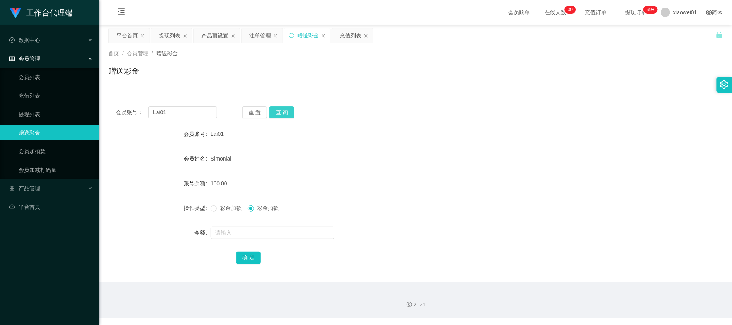
click at [291, 110] on button "查 询" at bounding box center [281, 112] width 25 height 12
drag, startPoint x: 178, startPoint y: 111, endPoint x: 84, endPoint y: 92, distance: 96.3
click at [72, 93] on section "工作台代理端 数据中心 会员管理 会员列表 充值列表 提现列表 赠送彩金 会员加扣款 会员加减打码量 产品管理 开奖记录 注单管理 产品列表 即时注单 产品预…" at bounding box center [366, 159] width 732 height 318
click at [416, 184] on div "160.00" at bounding box center [390, 183] width 359 height 15
drag, startPoint x: 198, startPoint y: 115, endPoint x: 61, endPoint y: 113, distance: 137.6
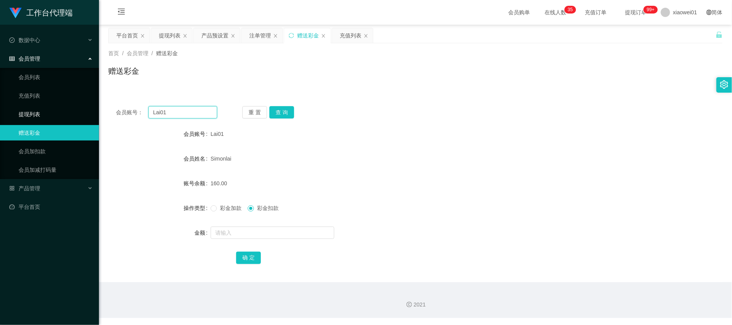
click at [55, 110] on section "工作台代理端 数据中心 会员管理 会员列表 充值列表 提现列表 赠送彩金 会员加扣款 会员加减打码量 产品管理 开奖记录 注单管理 产品列表 即时注单 产品预…" at bounding box center [366, 159] width 732 height 318
click at [383, 164] on div "Simonlai" at bounding box center [390, 158] width 359 height 15
click at [262, 39] on div "注单管理" at bounding box center [260, 35] width 22 height 15
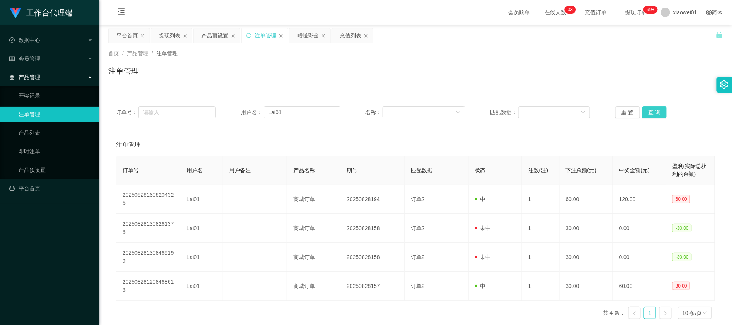
click at [656, 111] on button "查 询" at bounding box center [654, 112] width 25 height 12
click at [441, 84] on div "首页 / 产品管理 / 注单管理 / 注单管理" at bounding box center [415, 66] width 633 height 46
click at [308, 38] on div "赠送彩金" at bounding box center [308, 35] width 22 height 15
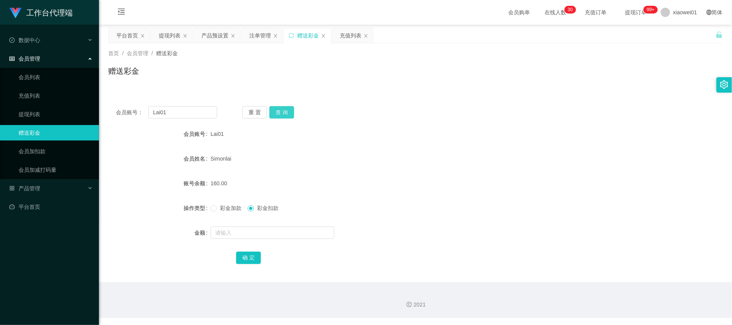
click at [286, 109] on button "查 询" at bounding box center [281, 112] width 25 height 12
click at [160, 34] on div "提现列表" at bounding box center [170, 35] width 22 height 15
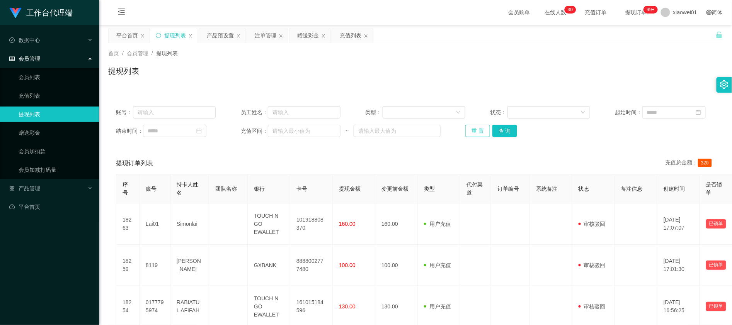
click at [476, 131] on button "重 置" at bounding box center [477, 131] width 25 height 12
click at [499, 131] on button "查 询" at bounding box center [504, 131] width 25 height 12
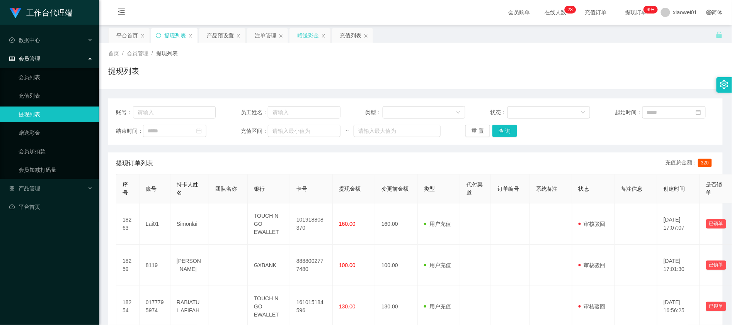
click at [300, 36] on div "赠送彩金" at bounding box center [308, 35] width 22 height 15
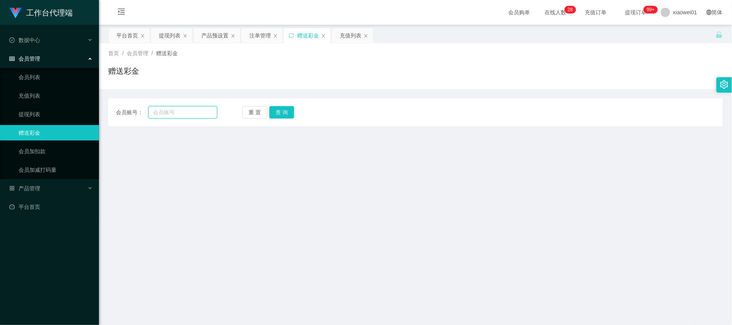
click at [186, 111] on input "text" at bounding box center [182, 112] width 69 height 12
paste input "Lai01"
type input "Lai01"
click at [296, 110] on div "重 置 查 询" at bounding box center [292, 112] width 101 height 12
click at [280, 114] on button "查 询" at bounding box center [281, 112] width 25 height 12
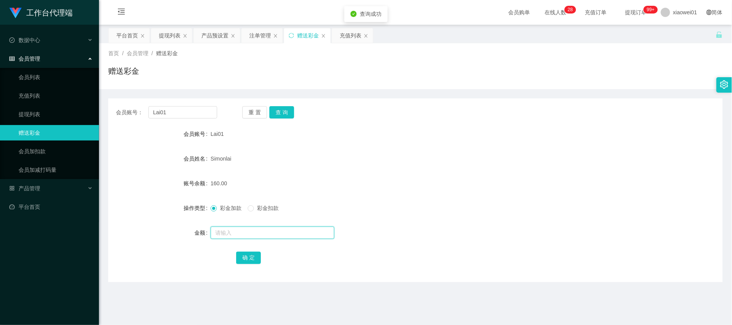
click at [240, 233] on input "text" at bounding box center [273, 233] width 124 height 12
type input "100"
click at [249, 263] on button "确 定" at bounding box center [248, 258] width 25 height 12
click at [465, 211] on div "彩金加款 彩金扣款" at bounding box center [390, 208] width 359 height 15
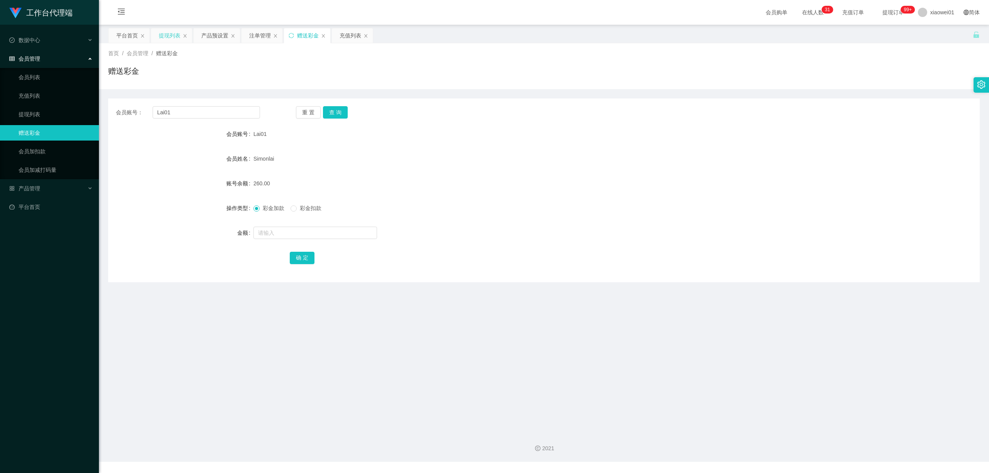
click at [168, 33] on div "提现列表" at bounding box center [170, 35] width 22 height 15
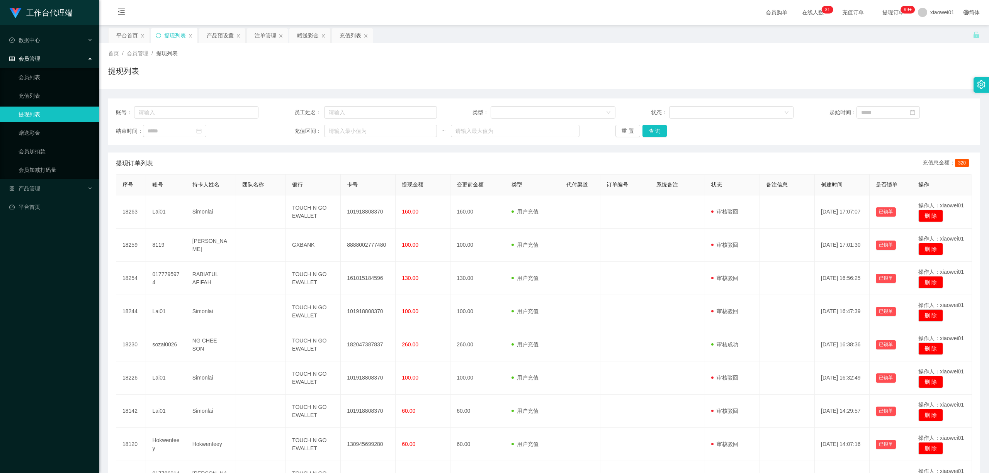
click at [651, 119] on div "账号： 员工姓名： 类型： 状态： 起始时间： 结束时间： 充值区间： ~ 重 置 查 询" at bounding box center [544, 122] width 872 height 46
click at [656, 129] on button "查 询" at bounding box center [655, 131] width 25 height 12
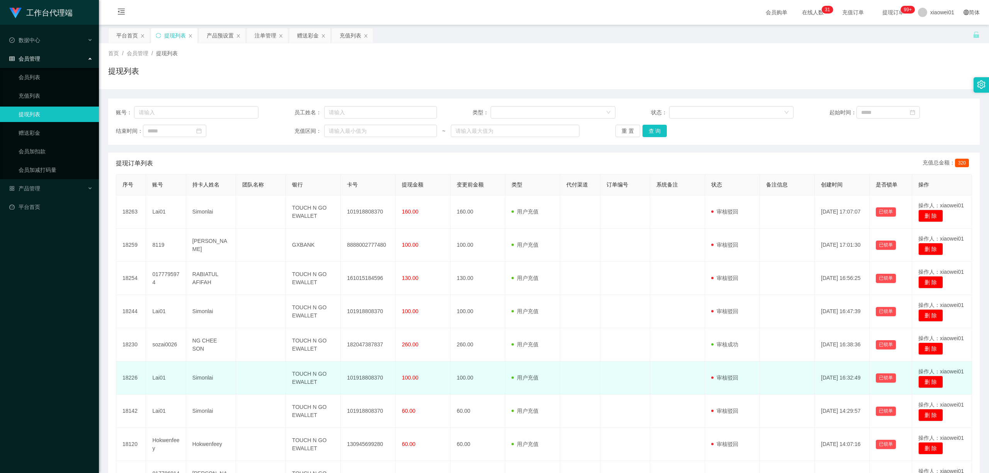
click at [153, 325] on td "Lai01" at bounding box center [166, 378] width 40 height 33
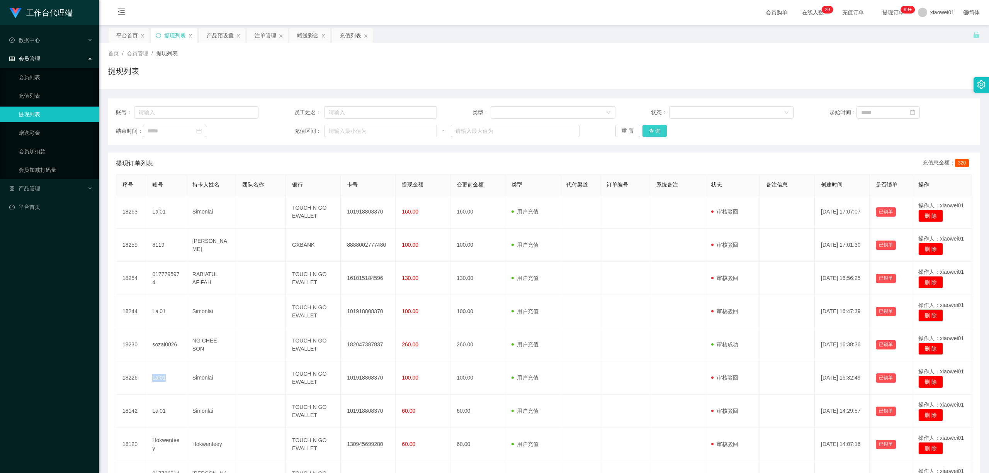
click at [664, 132] on button "查 询" at bounding box center [655, 131] width 25 height 12
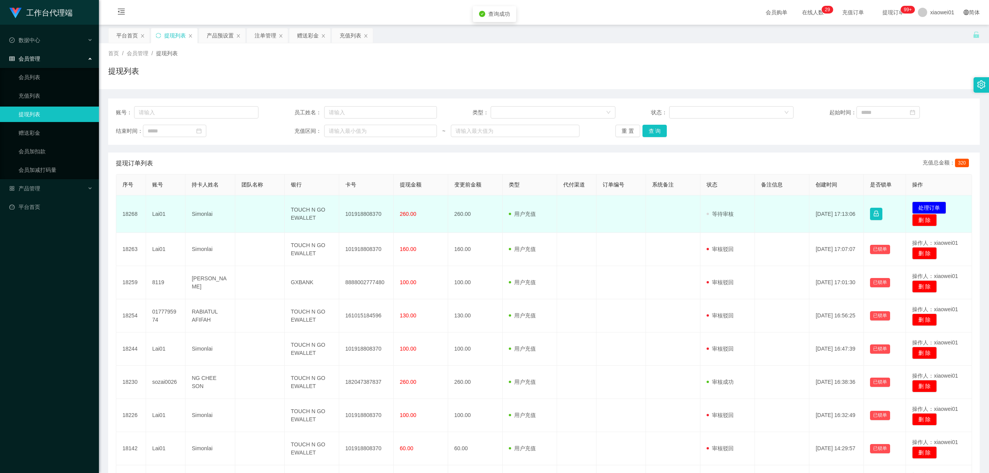
click at [376, 210] on td "101918808370" at bounding box center [366, 214] width 54 height 37
copy td "101918808370"
click at [732, 204] on button "处理订单" at bounding box center [929, 208] width 34 height 12
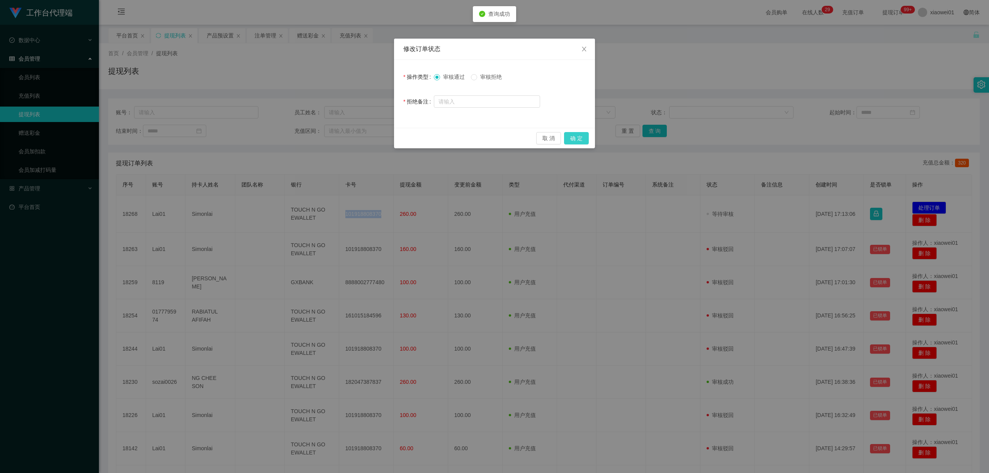
click at [583, 138] on button "确 定" at bounding box center [576, 138] width 25 height 12
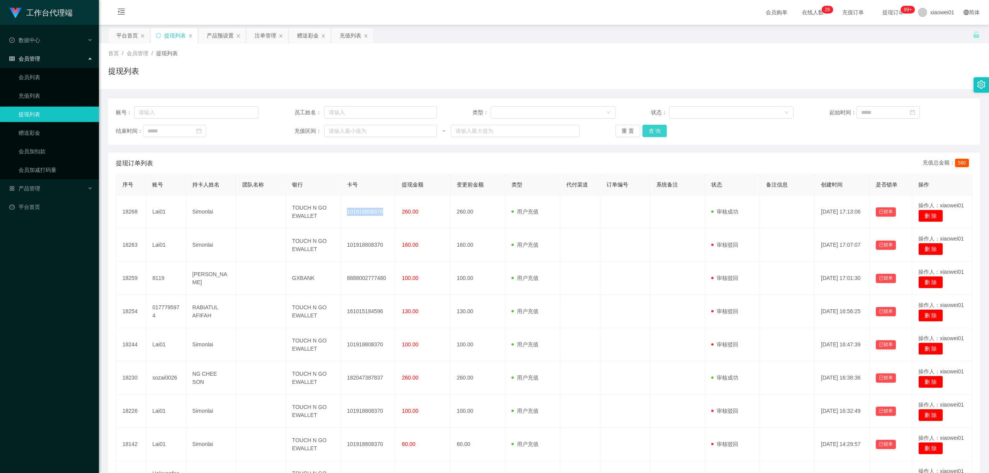
click at [659, 134] on button "查 询" at bounding box center [655, 131] width 25 height 12
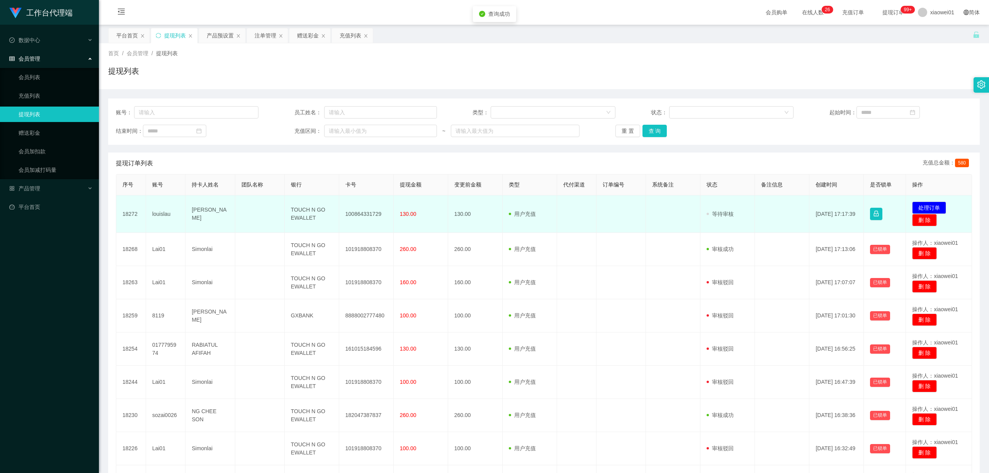
click at [364, 216] on td "100864331729" at bounding box center [366, 214] width 54 height 37
drag, startPoint x: 364, startPoint y: 216, endPoint x: 382, endPoint y: 216, distance: 18.6
click at [364, 216] on td "100864331729" at bounding box center [366, 214] width 54 height 37
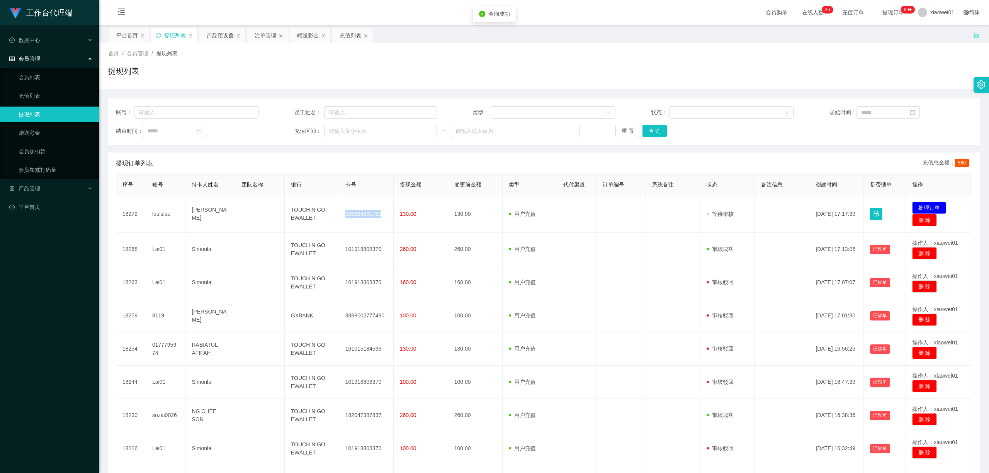
copy td "100864331729"
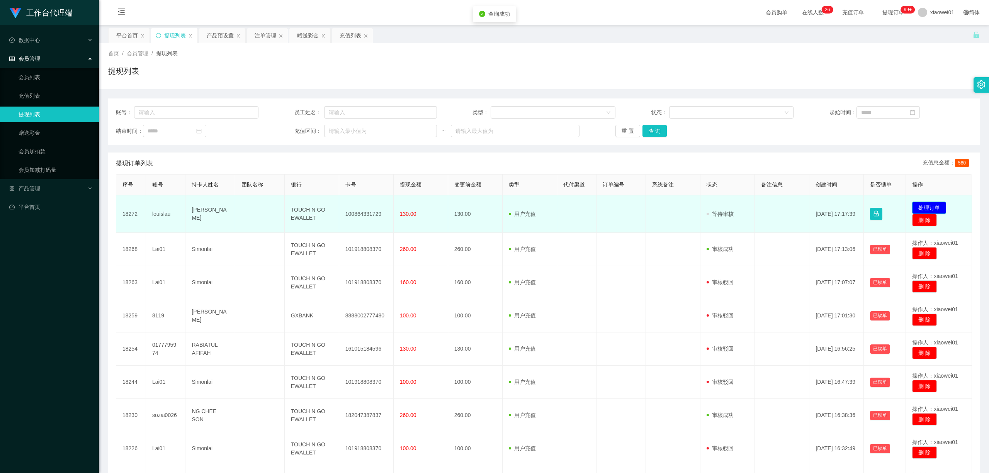
click at [732, 200] on td "发起代付 处理订单 删 除" at bounding box center [939, 214] width 66 height 37
click at [732, 206] on button "处理订单" at bounding box center [929, 208] width 34 height 12
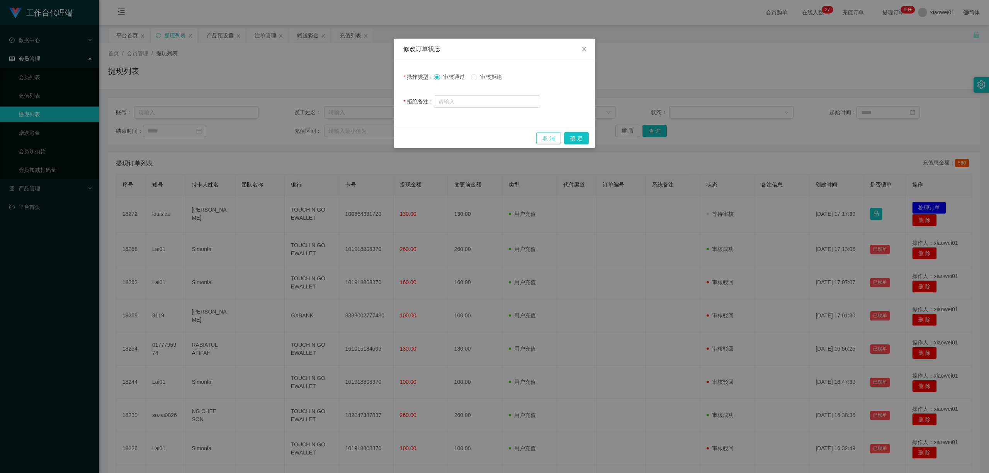
click at [553, 143] on button "取 消" at bounding box center [548, 138] width 25 height 12
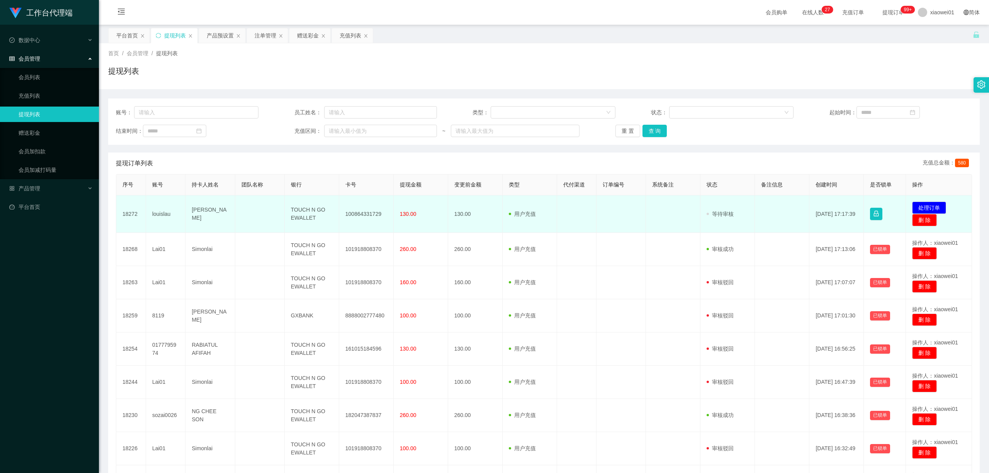
click at [146, 218] on td "louislau" at bounding box center [166, 214] width 40 height 37
click at [177, 215] on td "louislau" at bounding box center [166, 214] width 40 height 37
click at [152, 218] on td "louislau" at bounding box center [166, 214] width 40 height 37
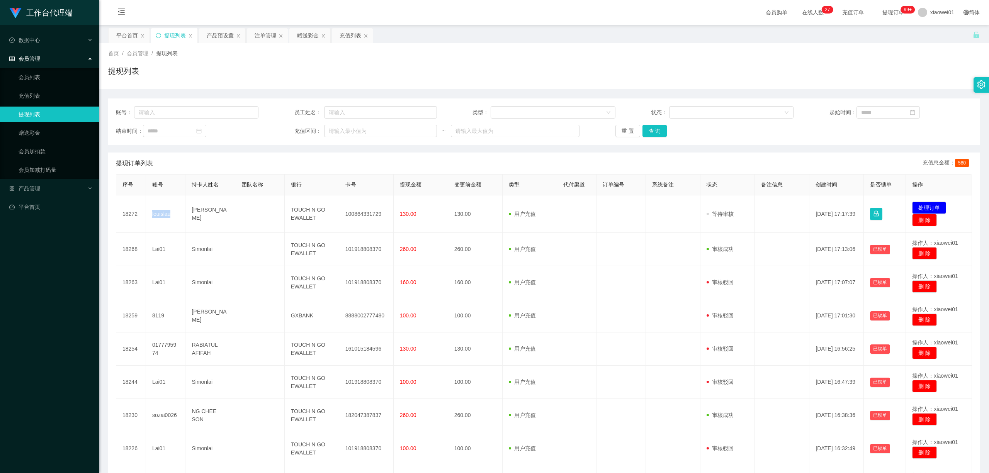
copy td "louislau"
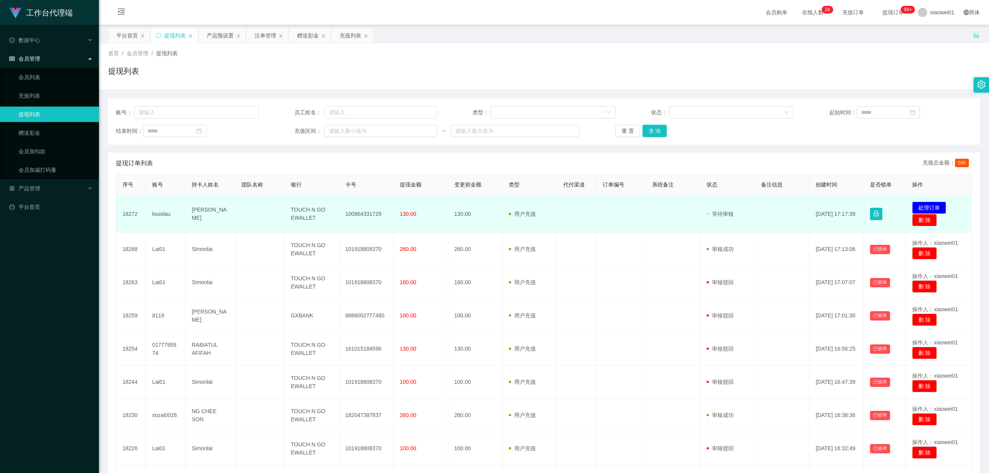
click at [361, 215] on td "100864331729" at bounding box center [366, 214] width 54 height 37
copy td "100864331729"
click at [732, 203] on button "处理订单" at bounding box center [929, 208] width 34 height 12
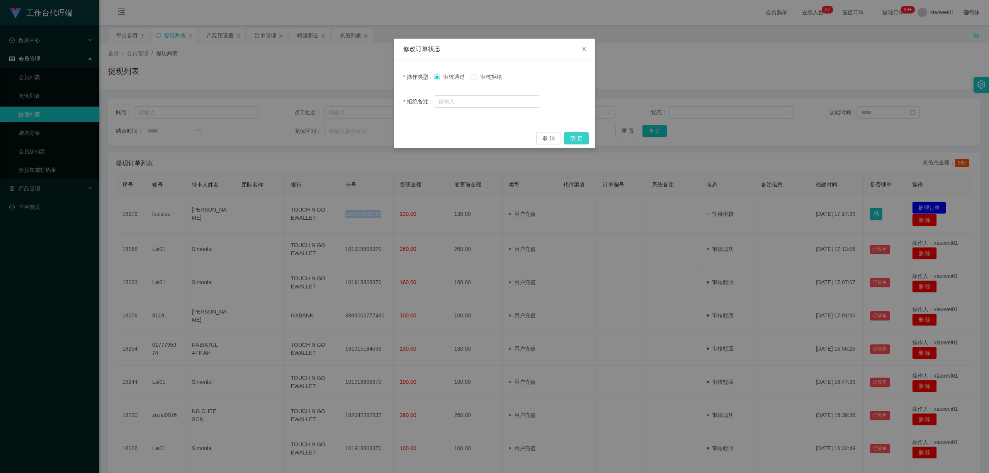
click at [577, 132] on button "确 定" at bounding box center [576, 138] width 25 height 12
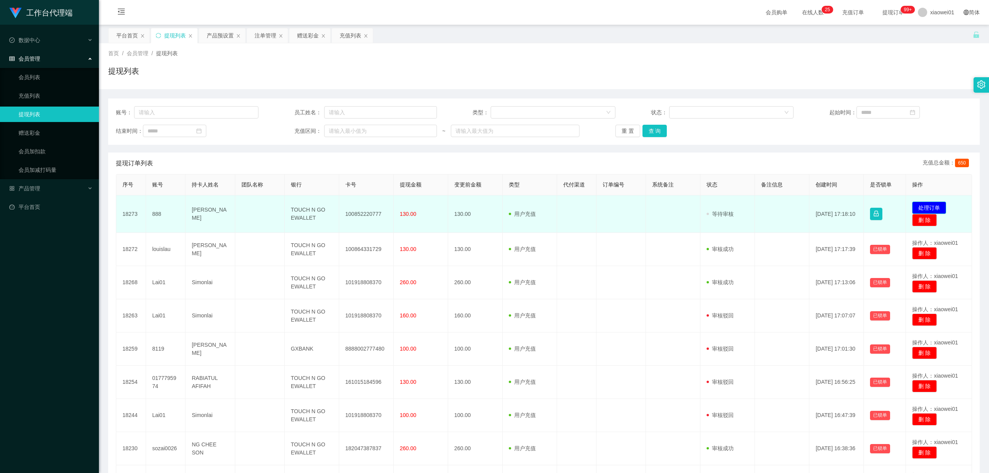
click at [732, 208] on button "处理订单" at bounding box center [929, 208] width 34 height 12
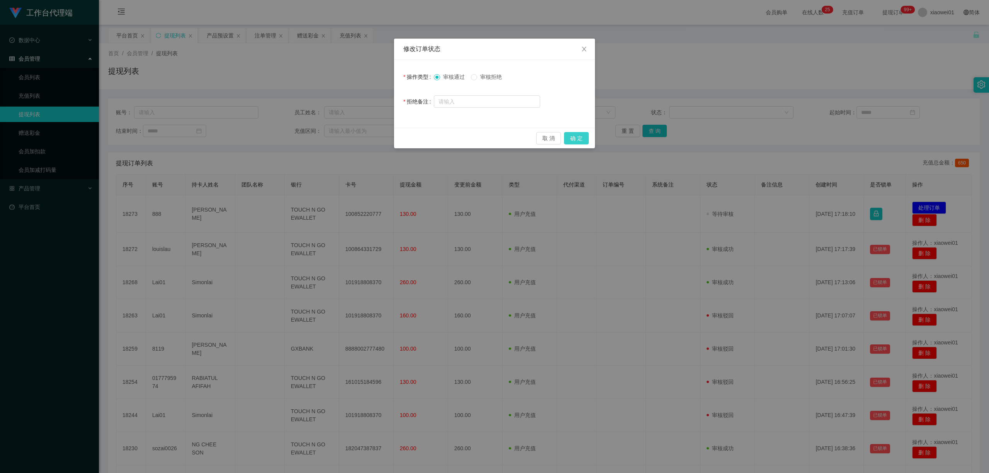
click at [582, 138] on button "确 定" at bounding box center [576, 138] width 25 height 12
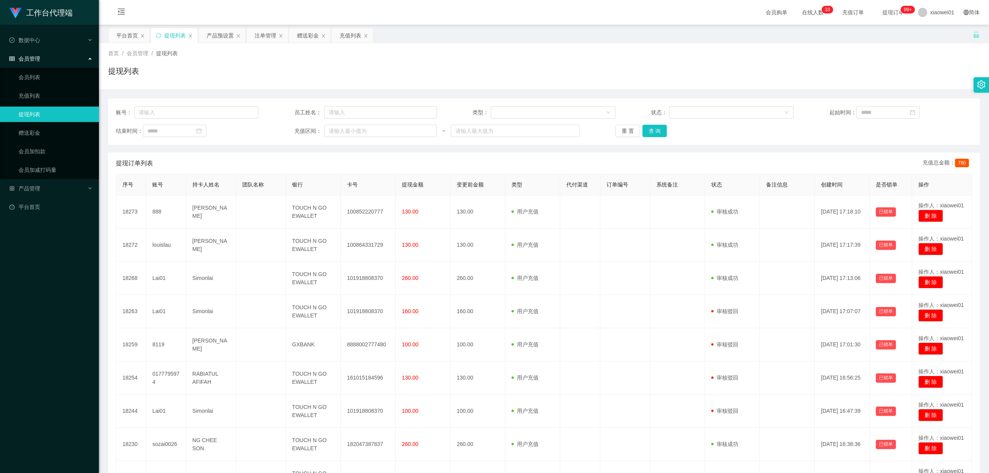
click at [665, 138] on div "账号： 员工姓名： 类型： 状态： 起始时间： 结束时间： 充值区间： ~ 重 置 查 询" at bounding box center [544, 122] width 872 height 46
click at [663, 129] on button "查 询" at bounding box center [655, 131] width 25 height 12
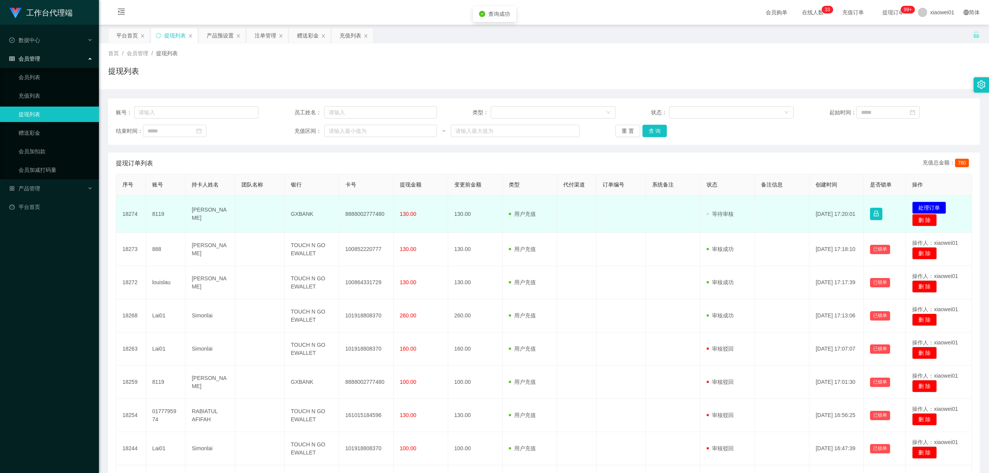
click at [356, 211] on td "8888002777480" at bounding box center [366, 214] width 54 height 37
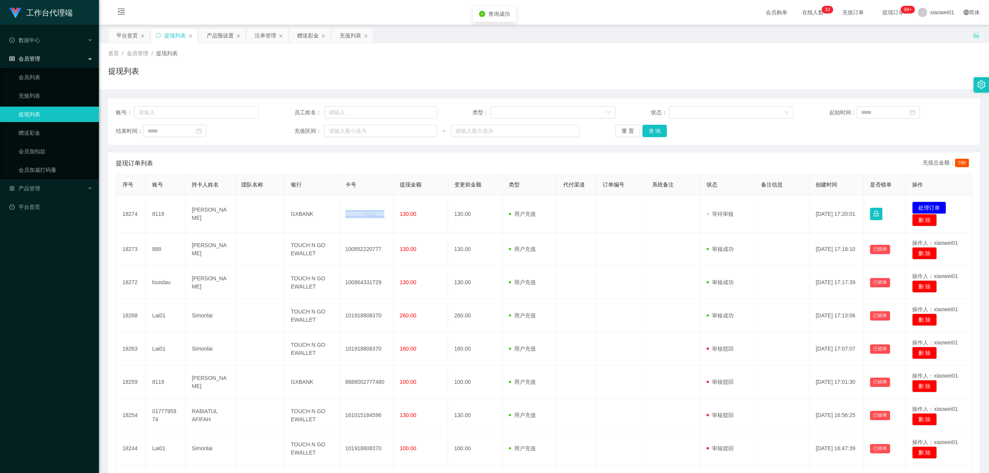
copy td "8888002777480"
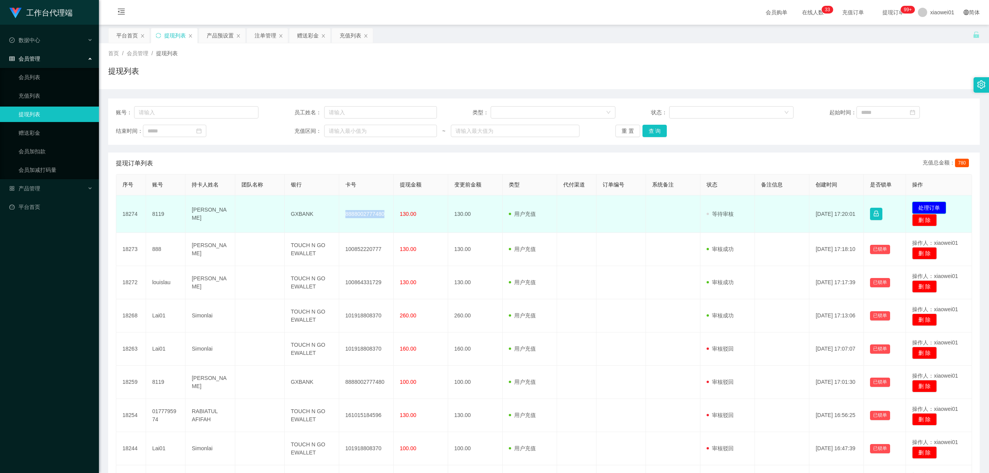
click at [732, 203] on button "处理订单" at bounding box center [929, 208] width 34 height 12
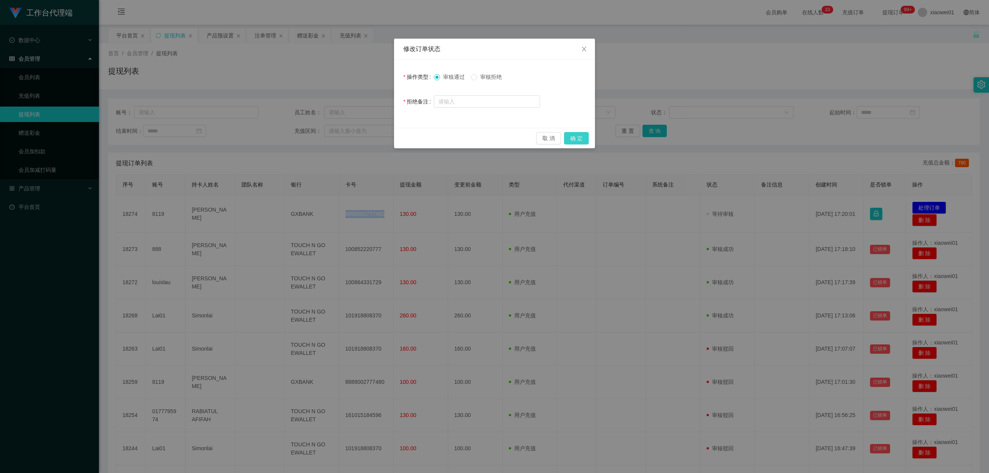
click at [578, 138] on button "确 定" at bounding box center [576, 138] width 25 height 12
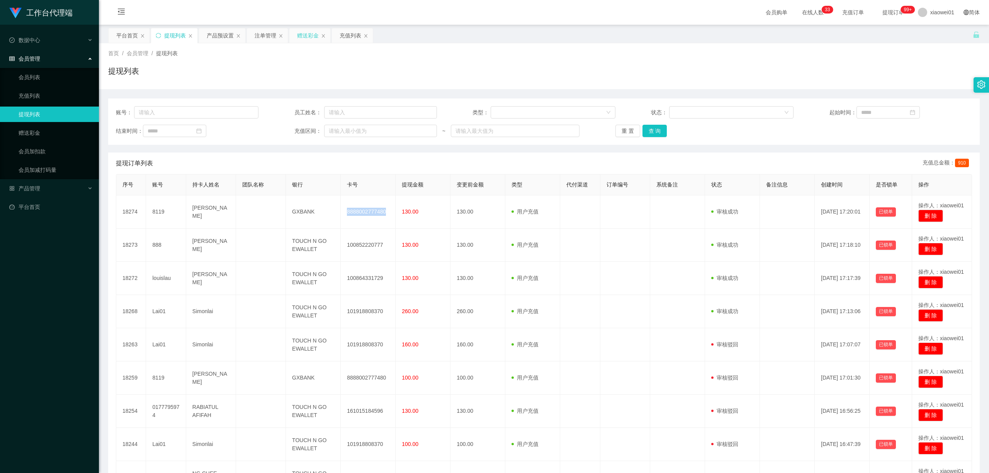
click at [314, 38] on div "赠送彩金" at bounding box center [308, 35] width 22 height 15
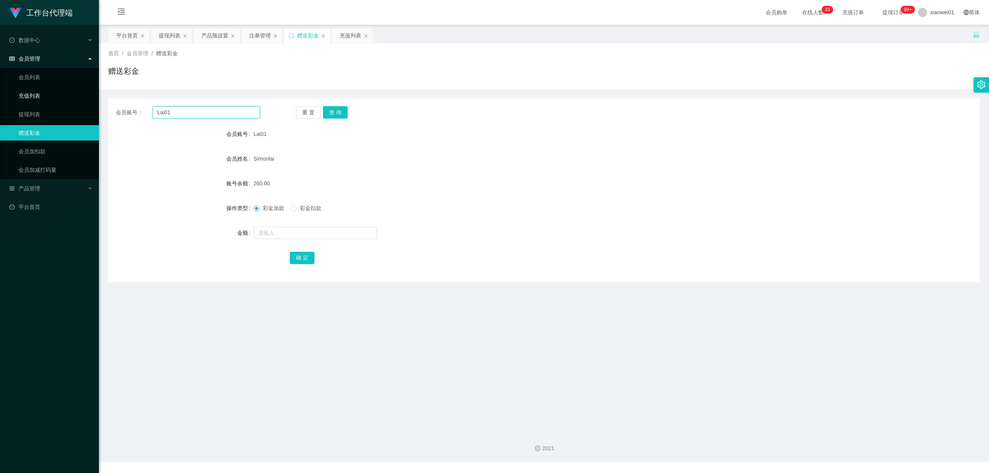
drag, startPoint x: 220, startPoint y: 116, endPoint x: 72, endPoint y: 97, distance: 148.9
click at [70, 97] on section "工作台代理端 数据中心 会员管理 会员列表 充值列表 提现列表 赠送彩金 会员加扣款 会员加减打码量 产品管理 平台首页 保存配置 重置配置 整体风格设置 主…" at bounding box center [494, 231] width 989 height 462
paste input "017786914"
type input "0177869141"
click at [328, 110] on button "查 询" at bounding box center [335, 112] width 25 height 12
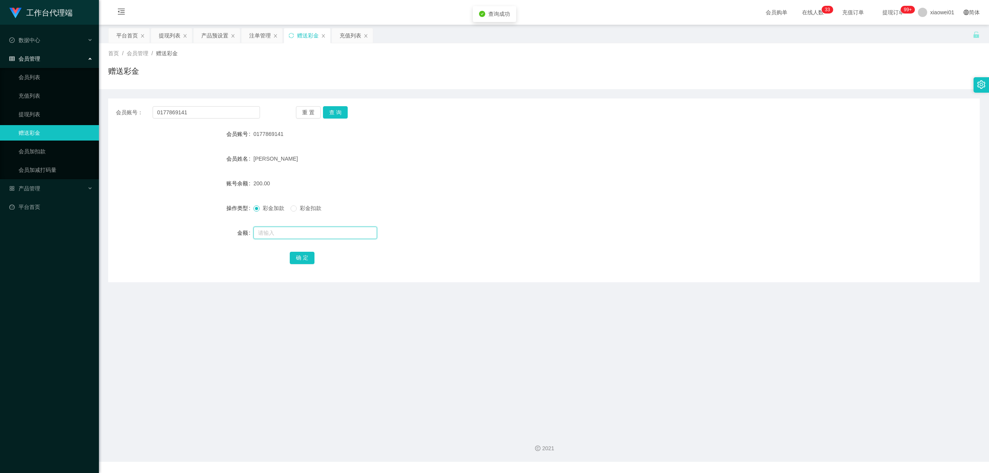
click at [290, 240] on div at bounding box center [508, 232] width 509 height 15
drag, startPoint x: 214, startPoint y: 107, endPoint x: 44, endPoint y: 97, distance: 170.3
click at [44, 97] on section "工作台代理端 数据中心 会员管理 会员列表 充值列表 提现列表 赠送彩金 会员加扣款 会员加减打码量 产品管理 平台首页 保存配置 重置配置 整体风格设置 主…" at bounding box center [494, 231] width 989 height 462
paste input "text"
click at [337, 109] on button "查 询" at bounding box center [335, 112] width 25 height 12
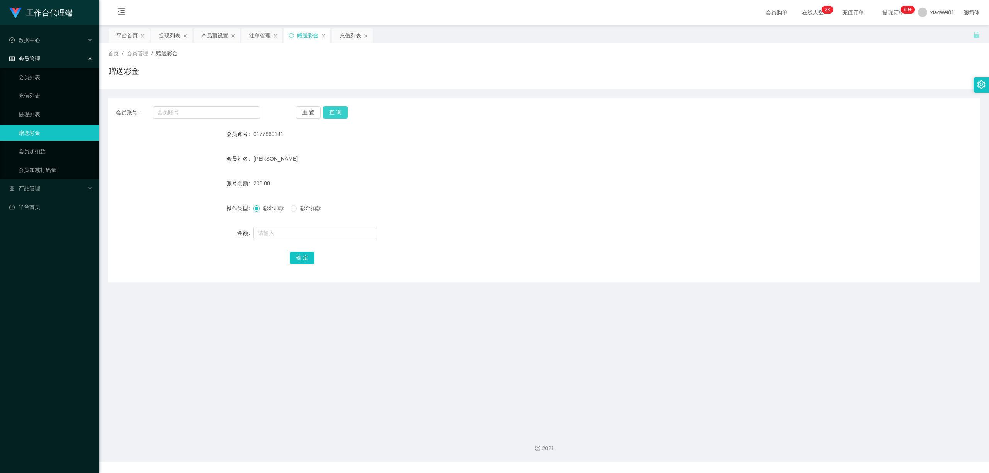
click at [337, 111] on button "查 询" at bounding box center [335, 112] width 25 height 12
click at [338, 111] on button "查 询" at bounding box center [335, 112] width 25 height 12
click at [197, 124] on div "会员账号： 重 置 查 询 会员账号 0177869141 会员姓名 Muhamad Nazirin Bin Mohd Taha 账号余额 200.00 操作…" at bounding box center [544, 191] width 872 height 184
click at [201, 113] on input "text" at bounding box center [206, 112] width 107 height 12
click at [553, 179] on div "200.00" at bounding box center [508, 183] width 509 height 15
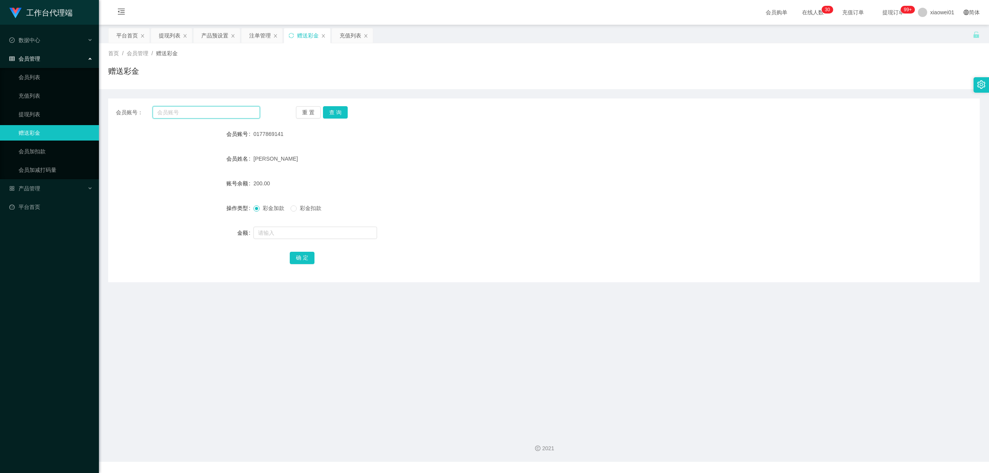
drag, startPoint x: 199, startPoint y: 110, endPoint x: 217, endPoint y: 116, distance: 18.5
click at [199, 110] on input "text" at bounding box center [206, 112] width 107 height 12
paste input "ohweihuat"
type input "ohweihuat"
drag, startPoint x: 335, startPoint y: 112, endPoint x: 339, endPoint y: 113, distance: 4.2
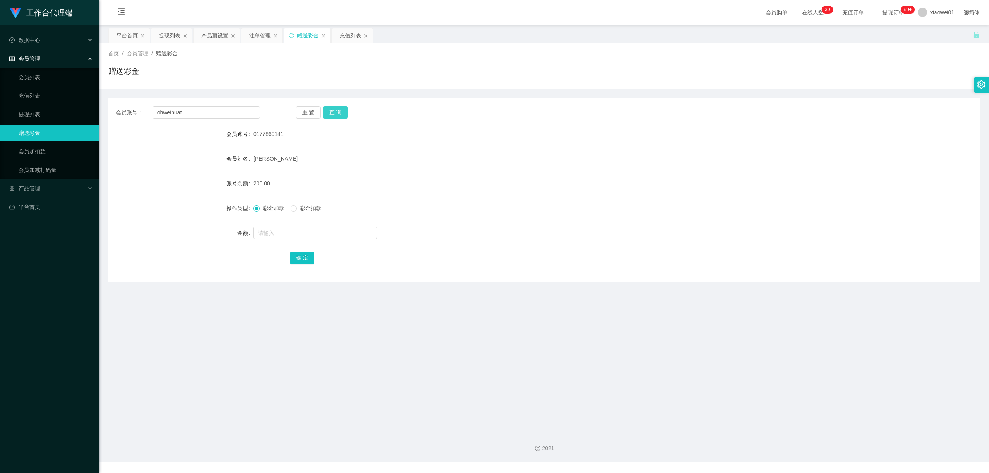
click at [335, 112] on button "查 询" at bounding box center [335, 112] width 25 height 12
click at [306, 211] on span "彩金扣款" at bounding box center [311, 208] width 28 height 6
click at [291, 230] on input "text" at bounding box center [316, 233] width 124 height 12
type input "30"
click at [309, 257] on button "确 定" at bounding box center [302, 258] width 25 height 12
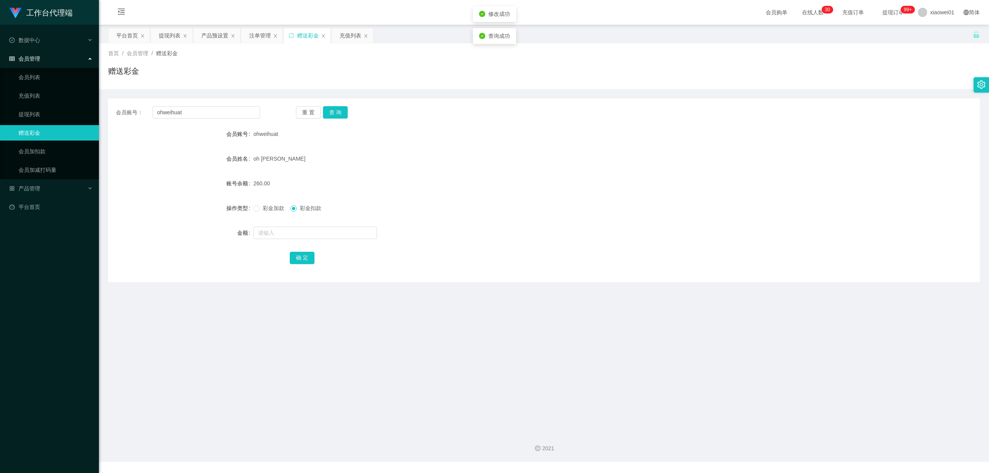
drag, startPoint x: 512, startPoint y: 204, endPoint x: 516, endPoint y: 203, distance: 4.2
click at [516, 203] on div "彩金加款 彩金扣款" at bounding box center [508, 208] width 509 height 15
click at [307, 34] on div "赠送彩金" at bounding box center [308, 35] width 22 height 15
click at [339, 108] on button "查 询" at bounding box center [335, 112] width 25 height 12
click at [339, 109] on button "查 询" at bounding box center [339, 112] width 33 height 12
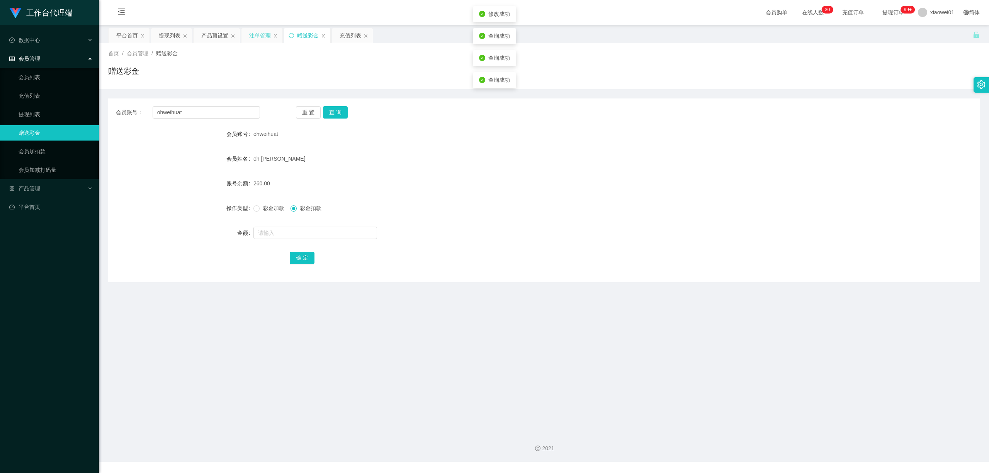
click at [254, 39] on div "注单管理" at bounding box center [260, 35] width 22 height 15
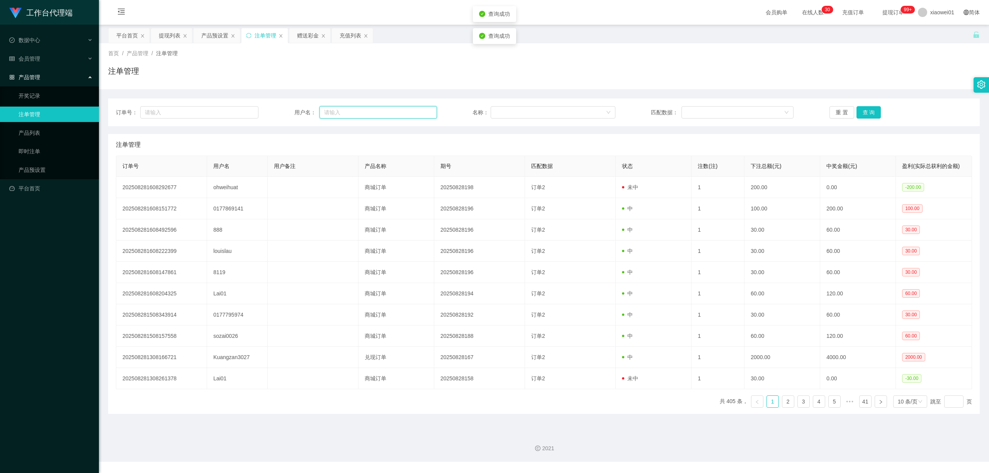
click at [350, 111] on input "text" at bounding box center [378, 112] width 117 height 12
click at [223, 109] on input "text" at bounding box center [199, 112] width 118 height 12
paste input "ohweihuat"
type input "ohweihuat"
drag, startPoint x: 177, startPoint y: 40, endPoint x: 181, endPoint y: 41, distance: 4.7
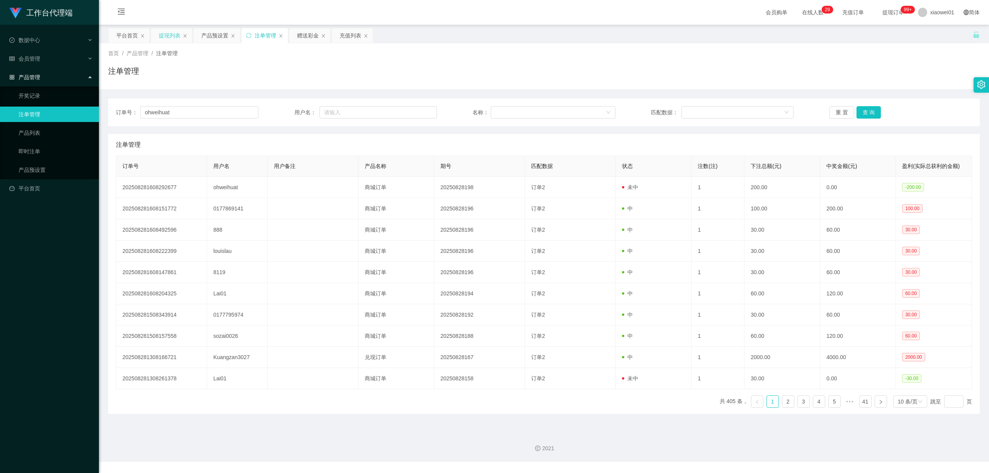
click at [175, 39] on div "提现列表" at bounding box center [170, 35] width 22 height 15
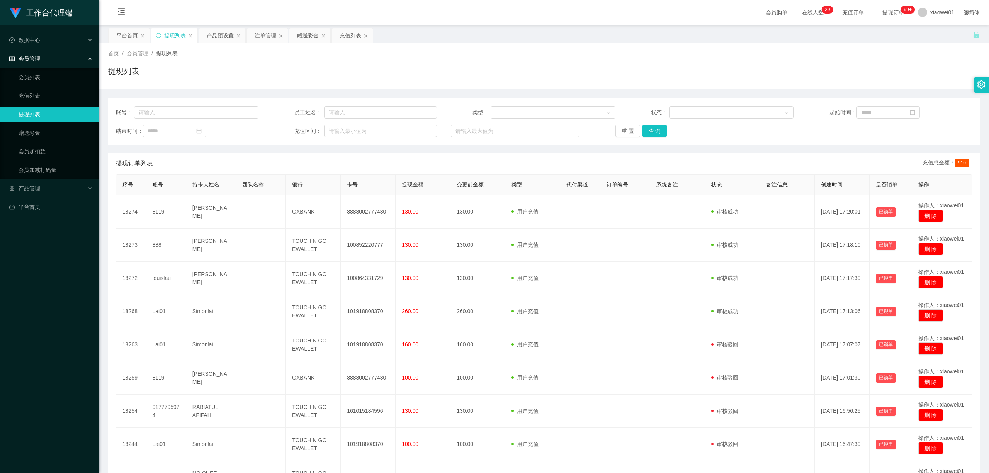
click at [667, 136] on div "重 置 查 询" at bounding box center [687, 131] width 143 height 12
click at [656, 132] on button "查 询" at bounding box center [655, 131] width 25 height 12
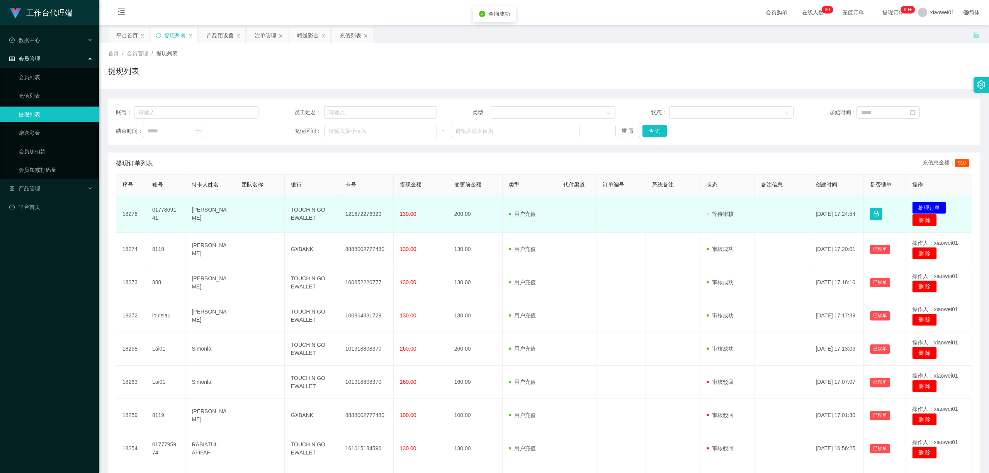
click at [351, 214] on td "121672276929" at bounding box center [366, 214] width 54 height 37
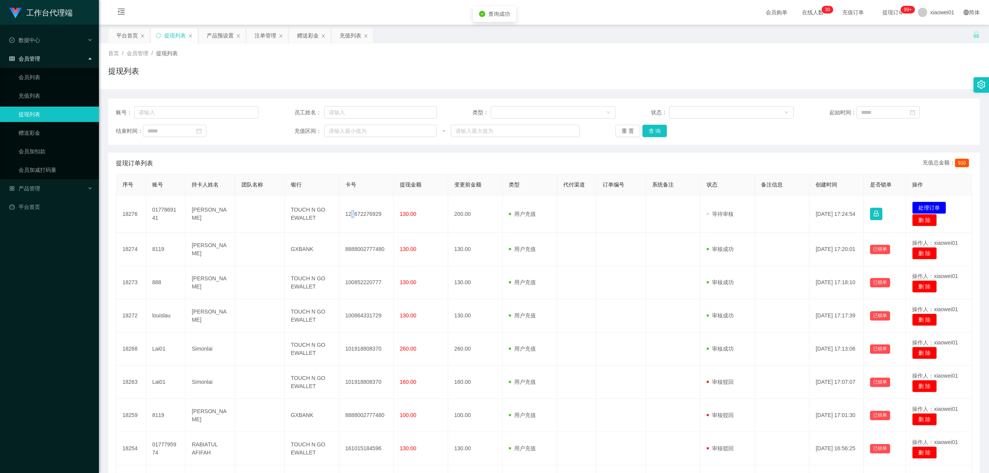
copy td "1"
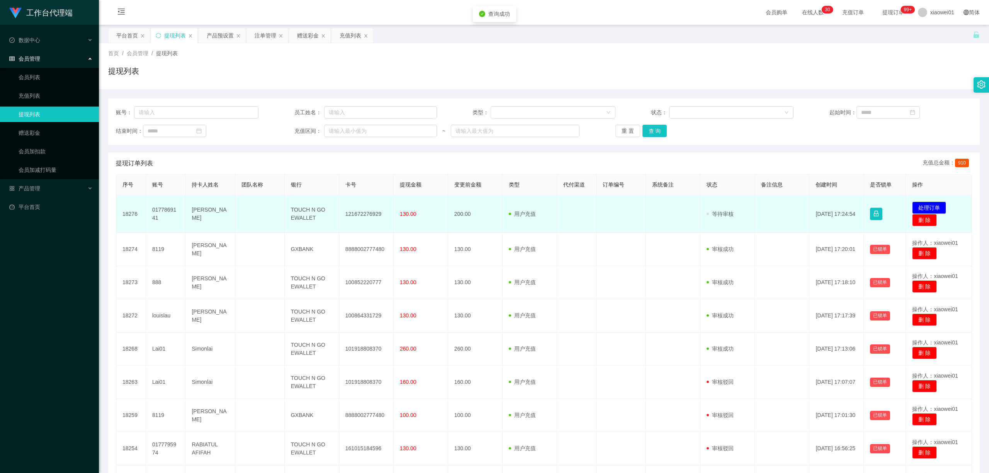
click at [354, 214] on td "121672276929" at bounding box center [366, 214] width 54 height 37
copy td "121672276929"
click at [732, 209] on button "处理订单" at bounding box center [929, 208] width 34 height 12
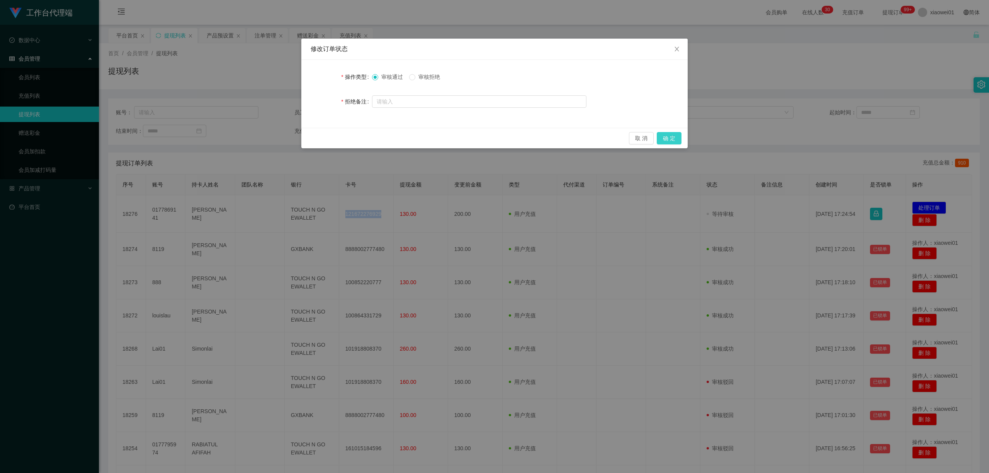
click at [665, 140] on button "确 定" at bounding box center [669, 138] width 25 height 12
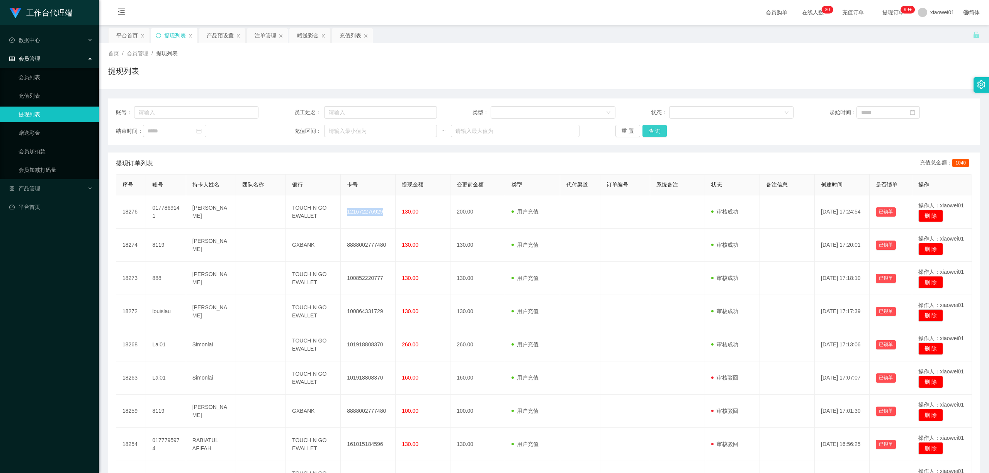
click at [647, 132] on button "查 询" at bounding box center [655, 131] width 25 height 12
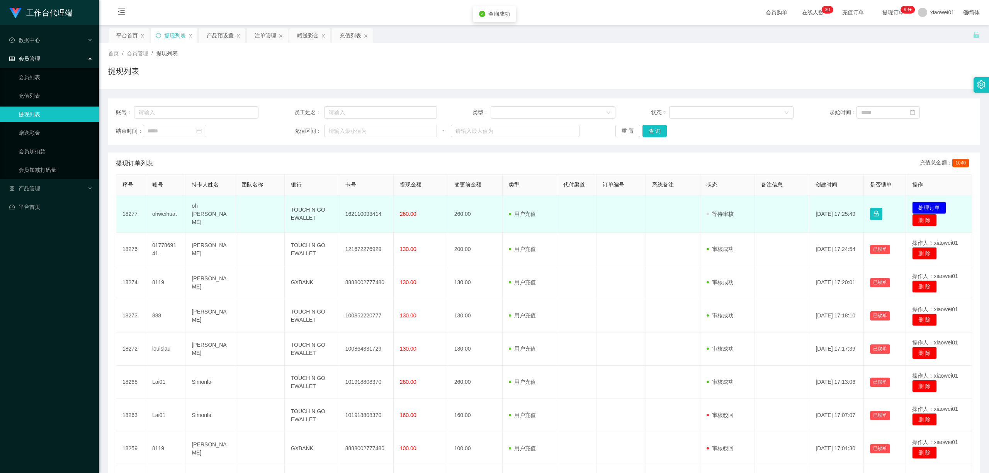
click at [346, 212] on td "162110093414" at bounding box center [366, 214] width 54 height 37
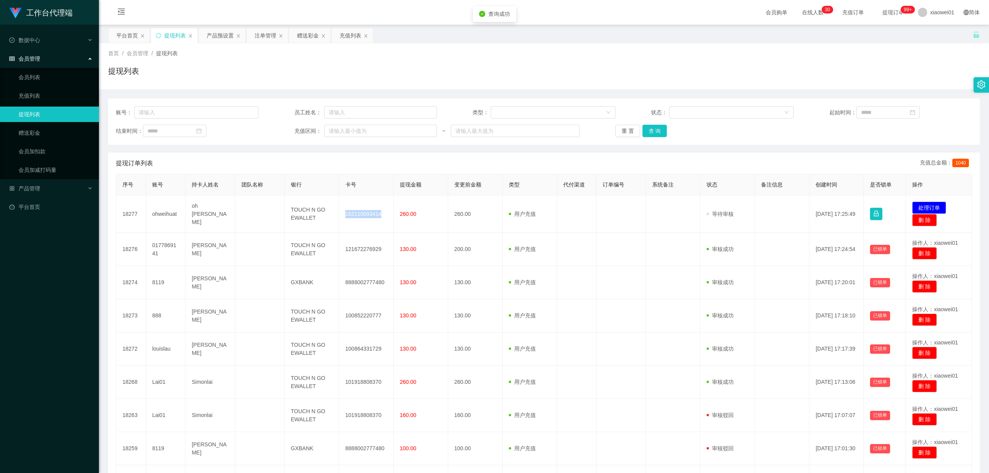
copy td "162110093414"
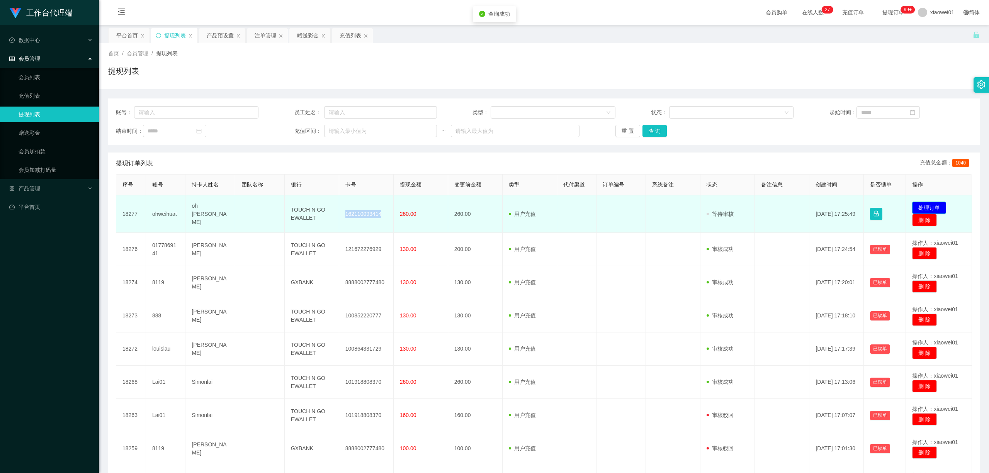
click at [732, 206] on button "处理订单" at bounding box center [929, 208] width 34 height 12
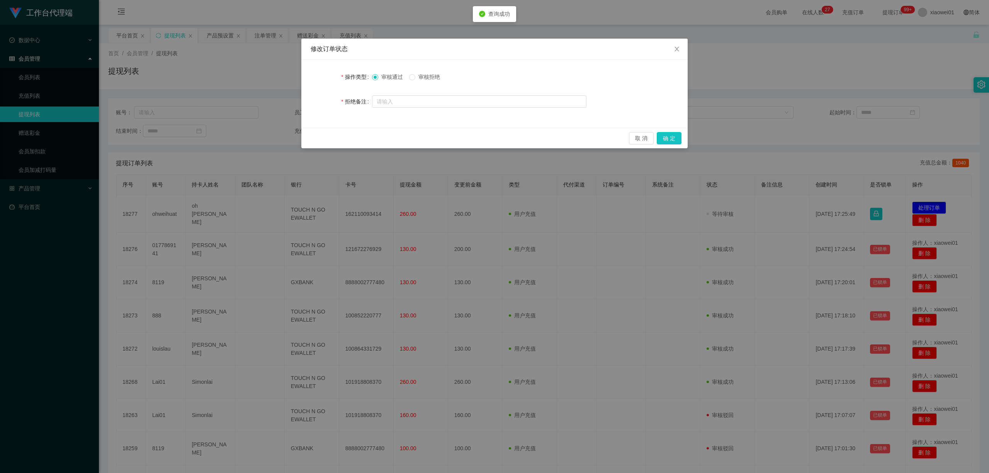
click at [683, 136] on div "取 消 确 定" at bounding box center [494, 138] width 386 height 20
click at [681, 141] on button "确 定" at bounding box center [669, 138] width 25 height 12
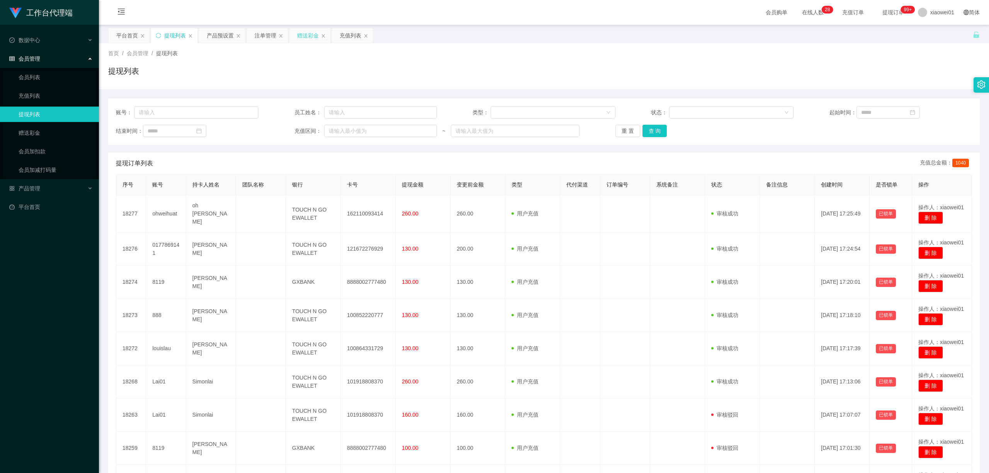
click at [308, 30] on div "赠送彩金" at bounding box center [308, 35] width 22 height 15
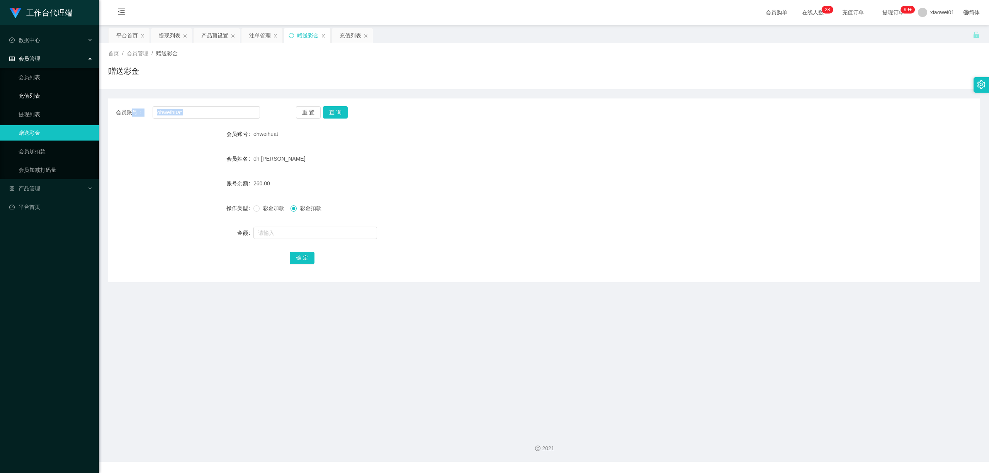
drag, startPoint x: 206, startPoint y: 118, endPoint x: 26, endPoint y: 93, distance: 181.1
click at [27, 93] on section "工作台代理端 数据中心 会员管理 会员列表 充值列表 提现列表 赠送彩金 会员加扣款 会员加减打码量 产品管理 开奖记录 注单管理 产品列表 即时注单 产品预…" at bounding box center [494, 231] width 989 height 462
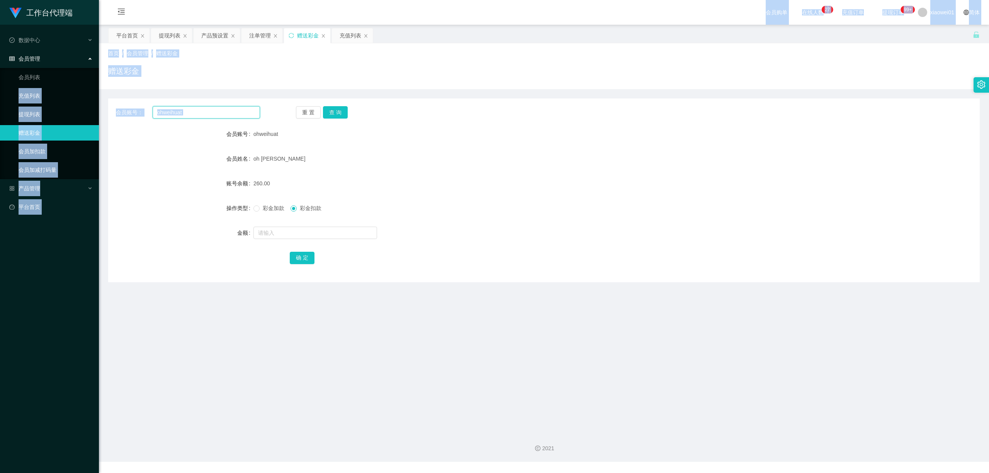
click at [212, 113] on input "ohweihuat" at bounding box center [206, 112] width 107 height 12
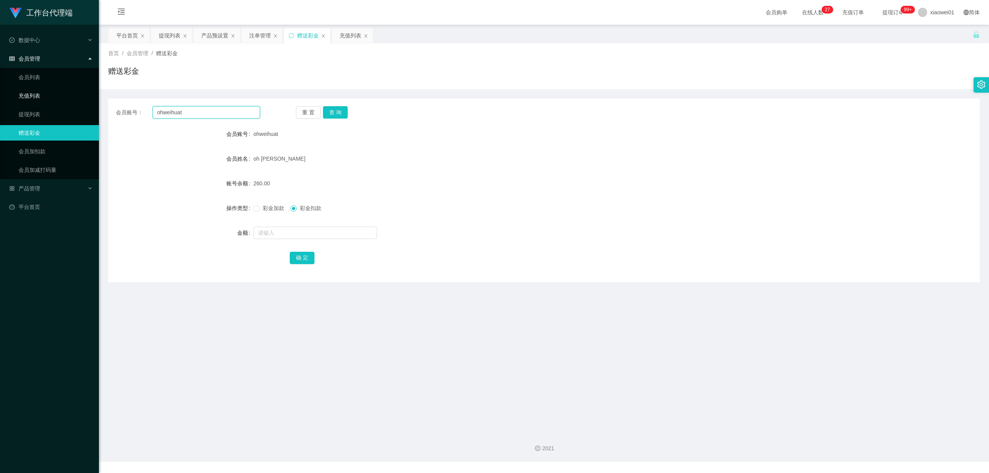
drag, startPoint x: 242, startPoint y: 113, endPoint x: 61, endPoint y: 92, distance: 182.1
click at [61, 92] on section "工作台代理端 数据中心 会员管理 会员列表 充值列表 提现列表 赠送彩金 会员加扣款 会员加减打码量 产品管理 开奖记录 注单管理 产品列表 即时注单 产品预…" at bounding box center [494, 231] width 989 height 462
paste input "vella"
type input "vella"
click at [335, 109] on button "查 询" at bounding box center [335, 112] width 25 height 12
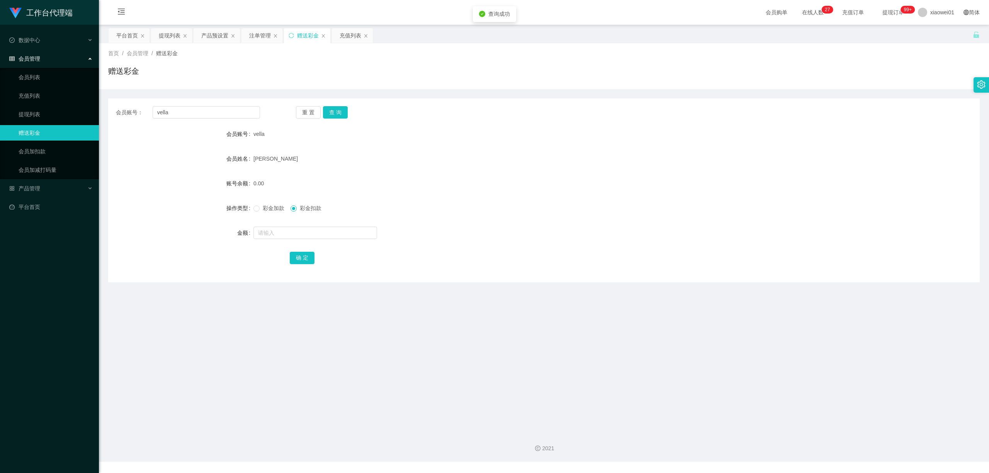
click at [308, 226] on div at bounding box center [508, 232] width 509 height 15
click at [299, 218] on form "会员账号 vella 会员姓名 lim lee cheng 账号余额 0.00 操作类型 彩金加款 彩金扣款 金额 确 定" at bounding box center [544, 195] width 872 height 139
click at [279, 214] on div "彩金加款 彩金扣款" at bounding box center [508, 208] width 509 height 15
click at [276, 206] on span "彩金加款" at bounding box center [274, 208] width 28 height 6
click at [289, 227] on input "text" at bounding box center [316, 233] width 124 height 12
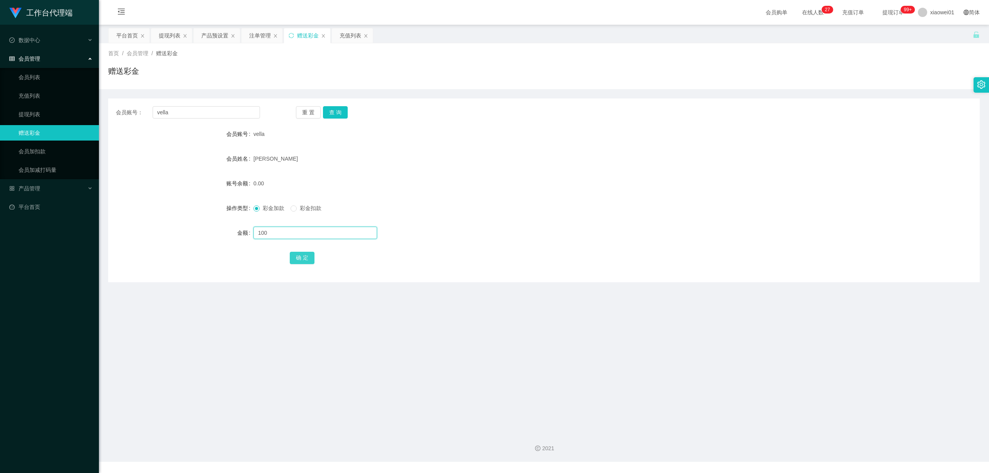
type input "100"
click at [302, 259] on button "确 定" at bounding box center [302, 258] width 25 height 12
click at [534, 203] on div "彩金加款 彩金扣款" at bounding box center [508, 208] width 509 height 15
click at [168, 33] on div "提现列表" at bounding box center [170, 35] width 22 height 15
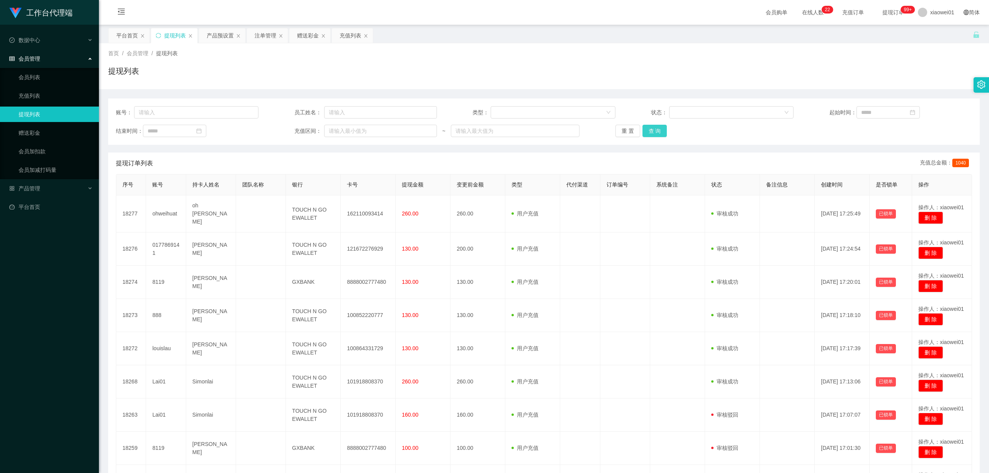
click at [648, 130] on button "查 询" at bounding box center [655, 131] width 25 height 12
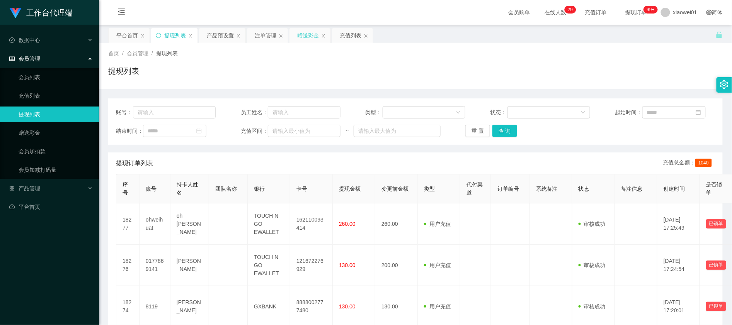
click at [305, 34] on div "赠送彩金" at bounding box center [308, 35] width 22 height 15
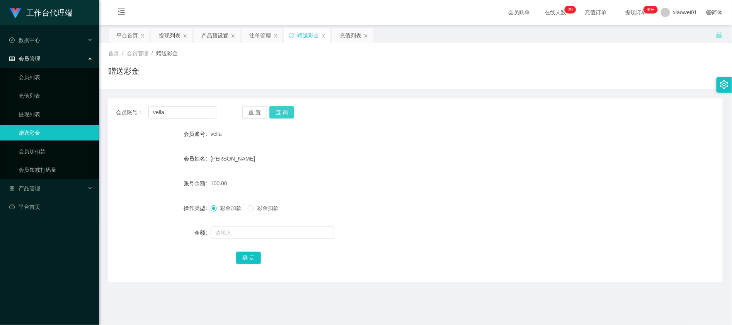
click at [274, 112] on button "查 询" at bounding box center [281, 112] width 25 height 12
click at [285, 118] on button "查 询" at bounding box center [281, 112] width 25 height 12
drag, startPoint x: 177, startPoint y: 115, endPoint x: 26, endPoint y: 86, distance: 154.3
click at [28, 86] on section "工作台代理端 数据中心 会员管理 会员列表 充值列表 提现列表 赠送彩金 会员加扣款 会员加减打码量 产品管理 开奖记录 注单管理 产品列表 即时注单 产品预…" at bounding box center [366, 231] width 732 height 462
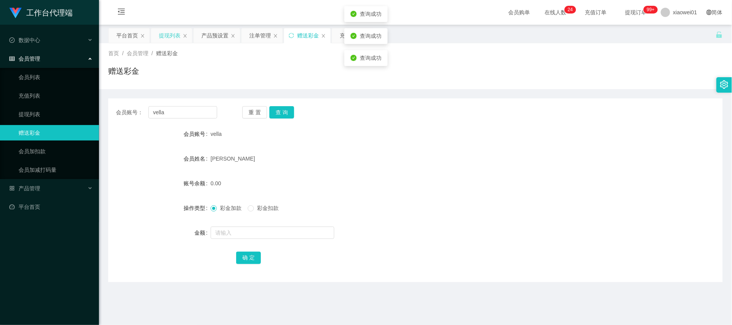
click at [165, 36] on div "提现列表" at bounding box center [170, 35] width 22 height 15
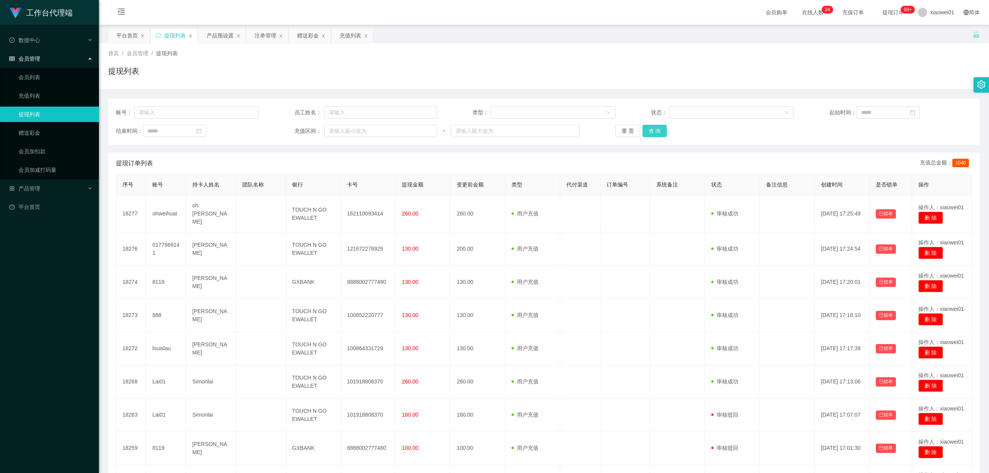
click at [654, 132] on button "查 询" at bounding box center [655, 131] width 25 height 12
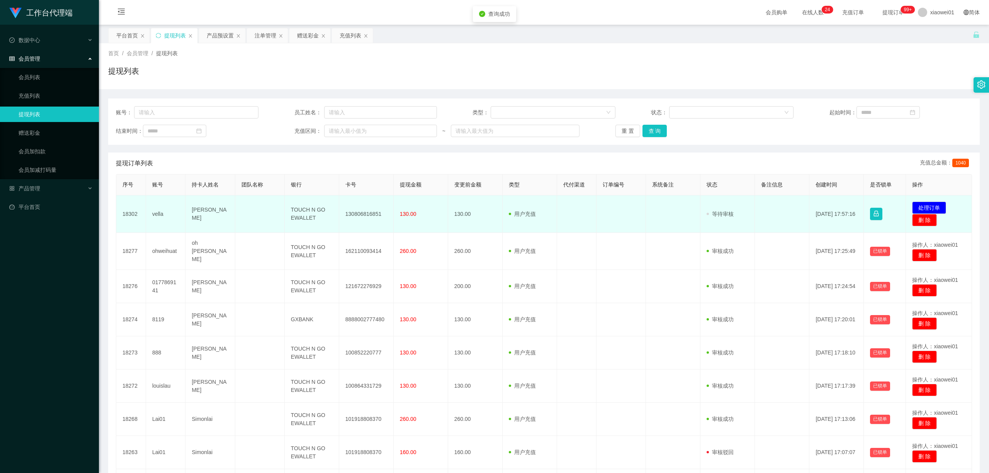
click at [368, 216] on td "130806816851" at bounding box center [366, 214] width 54 height 37
copy td "130806816851"
click at [732, 209] on button "处理订单" at bounding box center [929, 208] width 34 height 12
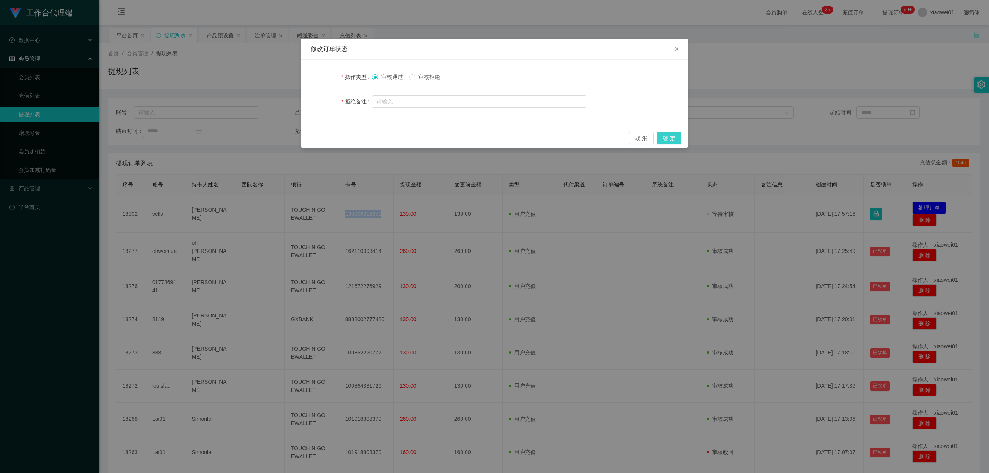
click at [676, 139] on button "确 定" at bounding box center [669, 138] width 25 height 12
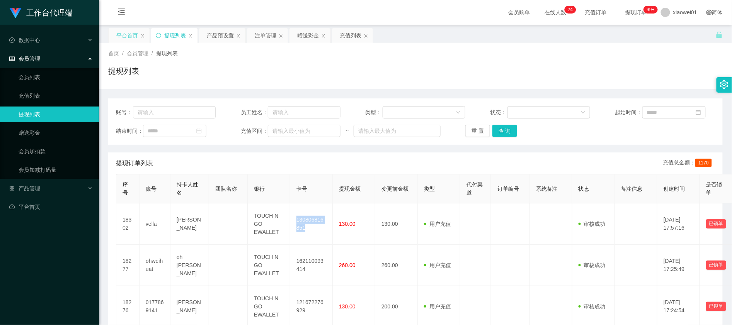
click at [117, 36] on div "平台首页" at bounding box center [127, 35] width 22 height 15
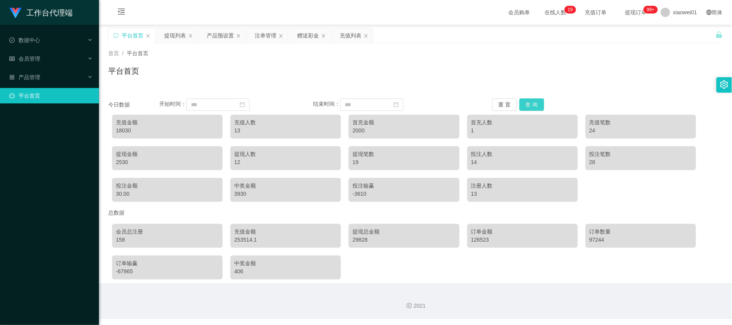
click at [531, 101] on button "查 询" at bounding box center [531, 105] width 25 height 12
click at [314, 38] on div "赠送彩金" at bounding box center [308, 35] width 22 height 15
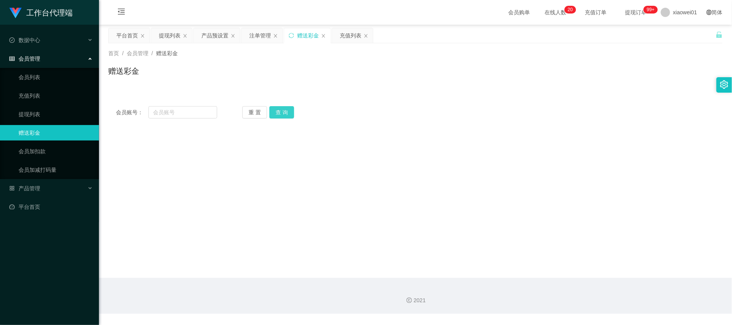
click at [282, 112] on button "查 询" at bounding box center [281, 112] width 25 height 12
click at [192, 117] on input "text" at bounding box center [182, 112] width 69 height 12
click at [138, 38] on div "平台首页" at bounding box center [129, 35] width 41 height 15
click at [133, 37] on div "平台首页" at bounding box center [127, 35] width 22 height 15
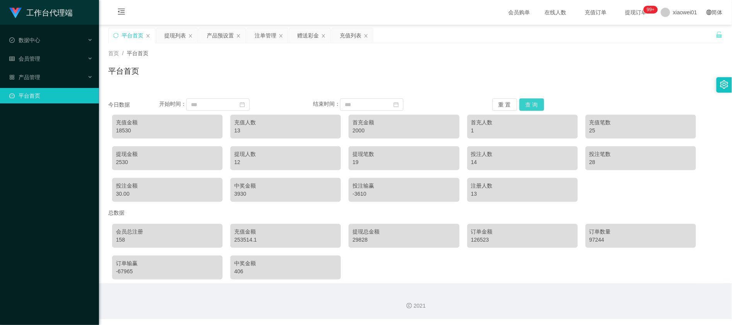
click at [531, 104] on button "查 询" at bounding box center [531, 105] width 25 height 12
